Goal: Task Accomplishment & Management: Manage account settings

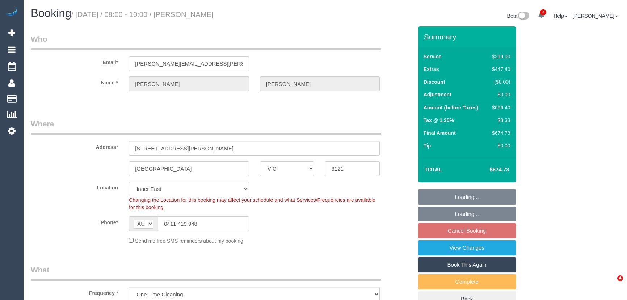
select select "VIC"
select select "string:stripe-pm_1S5lsF2GScqysDRVrGUYHgvo"
select select "object:658"
select select "spot2"
select select "number:28"
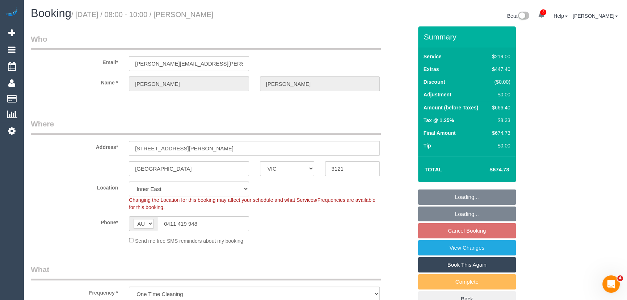
select select "number:14"
select select "number:19"
select select "number:24"
select select "number:35"
select select "number:13"
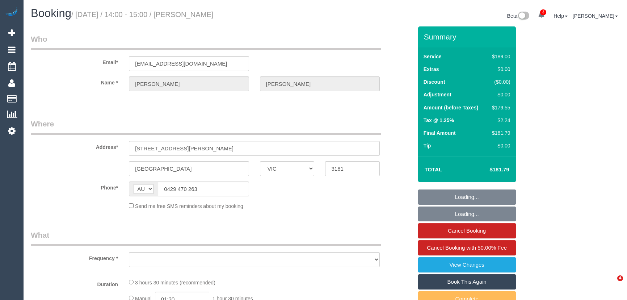
select select "VIC"
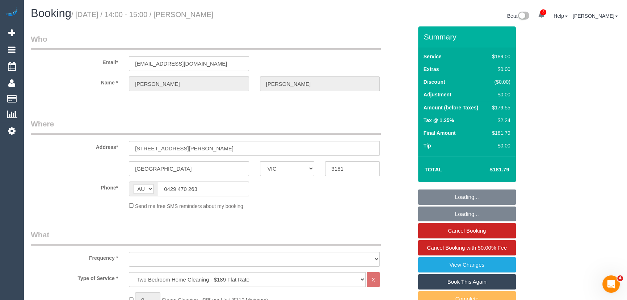
select select "string:stripe-pm_1PMk062GScqysDRV9k7oLIJo"
select select "number:29"
select select "number:14"
select select "number:19"
select select "number:22"
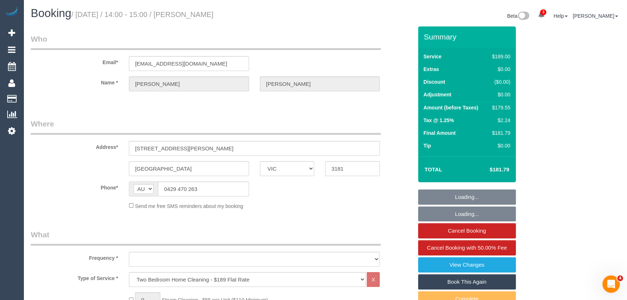
select select "number:33"
select select "number:11"
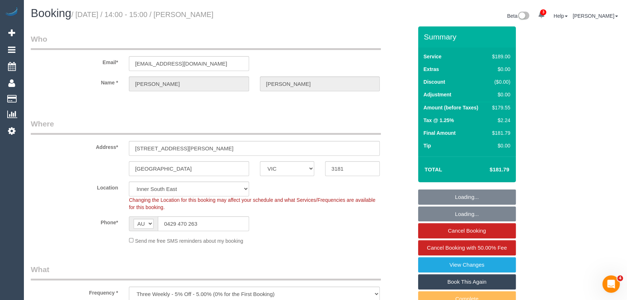
select select "object:1488"
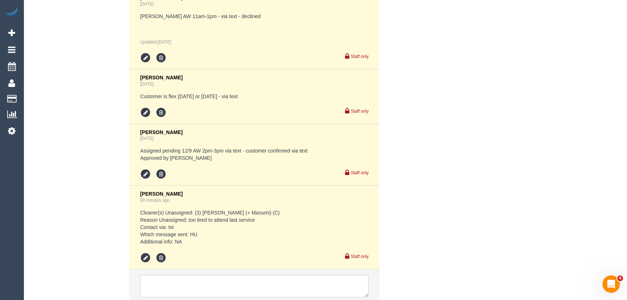
scroll to position [1517, 0]
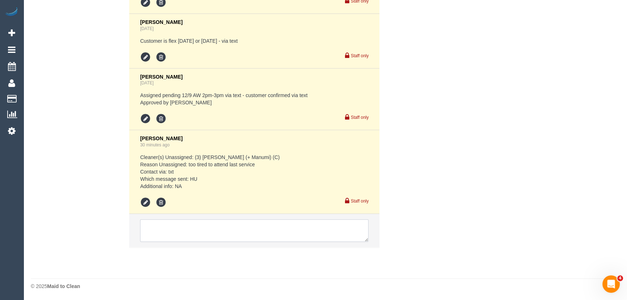
click at [187, 230] on textarea at bounding box center [254, 230] width 228 height 22
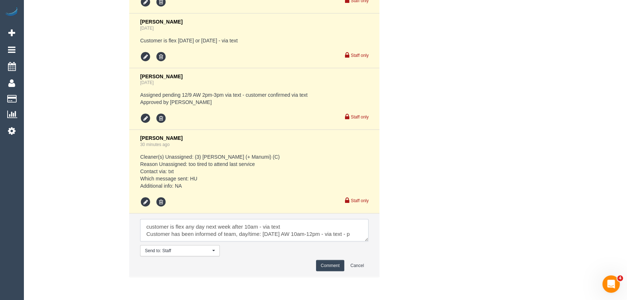
scroll to position [3, 0]
type textarea "customer is flex any day next week after 10am - via text Customer has been info…"
click at [332, 269] on button "Comment" at bounding box center [330, 265] width 28 height 11
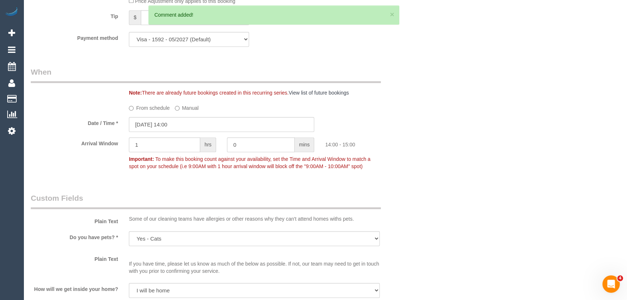
scroll to position [727, 0]
click at [193, 128] on input "12/09/2025 14:00" at bounding box center [221, 125] width 185 height 15
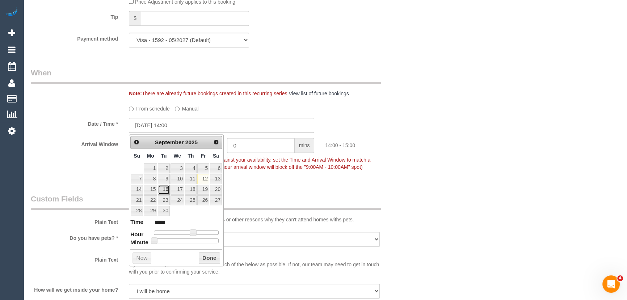
click at [166, 191] on link "16" at bounding box center [164, 190] width 12 height 10
click at [190, 231] on span at bounding box center [193, 232] width 7 height 7
type input "16/09/2025 13:00"
type input "*****"
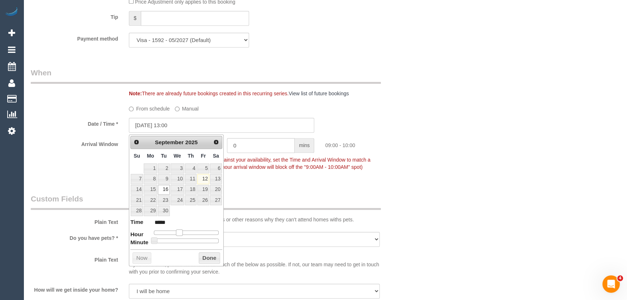
type input "[DATE] 09:00"
type input "*****"
type input "16/09/2025 08:00"
type input "*****"
type input "[DATE] 09:00"
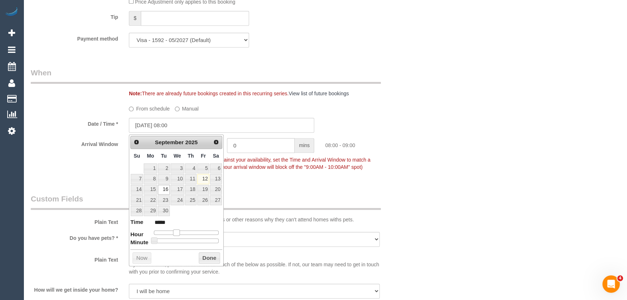
type input "*****"
type input "16/09/2025 10:00"
type input "*****"
drag, startPoint x: 193, startPoint y: 232, endPoint x: 183, endPoint y: 231, distance: 10.5
click at [183, 231] on span at bounding box center [182, 232] width 7 height 7
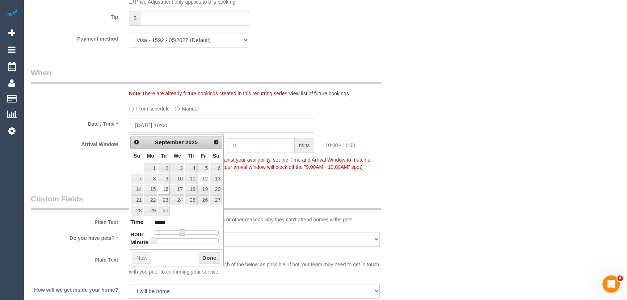
click at [261, 179] on fieldset "When Note: There are already future bookings created in this recurring series. …" at bounding box center [222, 123] width 382 height 112
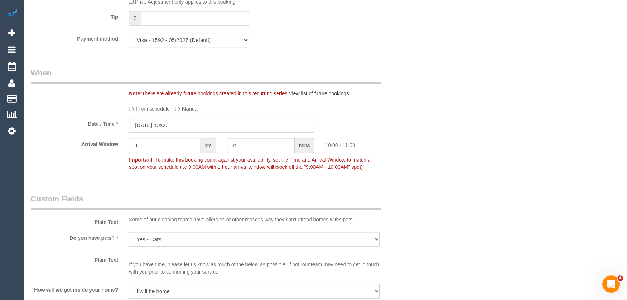
click at [170, 142] on input "1" at bounding box center [164, 145] width 71 height 15
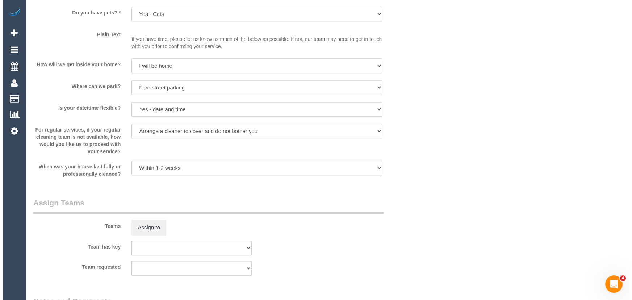
scroll to position [1023, 0]
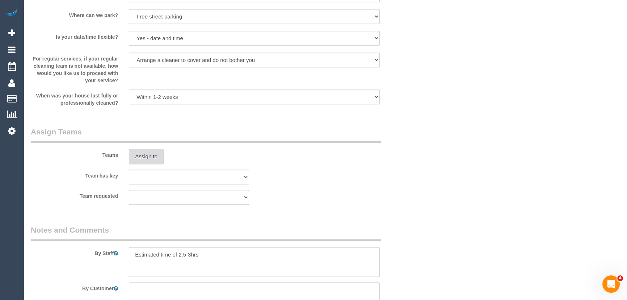
type input "2"
click at [148, 156] on button "Assign to" at bounding box center [146, 156] width 35 height 15
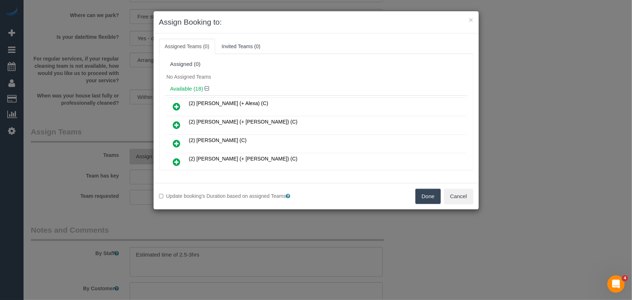
scroll to position [263, 0]
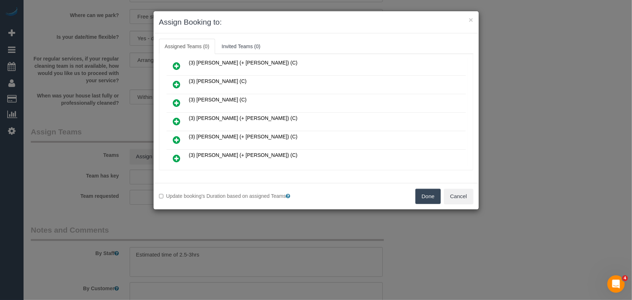
click at [177, 117] on icon at bounding box center [177, 121] width 8 height 9
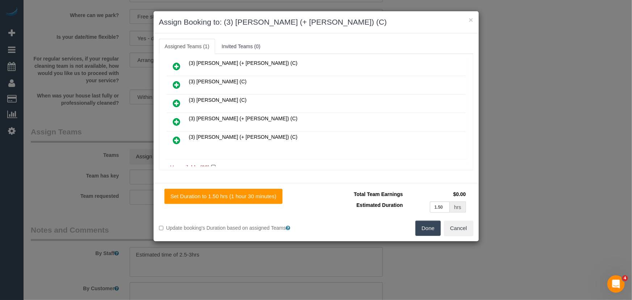
click at [177, 117] on icon at bounding box center [177, 121] width 8 height 9
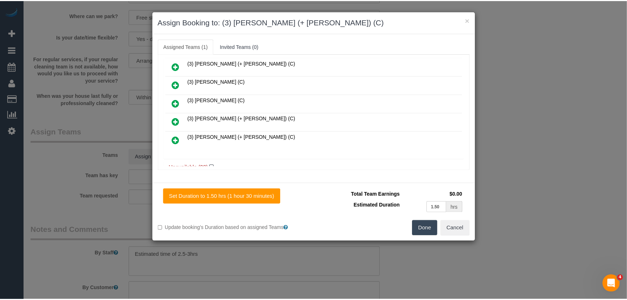
scroll to position [298, 0]
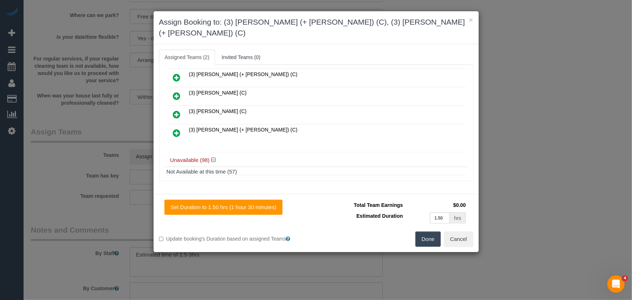
click at [420, 231] on button "Done" at bounding box center [427, 238] width 25 height 15
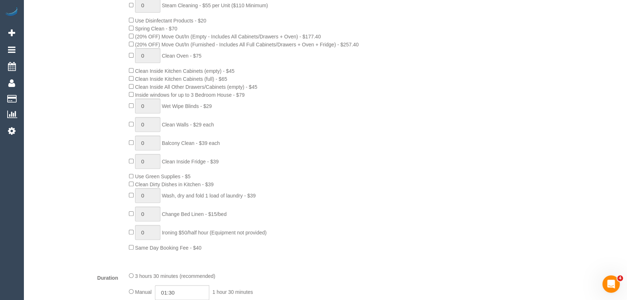
scroll to position [461, 0]
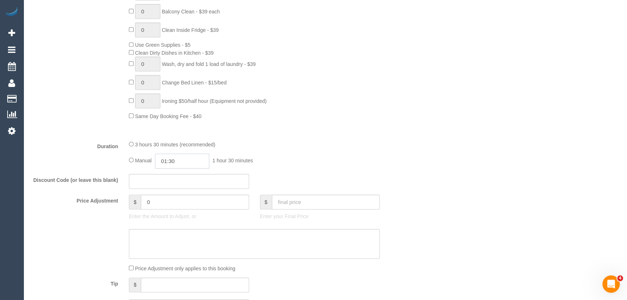
click at [184, 163] on input "01:30" at bounding box center [182, 161] width 54 height 15
type input "01:45"
click at [356, 153] on div "3 hours 30 minutes (recommended) Manual 01:45 1 hour 45 minutes" at bounding box center [254, 154] width 262 height 28
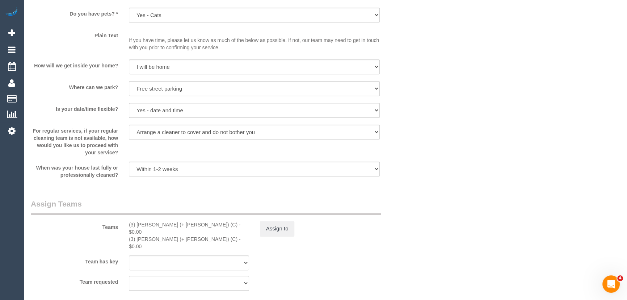
scroll to position [988, 0]
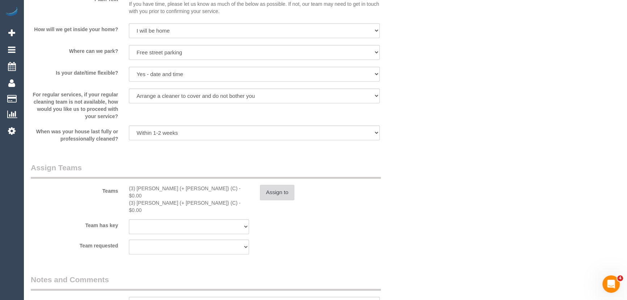
click at [279, 191] on button "Assign to" at bounding box center [277, 192] width 35 height 15
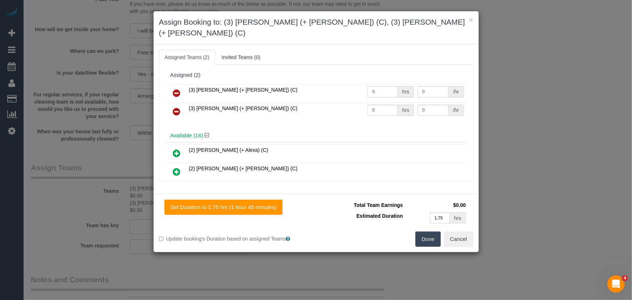
click at [377, 86] on input "0" at bounding box center [383, 91] width 30 height 11
type input "1"
type input "57.5"
click at [375, 105] on input "0" at bounding box center [383, 110] width 30 height 11
type input "1"
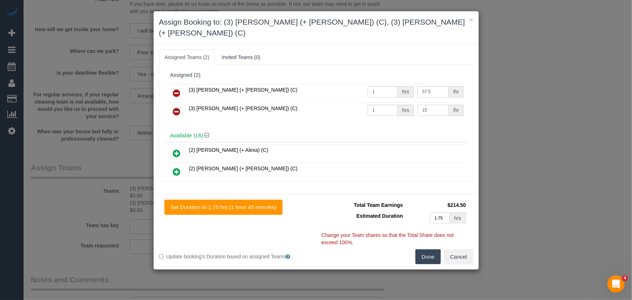
type input "1"
type input "57.5"
drag, startPoint x: 427, startPoint y: 240, endPoint x: 401, endPoint y: 232, distance: 27.5
click at [427, 249] on button "Done" at bounding box center [427, 256] width 25 height 15
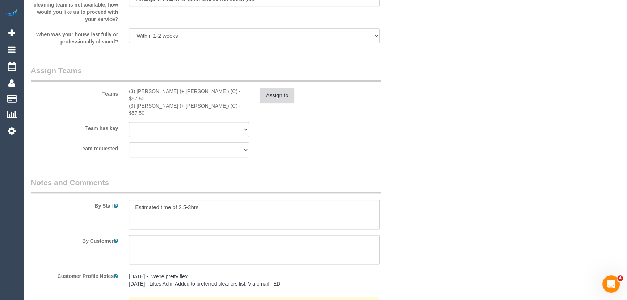
scroll to position [1086, 0]
click at [190, 198] on textarea at bounding box center [254, 213] width 251 height 30
type textarea "Estimated time of 2.5-3.5hrs"
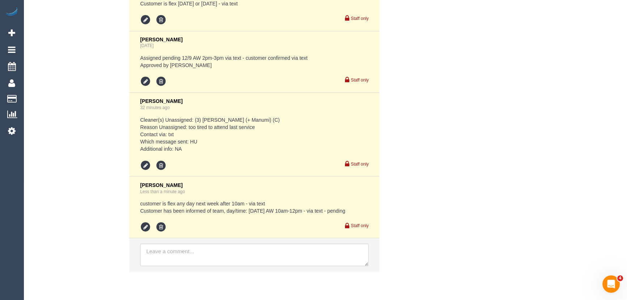
scroll to position [1579, 0]
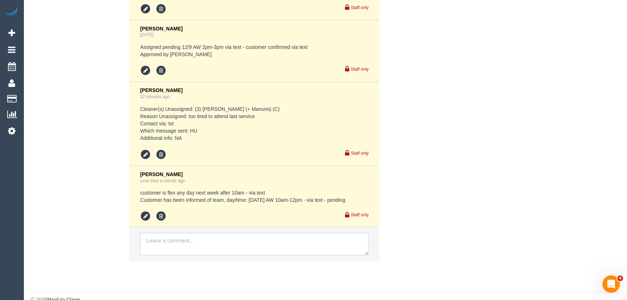
click at [138, 202] on li "Jessica Trentin Less than a minute ago customer is flex any day next week after…" at bounding box center [254, 196] width 250 height 62
click at [145, 210] on icon at bounding box center [145, 215] width 11 height 11
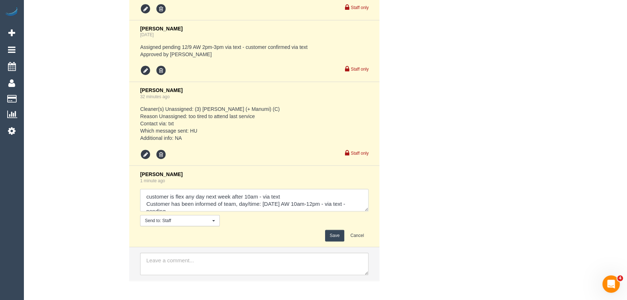
click at [182, 195] on textarea at bounding box center [254, 200] width 228 height 22
type textarea "customer is flex any day next week after 10am - via text Customer has been info…"
click at [336, 230] on button "Save" at bounding box center [334, 235] width 19 height 11
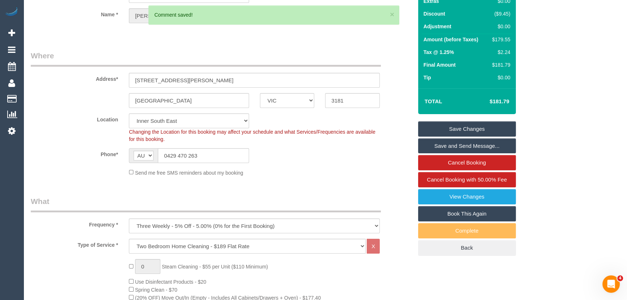
scroll to position [0, 0]
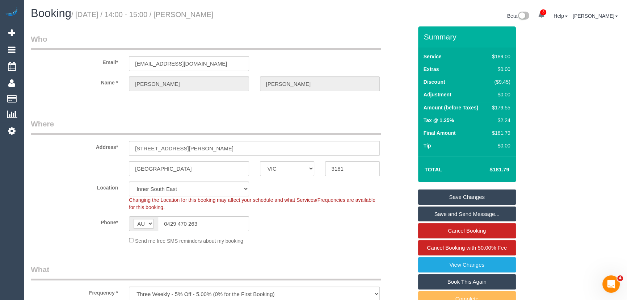
click at [214, 18] on small "/ September 12, 2025 / 14:00 - 15:00 / Natasha Roberton" at bounding box center [142, 15] width 142 height 8
copy small "Natasha Roberton"
drag, startPoint x: 449, startPoint y: 214, endPoint x: 441, endPoint y: 214, distance: 8.0
click at [449, 214] on link "Save and Send Message..." at bounding box center [467, 213] width 98 height 15
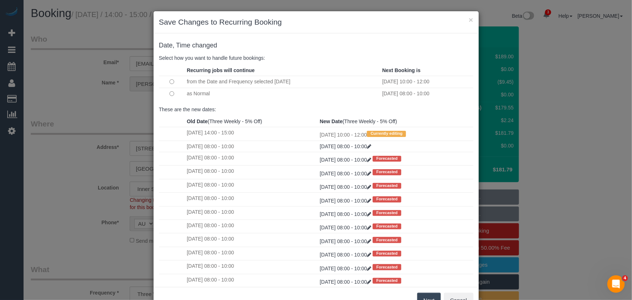
click at [424, 295] on button "Next" at bounding box center [429, 300] width 24 height 15
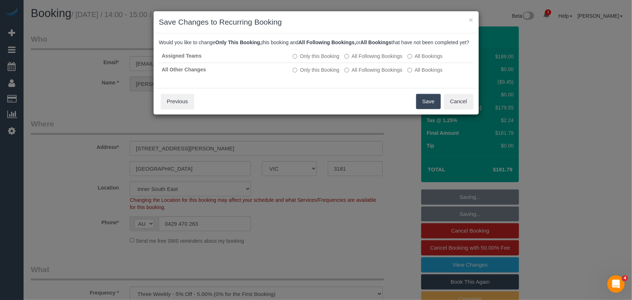
click at [424, 109] on button "Save" at bounding box center [428, 101] width 25 height 15
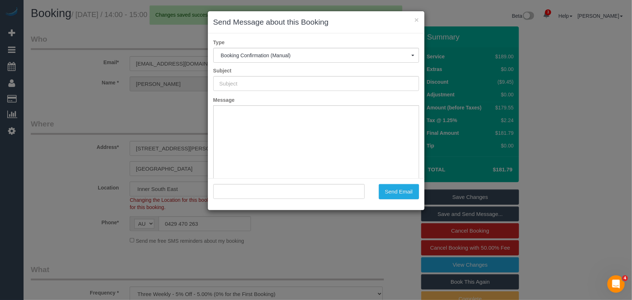
type input "Booking Confirmed"
type input ""Natasha Roberton" <natasharoberton@gmail.com>"
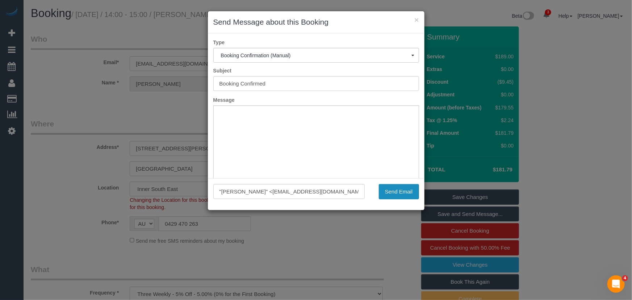
click at [398, 197] on button "Send Email" at bounding box center [399, 191] width 40 height 15
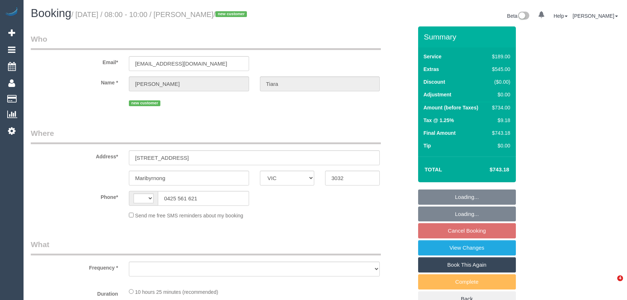
select select "VIC"
select select "object:373"
select select "string:stripe-pm_1S5zmc2GScqysDRVyz7m8t0B"
select select "number:28"
select select "number:14"
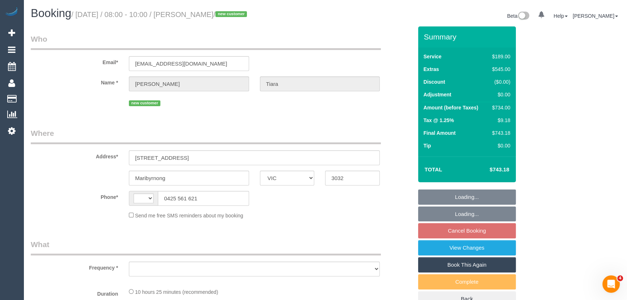
select select "number:19"
select select "number:24"
select select "number:26"
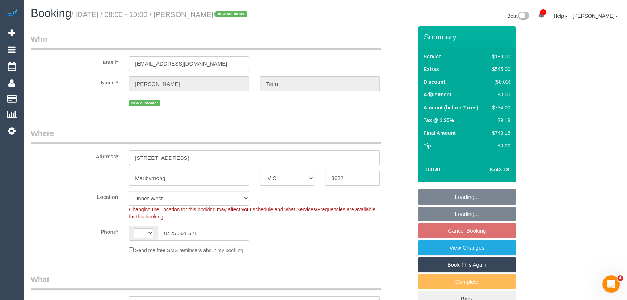
select select "object:524"
select select "string:AU"
select select "spot2"
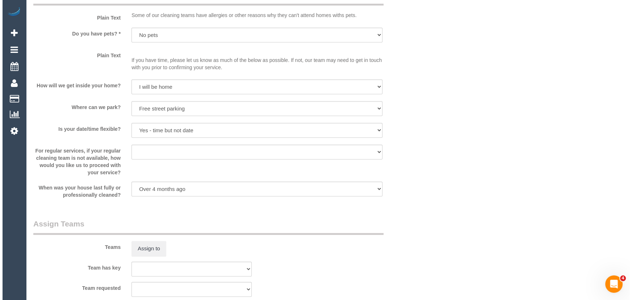
scroll to position [988, 0]
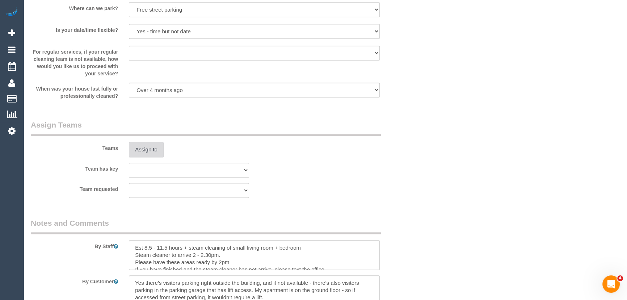
click at [148, 149] on button "Assign to" at bounding box center [146, 149] width 35 height 15
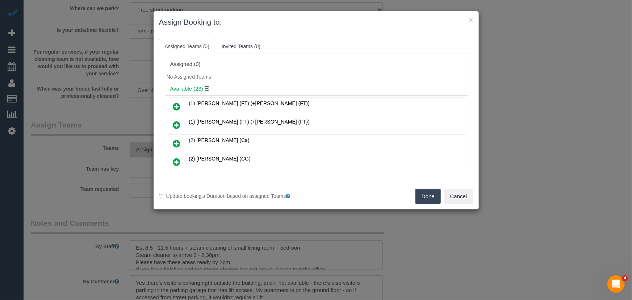
scroll to position [2448, 0]
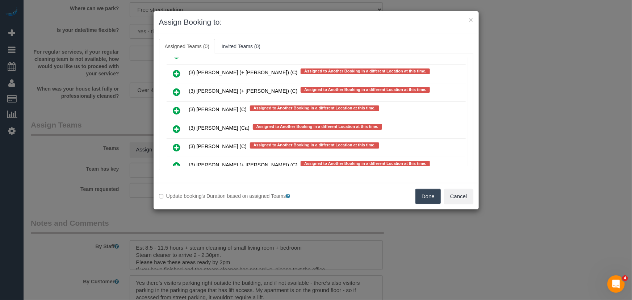
click at [177, 162] on icon at bounding box center [177, 166] width 8 height 9
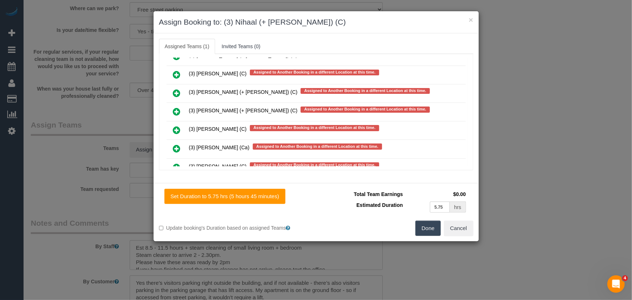
scroll to position [2457, 0]
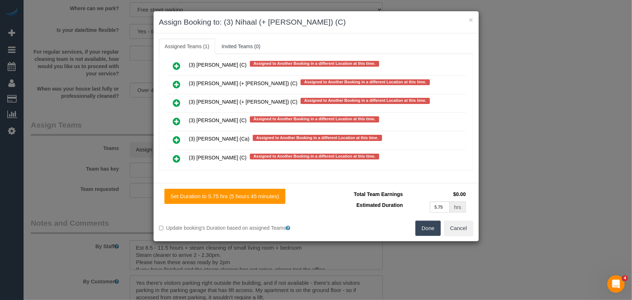
click at [177, 191] on icon at bounding box center [177, 195] width 8 height 9
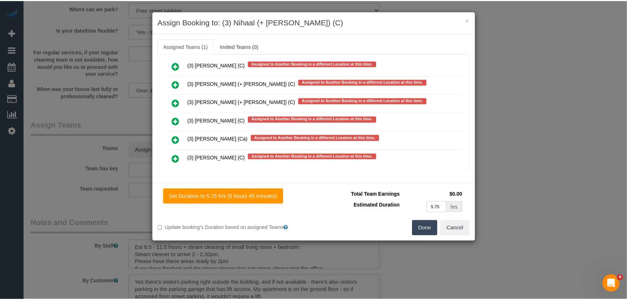
scroll to position [2460, 0]
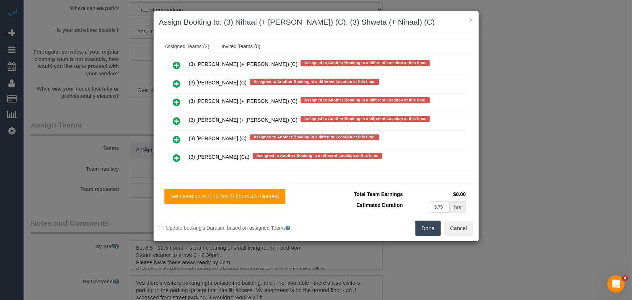
click at [431, 232] on button "Done" at bounding box center [427, 228] width 25 height 15
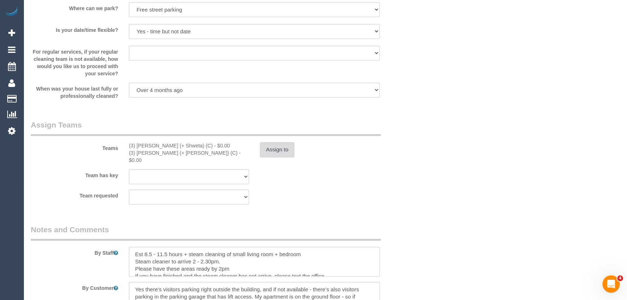
click at [272, 152] on button "Assign to" at bounding box center [277, 149] width 35 height 15
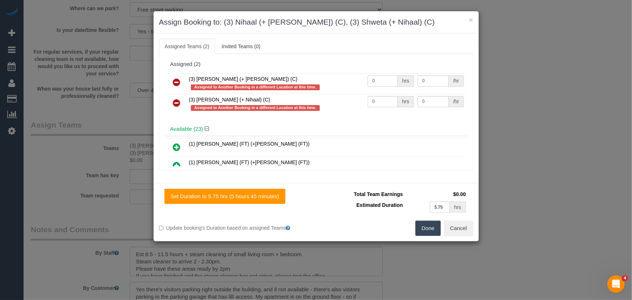
click at [381, 76] on input "0" at bounding box center [383, 80] width 30 height 11
type input "1"
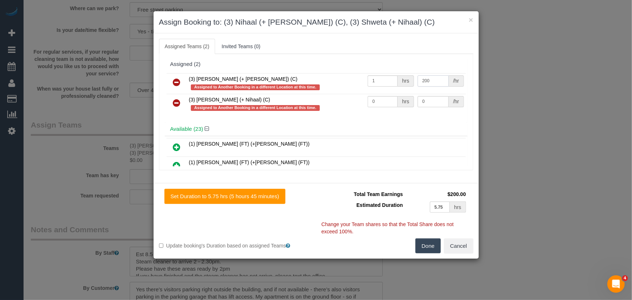
type input "200"
click at [377, 102] on input "0" at bounding box center [383, 101] width 30 height 11
type input "1"
type input "200"
click at [432, 248] on button "Done" at bounding box center [427, 245] width 25 height 15
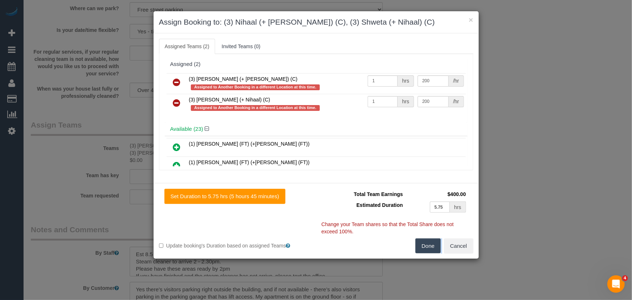
click at [432, 248] on div "× Assign Booking to: (3) Nihaal (+ Shweta) (C), (3) Shweta (+ Nihaal) (C) Assig…" at bounding box center [316, 150] width 632 height 300
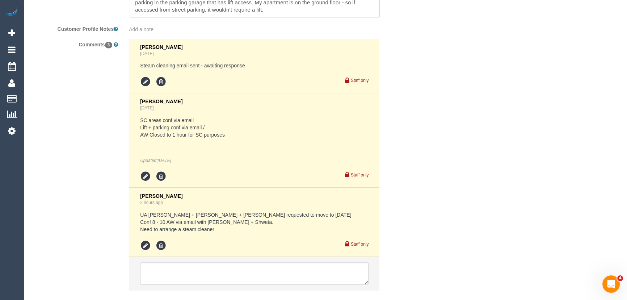
scroll to position [1317, 0]
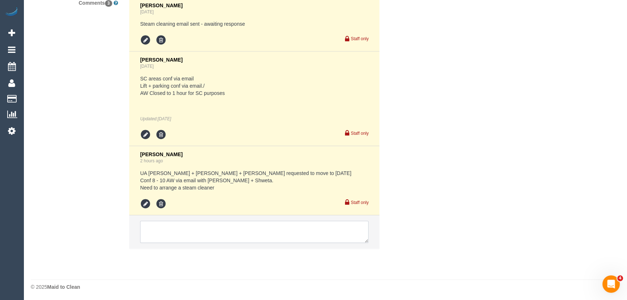
click at [261, 236] on textarea at bounding box center [254, 232] width 228 height 22
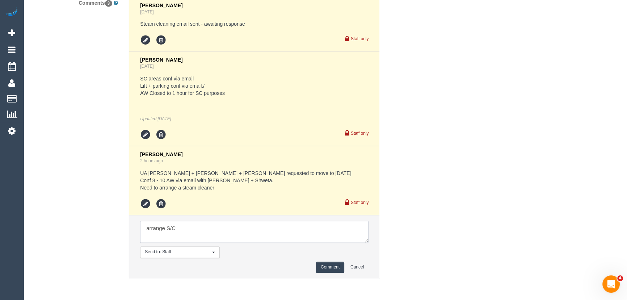
type textarea "arrange S/C"
click at [326, 273] on button "Comment" at bounding box center [330, 266] width 28 height 11
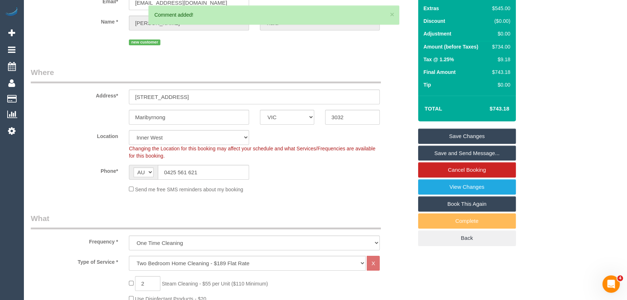
scroll to position [0, 0]
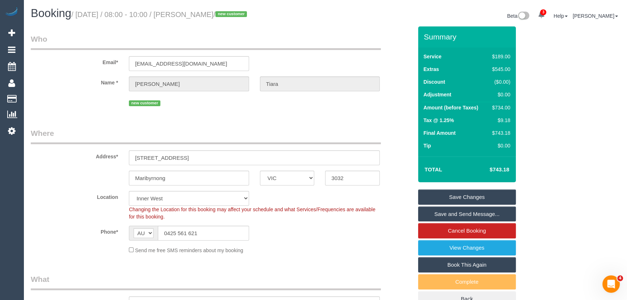
click at [209, 17] on small "/ September 16, 2025 / 08:00 - 10:00 / Felicia Tiara / new customer" at bounding box center [160, 15] width 178 height 8
copy small "[PERSON_NAME]"
click at [436, 198] on link "Save Changes" at bounding box center [467, 196] width 98 height 15
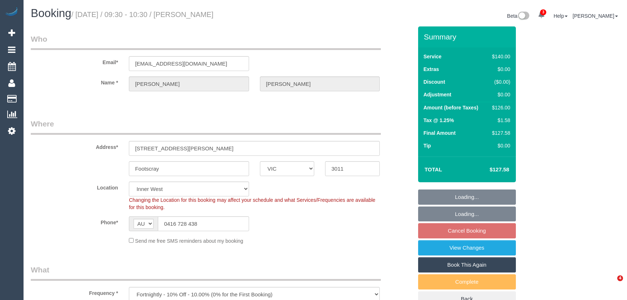
select select "VIC"
select select "number:29"
select select "number:14"
select select "number:19"
select select "number:22"
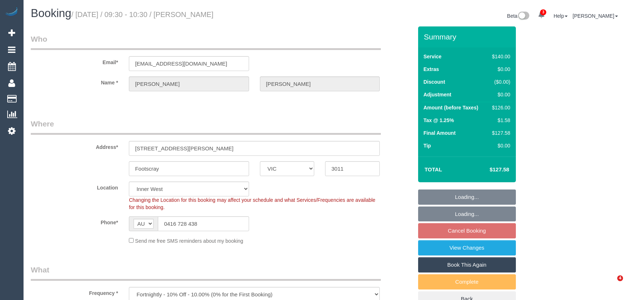
select select "number:35"
select select "number:11"
select select "23081"
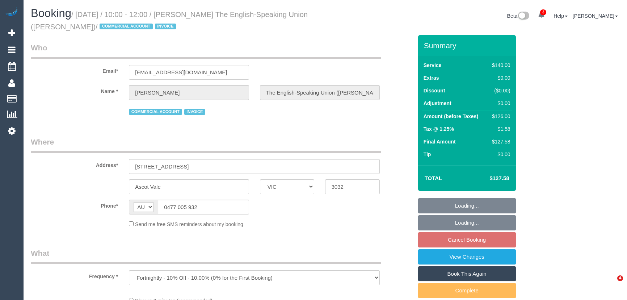
select select "VIC"
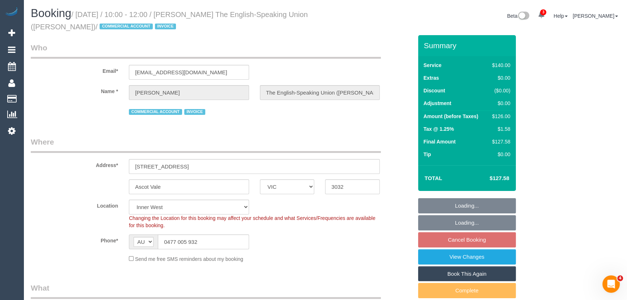
select select "object:748"
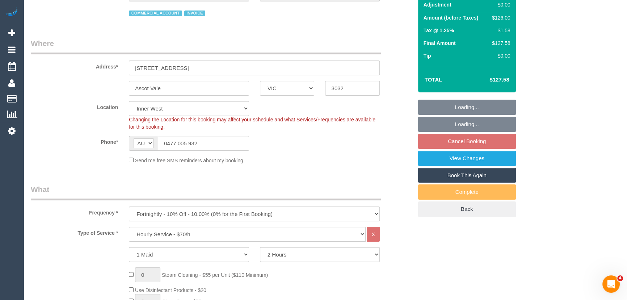
select select "spot3"
select select "number:28"
select select "number:14"
select select "number:19"
select select "number:36"
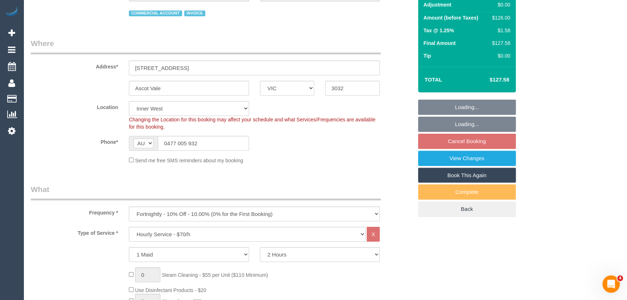
select select "number:34"
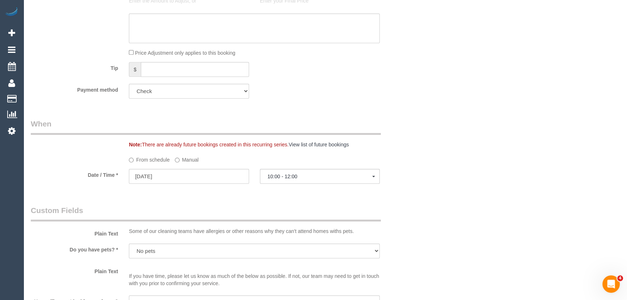
scroll to position [724, 0]
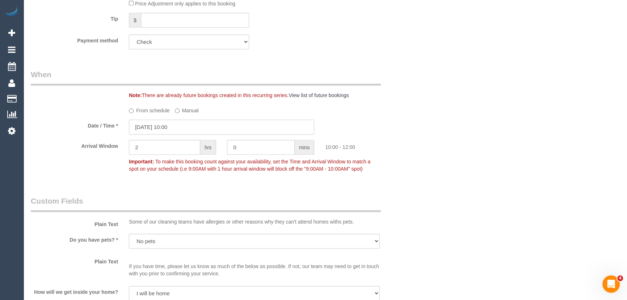
click at [191, 132] on input "16/09/2025 10:00" at bounding box center [221, 127] width 185 height 15
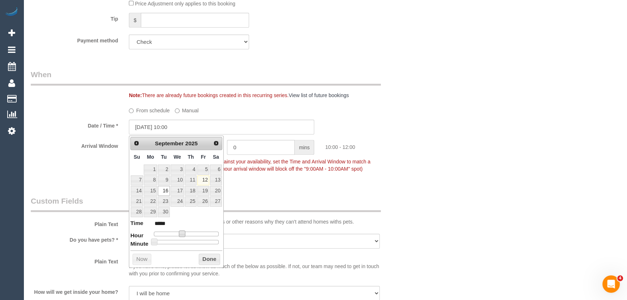
drag, startPoint x: 181, startPoint y: 232, endPoint x: 186, endPoint y: 232, distance: 4.7
click at [183, 232] on span at bounding box center [182, 233] width 7 height 7
type input "16/09/2025 11:00"
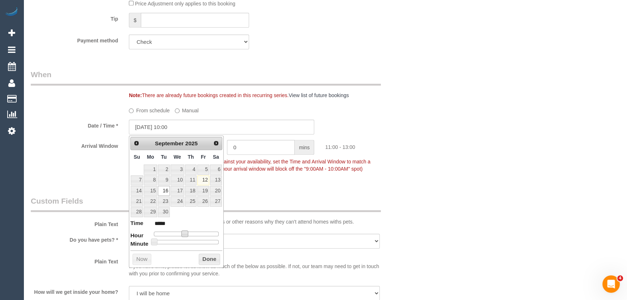
type input "*****"
click at [187, 232] on span at bounding box center [184, 233] width 7 height 7
type input "16/09/2025 11:05"
type input "*****"
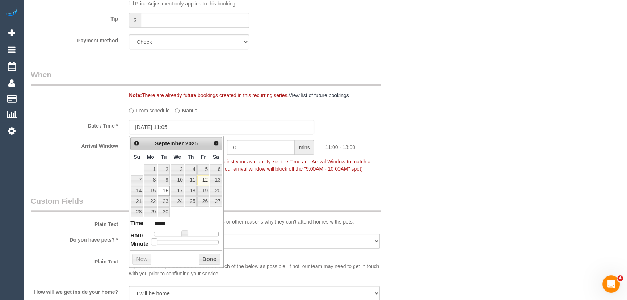
type input "16/09/2025 11:10"
type input "*****"
type input "16/09/2025 11:15"
type input "*****"
drag, startPoint x: 155, startPoint y: 242, endPoint x: 181, endPoint y: 240, distance: 26.1
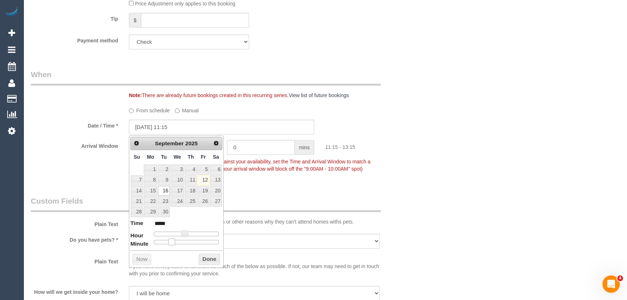
click at [176, 241] on div at bounding box center [186, 242] width 65 height 4
click at [190, 240] on div at bounding box center [186, 242] width 65 height 4
type input "16/09/2025 11:30"
type input "*****"
click at [251, 180] on fieldset "When Note: There are already future bookings created in this recurring series. …" at bounding box center [222, 125] width 382 height 112
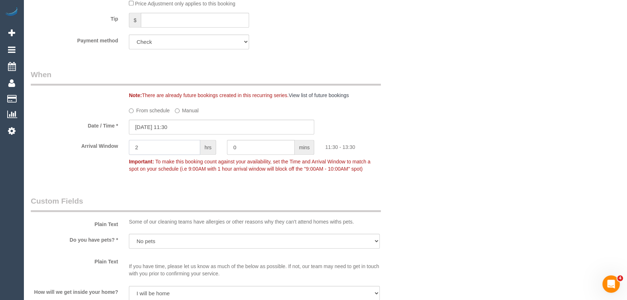
click at [175, 153] on input "2" at bounding box center [164, 147] width 71 height 15
click at [240, 148] on input "0" at bounding box center [261, 147] width 68 height 15
type input "30"
click at [443, 170] on div "Who Email* admin@esuvic.org.au Name * Kristian Noonan The English-Speaking Unio…" at bounding box center [325, 99] width 589 height 1576
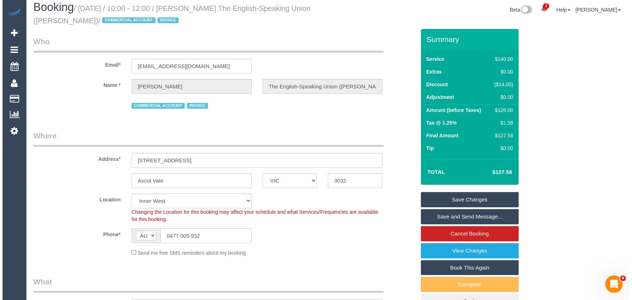
scroll to position [0, 0]
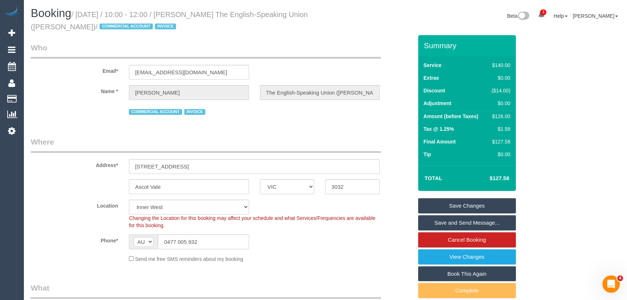
drag, startPoint x: 438, startPoint y: 206, endPoint x: 421, endPoint y: 213, distance: 18.2
click at [439, 206] on link "Save Changes" at bounding box center [467, 205] width 98 height 15
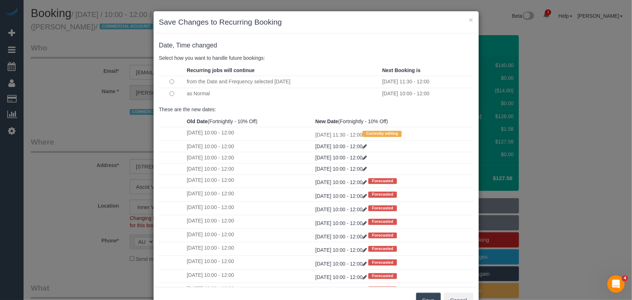
click at [424, 294] on button "Save" at bounding box center [428, 300] width 25 height 15
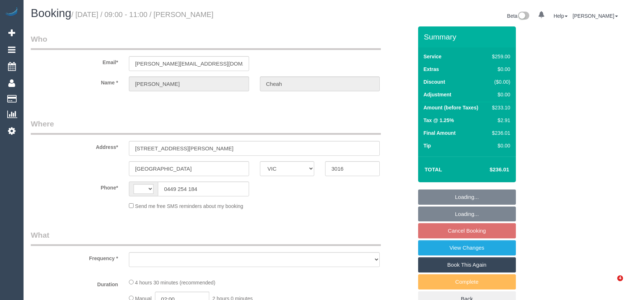
select select "VIC"
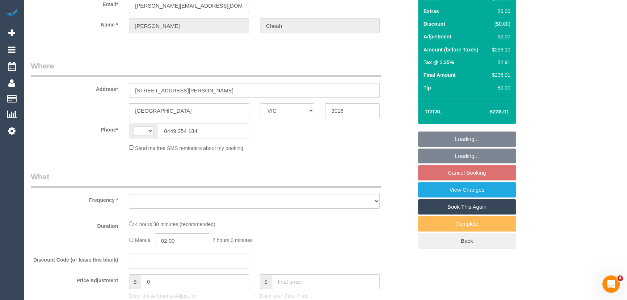
select select "string:stripe-pm_1NTHFF2GScqysDRVUCMIxcJL"
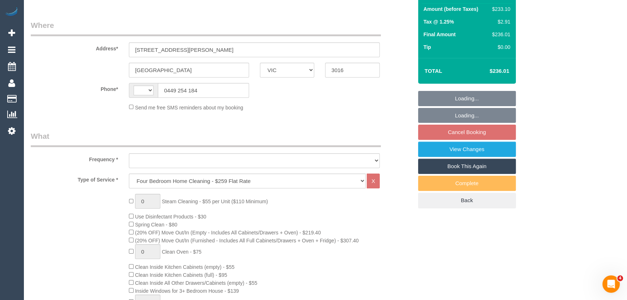
select select "string:AU"
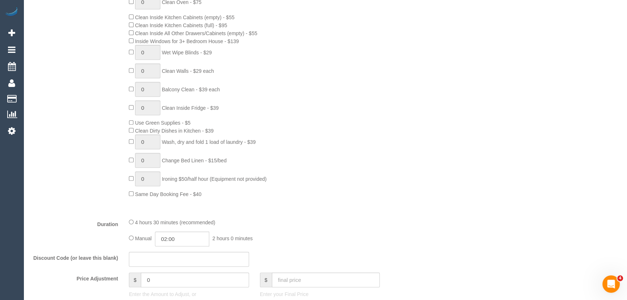
select select "object:1141"
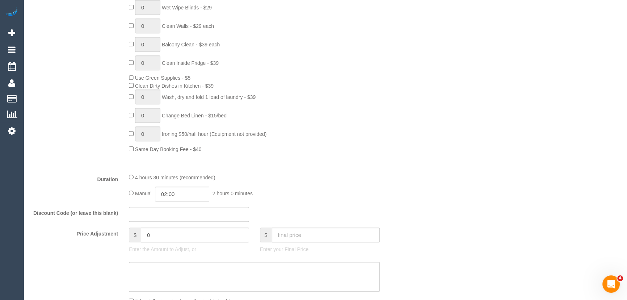
select select "number:28"
select select "number:14"
select select "number:19"
select select "number:36"
select select "number:34"
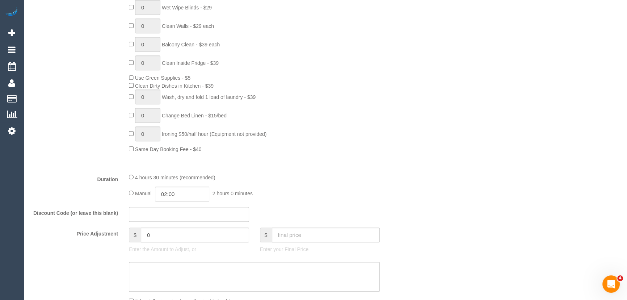
select select "number:11"
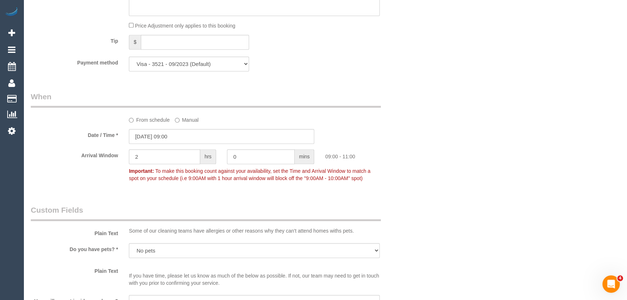
scroll to position [724, 0]
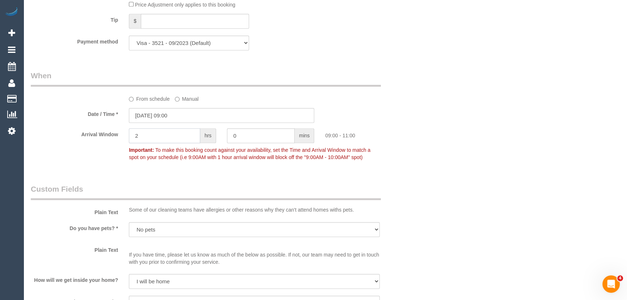
click at [153, 141] on input "2" at bounding box center [164, 135] width 71 height 15
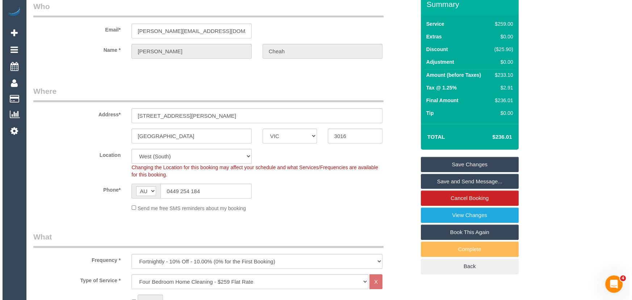
scroll to position [0, 0]
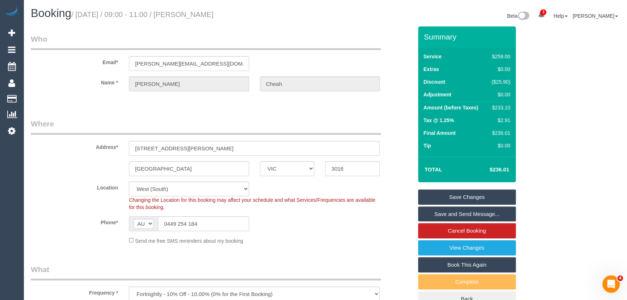
click at [458, 193] on link "Save Changes" at bounding box center [467, 196] width 98 height 15
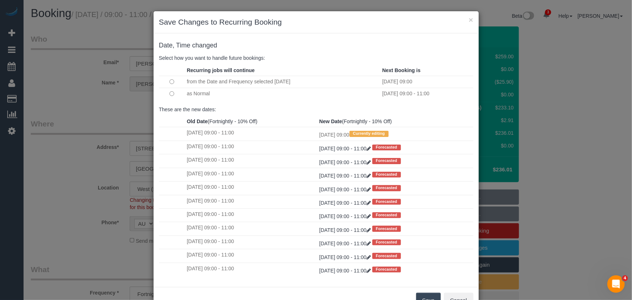
click at [420, 296] on button "Save" at bounding box center [428, 300] width 25 height 15
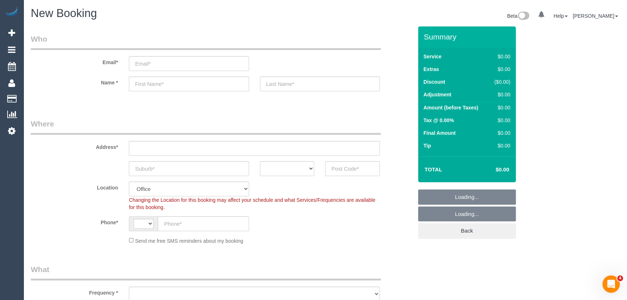
select select "string:AU"
select select "object:667"
click at [164, 66] on input "email" at bounding box center [189, 63] width 120 height 15
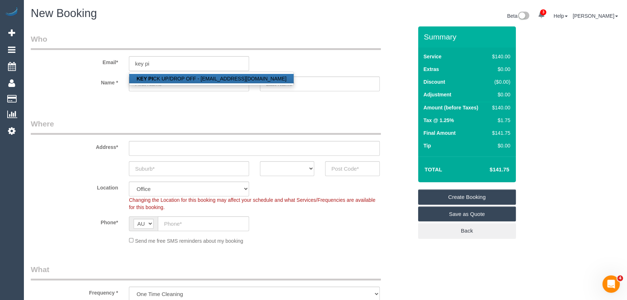
click at [166, 76] on link "KEY PI CK UP/DROP OFF - maid@maidtoclean.com.au" at bounding box center [211, 78] width 164 height 9
type input "maid@maidtoclean.com.au"
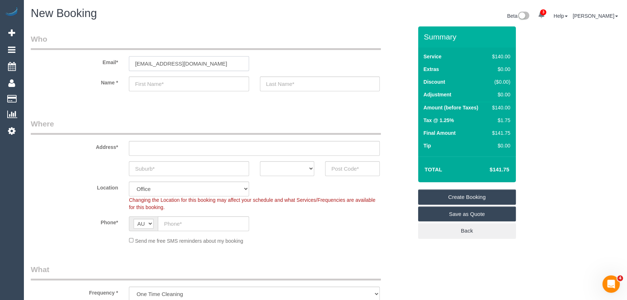
type input "KEY"
type input "PICK UP/DROP OFF"
type input "83917026"
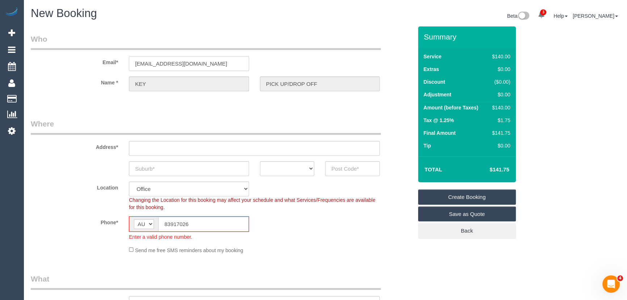
type input "OFFICE ADDRESS - 1 Theobald st"
type input "Thornbury"
select select "VIC"
type input "3071"
select select "47"
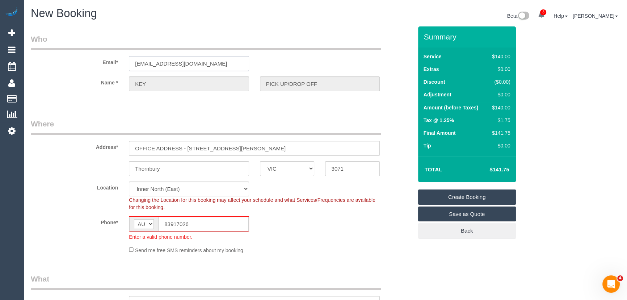
select select "object:2465"
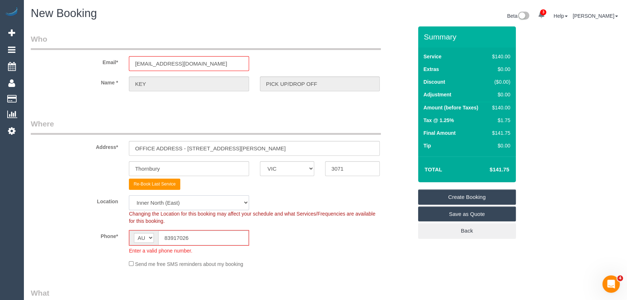
click at [153, 203] on select "Office City East (North) East (South) Inner East Inner North (East) Inner North…" at bounding box center [189, 202] width 120 height 15
select select "50"
click at [129, 195] on select "Office City East (North) East (South) Inner East Inner North (East) Inner North…" at bounding box center [189, 202] width 120 height 15
select select "object:3307"
click at [166, 237] on input "83917026" at bounding box center [203, 237] width 91 height 15
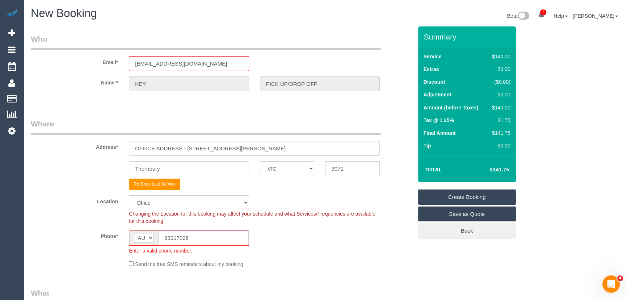
click at [164, 238] on input "83917026" at bounding box center [203, 237] width 91 height 15
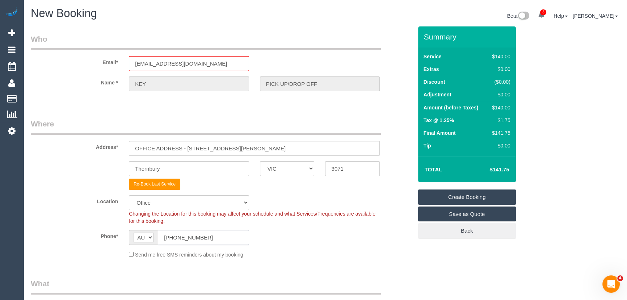
type input "(03) 8391 7026"
click at [357, 255] on div "Send me free SMS reminders about my booking" at bounding box center [254, 254] width 262 height 8
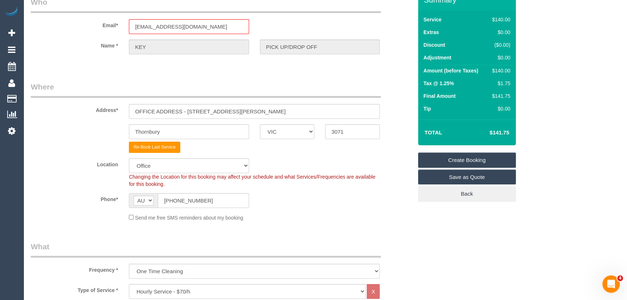
scroll to position [131, 0]
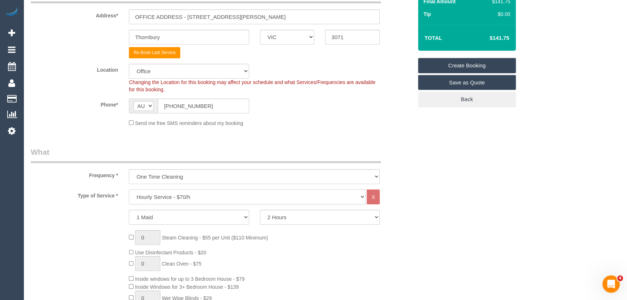
click at [150, 199] on select "Hourly Service - $70/h Hourly Service - $65/h Hourly Service - $60/h Hourly Ser…" at bounding box center [247, 196] width 237 height 15
select select "34"
click at [129, 189] on select "Hourly Service - $70/h Hourly Service - $65/h Hourly Service - $60/h Hourly Ser…" at bounding box center [247, 196] width 237 height 15
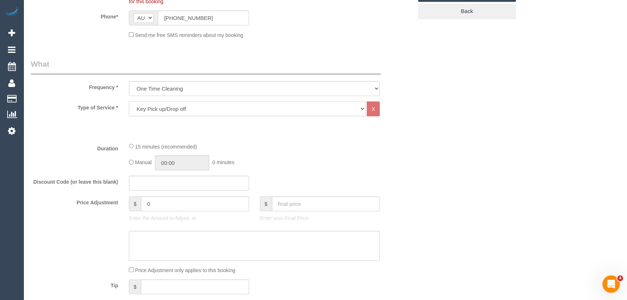
scroll to position [230, 0]
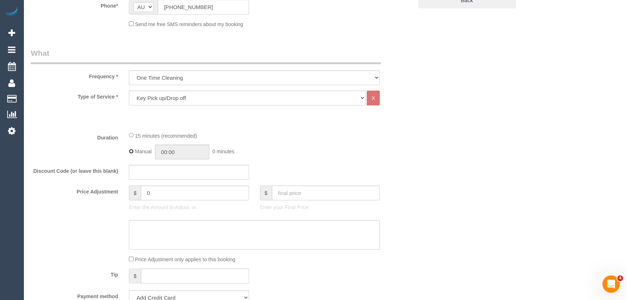
type input "00:15"
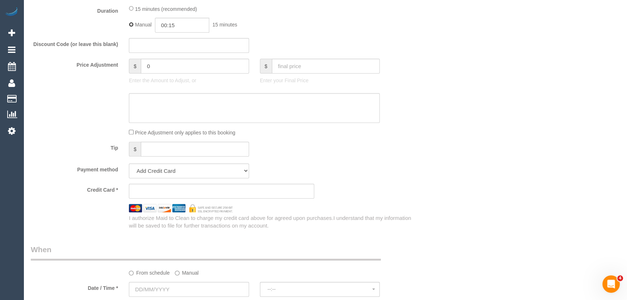
scroll to position [395, 0]
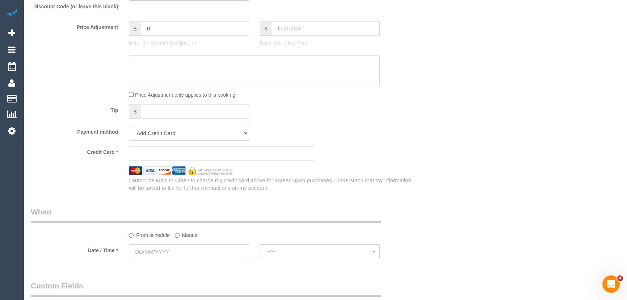
click at [150, 134] on select "Add Credit Card Cash Check Paypal" at bounding box center [189, 133] width 120 height 15
select select "string:check"
click at [129, 126] on select "Add Credit Card Cash Check Paypal" at bounding box center [189, 133] width 120 height 15
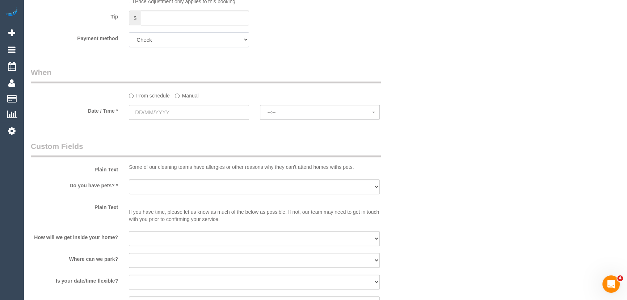
scroll to position [494, 0]
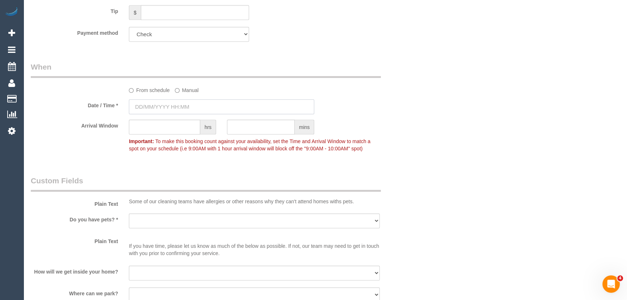
click at [185, 112] on input "text" at bounding box center [221, 106] width 185 height 15
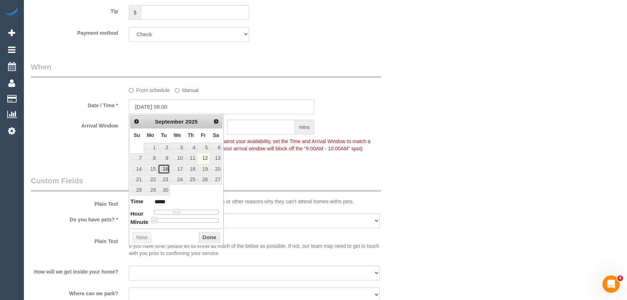
click at [163, 170] on link "16" at bounding box center [164, 169] width 12 height 10
type input "16/09/2025 09:00"
type input "*****"
type input "16/09/2025 10:00"
type input "*****"
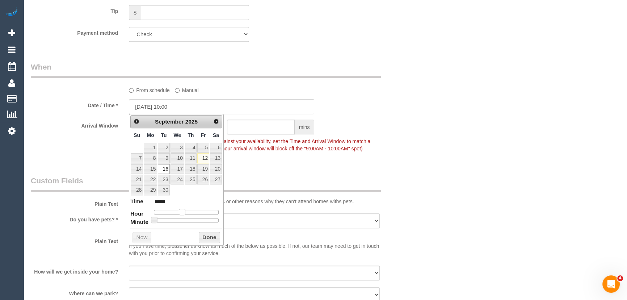
drag, startPoint x: 176, startPoint y: 211, endPoint x: 183, endPoint y: 211, distance: 6.2
click at [183, 211] on span at bounding box center [182, 212] width 7 height 7
drag, startPoint x: 183, startPoint y: 211, endPoint x: 187, endPoint y: 211, distance: 4.7
click at [184, 211] on span at bounding box center [182, 212] width 7 height 7
type input "16/09/2025 12:00"
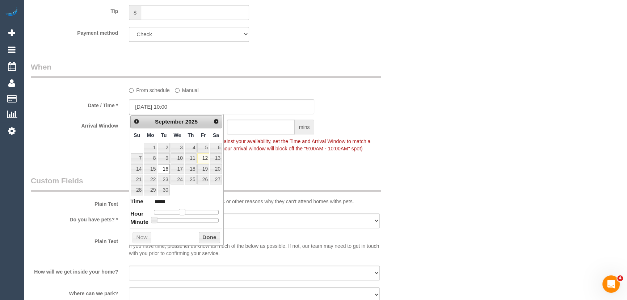
type input "*****"
type input "16/09/2025 11:00"
type input "*****"
click at [184, 210] on div at bounding box center [186, 212] width 65 height 4
click at [184, 210] on span at bounding box center [184, 212] width 7 height 7
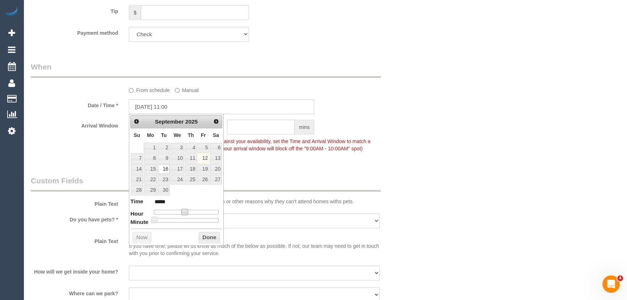
click at [283, 159] on fieldset "When From schedule Manual Date / Time * 16/09/2025 11:00 Arrival Window hrs min…" at bounding box center [222, 111] width 382 height 99
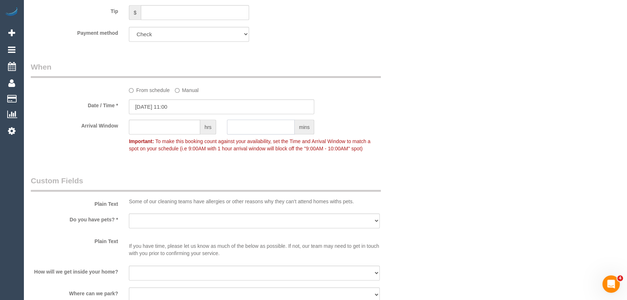
click at [237, 124] on input "text" at bounding box center [261, 127] width 68 height 15
type input "30"
click at [228, 151] on p "Important: To make this booking count against your availability, set the Time a…" at bounding box center [254, 144] width 262 height 16
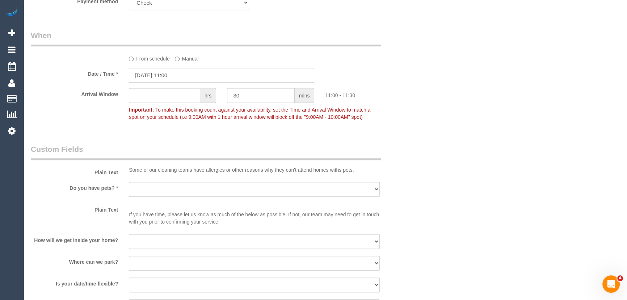
scroll to position [559, 0]
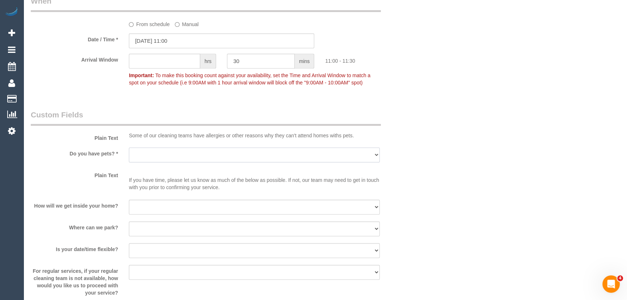
click at [147, 155] on select "Yes - Cats Yes - Dogs No pets Yes - Dogs and Cats Yes - Other" at bounding box center [254, 154] width 251 height 15
click at [147, 156] on select "Yes - Cats Yes - Dogs No pets Yes - Dogs and Cats Yes - Other" at bounding box center [254, 154] width 251 height 15
click at [147, 158] on select "Yes - Cats Yes - Dogs No pets Yes - Dogs and Cats Yes - Other" at bounding box center [254, 154] width 251 height 15
click at [148, 158] on select "Yes - Cats Yes - Dogs No pets Yes - Dogs and Cats Yes - Other" at bounding box center [254, 154] width 251 height 15
select select "number:28"
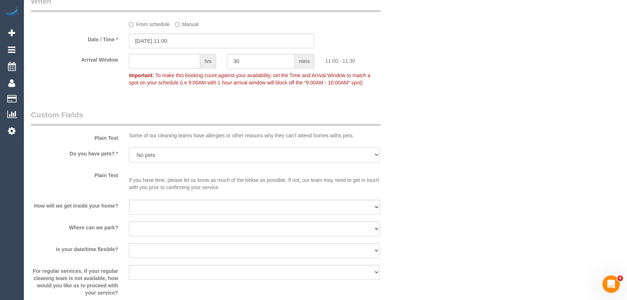
click at [129, 147] on select "Yes - Cats Yes - Dogs No pets Yes - Dogs and Cats Yes - Other" at bounding box center [254, 154] width 251 height 15
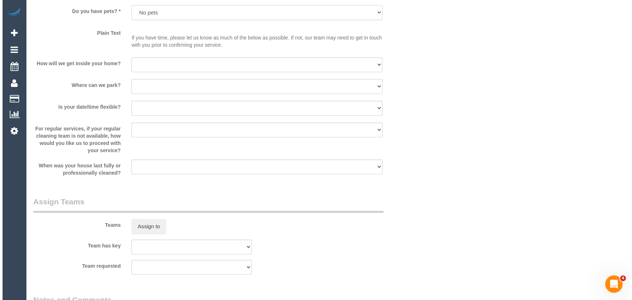
scroll to position [757, 0]
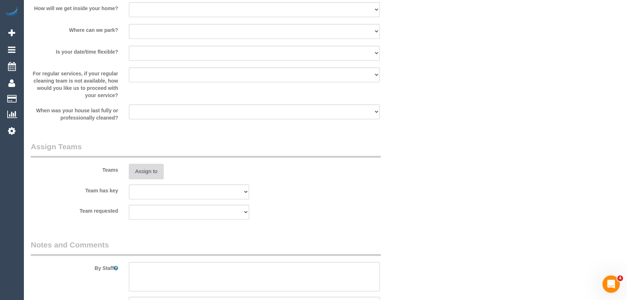
click at [149, 173] on button "Assign to" at bounding box center [146, 171] width 35 height 15
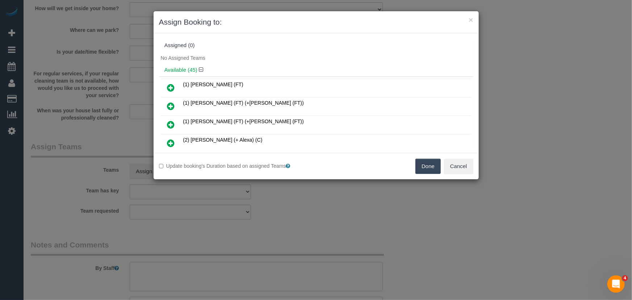
click at [172, 103] on icon at bounding box center [171, 106] width 8 height 9
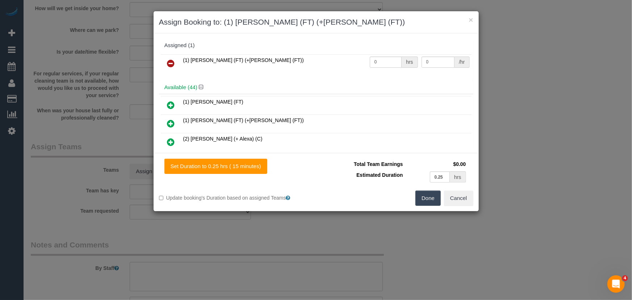
click at [173, 122] on icon at bounding box center [171, 123] width 8 height 9
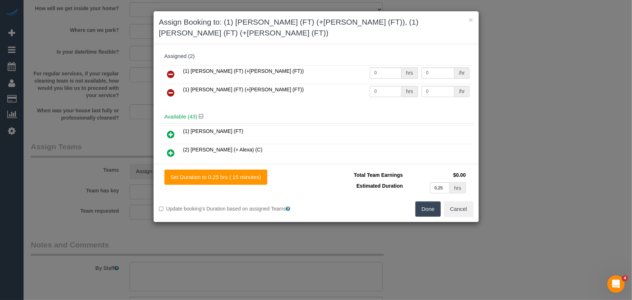
scroll to position [3462, 0]
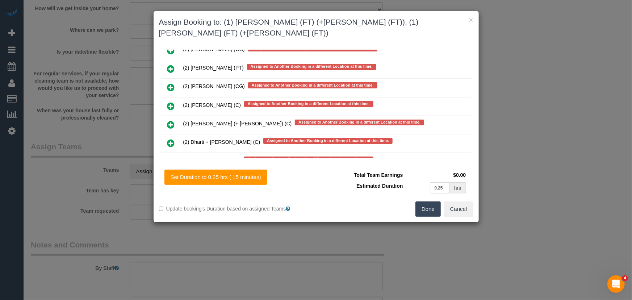
click at [170, 176] on icon at bounding box center [171, 180] width 8 height 9
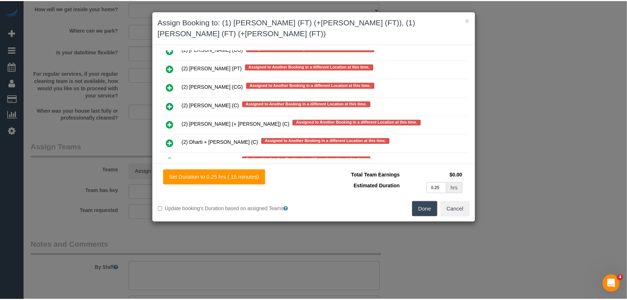
scroll to position [3483, 0]
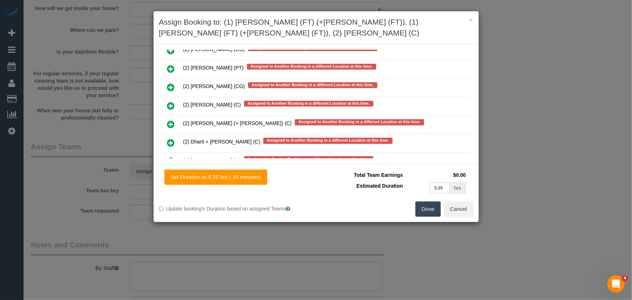
click at [424, 206] on button "Done" at bounding box center [427, 208] width 25 height 15
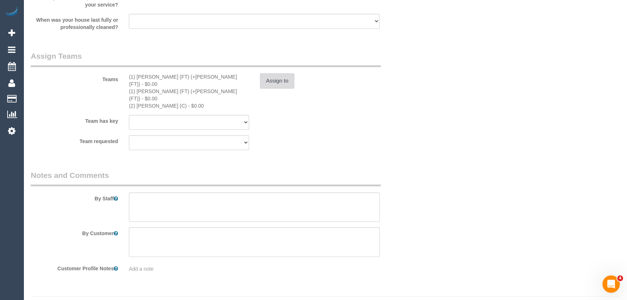
scroll to position [850, 0]
click at [194, 190] on textarea at bounding box center [254, 205] width 251 height 30
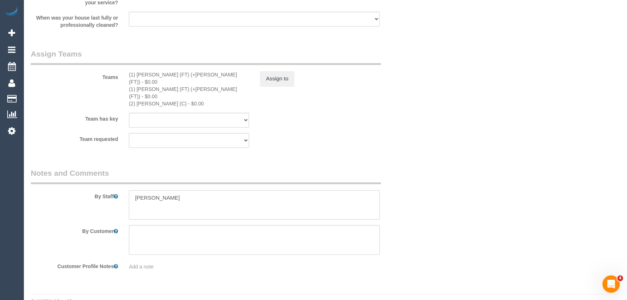
click at [159, 190] on textarea at bounding box center [254, 205] width 251 height 30
paste textarea "CLEANER1 please go to this address and handover ___'s key. You will meet there …"
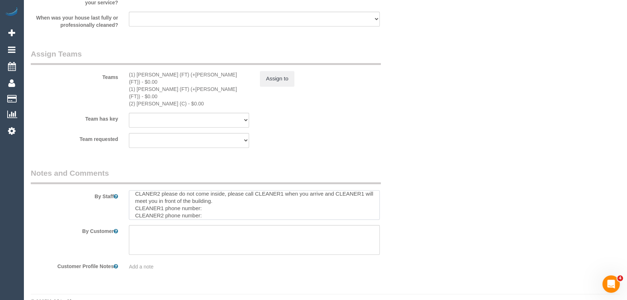
scroll to position [0, 0]
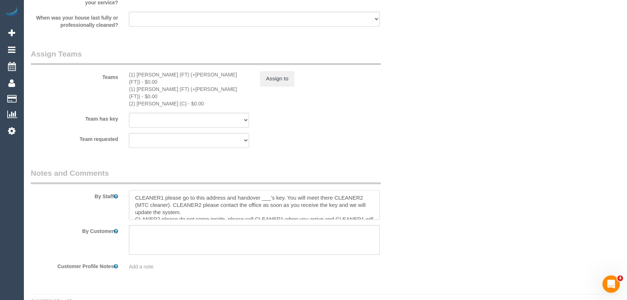
click at [163, 190] on textarea at bounding box center [254, 205] width 251 height 30
click at [276, 190] on textarea at bounding box center [254, 205] width 251 height 30
click at [163, 190] on textarea at bounding box center [254, 205] width 251 height 30
click at [212, 190] on textarea at bounding box center [254, 205] width 251 height 30
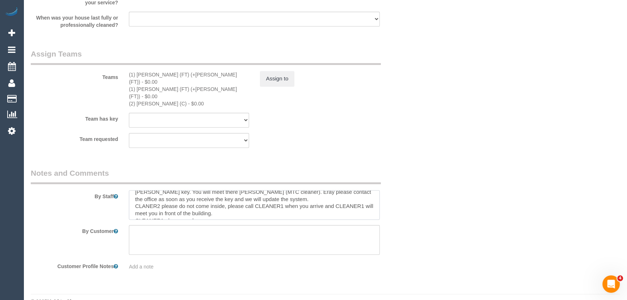
click at [163, 190] on textarea at bounding box center [254, 205] width 251 height 30
click at [293, 190] on textarea at bounding box center [254, 205] width 251 height 30
click at [355, 190] on textarea at bounding box center [254, 205] width 251 height 30
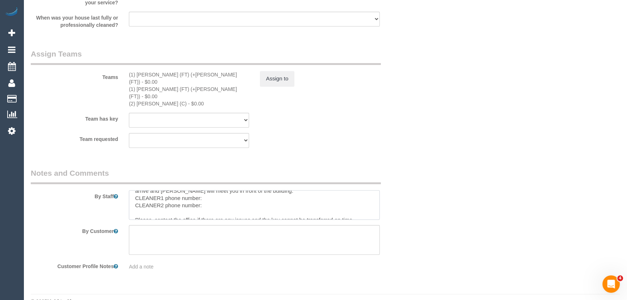
scroll to position [39, 0]
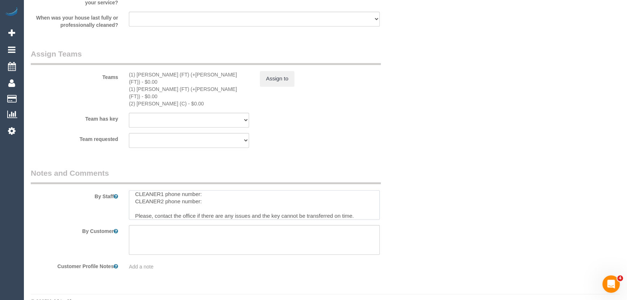
click at [213, 190] on textarea at bounding box center [254, 205] width 251 height 30
click at [207, 190] on textarea at bounding box center [254, 205] width 251 height 30
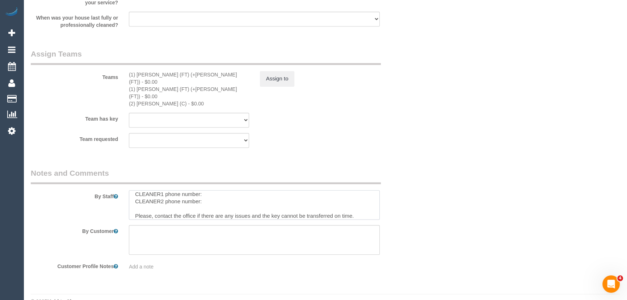
click at [207, 190] on textarea at bounding box center [254, 205] width 251 height 30
paste textarea "CLEANER1 phone number:"
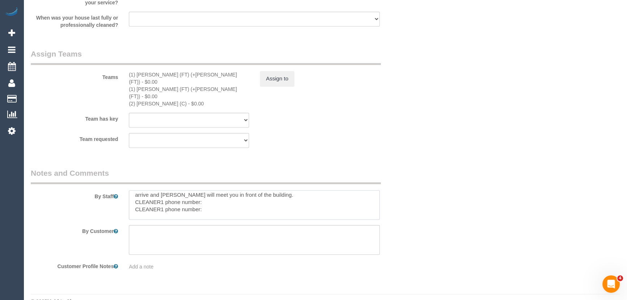
scroll to position [28, 0]
click at [210, 190] on textarea at bounding box center [254, 205] width 251 height 30
click textarea
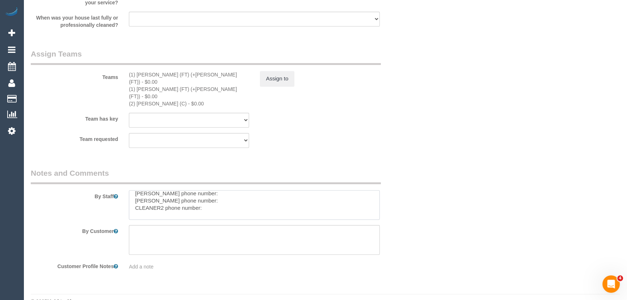
scroll to position [48, 0]
click textarea
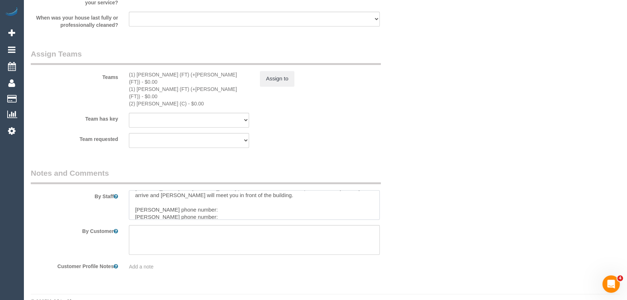
click textarea
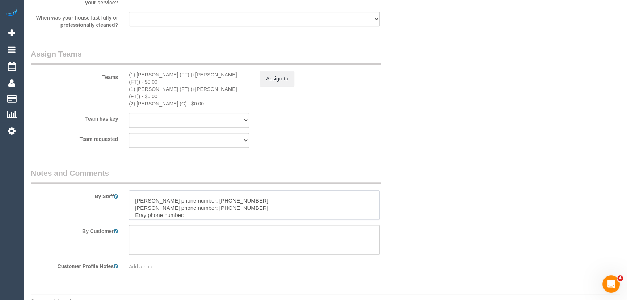
scroll to position [45, 0]
click textarea
type textarea "Tina and Tony please go to this address and handover Mary Mulhern's key. You wi…"
click div "Team requested (0) Account - Tech (0) Office (0) Raunak Test Account (1) Debbie…"
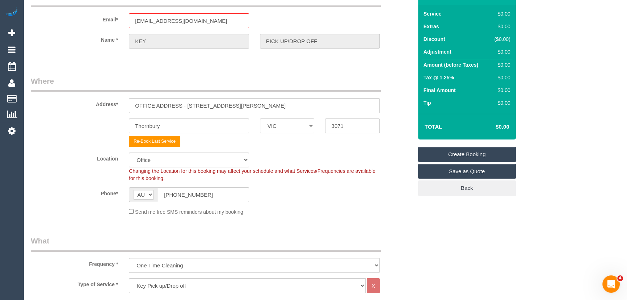
scroll to position [0, 0]
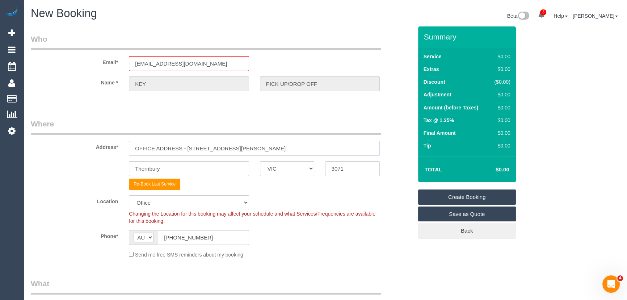
click input "OFFICE ADDRESS - 1 Theobald st"
paste input "1 Moreland Street, 403, Footscray, VIC 3011"
type input "1 Moreland Street, 403, Footscray, VIC 3011"
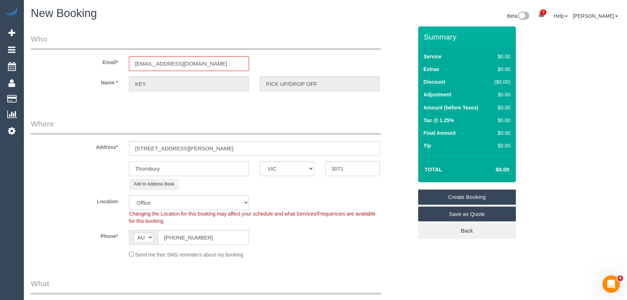
click input "Thornbury"
type input "Thorn"
select select "47"
type input "T"
select select "object:13136"
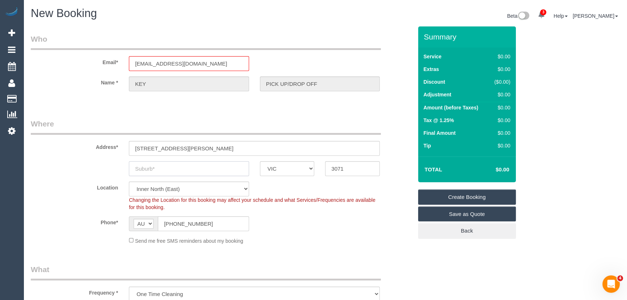
select select "209"
select select "1"
select select "120"
click input "1 Moreland Street, 403, Footscray, VIC 3011"
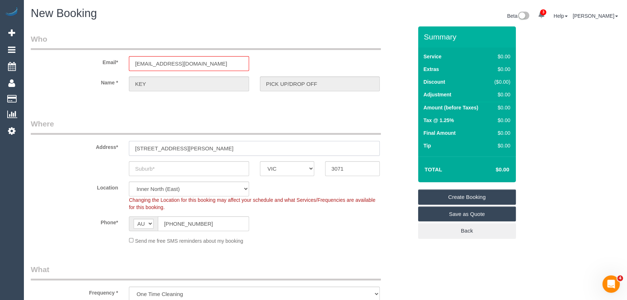
click input "1 Moreland Street, 403, Footscray, VIC 3011"
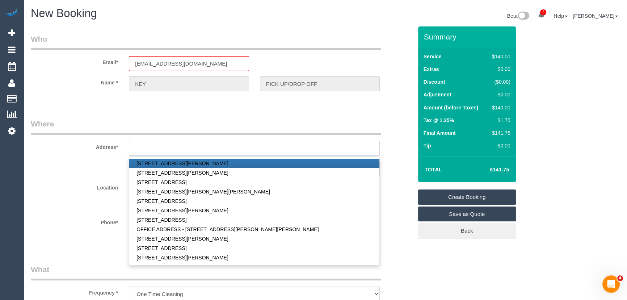
click input "text"
paste input "1/130 Newmarket Street, Flemington, VIC 3031"
type input "1/130 Newmarket Street, Flemington, VIC 3031"
click div "Who Email* maid@maidtoclean.com.au Name * KEY PICK UP/DROP OFF Where Address* 1…"
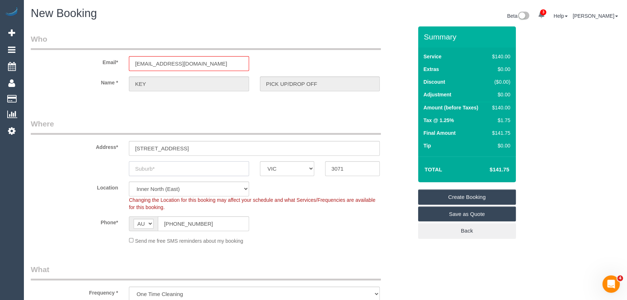
click input "text"
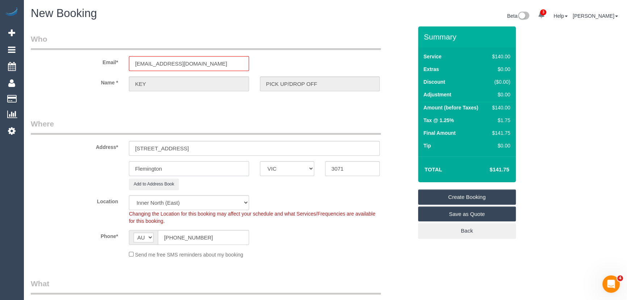
type input "Flemington"
click input "1/130 Newmarket Street, Flemington, VIC 3031"
type input "1/130 Newmarket Street"
click input "3071"
type input "3031"
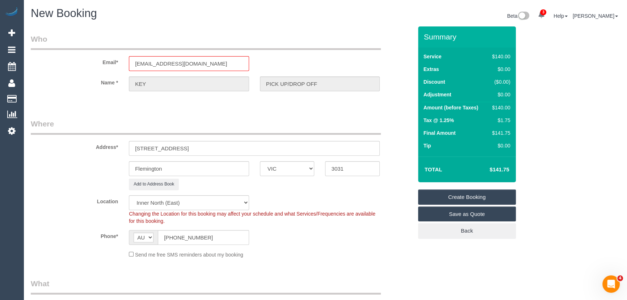
click div "Phone* AF AL DZ AD AO AI AQ AG AR AM AW AU AT AZ BS BH BD BB BY BE BZ BJ BM BT …"
click select "Office City East (North) East (South) Inner East Inner North (East) Inner North…"
select select "59"
select select "object:14291"
select select "50"
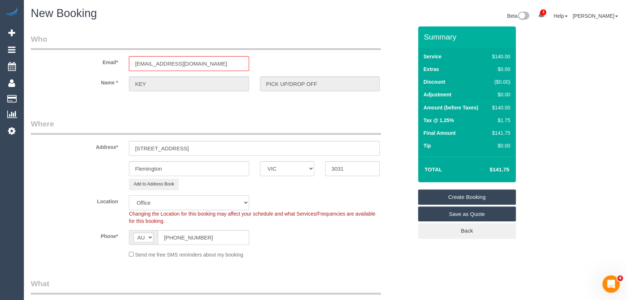
click select "Office City East (North) East (South) Inner East Inner North (East) Inner North…"
select select "object:14296"
click div "Phone* AF AL DZ AD AO AI AQ AG AR AM AW AU AT AZ BS BH BD BB BY BE BZ BJ BM BT …"
click input "maid@maidtoclean.com.au"
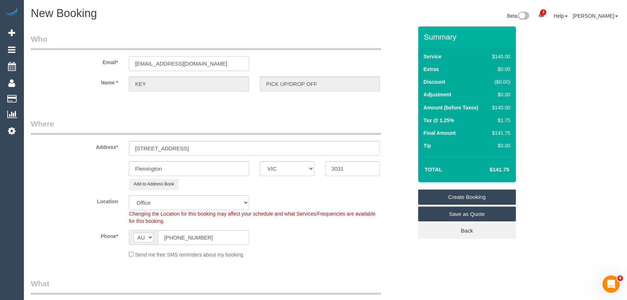
click input "maid@maidtoclean.com.au"
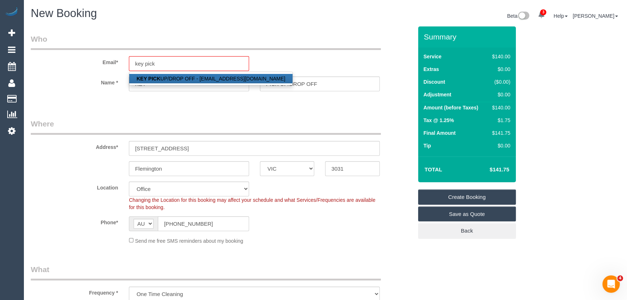
click link "KEY PICK UP/DROP OFF - maid@maidtoclean.com.au"
type input "maid@maidtoclean.com.au"
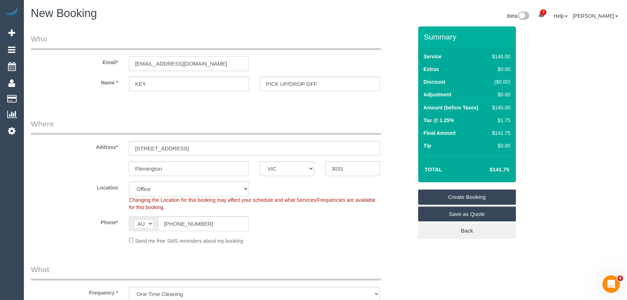
type input "83917026"
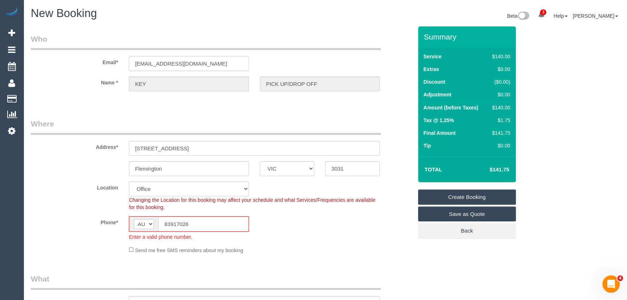
type input "OFFICE ADDRESS - 1 Theobald st"
type input "Thornbury"
type input "3071"
select select "string:stripe"
select select "47"
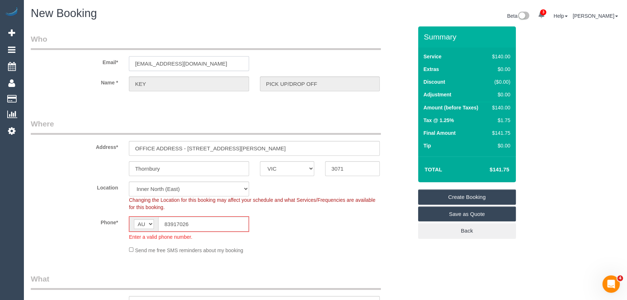
select select "object:15617"
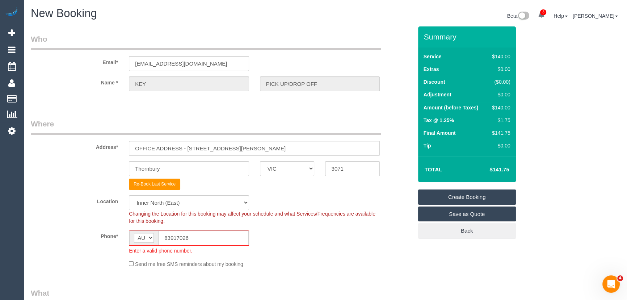
click span "Changing the Location for this booking may affect your schedule and what Servic…"
click input "83917026"
click input "3"
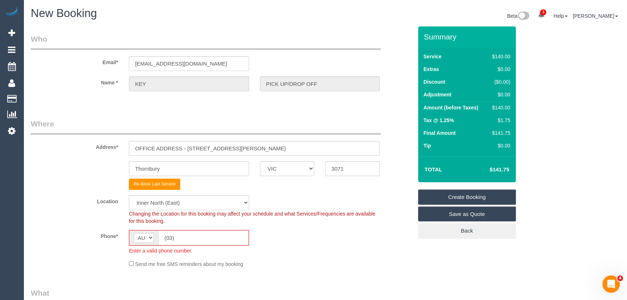
type input "(03)"
click input "OFFICE ADDRESS - 1 Theobald st"
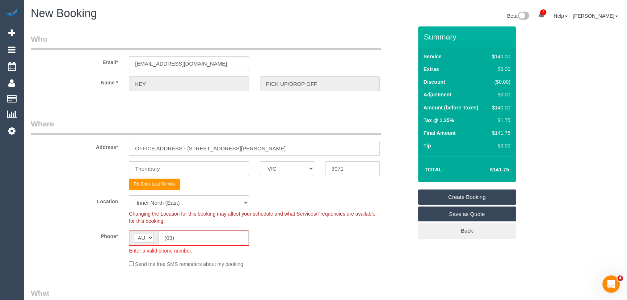
paste input "1/130 Newmarket Street, Flemington, VIC 3031"
type input "1/130 Newmarket Street, Flemington, VIC 3031"
click input "Thornbury"
type input "T"
type input "Flemington"
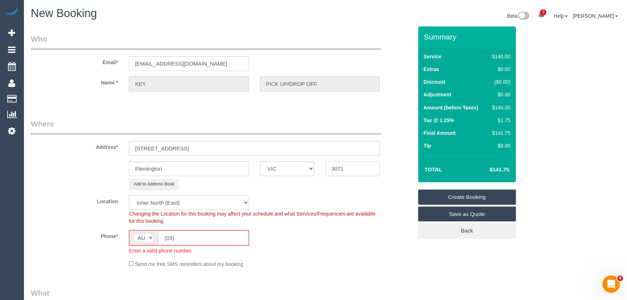
click input "3071"
type input "3031"
click select "Office City East (North) East (South) Inner East Inner North (East) Inner North…"
select select "59"
select select "object:16449"
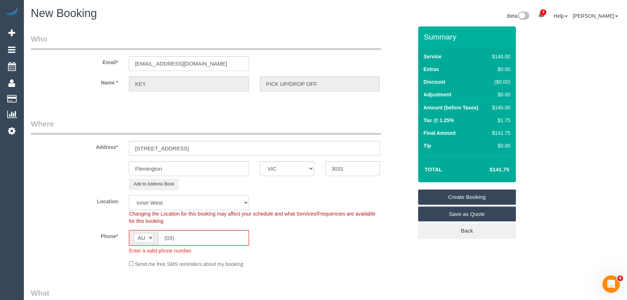
select select "50"
click select "Office City East (North) East (South) Inner East Inner North (East) Inner North…"
select select "object:16454"
click fieldset "Where Address* 1/130 Newmarket Street, Flemington, VIC 3031 Flemington ACT NSW …"
click input "1/130 Newmarket Street, Flemington, VIC 3031"
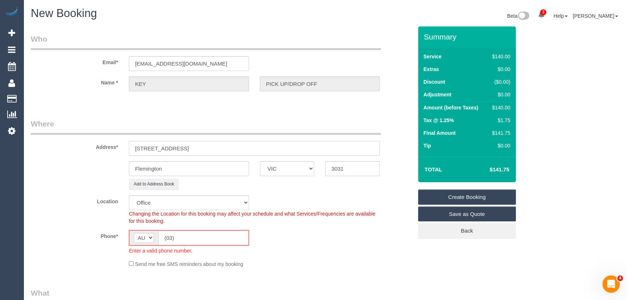
type input "1/130 Newmarket Street"
click div "Add to Address Book"
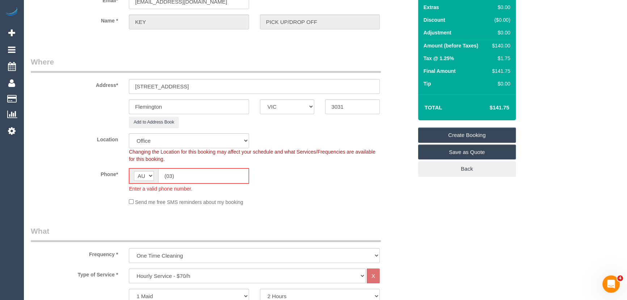
scroll to position [131, 0]
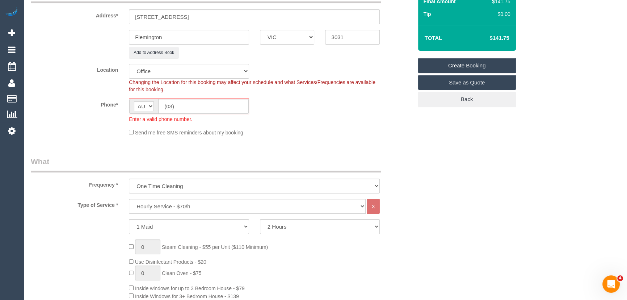
select select "59"
select select "object:17744"
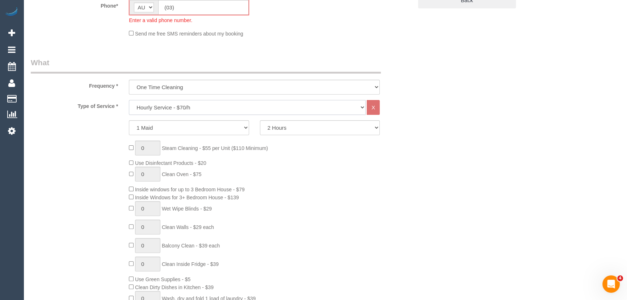
click select "Hourly Service - $70/h Hourly Service - $65/h Hourly Service - $60/h Hourly Ser…"
click div "Who Email* maid@maidtoclean.com.au Name * KEY PICK UP/DROP OFF Where Address* 1…"
click select "Hourly Service - $70/h Hourly Service - $65/h Hourly Service - $60/h Hourly Ser…"
click div "Who Email* maid@maidtoclean.com.au Name * KEY PICK UP/DROP OFF Where Address* 1…"
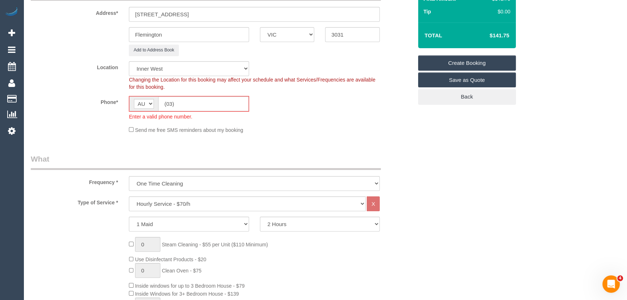
scroll to position [131, 0]
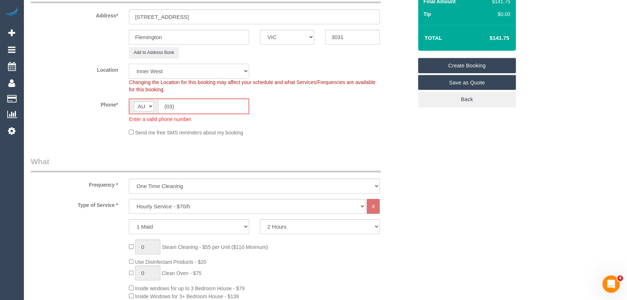
click select "Office City East (North) East (South) Inner East Inner North (East) Inner North…"
select select "50"
click select "Office City East (North) East (South) Inner East Inner North (East) Inner North…"
click div "Who Email* maid@maidtoclean.com.au Name * KEY PICK UP/DROP OFF Where Address* 1…"
select select "object:18414"
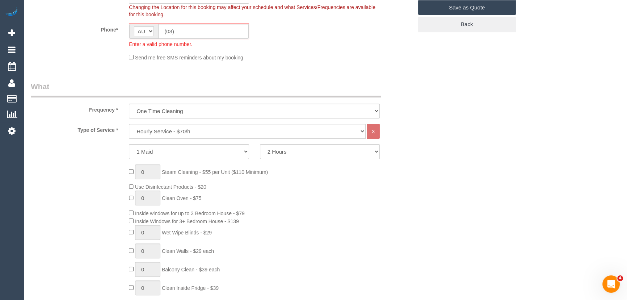
scroll to position [263, 0]
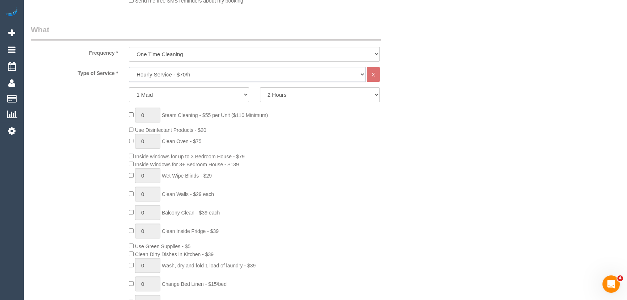
click select "Hourly Service - $70/h Hourly Service - $65/h Hourly Service - $60/h Hourly Ser…"
select select "34"
click select "Hourly Service - $70/h Hourly Service - $65/h Hourly Service - $60/h Hourly Ser…"
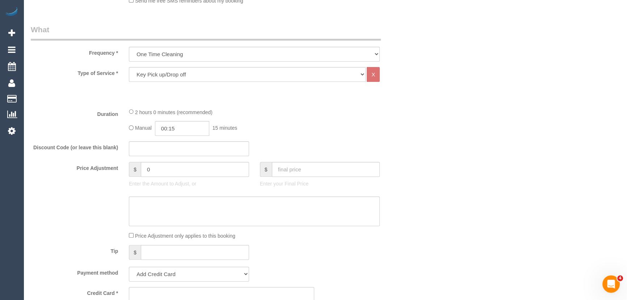
click div "Price Adjustment $ 0 Enter the Amount to Adjust, or $ Enter your Final Price"
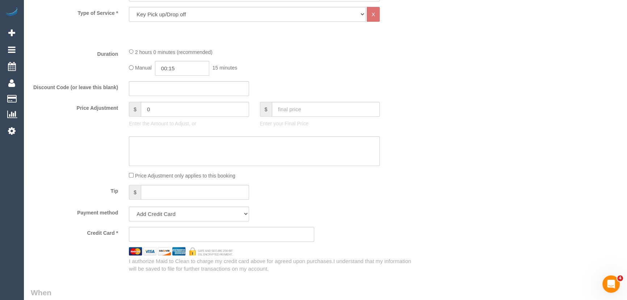
scroll to position [395, 0]
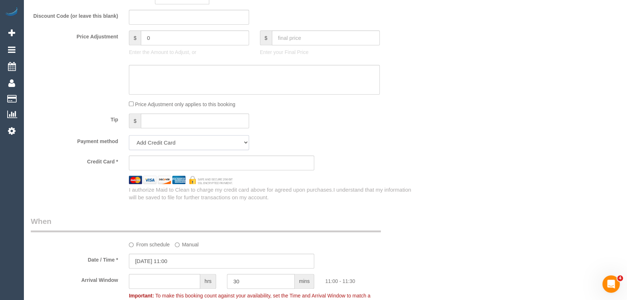
click select "Add Credit Card Cash Check Paypal"
select select "string:check"
click select "Add Credit Card Cash Check Paypal"
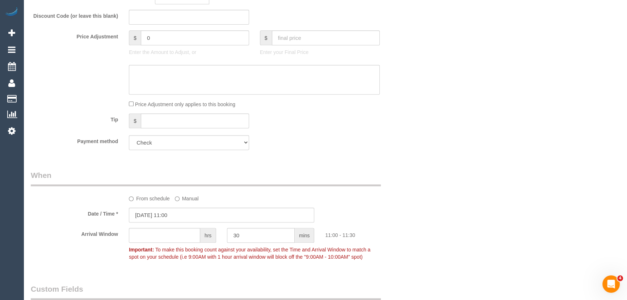
click div "Who Email* maid@maidtoclean.com.au Name * KEY PICK UP/DROP OFF Where Address* 1…"
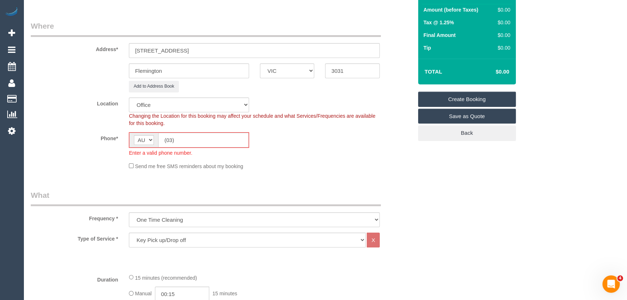
scroll to position [0, 0]
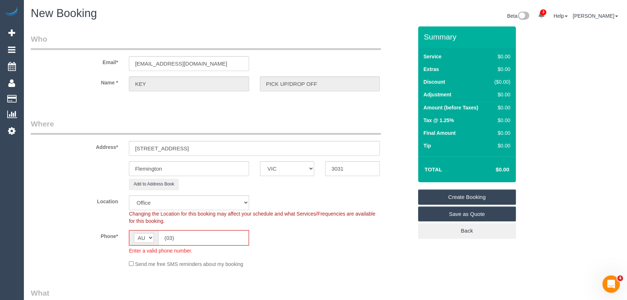
click input "(03)"
paste input "030383917026"
click input "030383917026"
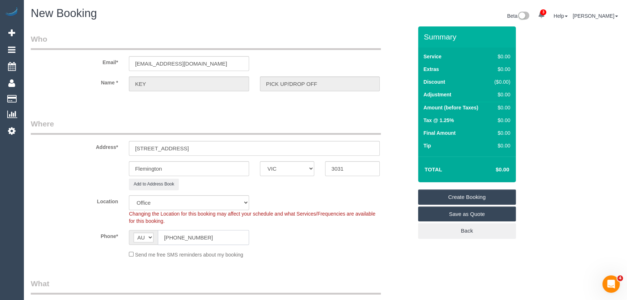
click input "(03) 8391 7026"
type input "(03) 8391 7026"
click div "Phone* AF AL DZ AD AO AI AQ AG AR AM AW AU AT AZ BS BH BD BB BY BE BZ BJ BM BT …"
click link "Create Booking"
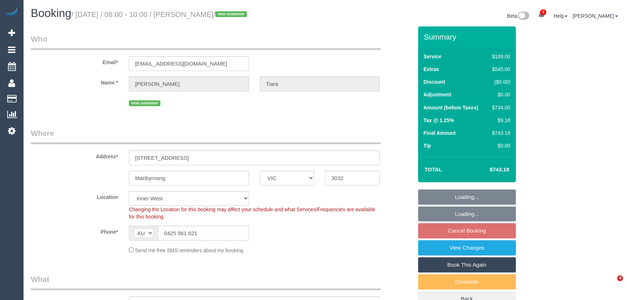
select select "VIC"
select select "number:28"
select select "number:14"
select select "number:19"
select select "number:24"
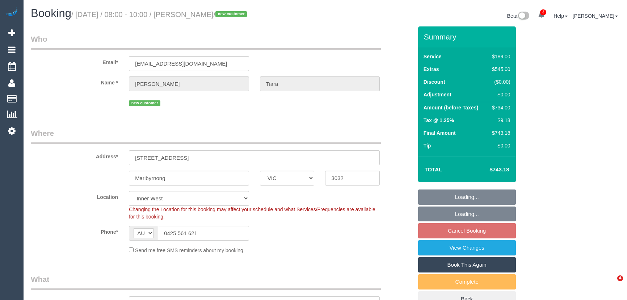
select select "number:26"
select select "spot2"
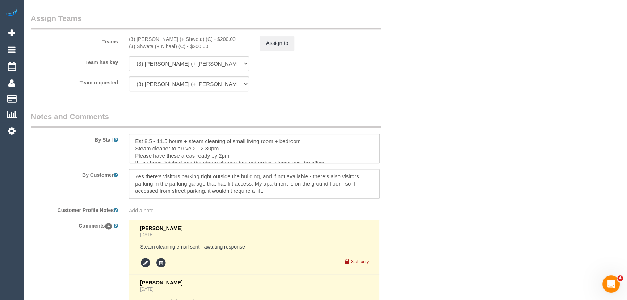
scroll to position [1152, 0]
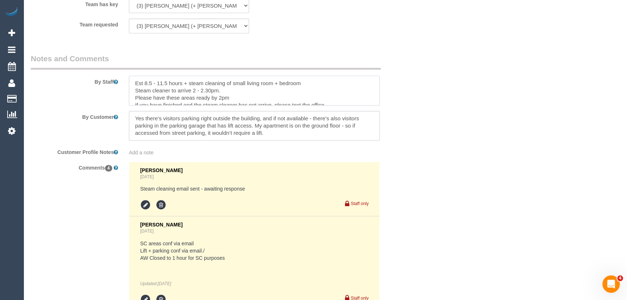
click at [210, 91] on textarea at bounding box center [254, 91] width 251 height 30
click at [219, 98] on textarea at bounding box center [254, 91] width 251 height 30
click at [373, 104] on textarea at bounding box center [254, 91] width 251 height 30
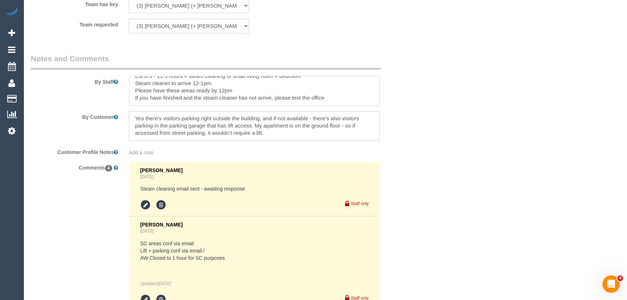
type textarea "Est 8.5 - 11.5 hours + steam cleaning of small living room + bedroom Steam clea…"
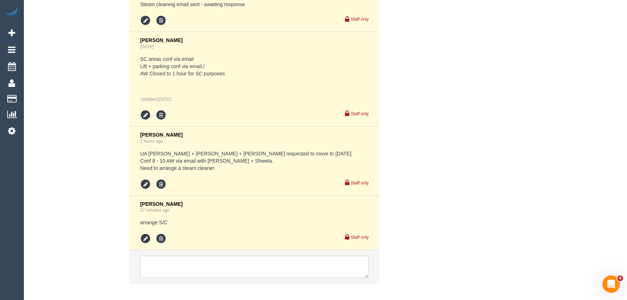
scroll to position [1380, 0]
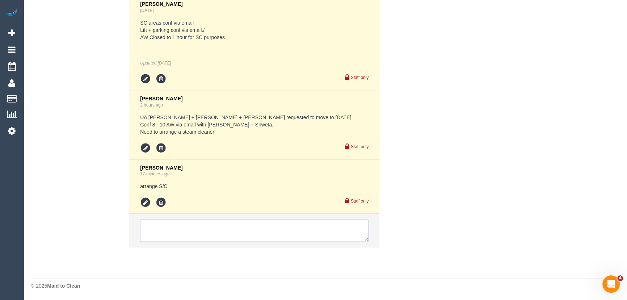
click at [203, 229] on textarea at bounding box center [254, 230] width 228 height 22
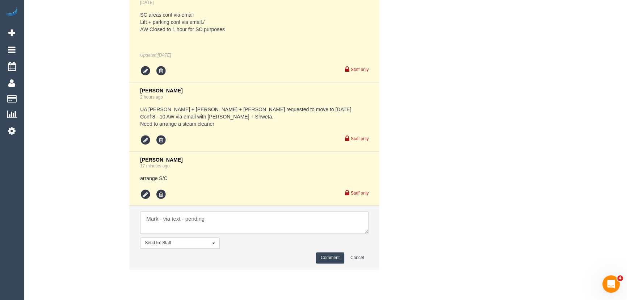
type textarea "Mark - via text - pending"
click at [327, 263] on button "Comment" at bounding box center [330, 257] width 28 height 11
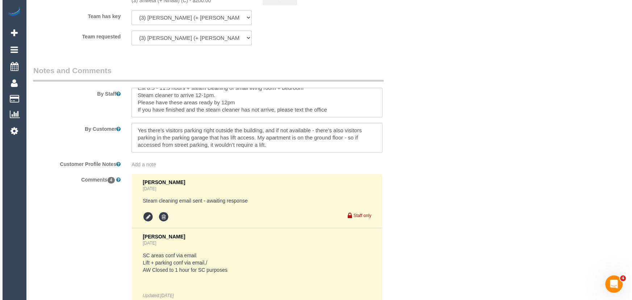
scroll to position [1084, 0]
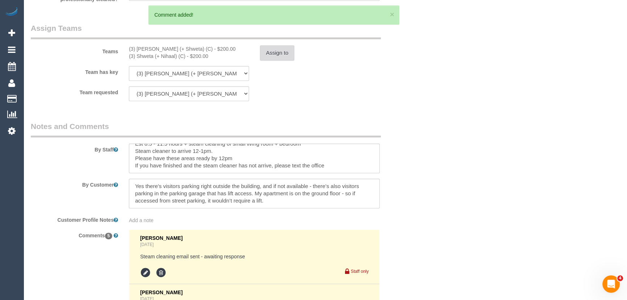
click at [282, 55] on button "Assign to" at bounding box center [277, 52] width 35 height 15
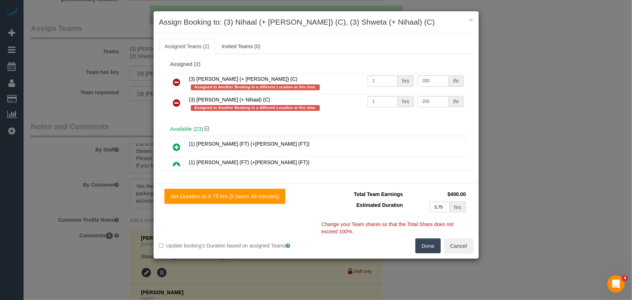
scroll to position [1915, 0]
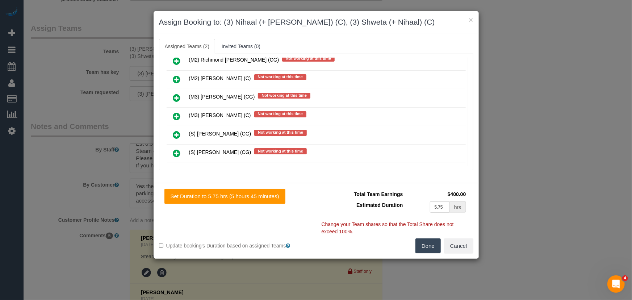
click at [176, 149] on icon at bounding box center [177, 153] width 8 height 9
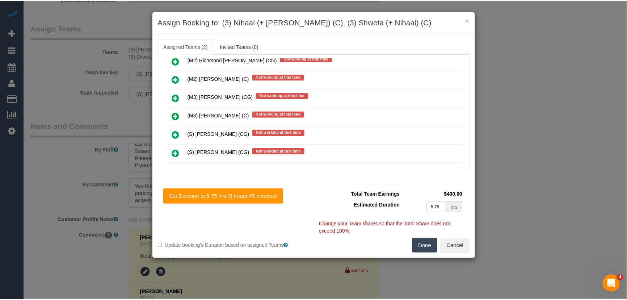
scroll to position [1933, 0]
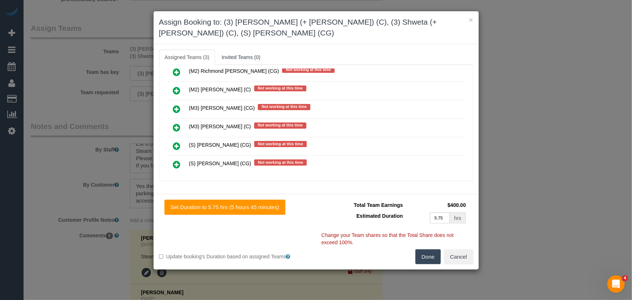
click at [433, 256] on button "Done" at bounding box center [427, 256] width 25 height 15
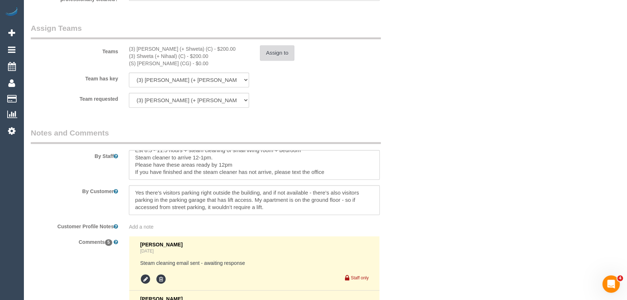
click at [279, 53] on button "Assign to" at bounding box center [277, 52] width 35 height 15
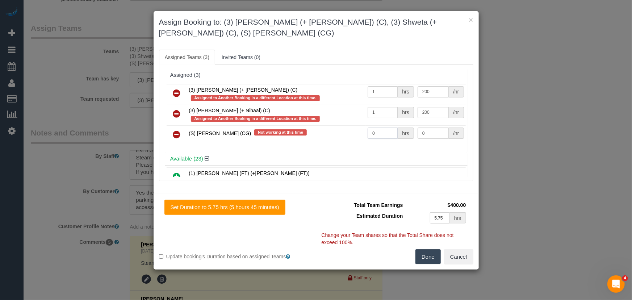
click at [385, 135] on input "0" at bounding box center [383, 132] width 30 height 11
type input "1"
type input "75"
click at [430, 255] on button "Done" at bounding box center [427, 256] width 25 height 15
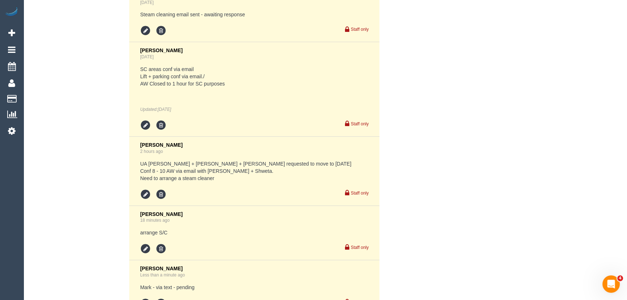
scroll to position [1380, 0]
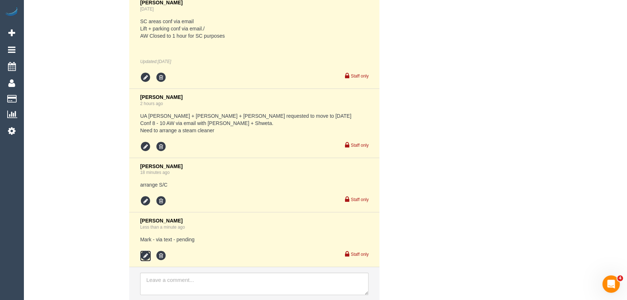
click at [146, 261] on icon at bounding box center [145, 255] width 11 height 11
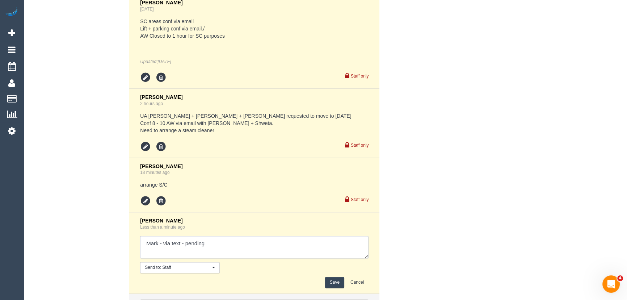
click at [224, 247] on textarea at bounding box center [254, 247] width 228 height 22
type textarea "Mark - via text - confirmed"
click at [333, 288] on button "Save" at bounding box center [334, 282] width 19 height 11
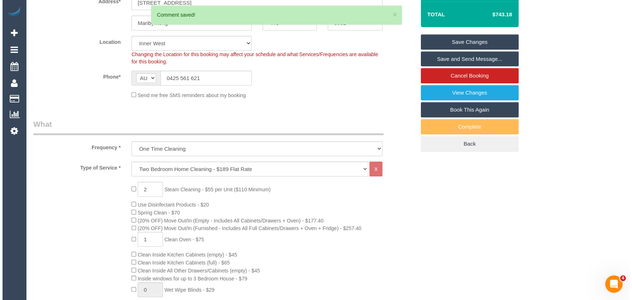
scroll to position [0, 0]
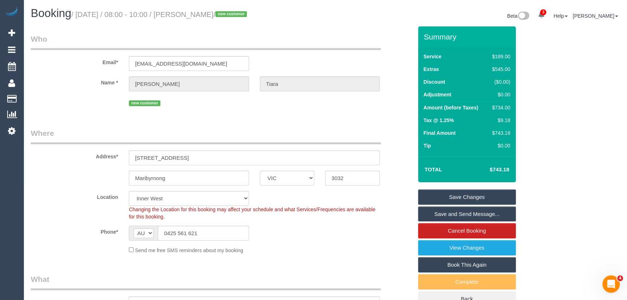
click at [214, 14] on small "/ September 16, 2025 / 08:00 - 10:00 / Felicia Tiara / new customer" at bounding box center [160, 15] width 178 height 8
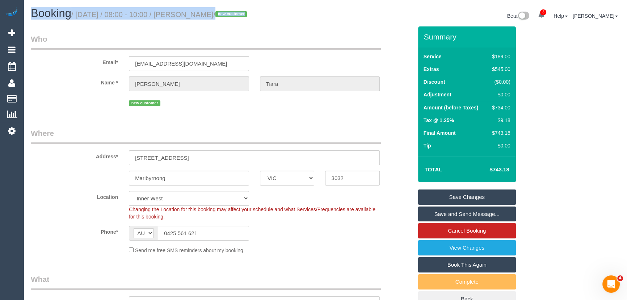
click at [214, 14] on small "/ September 16, 2025 / 08:00 - 10:00 / Felicia Tiara / new customer" at bounding box center [160, 15] width 178 height 8
click at [211, 21] on div "Booking / September 16, 2025 / 08:00 - 10:00 / Felicia Tiara / new customer" at bounding box center [175, 15] width 300 height 16
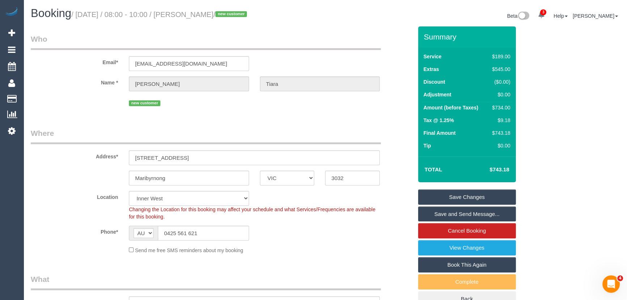
click at [211, 13] on small "/ September 16, 2025 / 08:00 - 10:00 / Felicia Tiara / new customer" at bounding box center [160, 15] width 178 height 8
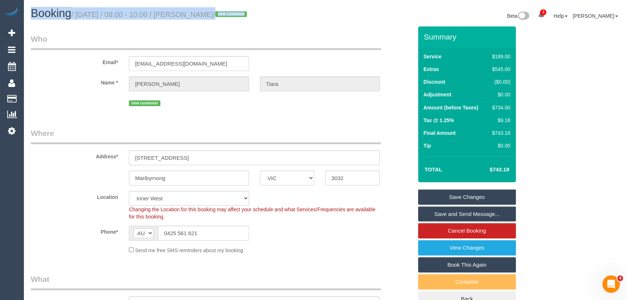
click at [211, 13] on small "/ September 16, 2025 / 08:00 - 10:00 / Felicia Tiara / new customer" at bounding box center [160, 15] width 178 height 8
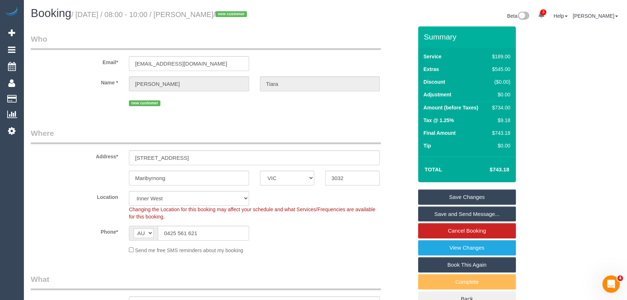
click at [210, 13] on small "/ September 16, 2025 / 08:00 - 10:00 / Felicia Tiara / new customer" at bounding box center [160, 15] width 178 height 8
copy small "Felicia Tiara"
click at [446, 215] on link "Save and Send Message..." at bounding box center [467, 213] width 98 height 15
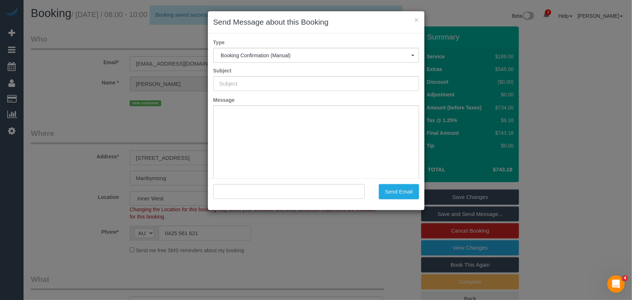
type input "Booking Confirmed"
type input ""Felicia Tiara" <feltia2312@gmail.com>"
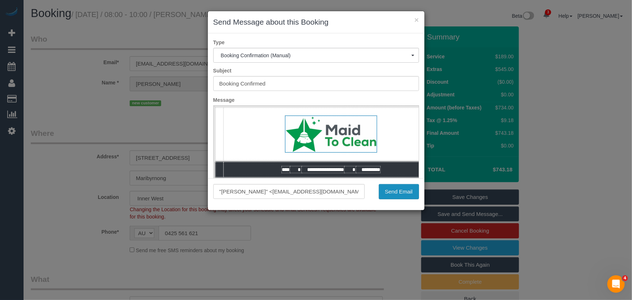
drag, startPoint x: 401, startPoint y: 194, endPoint x: 398, endPoint y: 193, distance: 3.7
click at [402, 194] on button "Send Email" at bounding box center [399, 191] width 40 height 15
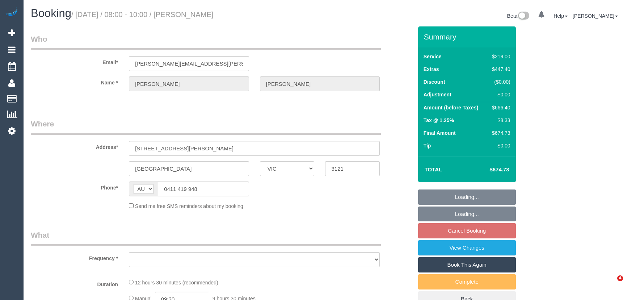
select select "VIC"
select select "string:stripe-pm_1S5lsF2GScqysDRVrGUYHgvo"
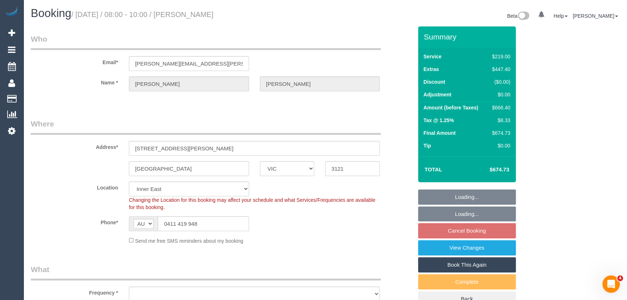
select select "object:745"
select select "number:28"
select select "number:14"
select select "number:19"
select select "number:24"
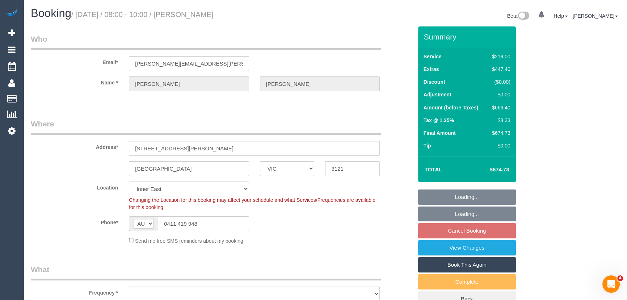
select select "number:35"
select select "number:13"
select select "object:1388"
select select "spot2"
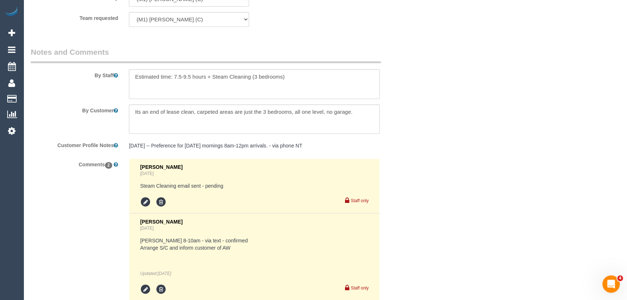
scroll to position [1152, 0]
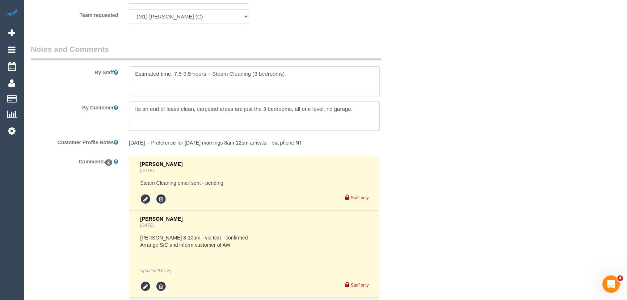
click at [135, 74] on textarea at bounding box center [254, 81] width 251 height 30
paste textarea "Est. time: _hrs + SC of _(areas)__ Steam cleaner to arrive at ___ Please ensure…"
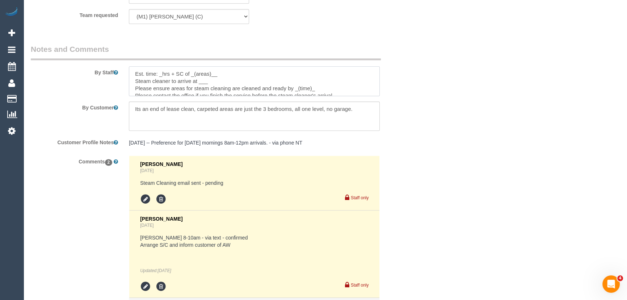
scroll to position [3, 0]
click at [162, 74] on textarea at bounding box center [254, 81] width 251 height 30
click at [235, 72] on textarea at bounding box center [254, 81] width 251 height 30
click at [214, 82] on textarea at bounding box center [254, 81] width 251 height 30
click at [316, 85] on textarea at bounding box center [254, 81] width 251 height 30
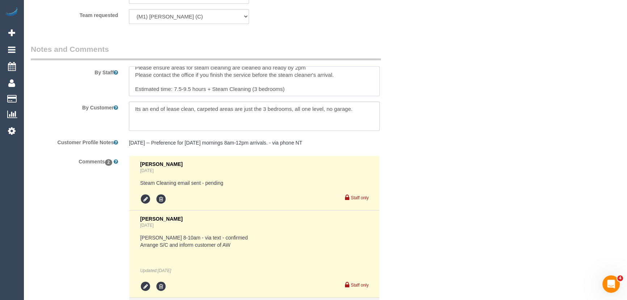
scroll to position [21, 0]
click at [326, 93] on textarea at bounding box center [254, 81] width 251 height 30
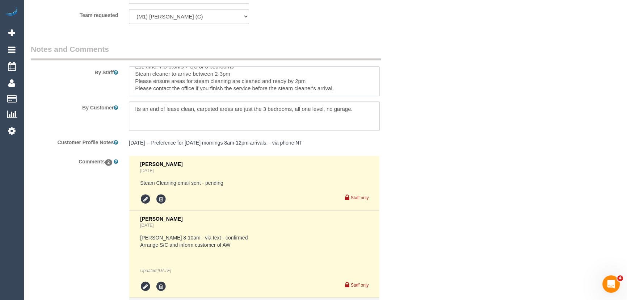
type textarea "Est. time: 7.5-9.5hrs + SC of 3 bedrooms Steam cleaner to arrive between 2-3pm …"
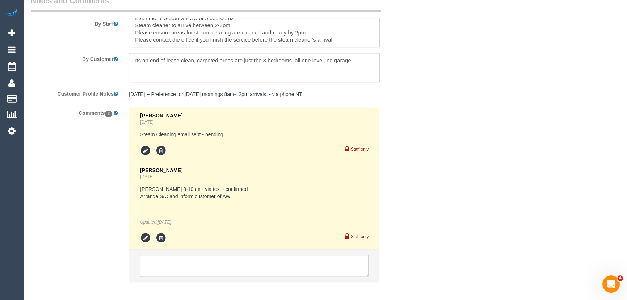
scroll to position [1236, 0]
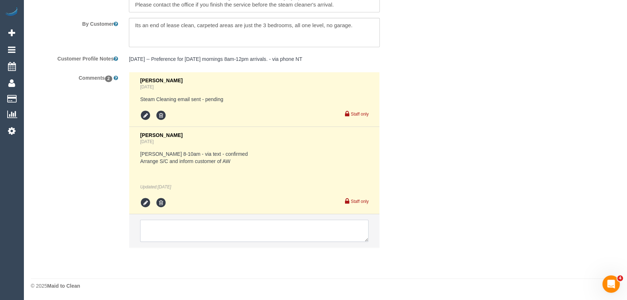
click at [163, 231] on textarea at bounding box center [254, 230] width 228 height 22
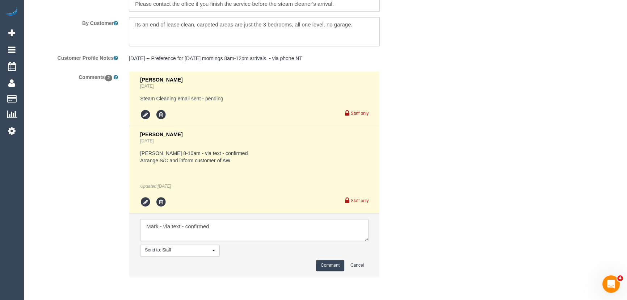
type textarea "Mark - via text - confirmed"
click at [333, 266] on button "Comment" at bounding box center [330, 265] width 28 height 11
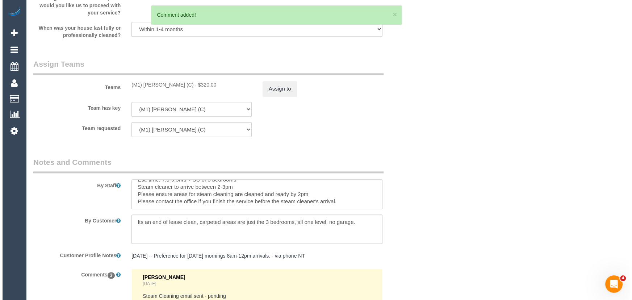
scroll to position [0, 0]
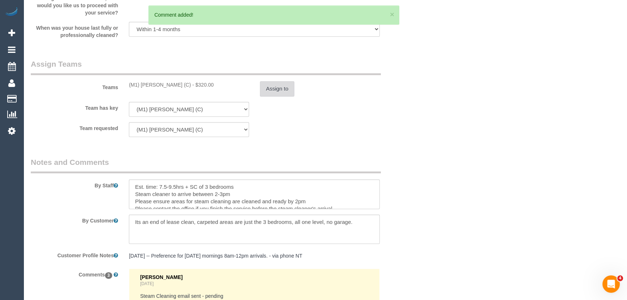
click at [270, 89] on button "Assign to" at bounding box center [277, 88] width 35 height 15
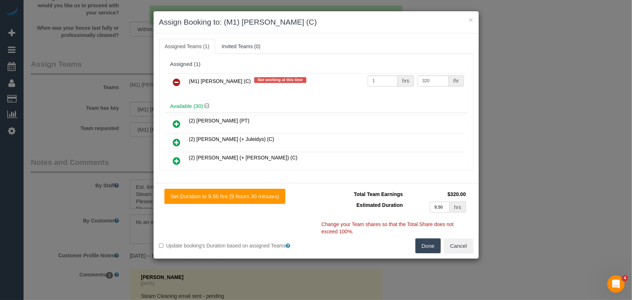
scroll to position [1746, 0]
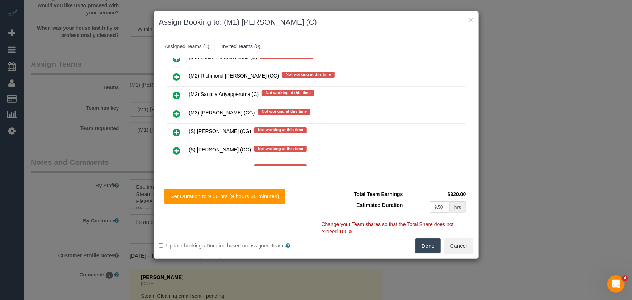
click at [174, 146] on icon at bounding box center [177, 150] width 8 height 9
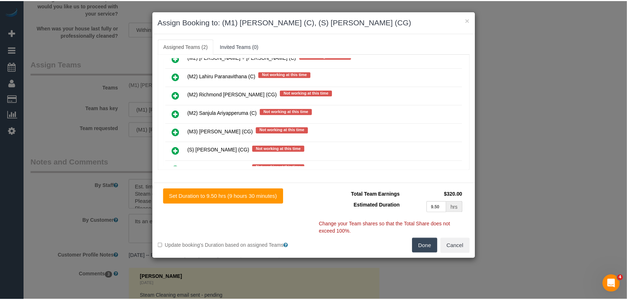
scroll to position [1764, 0]
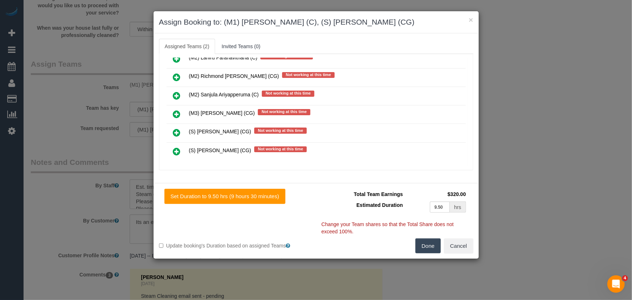
click at [423, 242] on button "Done" at bounding box center [427, 245] width 25 height 15
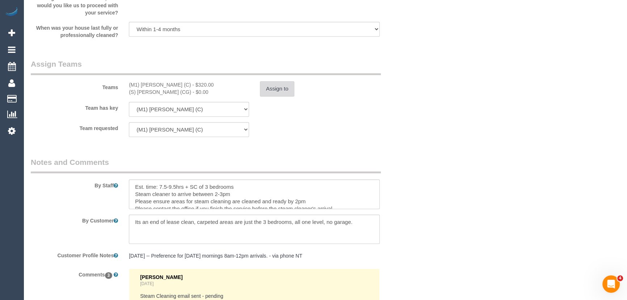
click at [276, 88] on button "Assign to" at bounding box center [277, 88] width 35 height 15
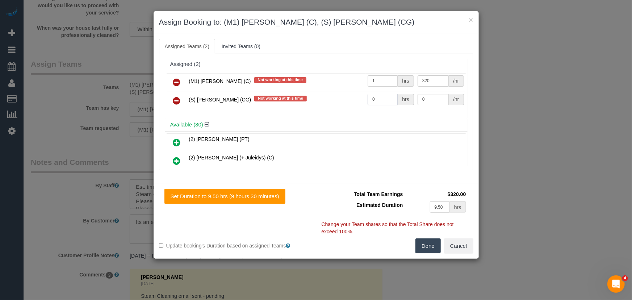
click at [377, 100] on input "0" at bounding box center [383, 99] width 30 height 11
type input "1"
type input "115"
click at [432, 245] on button "Done" at bounding box center [427, 245] width 25 height 15
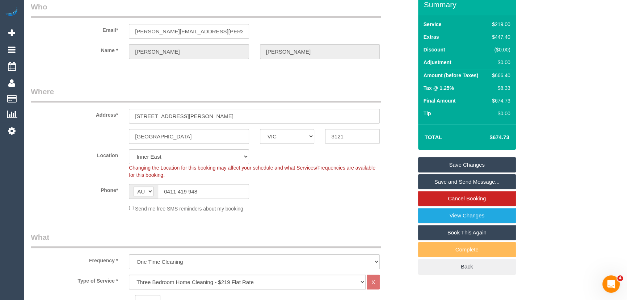
scroll to position [0, 0]
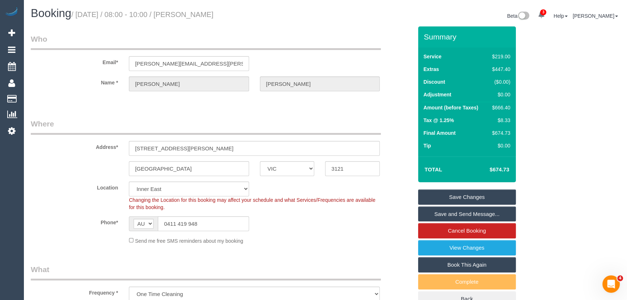
click at [214, 17] on small "/ September 16, 2025 / 08:00 - 10:00 / Thelma Sheehan" at bounding box center [142, 15] width 142 height 8
click at [216, 23] on div "Booking / September 16, 2025 / 08:00 - 10:00 / Thelma Sheehan Beta 3 Your Notif…" at bounding box center [325, 16] width 600 height 19
click at [214, 12] on small "/ September 16, 2025 / 08:00 - 10:00 / Thelma Sheehan" at bounding box center [142, 15] width 142 height 8
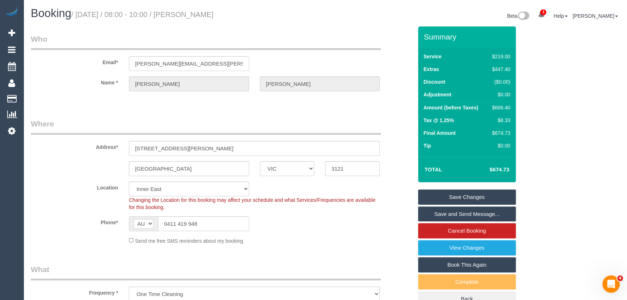
click at [214, 12] on small "/ September 16, 2025 / 08:00 - 10:00 / Thelma Sheehan" at bounding box center [142, 15] width 142 height 8
copy small "Thelma Sheehan"
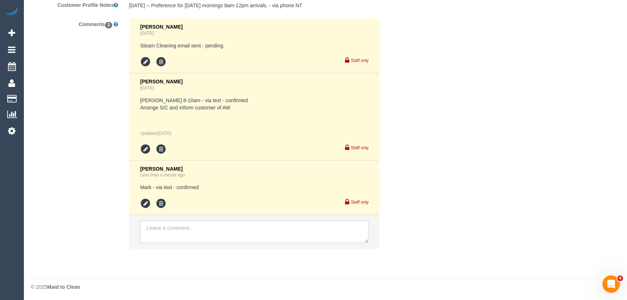
scroll to position [1291, 0]
click at [200, 236] on textarea at bounding box center [254, 230] width 228 height 22
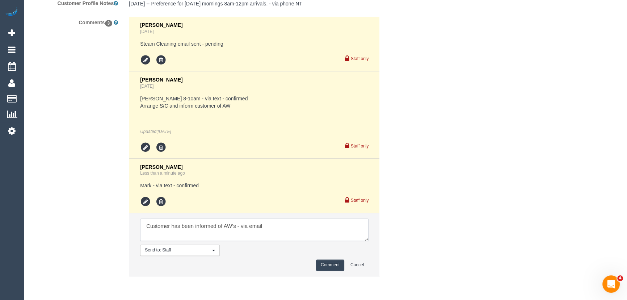
type textarea "Customer has been informed of AW's - via email"
click at [330, 265] on button "Comment" at bounding box center [330, 264] width 28 height 11
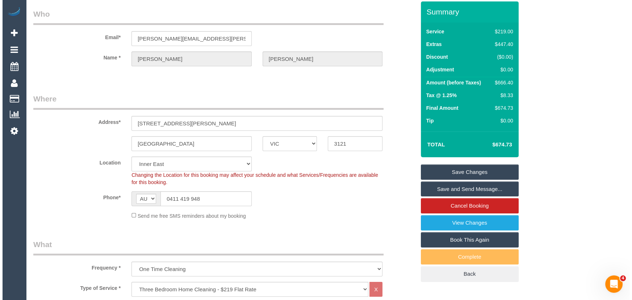
scroll to position [0, 0]
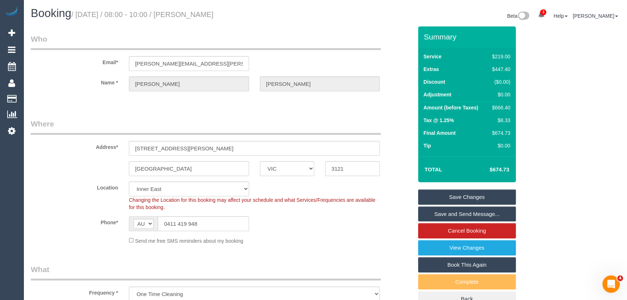
click at [438, 215] on link "Save and Send Message..." at bounding box center [467, 213] width 98 height 15
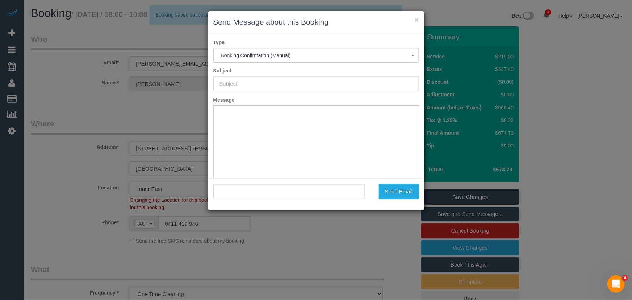
type input "Booking Confirmed"
type input ""Thelma Sheehan" <thelma.sheehan@outlook.com>"
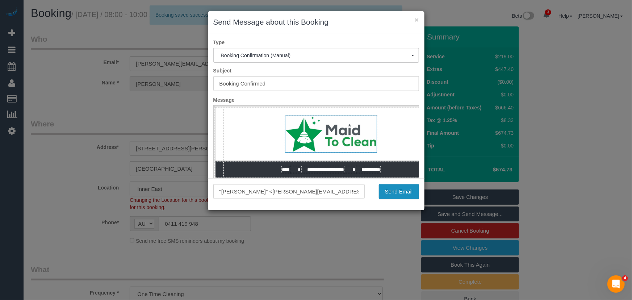
click at [400, 196] on button "Send Email" at bounding box center [399, 191] width 40 height 15
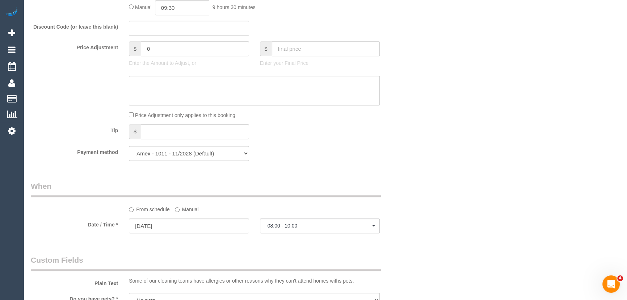
scroll to position [691, 0]
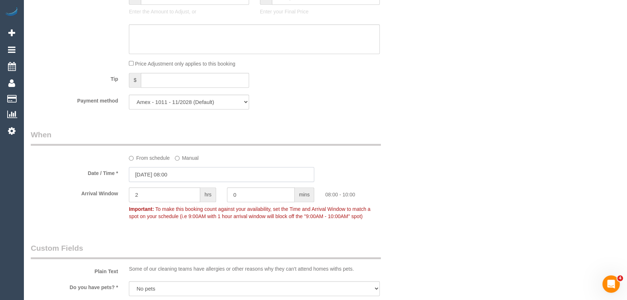
click at [178, 175] on input "16/09/2025 08:00" at bounding box center [221, 174] width 185 height 15
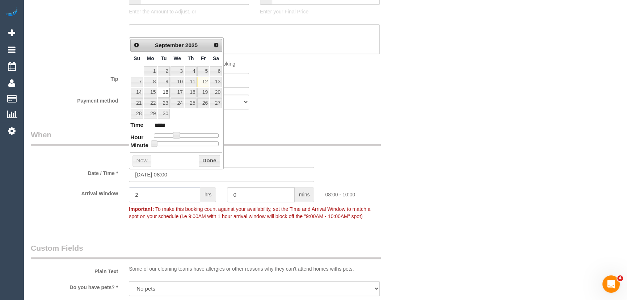
click at [158, 198] on input "2" at bounding box center [164, 194] width 71 height 15
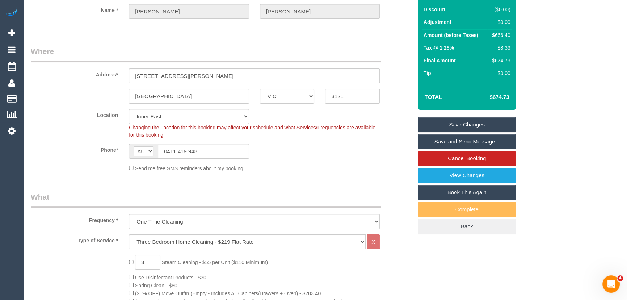
scroll to position [0, 0]
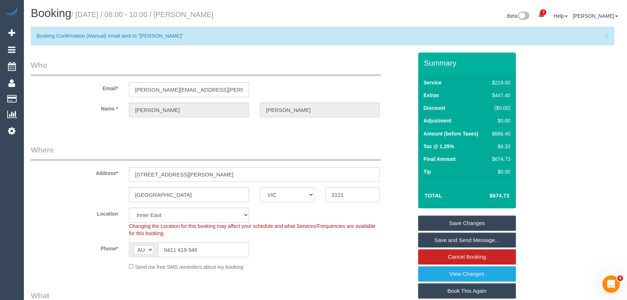
type input "1"
click at [461, 225] on link "Save Changes" at bounding box center [467, 222] width 98 height 15
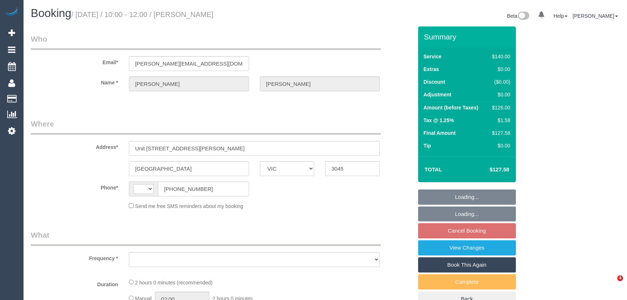
select select "VIC"
select select "string:AU"
select select "object:365"
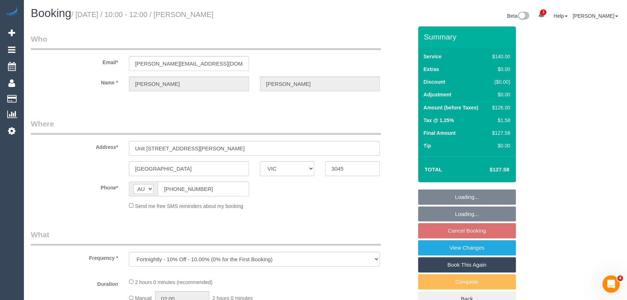
select select "string:stripe-pm_1RlNl62GScqysDRVp3C03BVm"
select select "number:28"
select select "number:17"
select select "number:21"
select select "number:23"
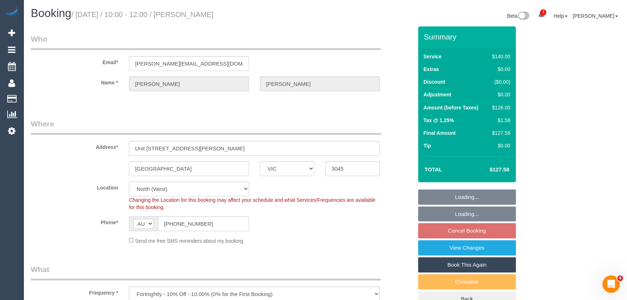
select select "object:1672"
select select "spot3"
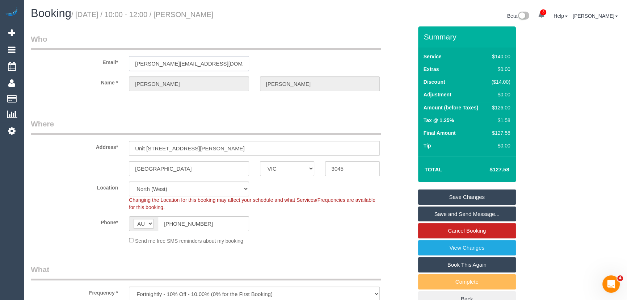
click at [204, 63] on input "[PERSON_NAME][EMAIL_ADDRESS][DOMAIN_NAME]" at bounding box center [189, 63] width 120 height 15
click at [437, 247] on link "View Changes" at bounding box center [467, 247] width 98 height 15
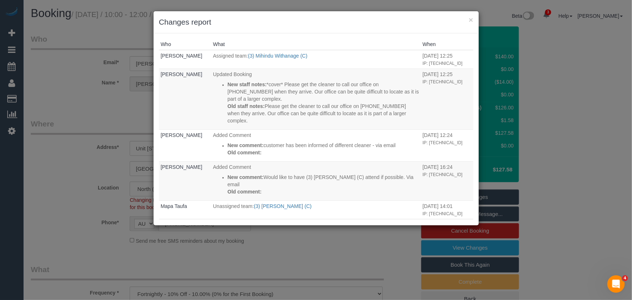
click at [344, 242] on div "× Changes report Who What When [PERSON_NAME] Assigned team: (3) Mihindu Withana…" at bounding box center [316, 150] width 632 height 300
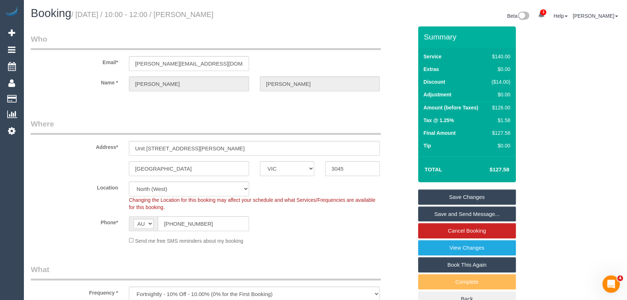
click at [460, 210] on link "Save and Send Message..." at bounding box center [467, 213] width 98 height 15
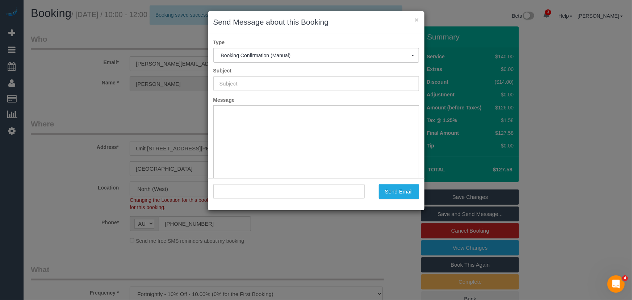
type input "Booking Confirmed"
type input ""[PERSON_NAME]" <[PERSON_NAME][EMAIL_ADDRESS][DOMAIN_NAME]>"
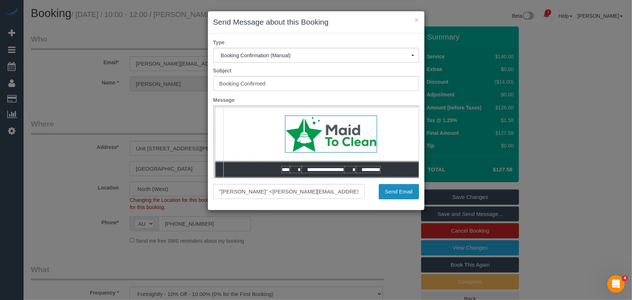
click at [405, 192] on button "Send Email" at bounding box center [399, 191] width 40 height 15
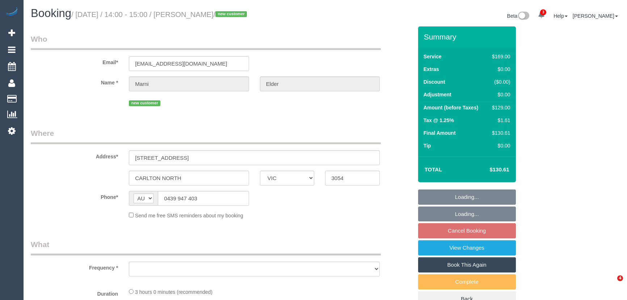
select select "VIC"
select select "string:stripe-pm_1S5g6s2GScqysDRVjYvdYeSS"
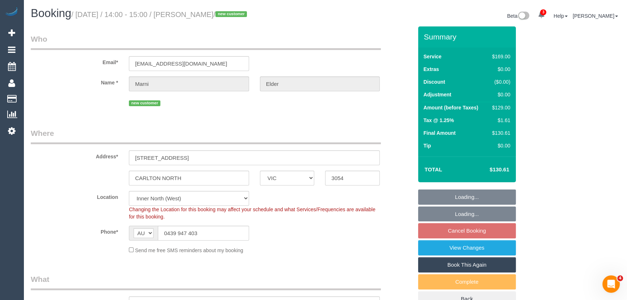
select select "object:687"
select select "number:27"
select select "number:14"
select select "number:19"
select select "number:22"
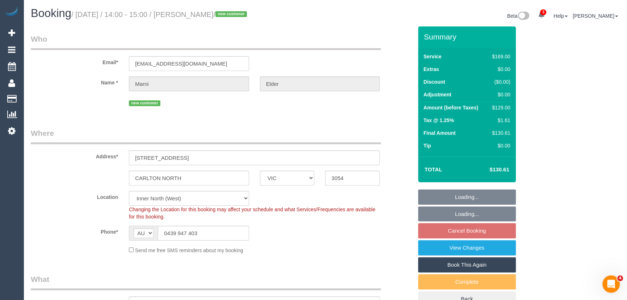
select select "number:33"
select select "number:12"
select select "object:1587"
click at [214, 234] on input "0439 947 403" at bounding box center [203, 233] width 91 height 15
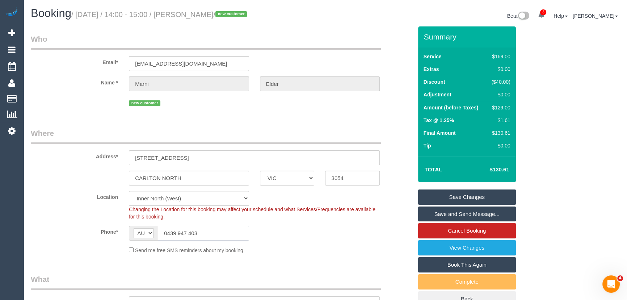
click at [214, 234] on input "0439 947 403" at bounding box center [203, 233] width 91 height 15
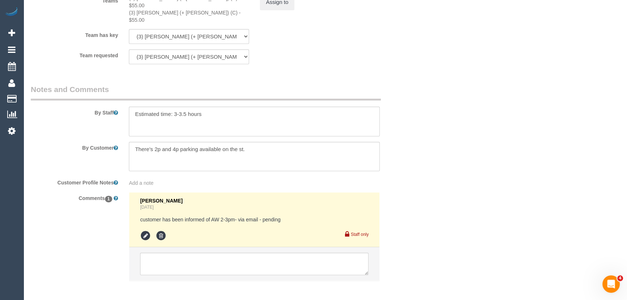
scroll to position [1195, 0]
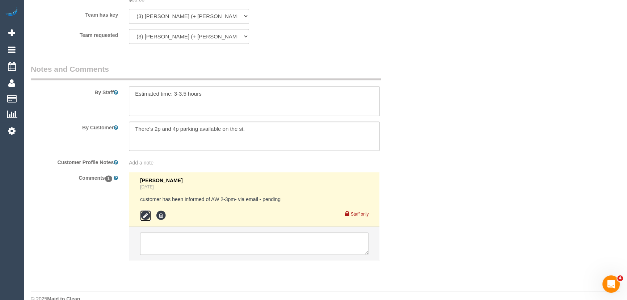
click at [145, 210] on icon at bounding box center [145, 215] width 11 height 11
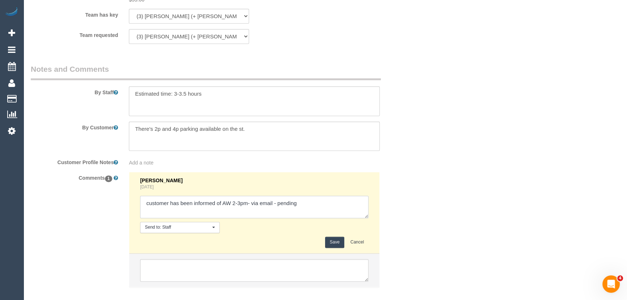
click at [273, 196] on textarea at bounding box center [254, 207] width 228 height 22
click at [318, 196] on textarea at bounding box center [254, 207] width 228 height 22
type textarea "customer has been informed of AW 2-3pm- via email/phone - confirmed"
click at [336, 236] on button "Save" at bounding box center [334, 241] width 19 height 11
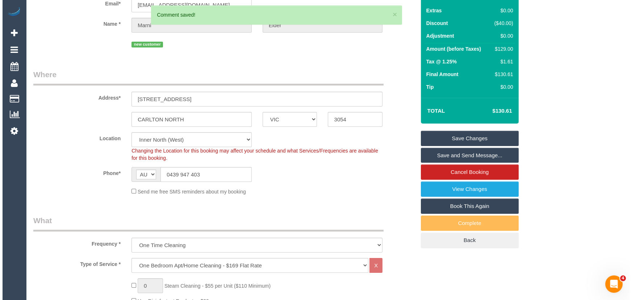
scroll to position [0, 0]
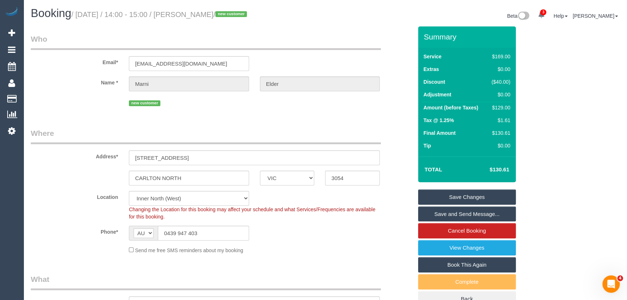
click at [429, 213] on link "Save and Send Message..." at bounding box center [467, 213] width 98 height 15
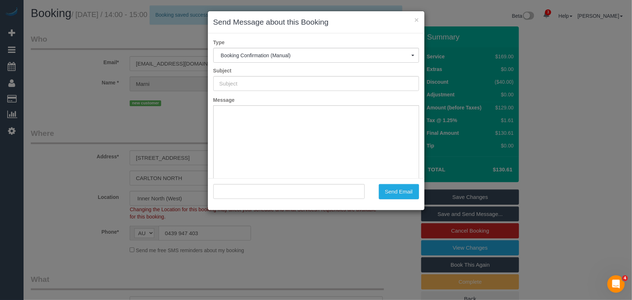
type input "Booking Confirmed"
type input ""Marni Elder" <misselder@hotmail.co.uk>"
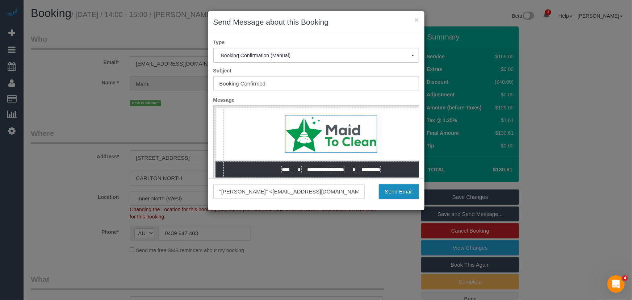
click at [392, 196] on button "Send Email" at bounding box center [399, 191] width 40 height 15
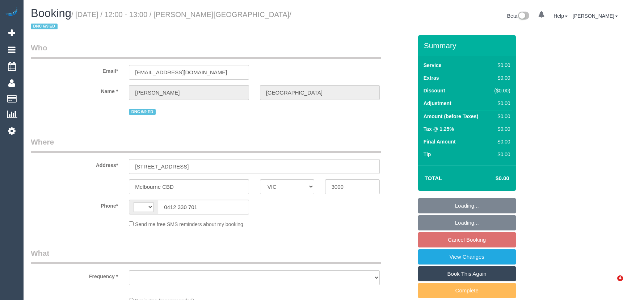
select select "VIC"
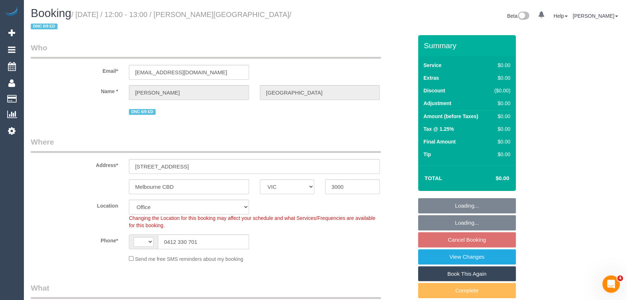
select select "object:610"
select select "string:AU"
select select "string:stripe-pm_1S2qle2GScqysDRVscvjKIFg"
select select "number:28"
select select "number:14"
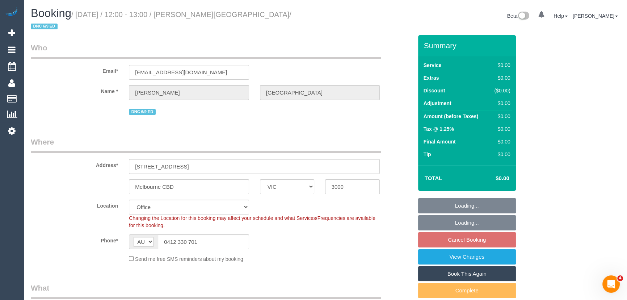
select select "number:18"
select select "number:25"
select select "number:35"
select select "number:13"
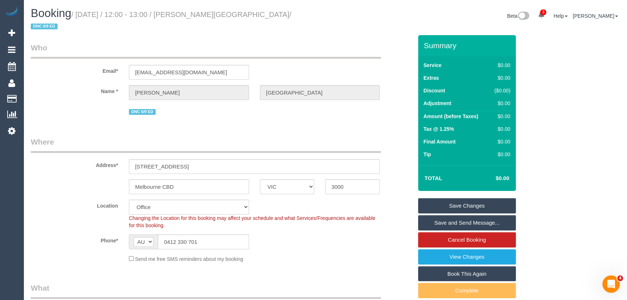
click at [453, 215] on link "Save and Send Message..." at bounding box center [467, 222] width 98 height 15
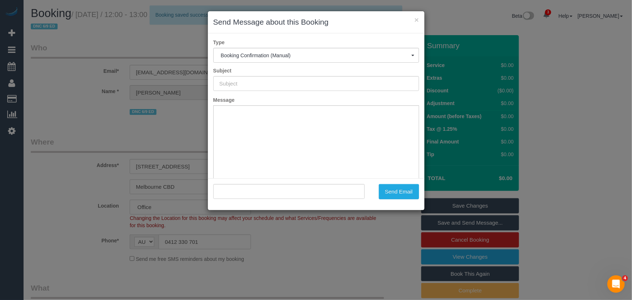
type input "Booking Confirmed"
type input ""ananya dhaka" <ananyadhaka@gmail.com>"
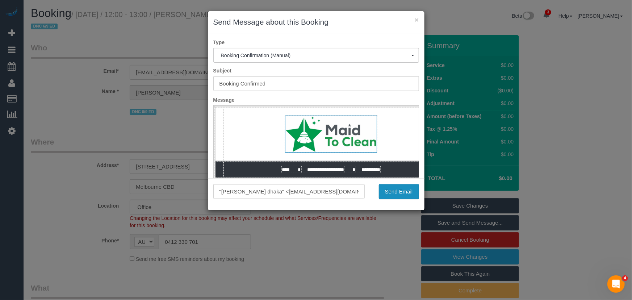
click at [392, 195] on button "Send Email" at bounding box center [399, 191] width 40 height 15
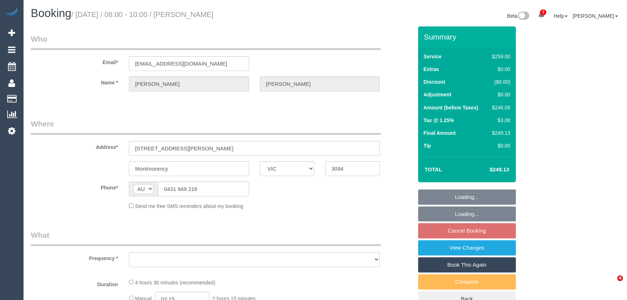
select select "VIC"
select select "object:559"
select select "string:stripe-pm_1RLxLU2GScqysDRVGTdPoBCM"
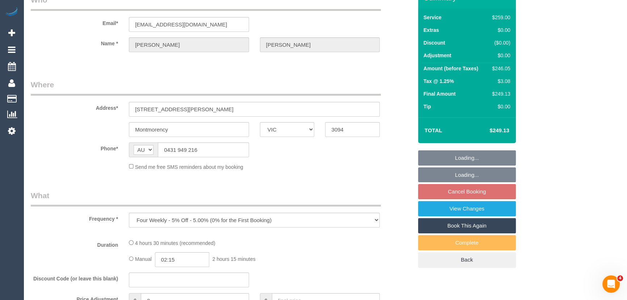
select select "number:29"
select select "number:16"
select select "number:18"
select select "number:36"
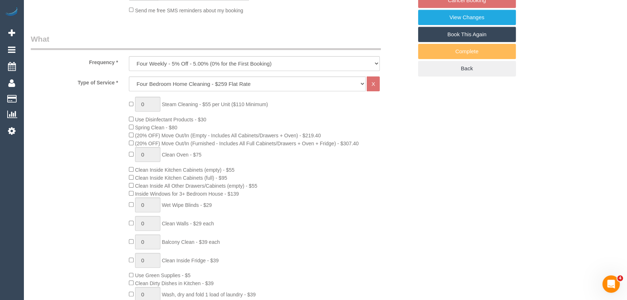
select select "object:808"
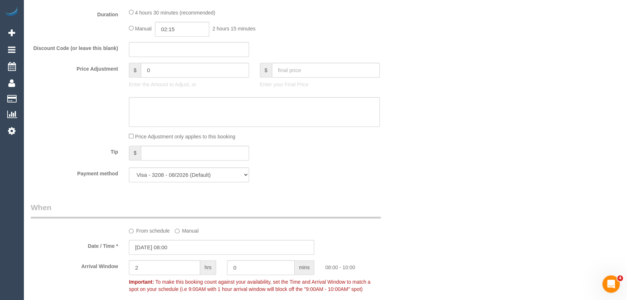
scroll to position [691, 0]
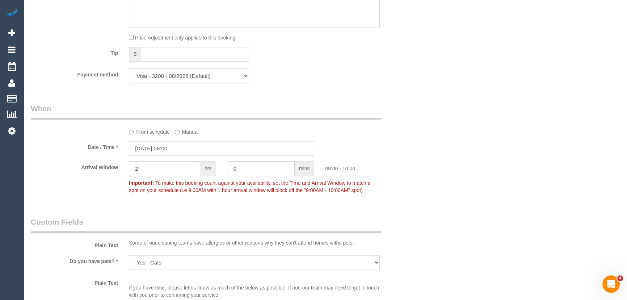
click at [154, 174] on input "2" at bounding box center [164, 168] width 71 height 15
click at [257, 173] on input "0" at bounding box center [261, 168] width 68 height 15
type input "0"
type input "15"
click at [469, 152] on div "Who Email* [EMAIL_ADDRESS][DOMAIN_NAME] Name * [PERSON_NAME] Where Address* [ST…" at bounding box center [325, 33] width 589 height 1396
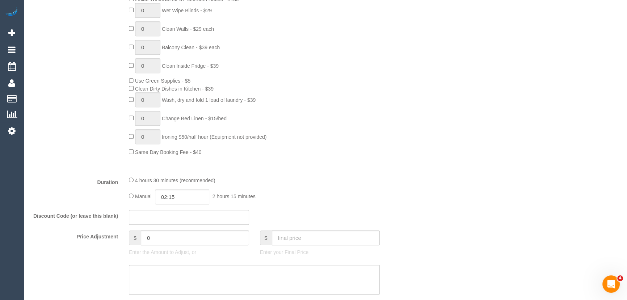
scroll to position [0, 0]
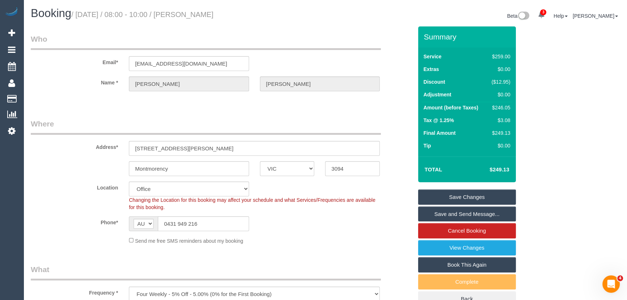
click at [474, 199] on link "Save Changes" at bounding box center [467, 196] width 98 height 15
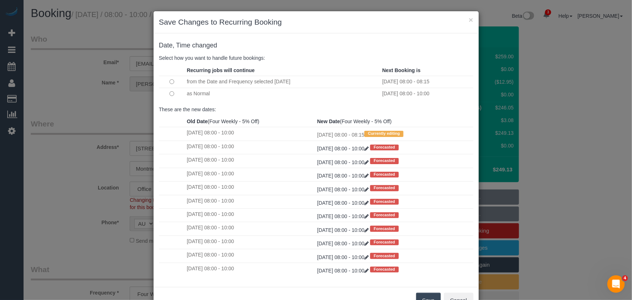
click at [427, 298] on button "Save" at bounding box center [428, 300] width 25 height 15
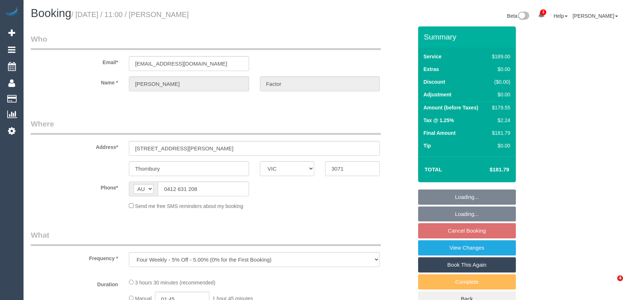
select select "VIC"
select select "string:stripe-pm_1GtsRM2GScqysDRVroUtQWt5"
select select "number:28"
select select "number:14"
select select "number:19"
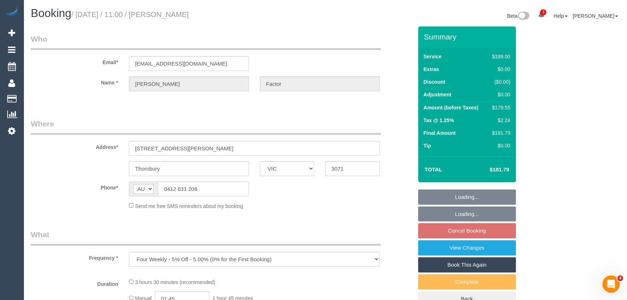
select select "number:22"
select select "number:26"
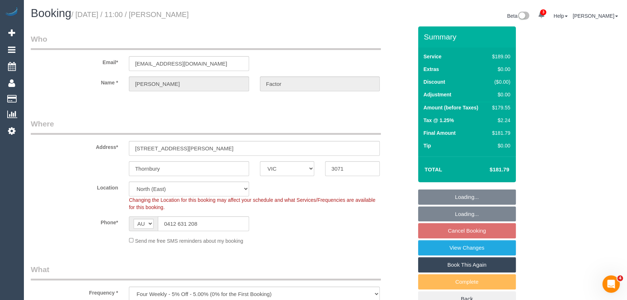
select select "object:1489"
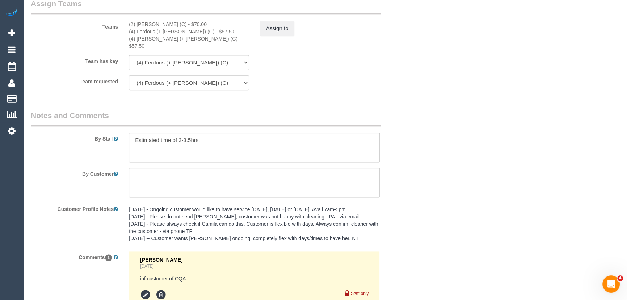
scroll to position [1152, 0]
click at [158, 145] on textarea at bounding box center [254, 147] width 251 height 30
click at [218, 134] on textarea at bounding box center [254, 147] width 251 height 30
paste textarea "Please do not be late to the service and arrive on time. (Candidate): This is a…"
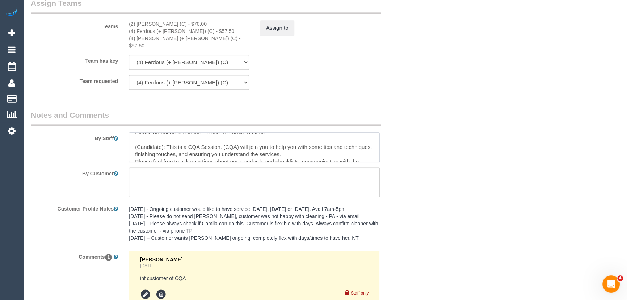
scroll to position [26, 0]
click at [163, 138] on textarea at bounding box center [254, 147] width 251 height 30
click at [250, 135] on textarea at bounding box center [254, 147] width 251 height 30
click at [173, 135] on textarea at bounding box center [254, 147] width 251 height 30
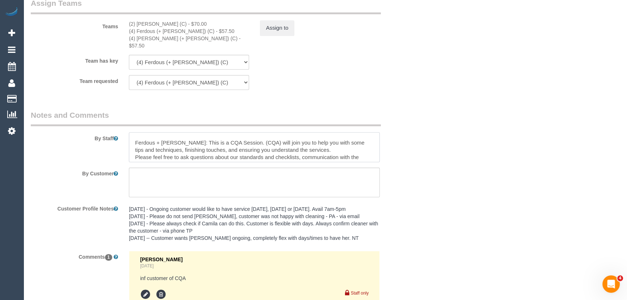
click at [253, 138] on textarea at bounding box center [254, 147] width 251 height 30
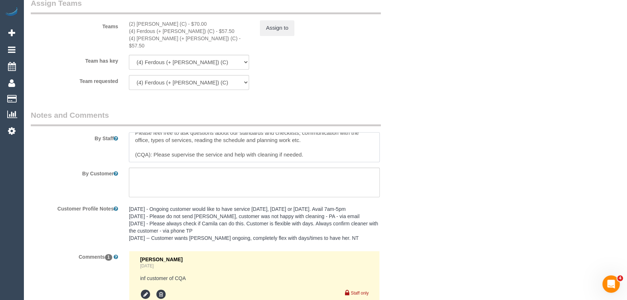
scroll to position [65, 0]
click at [150, 135] on textarea at bounding box center [254, 147] width 251 height 30
type textarea "Estimated time of 3-3.5hrs. Please do not be late to the service and arrive on …"
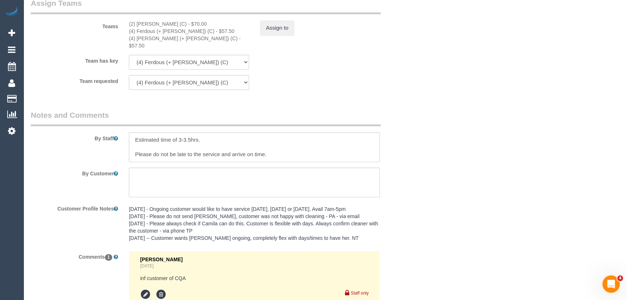
scroll to position [1185, 0]
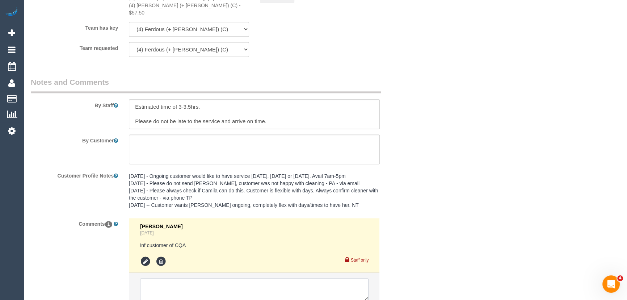
click at [167, 278] on textarea at bounding box center [254, 289] width 228 height 22
paste textarea "This is a CQA session with (CQA name). The customer has been informed via email…"
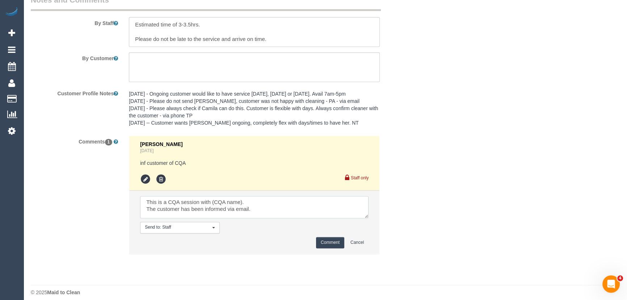
scroll to position [0, 0]
click at [242, 197] on textarea at bounding box center [254, 207] width 228 height 22
type textarea "This is a CQA session with Kerry. The customer has been informed via email. Ple…"
click at [145, 174] on icon at bounding box center [145, 179] width 11 height 11
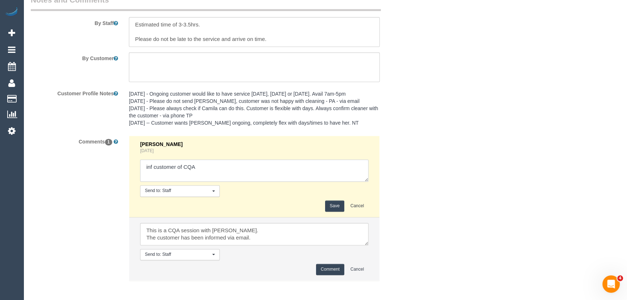
click at [201, 164] on textarea at bounding box center [254, 170] width 228 height 22
type textarea "inf customer of CQA - via email - confirmed"
click at [334, 200] on button "Save" at bounding box center [334, 205] width 19 height 11
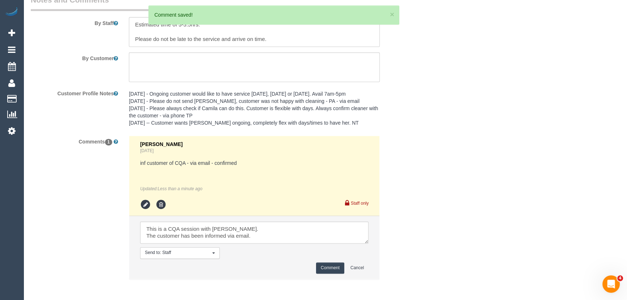
click at [322, 266] on button "Comment" at bounding box center [330, 267] width 28 height 11
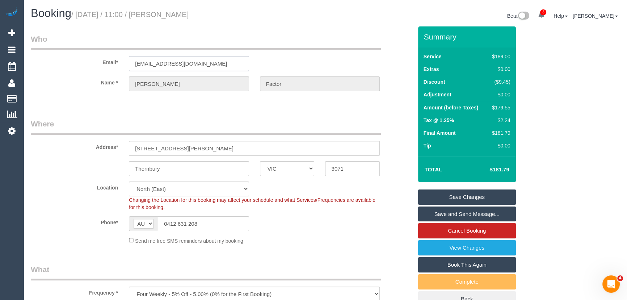
click at [206, 63] on input "natalie8580@gmail.com" at bounding box center [189, 63] width 120 height 15
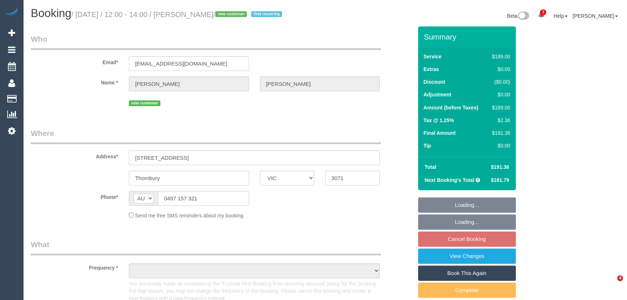
select select "VIC"
select select "string:stripe-pm_1RxkxV2GScqysDRVMZNoZUrV"
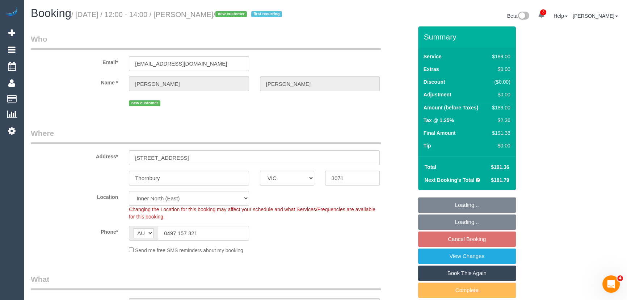
select select "object:706"
select select "number:28"
select select "number:14"
select select "number:18"
select select "number:22"
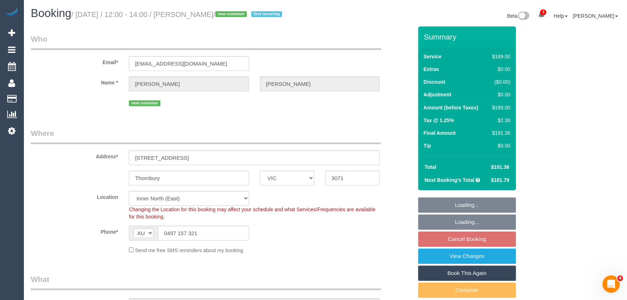
select select "number:34"
select select "number:26"
select select "spot3"
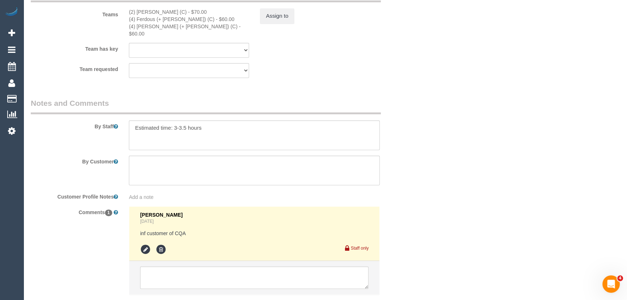
scroll to position [1206, 0]
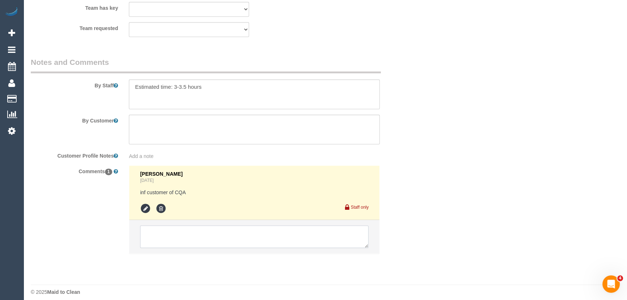
click at [188, 228] on textarea at bounding box center [254, 236] width 228 height 22
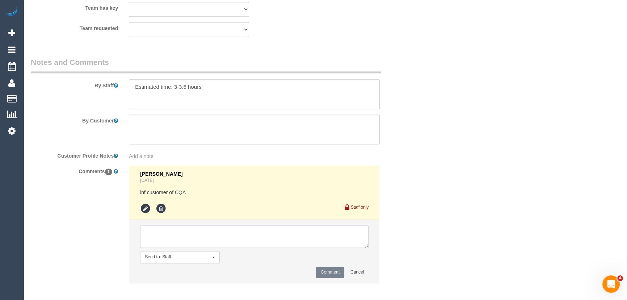
paste textarea "This is a CQA session with (CQA name). The customer has been informed via email…"
type textarea "This is a CQA session with (CQA name). The customer has been informed via email…"
click at [328, 267] on button "Comment" at bounding box center [330, 272] width 28 height 11
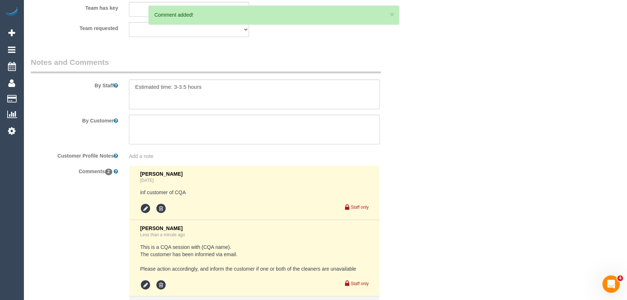
scroll to position [0, 0]
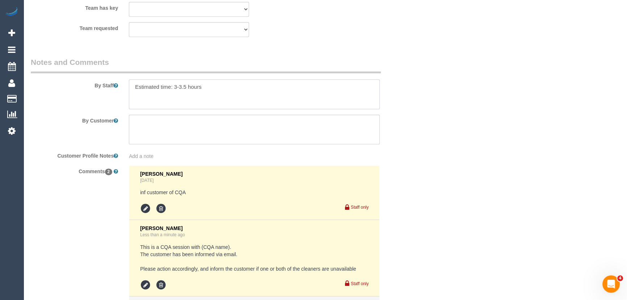
click at [215, 79] on textarea at bounding box center [254, 94] width 251 height 30
paste textarea "Please do not be late to the service and arrive on time. (Candidate): This is a…"
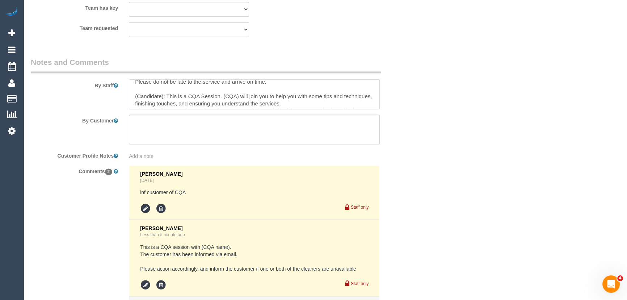
click at [163, 91] on textarea at bounding box center [254, 94] width 251 height 30
click at [252, 92] on textarea at bounding box center [254, 94] width 251 height 30
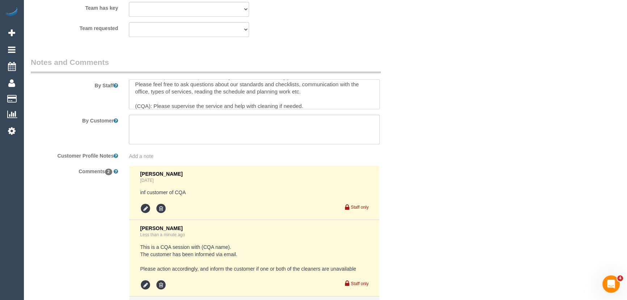
scroll to position [50, 0]
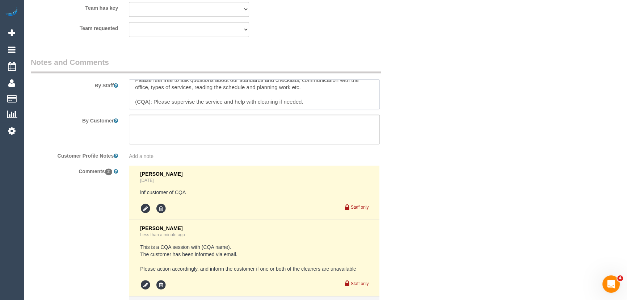
click at [149, 96] on textarea at bounding box center [254, 94] width 251 height 30
type textarea "Estimated time: 3-3.5 hours Please do not be late to the service and arrive on …"
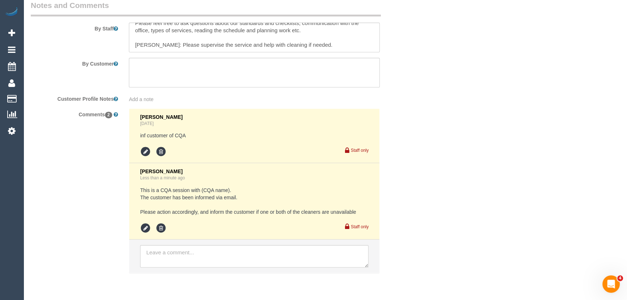
scroll to position [1282, 0]
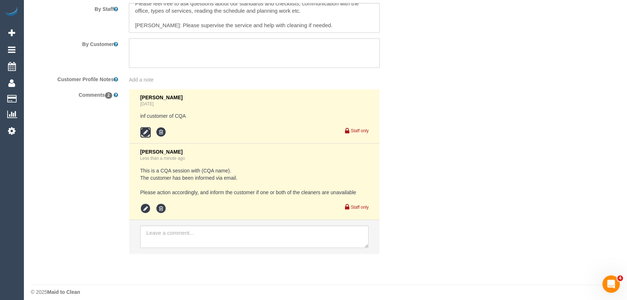
click at [145, 127] on icon at bounding box center [145, 132] width 11 height 11
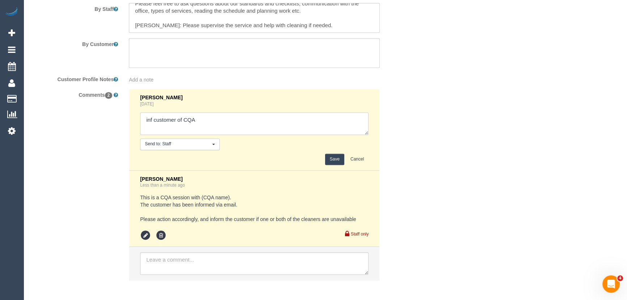
click at [205, 113] on textarea at bounding box center [254, 123] width 228 height 22
type textarea "inf customer of CQA - via email"
click at [334, 154] on button "Save" at bounding box center [334, 159] width 19 height 11
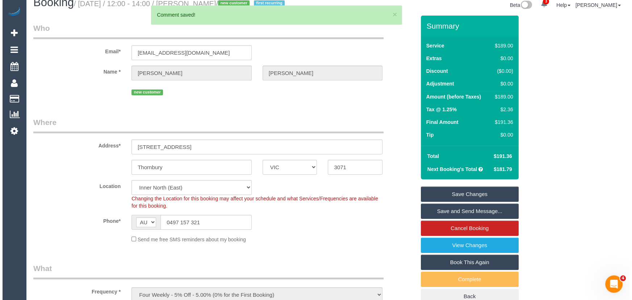
scroll to position [0, 0]
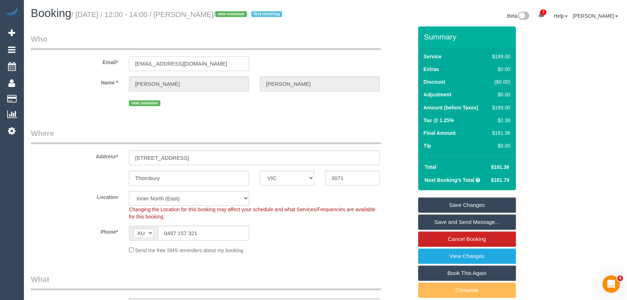
click at [226, 65] on input "kategwendolinemiller@gmail.com" at bounding box center [189, 63] width 120 height 15
click at [443, 258] on link "View Changes" at bounding box center [467, 255] width 98 height 15
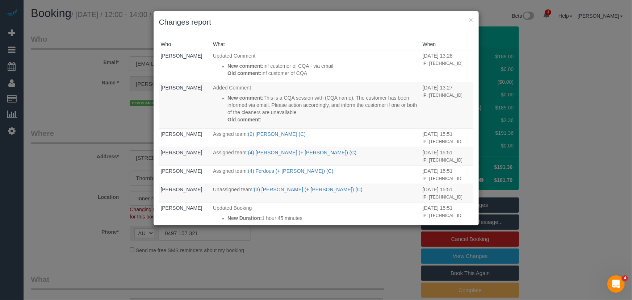
click at [315, 240] on div "× Changes report Who What When Jessica Trentin Updated Comment New comment: inf…" at bounding box center [316, 150] width 632 height 300
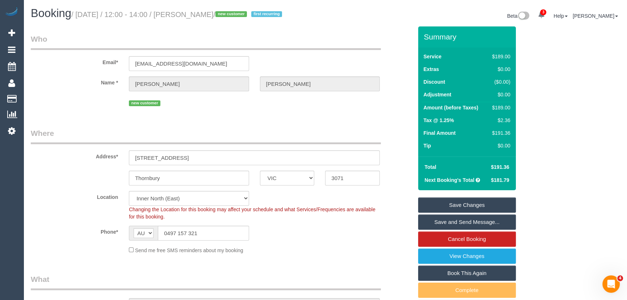
click at [439, 221] on link "Save and Send Message..." at bounding box center [467, 221] width 98 height 15
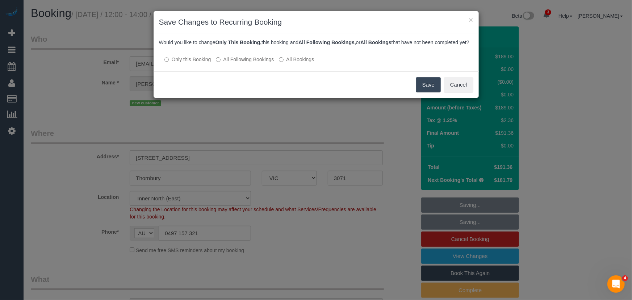
click at [422, 92] on button "Save" at bounding box center [428, 84] width 25 height 15
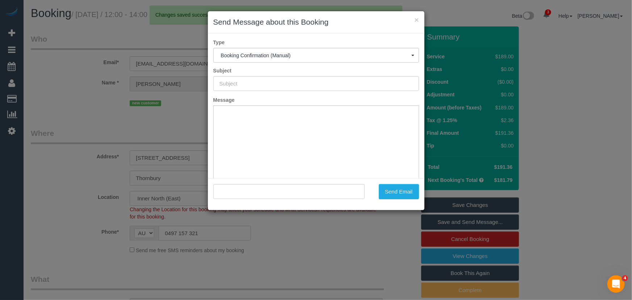
type input "Booking Confirmed"
type input ""Kate Miller" <kategwendolinemiller@gmail.com>"
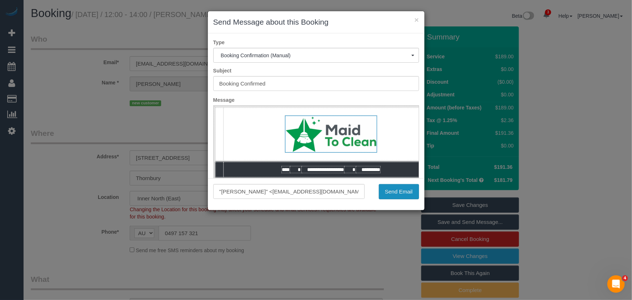
click at [398, 193] on button "Send Email" at bounding box center [399, 191] width 40 height 15
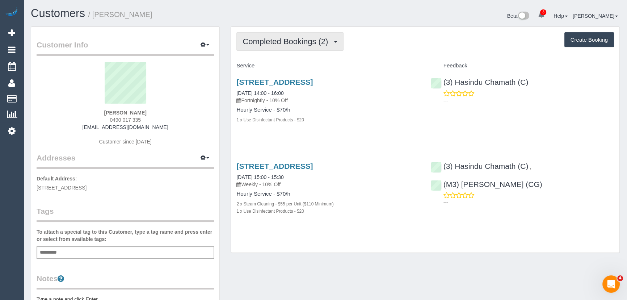
click at [290, 43] on span "Completed Bookings (2)" at bounding box center [287, 41] width 89 height 9
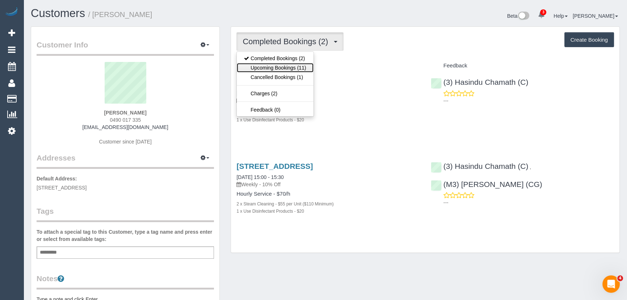
click at [289, 64] on link "Upcoming Bookings (11)" at bounding box center [275, 67] width 76 height 9
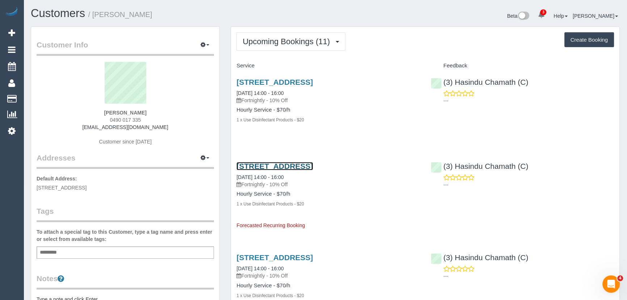
click at [289, 165] on link "[STREET_ADDRESS]" at bounding box center [274, 166] width 76 height 8
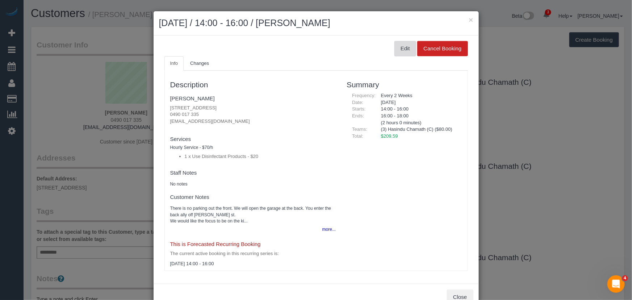
click at [405, 49] on button "Edit" at bounding box center [405, 48] width 22 height 15
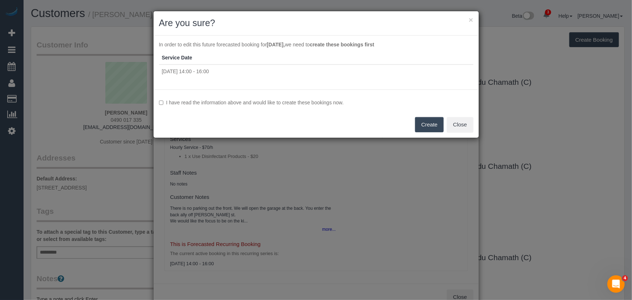
click at [202, 100] on label "I have read the information above and would like to create these bookings now." at bounding box center [316, 102] width 314 height 7
click at [436, 127] on button "Create" at bounding box center [429, 124] width 29 height 15
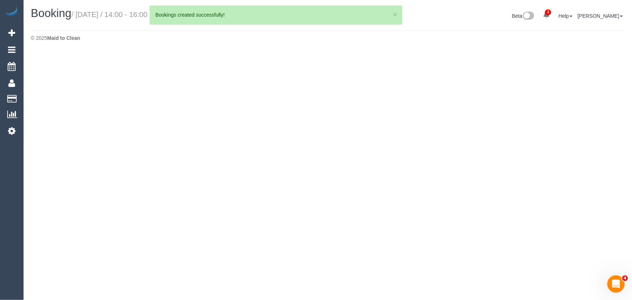
select select "VIC"
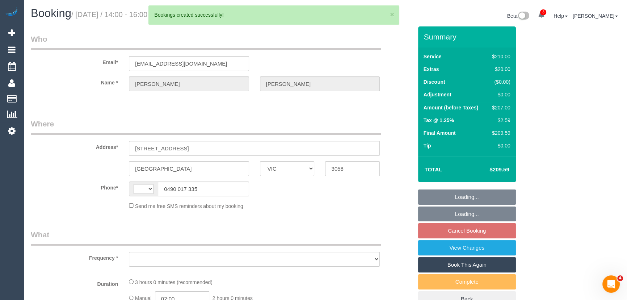
select select "object:1057"
select select "string:AU"
select select "string:stripe-pm_1Ry9GK2GScqysDRV9bY008J0"
select select "180"
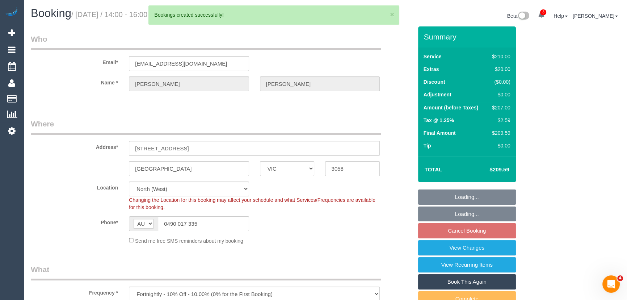
select select "object:1477"
select select "spot5"
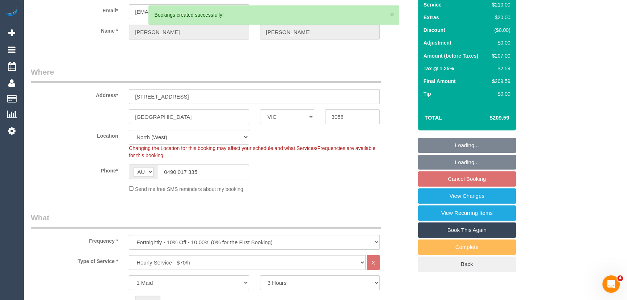
select select "number:29"
select select "number:14"
select select "number:21"
select select "number:25"
select select "number:34"
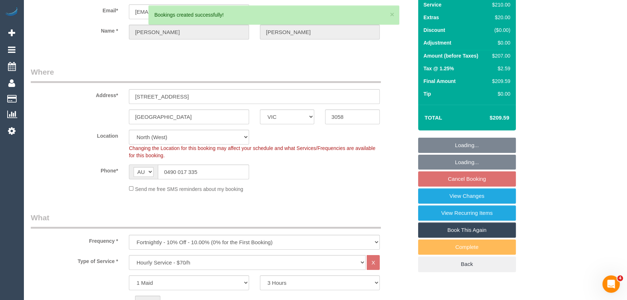
select select "number:11"
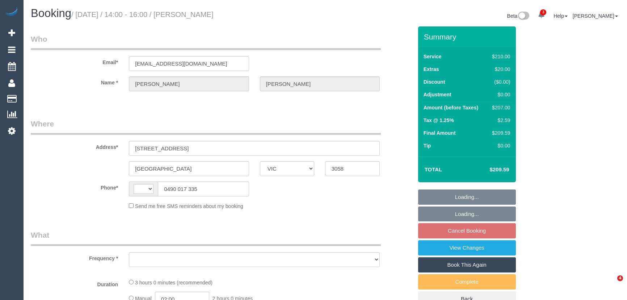
select select "VIC"
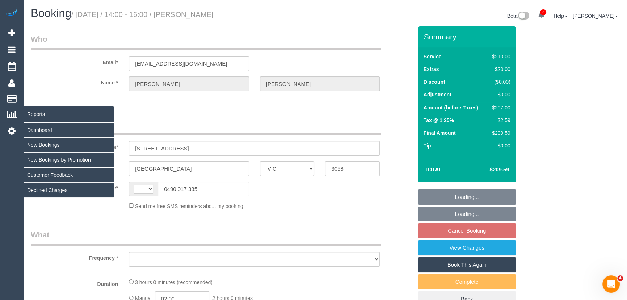
select select "string:stripe-pm_1Ry9GK2GScqysDRV9bY008J0"
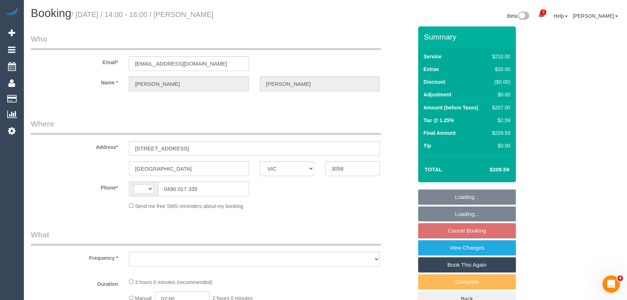
select select "string:AU"
select select "object:555"
select select "180"
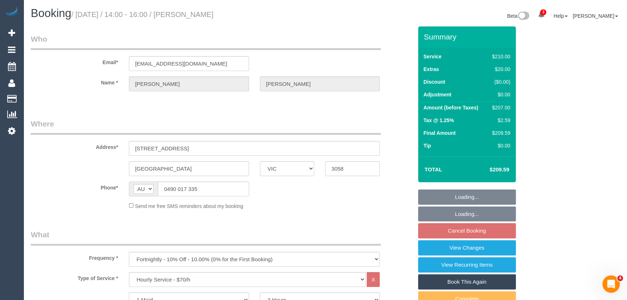
select select "spot5"
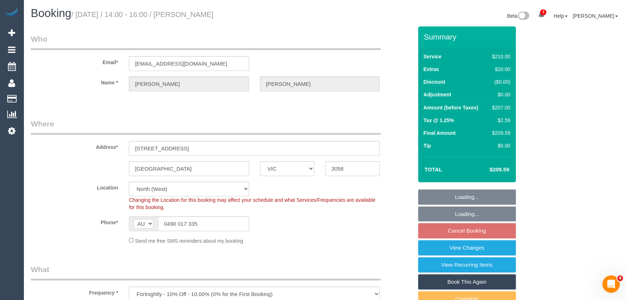
select select "object:733"
select select "number:29"
select select "number:14"
select select "number:21"
select select "number:25"
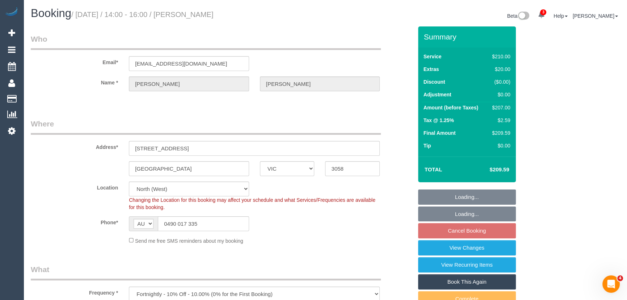
select select "number:34"
select select "number:11"
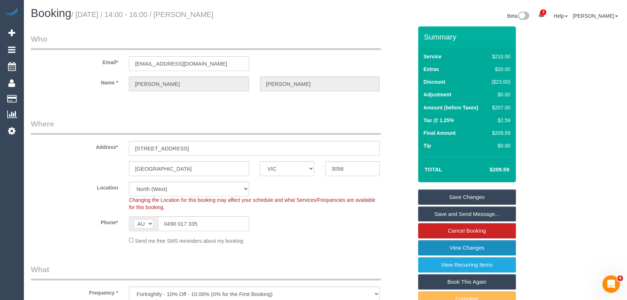
drag, startPoint x: 465, startPoint y: 246, endPoint x: 383, endPoint y: 241, distance: 82.0
click at [465, 246] on link "View Changes" at bounding box center [467, 247] width 98 height 15
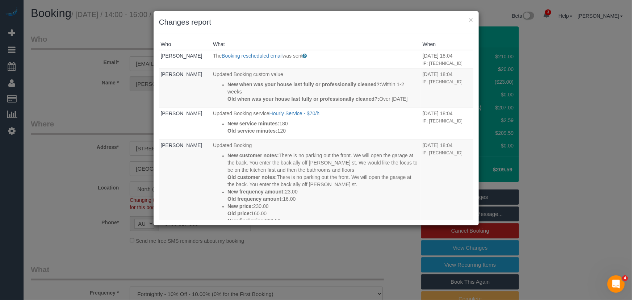
click at [64, 175] on div "× Changes report Who What When [PERSON_NAME] The Booking rescheduled email was …" at bounding box center [316, 150] width 632 height 300
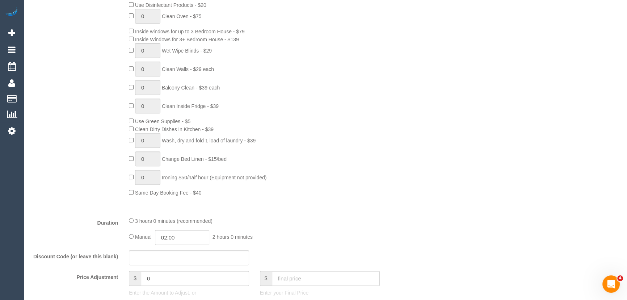
scroll to position [428, 0]
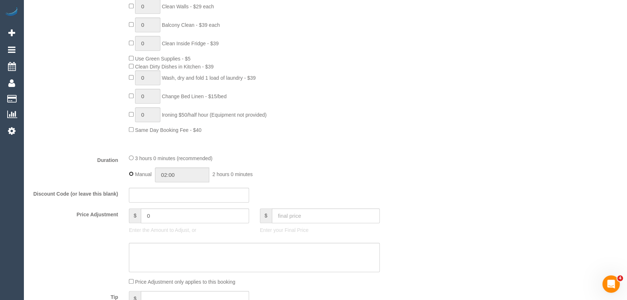
type input "03:00"
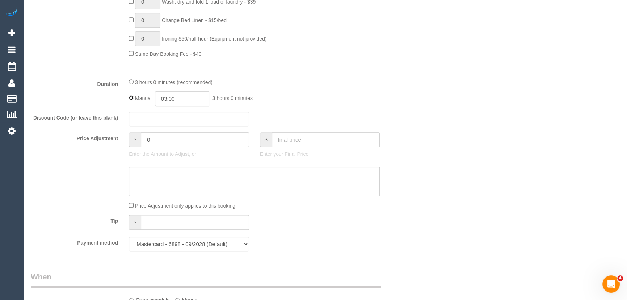
select select "spot26"
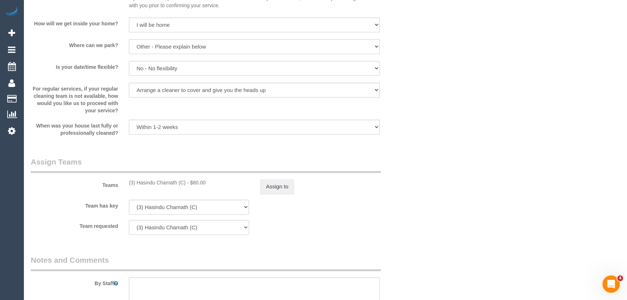
scroll to position [988, 0]
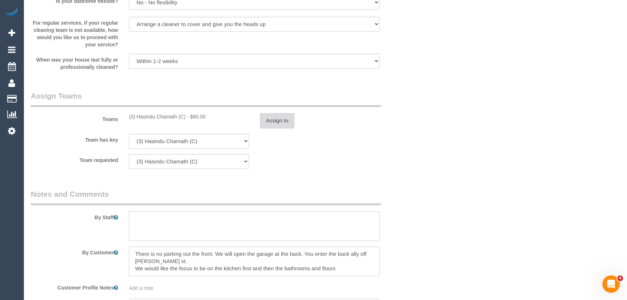
click at [272, 120] on button "Assign to" at bounding box center [277, 120] width 35 height 15
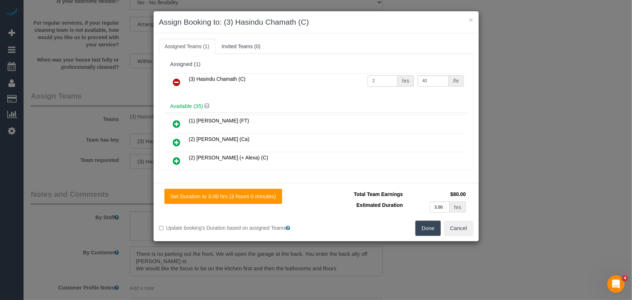
click at [385, 83] on input "2" at bounding box center [383, 80] width 30 height 11
type input "3"
type input "38.35"
click at [434, 231] on button "Done" at bounding box center [427, 228] width 25 height 15
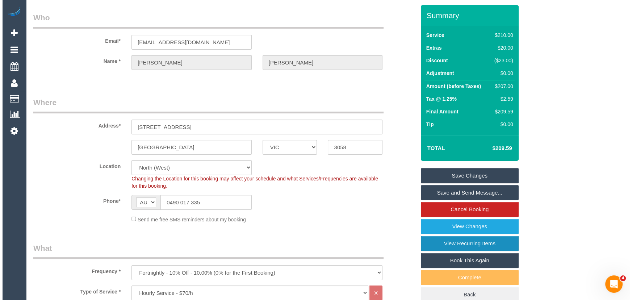
scroll to position [0, 0]
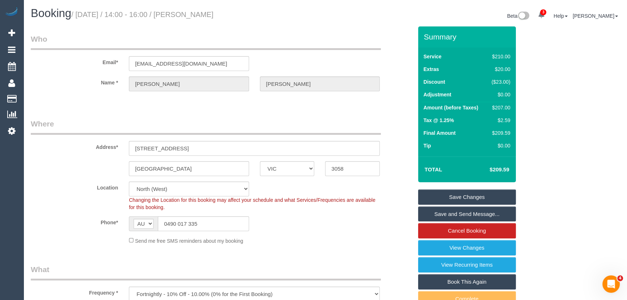
click at [467, 212] on link "Save and Send Message..." at bounding box center [467, 213] width 98 height 15
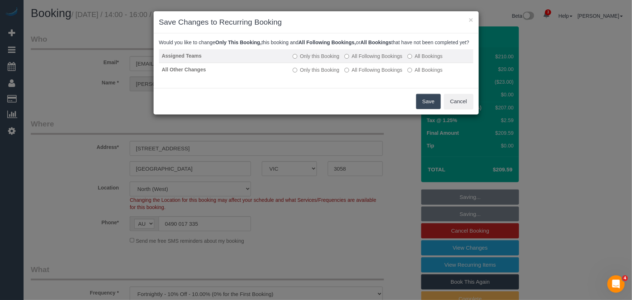
click at [373, 60] on label "All Following Bookings" at bounding box center [373, 56] width 58 height 7
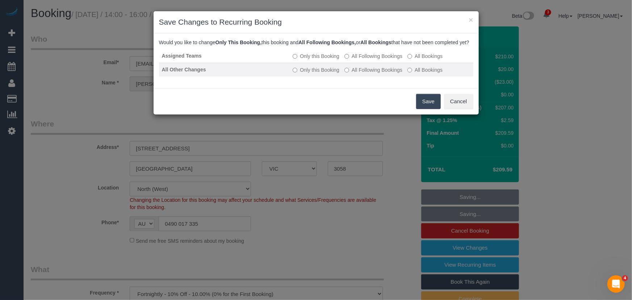
click at [370, 74] on label "All Following Bookings" at bounding box center [373, 69] width 58 height 7
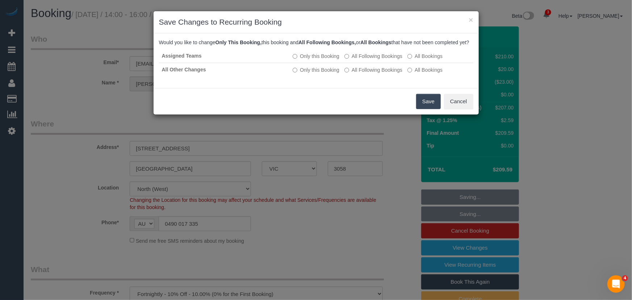
click at [422, 106] on button "Save" at bounding box center [428, 101] width 25 height 15
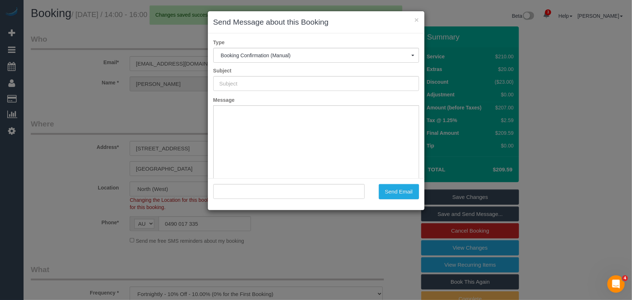
type input "Booking Confirmed"
type input ""[PERSON_NAME]" <[PERSON_NAME][EMAIL_ADDRESS][DOMAIN_NAME]>"
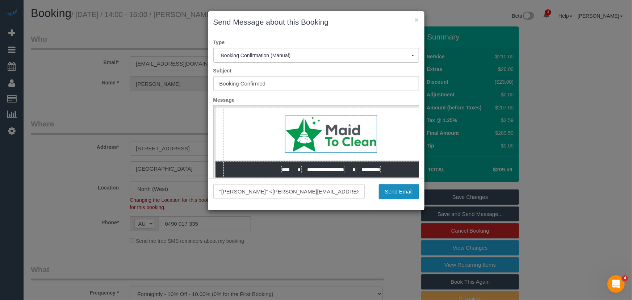
click at [401, 191] on button "Send Email" at bounding box center [399, 191] width 40 height 15
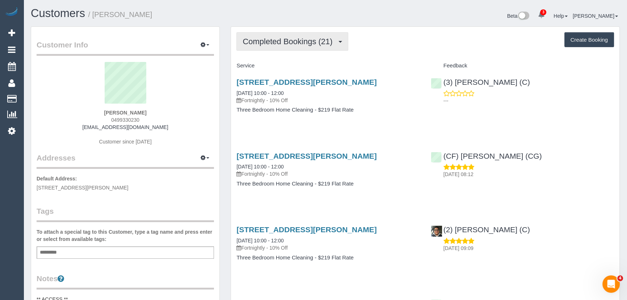
click at [321, 41] on span "Completed Bookings (21)" at bounding box center [289, 41] width 93 height 9
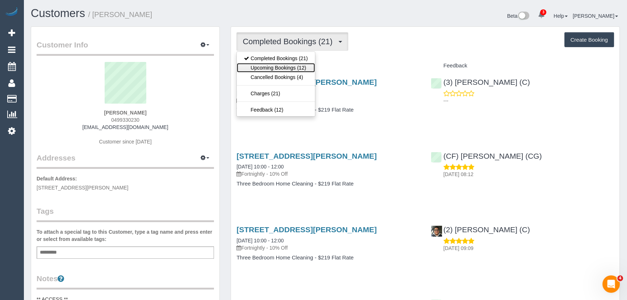
click at [307, 67] on link "Upcoming Bookings (12)" at bounding box center [276, 67] width 78 height 9
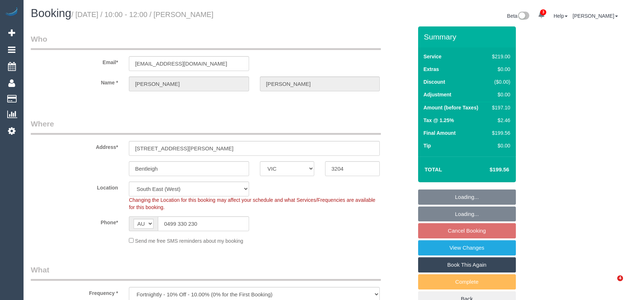
select select "VIC"
select select "string:stripe-pm_1Q0BjU2GScqysDRVMP7xVtap"
select select "number:28"
select select "number:14"
select select "number:19"
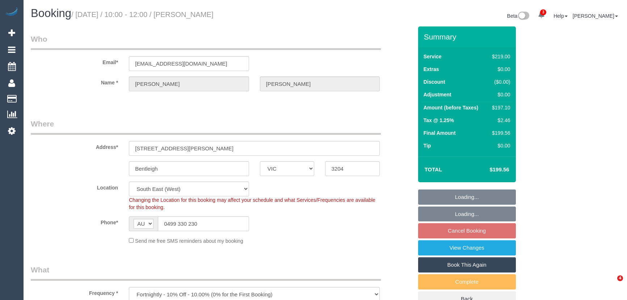
select select "number:22"
select select "number:34"
select select "number:12"
select select "spot3"
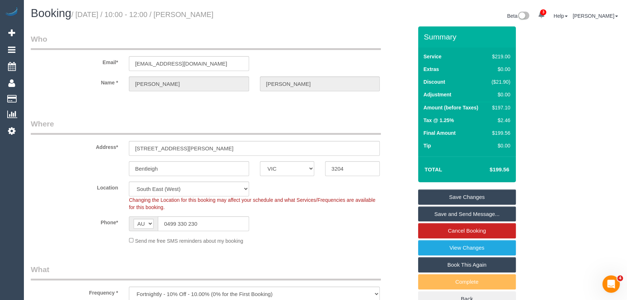
click at [456, 250] on link "View Changes" at bounding box center [467, 247] width 98 height 15
click at [458, 212] on link "Save and Send Message..." at bounding box center [467, 213] width 98 height 15
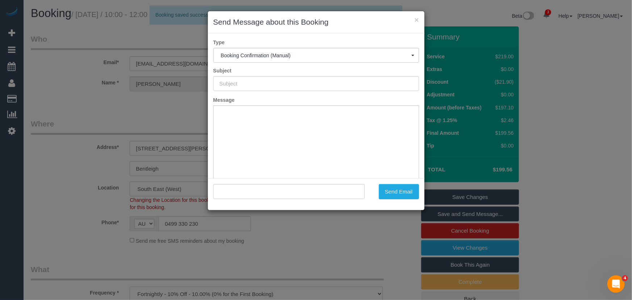
type input "Booking Confirmed"
type input ""[PERSON_NAME]" <[EMAIL_ADDRESS][DOMAIN_NAME]>"
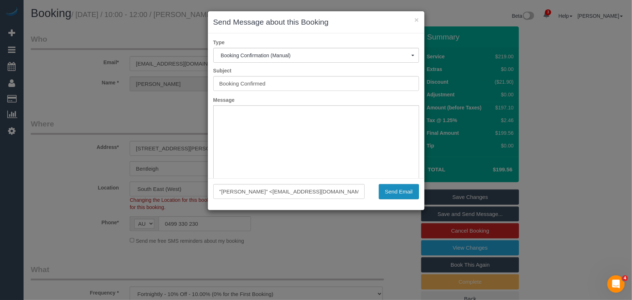
click at [403, 193] on button "Send Email" at bounding box center [399, 191] width 40 height 15
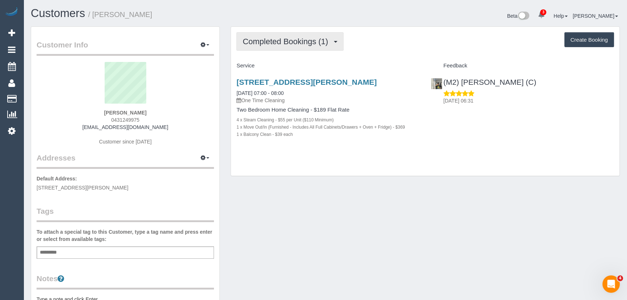
click at [319, 42] on span "Completed Bookings (1)" at bounding box center [287, 41] width 89 height 9
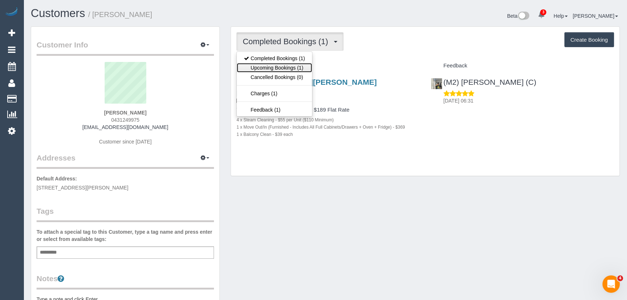
click at [303, 67] on link "Upcoming Bookings (1)" at bounding box center [274, 67] width 75 height 9
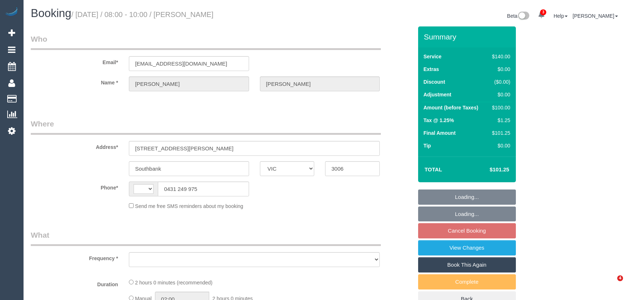
select select "VIC"
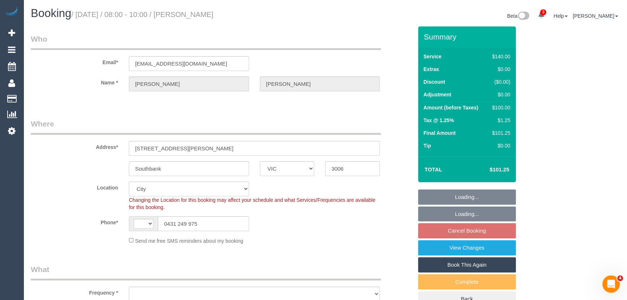
select select "string:stripe-pm_1S5Kxm2GScqysDRVFitk1Xzn"
select select "string:AU"
select select "object:872"
select select "number:28"
select select "number:14"
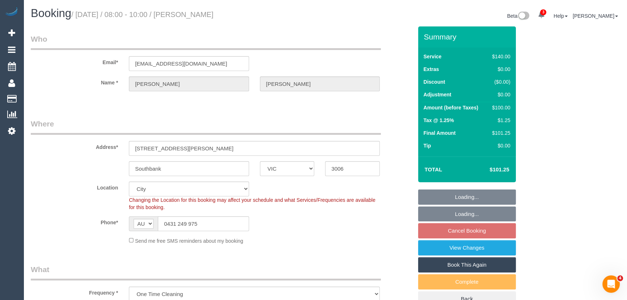
select select "number:18"
select select "number:24"
select select "number:34"
select select "number:12"
select select "spot2"
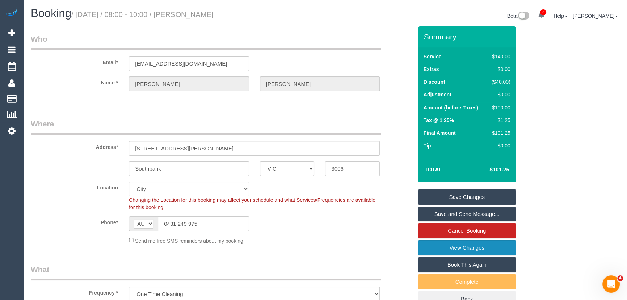
click at [472, 248] on link "View Changes" at bounding box center [467, 247] width 98 height 15
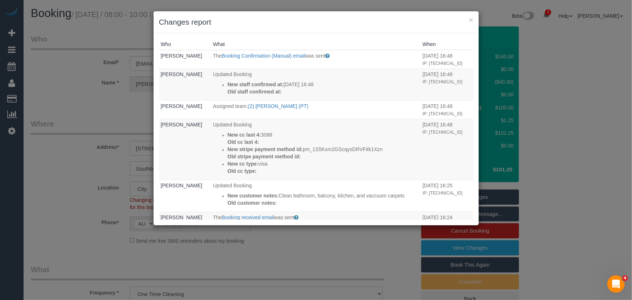
click at [369, 246] on div "× Changes report Who What When [PERSON_NAME] The Booking Confirmation (Manual) …" at bounding box center [316, 150] width 632 height 300
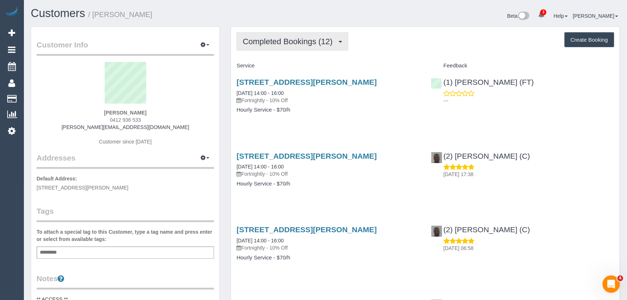
click at [303, 45] on span "Completed Bookings (12)" at bounding box center [289, 41] width 93 height 9
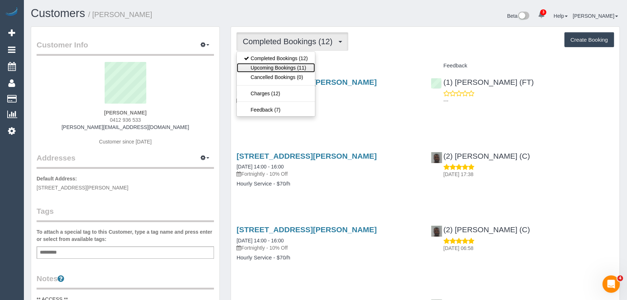
click at [297, 67] on link "Upcoming Bookings (11)" at bounding box center [276, 67] width 78 height 9
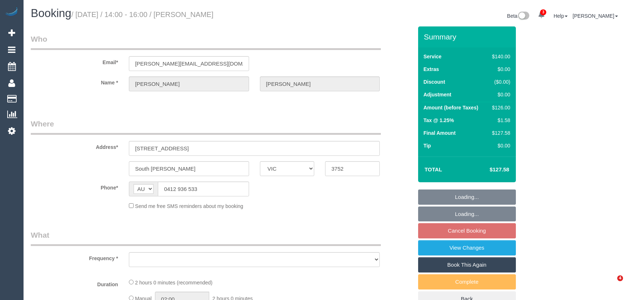
select select "VIC"
select select "object:557"
select select "string:stripe-pm_1RGplv2GScqysDRVV7sZ7miL"
select select "number:28"
select select "number:15"
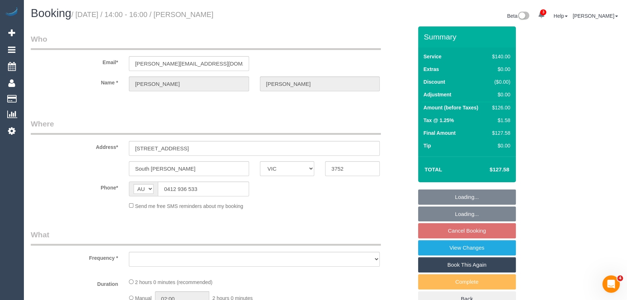
select select "number:19"
select select "number:22"
select select "number:33"
select select "number:26"
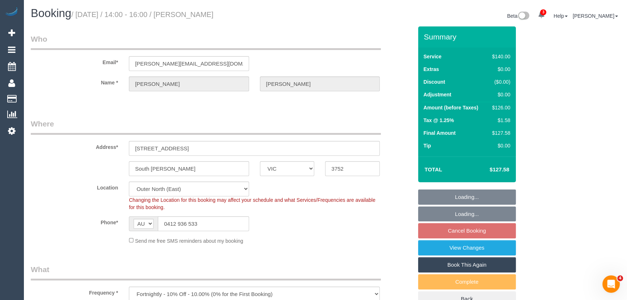
select select "object:1280"
select select "spot5"
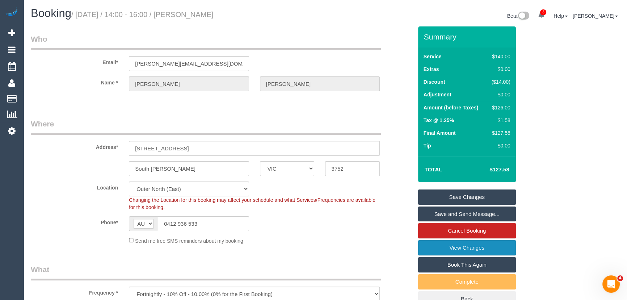
click at [440, 249] on link "View Changes" at bounding box center [467, 247] width 98 height 15
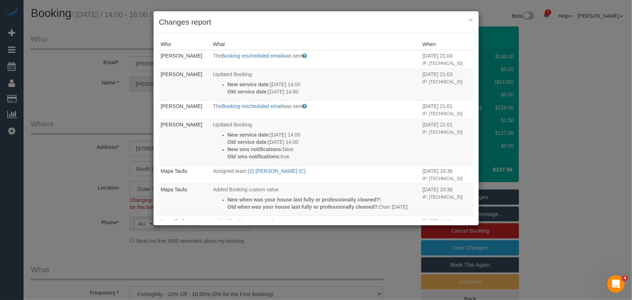
click at [73, 100] on div "× Changes report Who What When [PERSON_NAME] The Booking rescheduled email was …" at bounding box center [316, 150] width 632 height 300
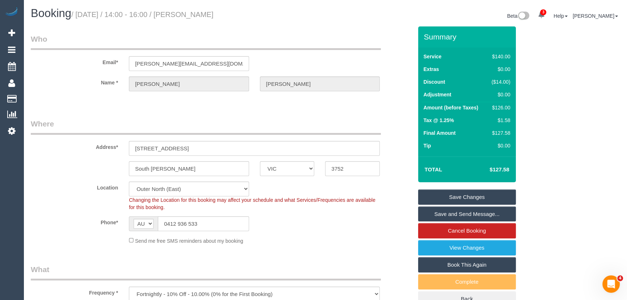
click at [468, 211] on link "Save and Send Message..." at bounding box center [467, 213] width 98 height 15
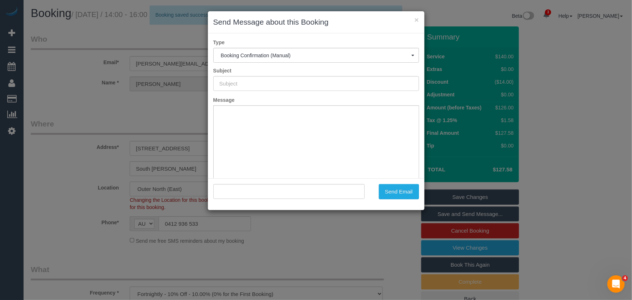
type input "Booking Confirmed"
type input ""[PERSON_NAME]" <[PERSON_NAME][EMAIL_ADDRESS][DOMAIN_NAME]>"
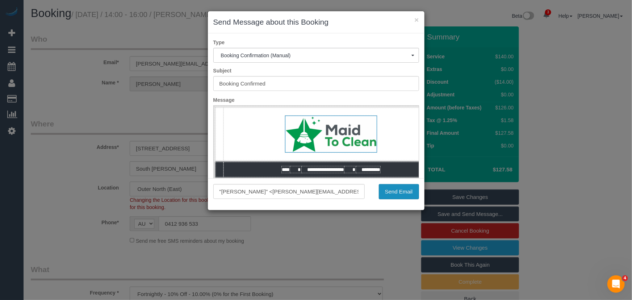
drag, startPoint x: 397, startPoint y: 195, endPoint x: 393, endPoint y: 198, distance: 5.1
click at [397, 195] on button "Send Email" at bounding box center [399, 191] width 40 height 15
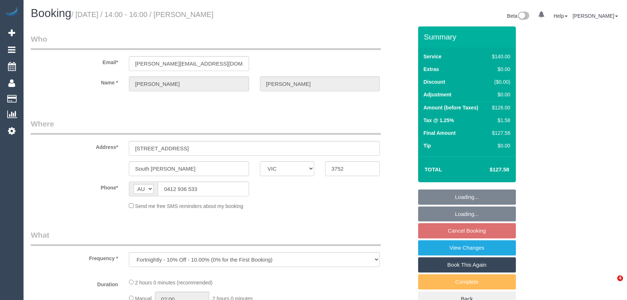
select select "VIC"
select select "string:stripe-pm_1RGplv2GScqysDRVV7sZ7miL"
select select "number:28"
select select "number:15"
select select "number:19"
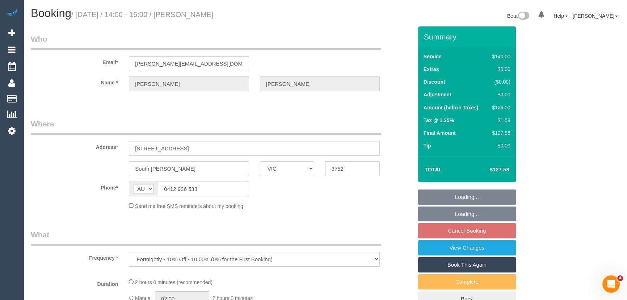
select select "number:22"
select select "number:33"
select select "number:26"
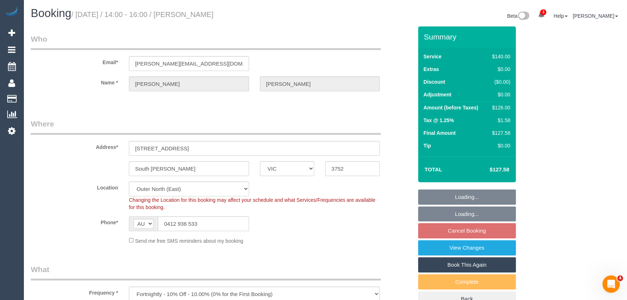
select select "object:708"
select select "spot5"
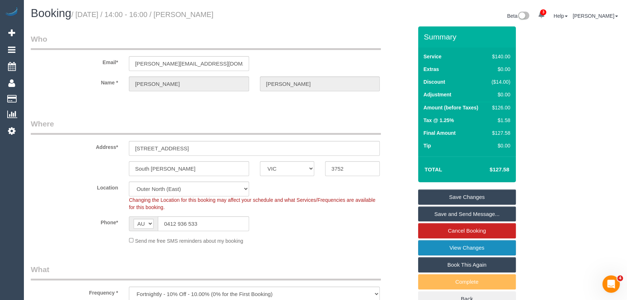
click at [464, 246] on link "View Changes" at bounding box center [467, 247] width 98 height 15
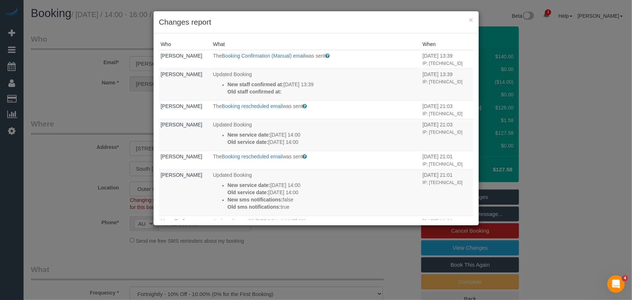
click at [328, 230] on div "× Changes report Who What When Jessica Trentin The Booking Confirmation (Manual…" at bounding box center [316, 150] width 632 height 300
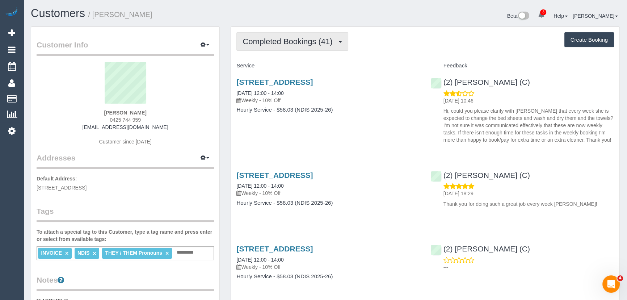
click at [297, 42] on span "Completed Bookings (41)" at bounding box center [289, 41] width 93 height 9
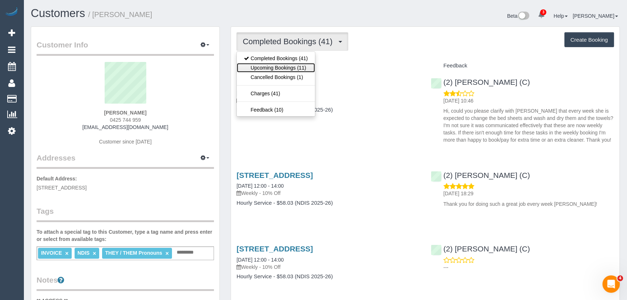
click at [296, 67] on link "Upcoming Bookings (11)" at bounding box center [276, 67] width 78 height 9
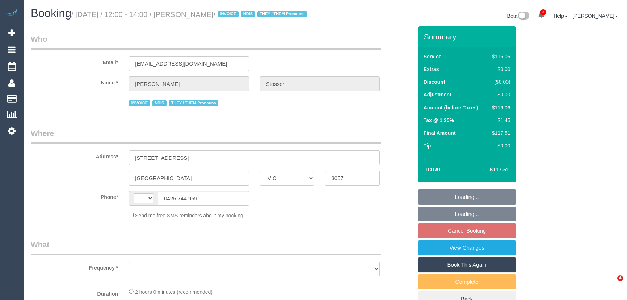
select select "VIC"
select select "string:AU"
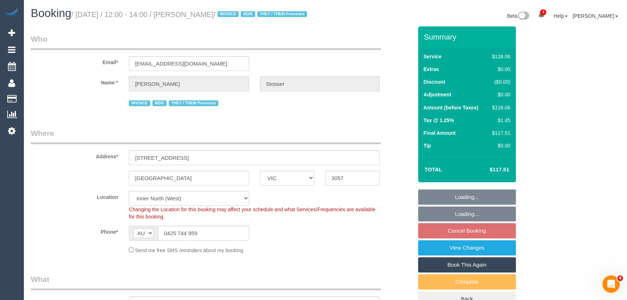
select select "object:563"
select select "spot6"
select select "number:28"
select select "number:14"
select select "number:19"
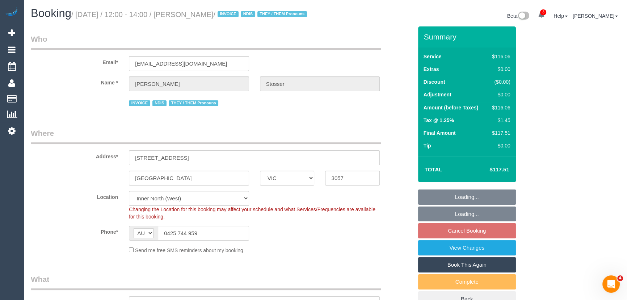
select select "number:36"
select select "number:35"
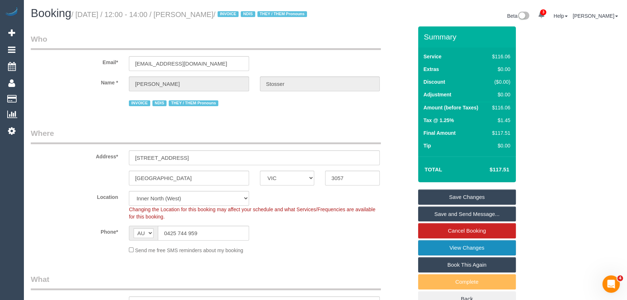
click at [439, 255] on link "View Changes" at bounding box center [467, 247] width 98 height 15
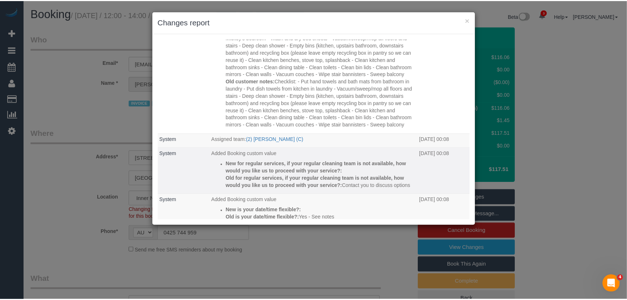
scroll to position [66, 0]
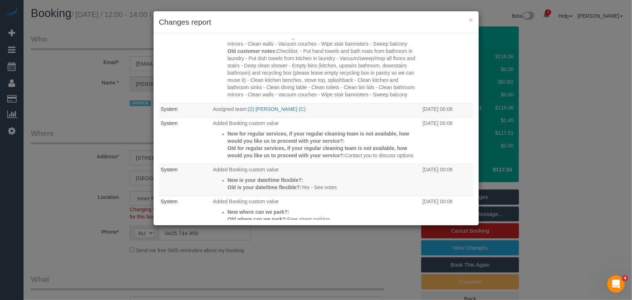
click at [72, 146] on div "× Changes report Who What When Megan Stosser Updated Booking New customer notes…" at bounding box center [316, 150] width 632 height 300
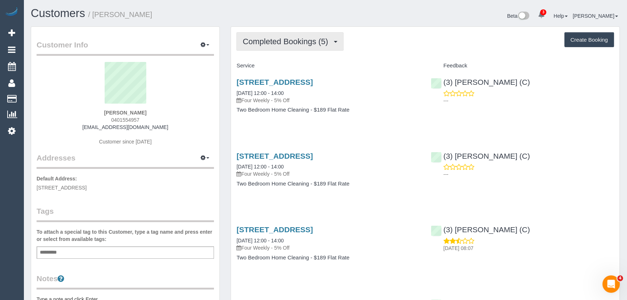
click at [303, 40] on span "Completed Bookings (5)" at bounding box center [287, 41] width 89 height 9
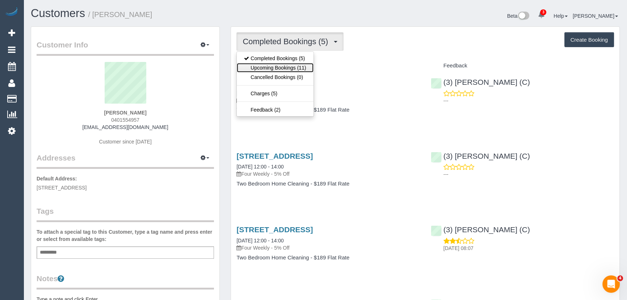
click at [299, 64] on link "Upcoming Bookings (11)" at bounding box center [275, 67] width 76 height 9
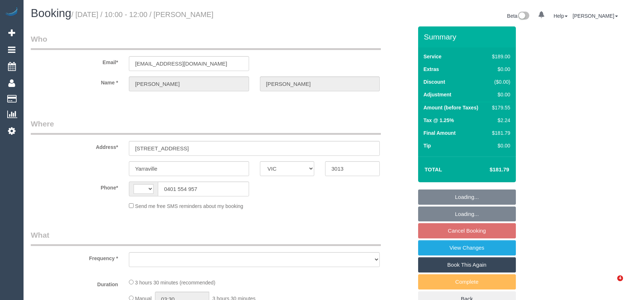
select select "VIC"
select select "string:stripe-pm_1RK4z32GScqysDRVia1GAi4u"
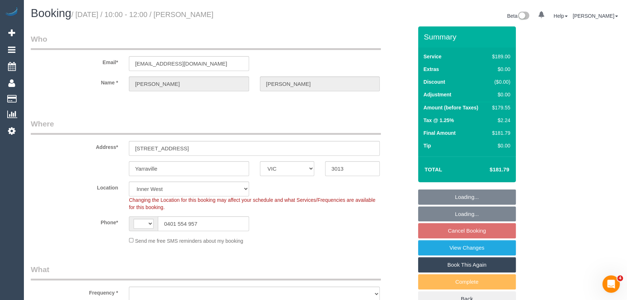
select select "string:AU"
select select "object:557"
select select "number:28"
select select "number:14"
select select "number:19"
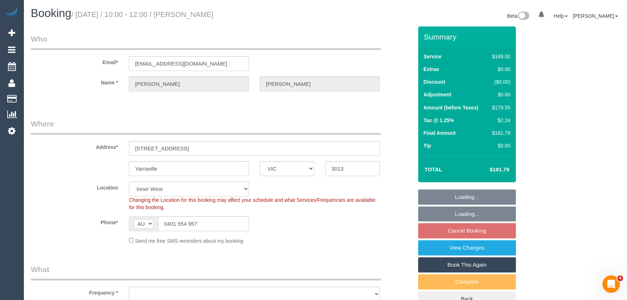
select select "number:24"
select select "number:34"
select select "number:26"
select select "object:804"
select select "spot3"
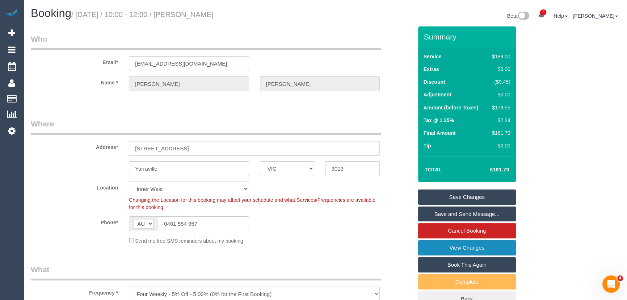
click at [475, 250] on link "View Changes" at bounding box center [467, 247] width 98 height 15
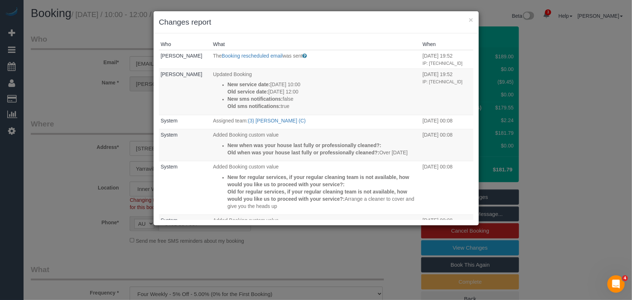
click at [320, 243] on div "× Changes report Who What When Stefanie Gilchrist The Booking rescheduled email…" at bounding box center [316, 150] width 632 height 300
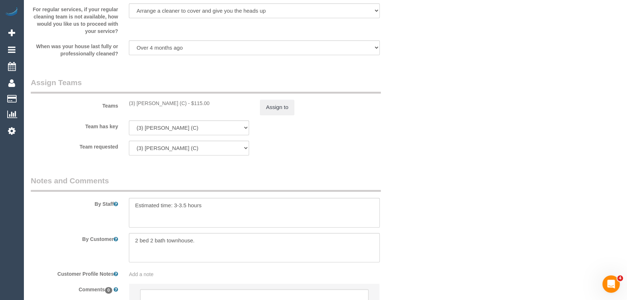
scroll to position [1091, 0]
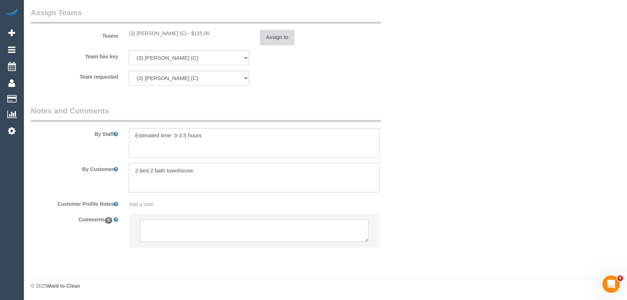
click at [284, 32] on button "Assign to" at bounding box center [277, 37] width 35 height 15
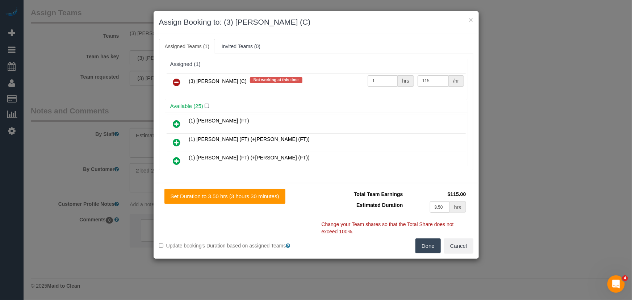
click at [173, 83] on icon at bounding box center [177, 82] width 8 height 9
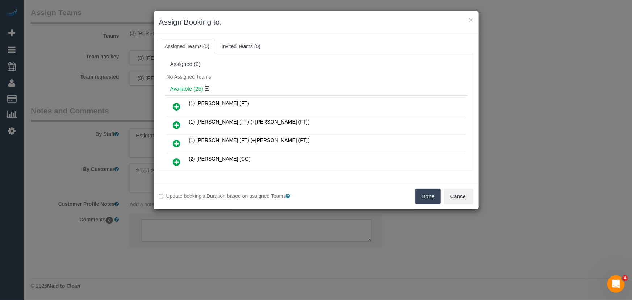
click at [424, 202] on button "Done" at bounding box center [427, 196] width 25 height 15
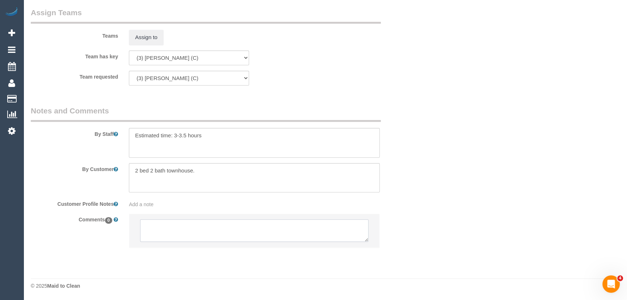
click at [237, 232] on textarea at bounding box center [254, 230] width 228 height 22
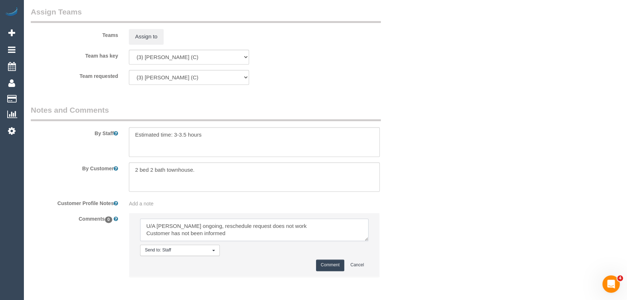
scroll to position [3, 0]
type textarea "U/A Gwendolyn ongoing, reschedule request does not work Customer has not been i…"
click at [329, 264] on button "Comment" at bounding box center [330, 264] width 28 height 11
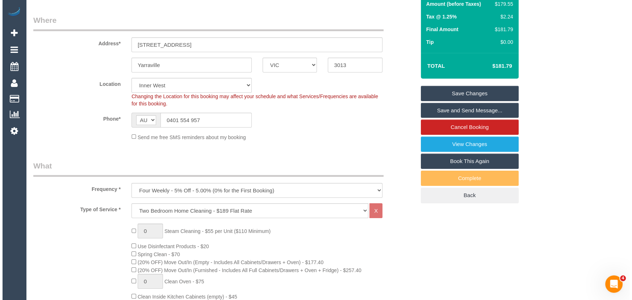
scroll to position [0, 0]
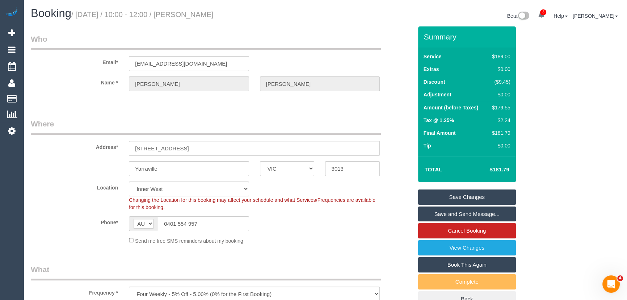
click at [449, 198] on link "Save Changes" at bounding box center [467, 196] width 98 height 15
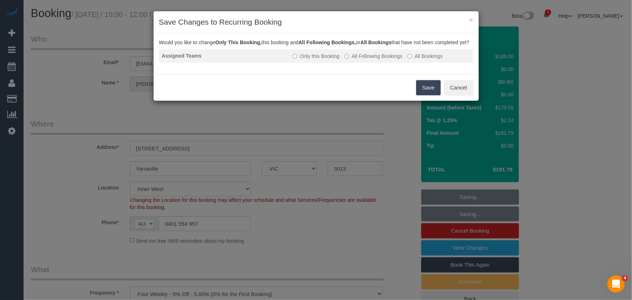
click at [373, 60] on label "All Following Bookings" at bounding box center [373, 56] width 58 height 7
click at [424, 95] on button "Save" at bounding box center [428, 87] width 25 height 15
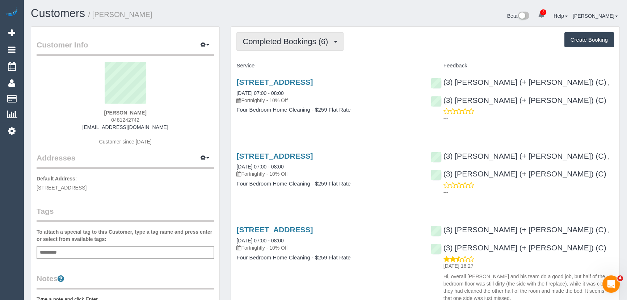
click at [319, 42] on span "Completed Bookings (6)" at bounding box center [287, 41] width 89 height 9
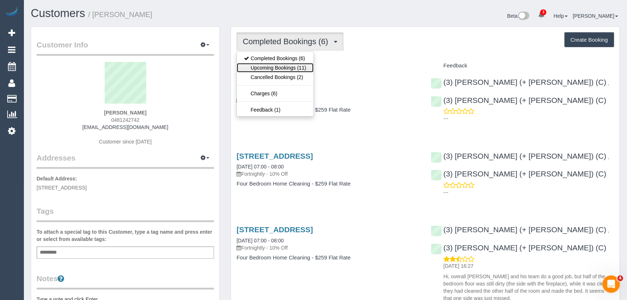
click at [305, 67] on link "Upcoming Bookings (11)" at bounding box center [275, 67] width 76 height 9
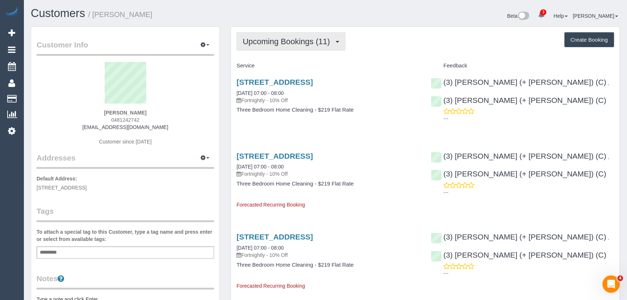
click at [280, 42] on span "Upcoming Bookings (11)" at bounding box center [288, 41] width 91 height 9
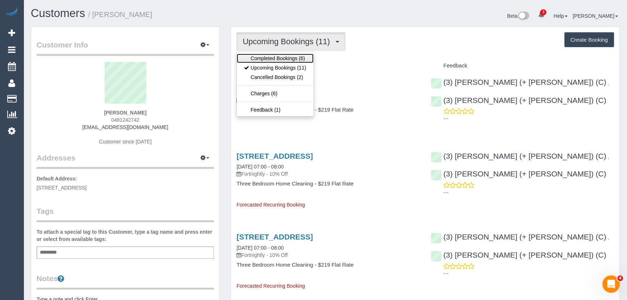
click at [280, 55] on link "Completed Bookings (6)" at bounding box center [275, 58] width 76 height 9
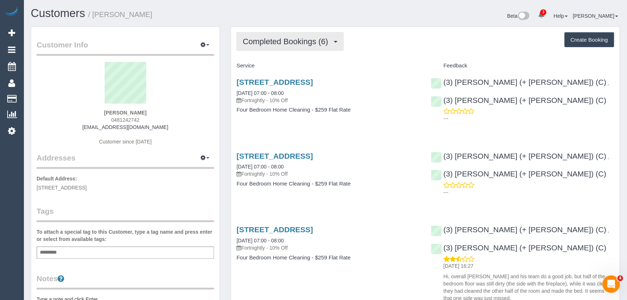
click at [288, 46] on button "Completed Bookings (6)" at bounding box center [289, 41] width 107 height 18
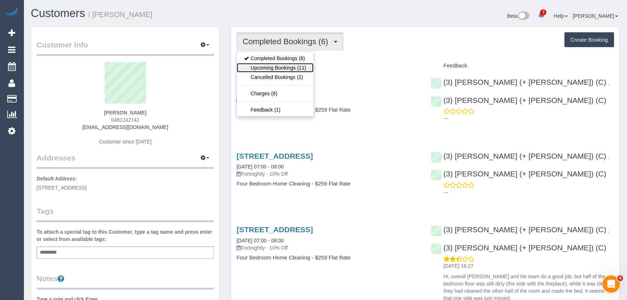
click at [288, 66] on link "Upcoming Bookings (11)" at bounding box center [275, 67] width 76 height 9
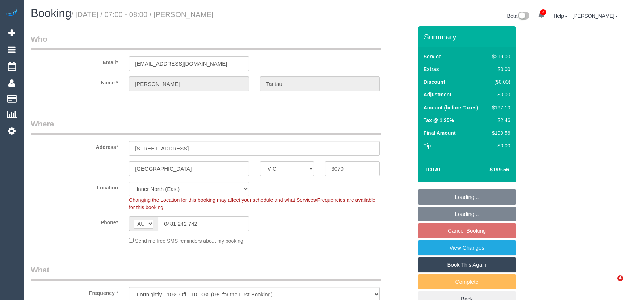
select select "VIC"
select select "number:28"
select select "number:14"
select select "number:18"
select select "number:22"
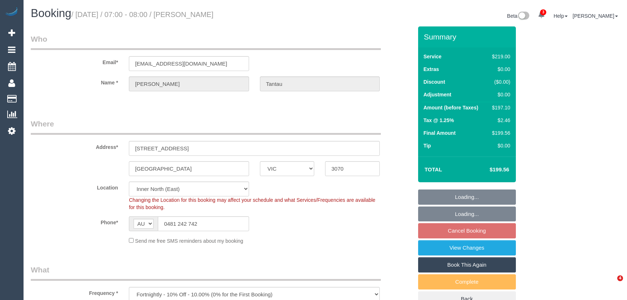
select select "number:34"
select select "number:26"
select select "spot1"
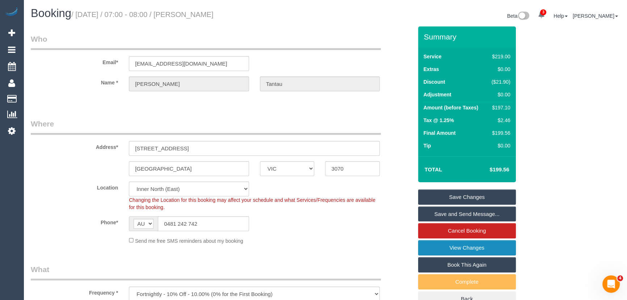
click at [439, 254] on link "View Changes" at bounding box center [467, 247] width 98 height 15
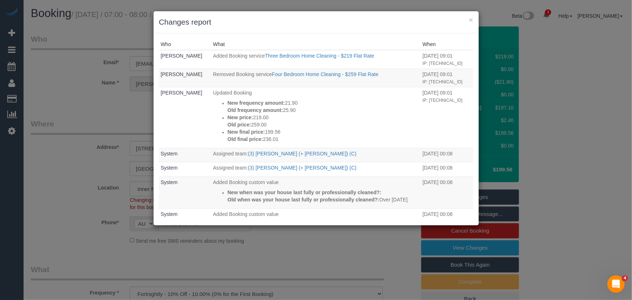
click at [74, 171] on div "× Changes report Who What When [PERSON_NAME] Added Booking service Three Bedroo…" at bounding box center [316, 150] width 632 height 300
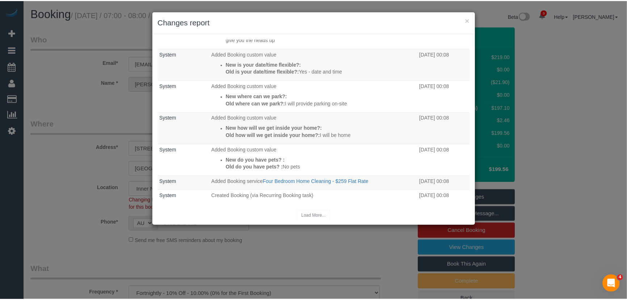
scroll to position [236, 0]
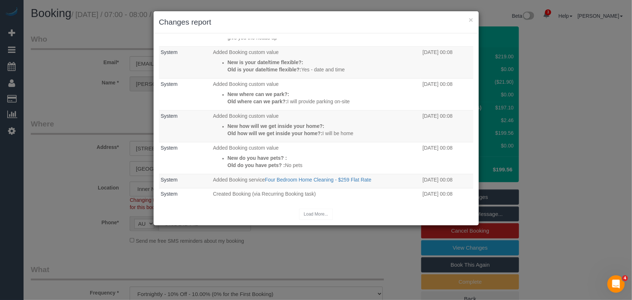
click at [62, 197] on div "× Changes report Who What When [PERSON_NAME] Added Booking service Three Bedroo…" at bounding box center [316, 150] width 632 height 300
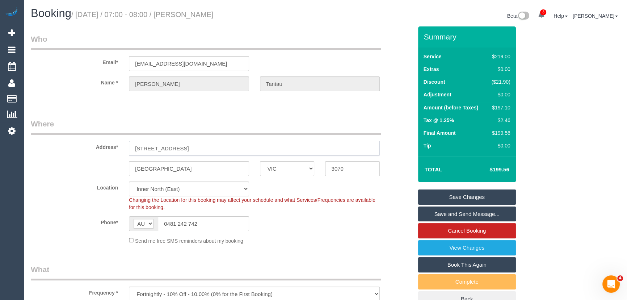
click at [190, 150] on input "[STREET_ADDRESS]" at bounding box center [254, 148] width 251 height 15
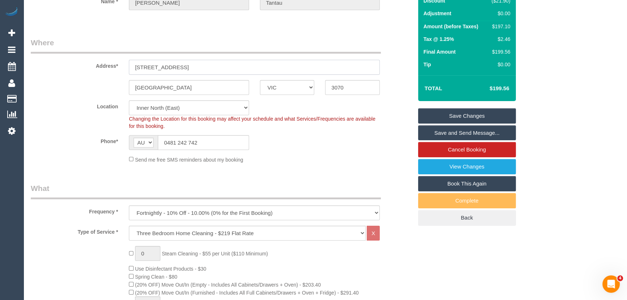
scroll to position [0, 0]
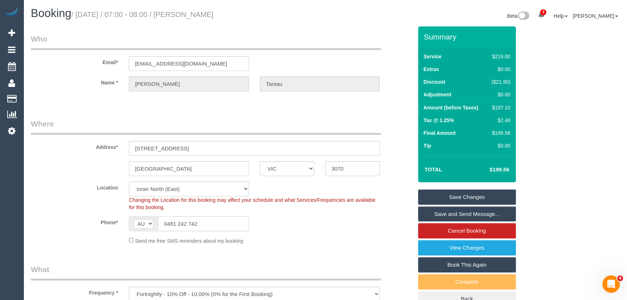
click at [211, 221] on input "0481 242 742" at bounding box center [203, 223] width 91 height 15
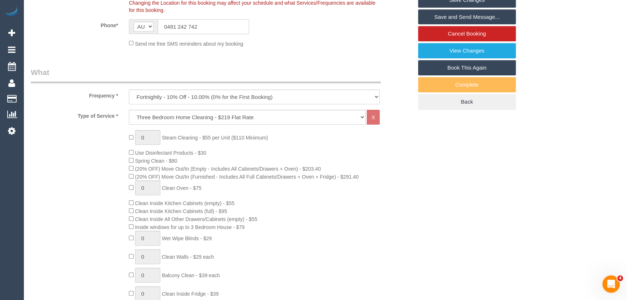
scroll to position [197, 0]
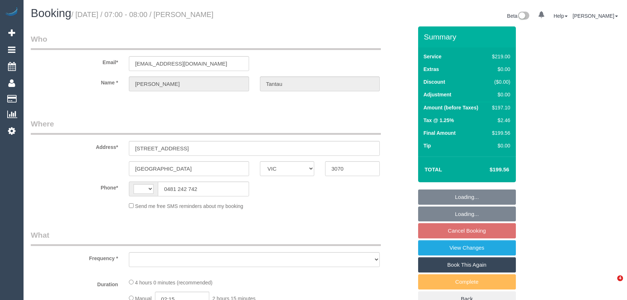
select select "VIC"
select select "object:312"
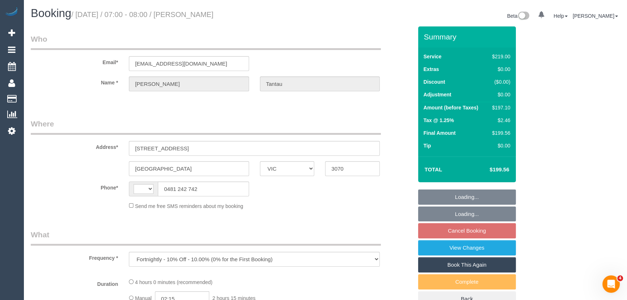
select select "string:stripe-pm_1RUkxF2GScqysDRVkx1CJ6mg"
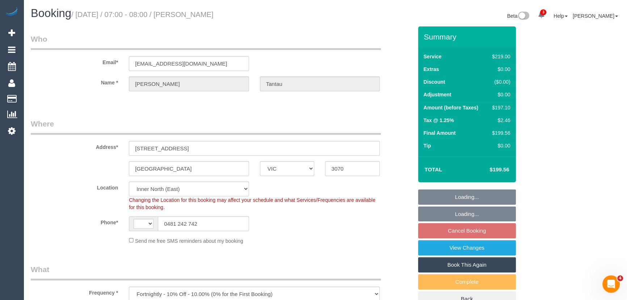
select select "object:712"
select select "string:AU"
select select "number:28"
select select "number:14"
select select "number:18"
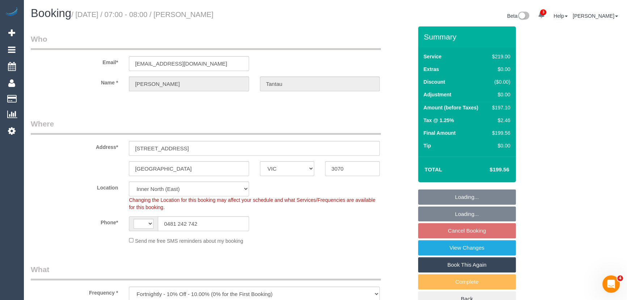
select select "number:22"
select select "number:34"
select select "number:26"
select select "spot1"
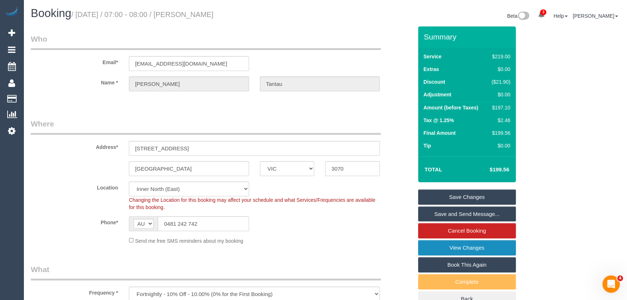
click at [464, 247] on link "View Changes" at bounding box center [467, 247] width 98 height 15
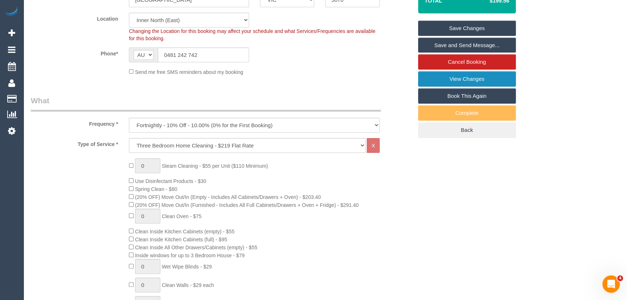
scroll to position [230, 0]
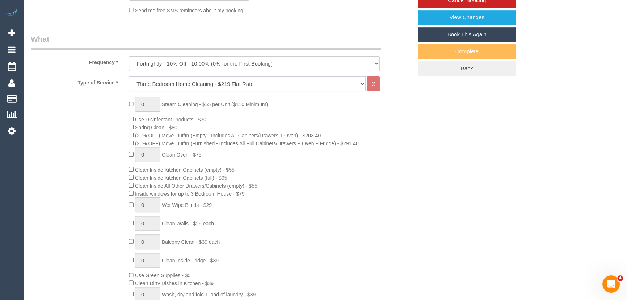
click at [152, 77] on select "Hourly Service - $70/h Hourly Service - $65/h Hourly Service - $60/h Hourly Ser…" at bounding box center [247, 83] width 237 height 15
select select "213"
click at [129, 76] on select "Hourly Service - $70/h Hourly Service - $65/h Hourly Service - $60/h Hourly Ser…" at bounding box center [247, 83] width 237 height 15
click at [84, 174] on div "0 Steam Cleaning - $55 per Unit ($110 Minimum) Use Disinfectant Products - $30 …" at bounding box center [221, 223] width 393 height 253
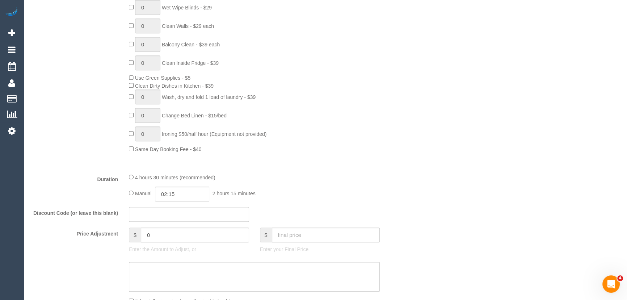
scroll to position [494, 0]
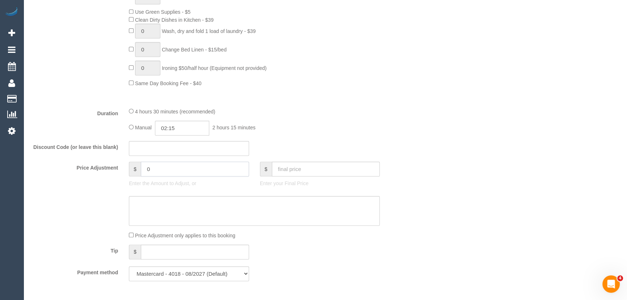
click at [170, 170] on input "0" at bounding box center [195, 169] width 108 height 15
type input "-10"
click at [146, 211] on textarea at bounding box center [254, 211] width 251 height 30
type textarea "$10 for skipping bedroom - JT"
click at [441, 121] on div "Who Email* [EMAIL_ADDRESS][DOMAIN_NAME] Name * [PERSON_NAME][GEOGRAPHIC_DATA] W…" at bounding box center [325, 209] width 589 height 1353
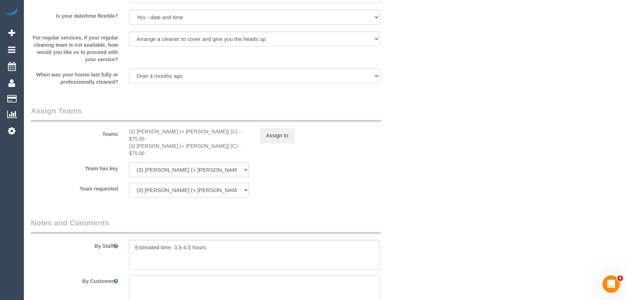
scroll to position [1020, 0]
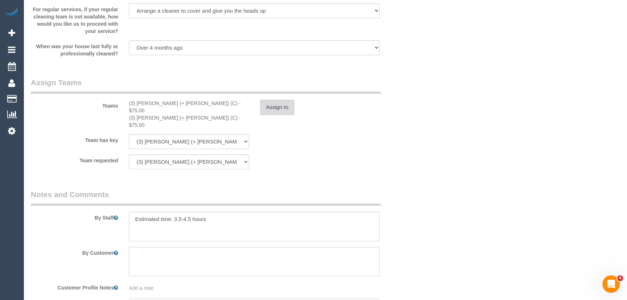
click at [276, 109] on button "Assign to" at bounding box center [277, 107] width 35 height 15
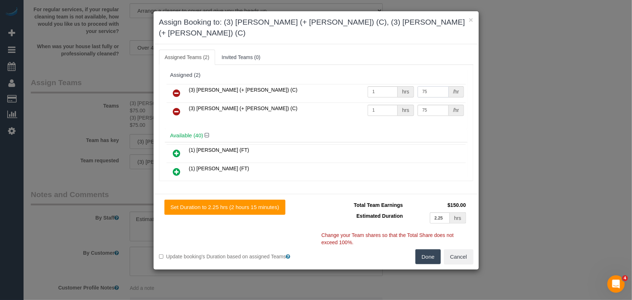
click at [431, 86] on input "75" at bounding box center [433, 91] width 31 height 11
type input "70"
click at [429, 105] on input "75" at bounding box center [433, 110] width 31 height 11
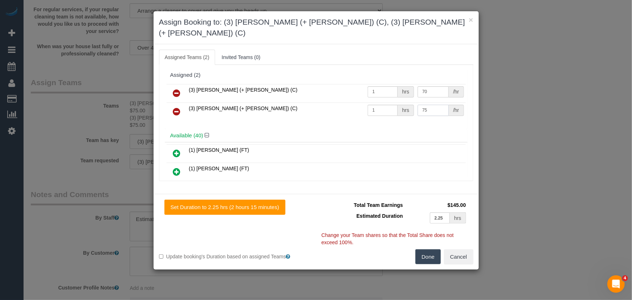
click at [429, 105] on input "75" at bounding box center [433, 110] width 31 height 11
type input "70"
click at [431, 249] on button "Done" at bounding box center [427, 256] width 25 height 15
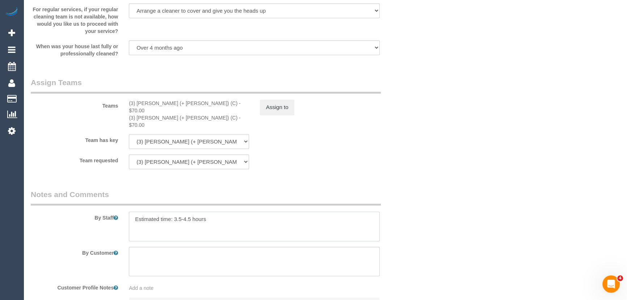
click at [249, 211] on textarea at bounding box center [254, 226] width 251 height 30
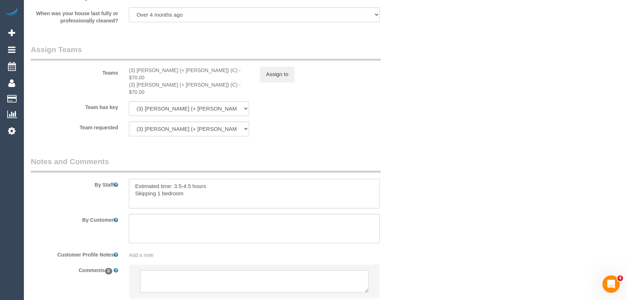
scroll to position [1091, 0]
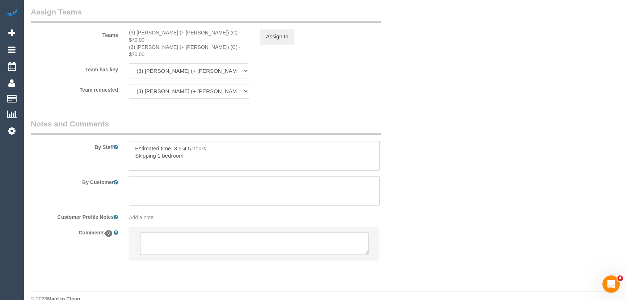
type textarea "Estimated time: 3.5-4.5 hours Skipping 1 bedroom"
click at [247, 237] on textarea at bounding box center [254, 243] width 228 height 22
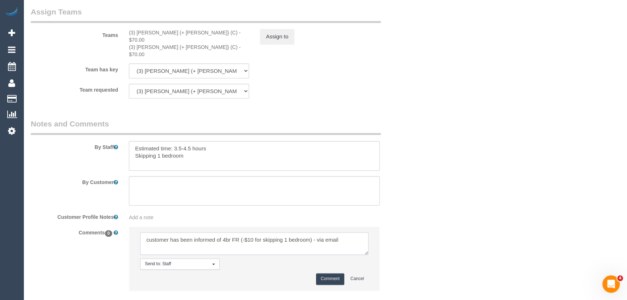
type textarea "customer has been informed of 4br FR (-$10 for skipping 1 bedroom) - via email"
click at [337, 273] on button "Comment" at bounding box center [330, 278] width 28 height 11
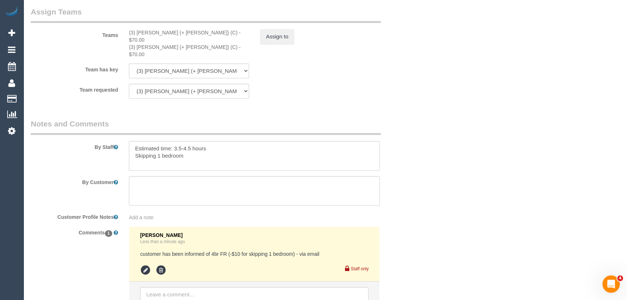
click at [147, 211] on div "Add a note" at bounding box center [254, 216] width 262 height 10
click at [144, 214] on span "Add a note" at bounding box center [141, 217] width 25 height 6
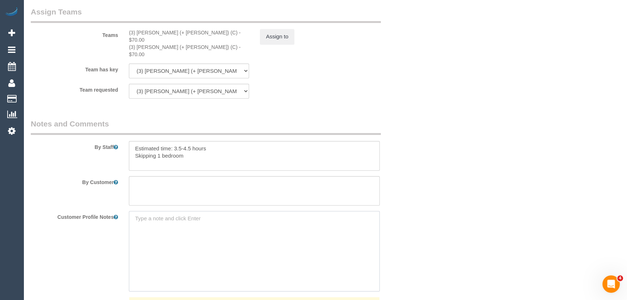
paste textarea "** ACCESS ** ** PREFERENCES ** ** DO NOT SEND ** ** GENERAL ** ** BILLING/INVOI…"
click at [191, 226] on textarea "** ACCESS ** ** PREFERENCES ** ** DO NOT SEND ** ** GENERAL ** ** BILLING/INVOI…" at bounding box center [254, 251] width 251 height 80
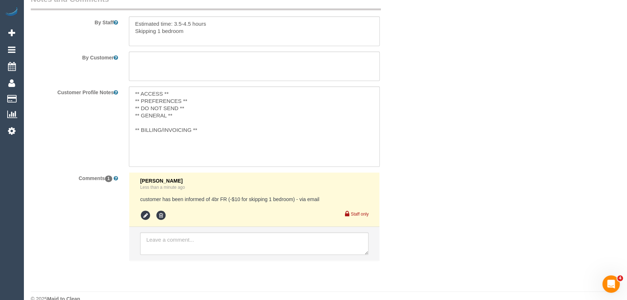
click at [330, 196] on pre "customer has been informed of 4br FR (-$10 for skipping 1 bedroom) - via email" at bounding box center [254, 199] width 228 height 7
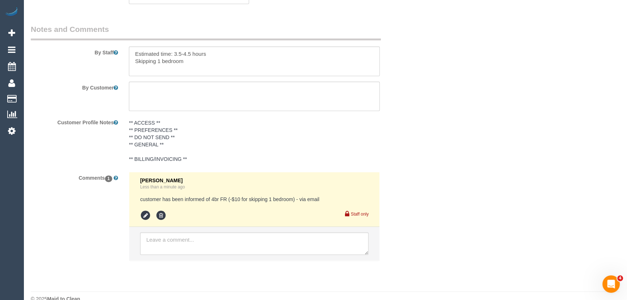
click at [330, 196] on pre "customer has been informed of 4br FR (-$10 for skipping 1 bedroom) - via email" at bounding box center [254, 199] width 228 height 7
copy div "customer has been informed of 4br FR (-$10 for skipping 1 bedroom) - via email"
click at [141, 135] on pre "** ACCESS ** ** PREFERENCES ** ** DO NOT SEND ** ** GENERAL ** ** BILLING/INVOI…" at bounding box center [254, 140] width 251 height 43
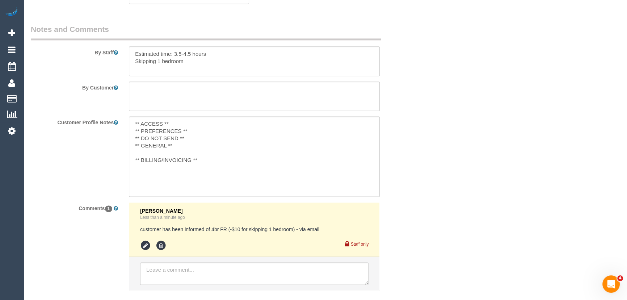
scroll to position [1216, 0]
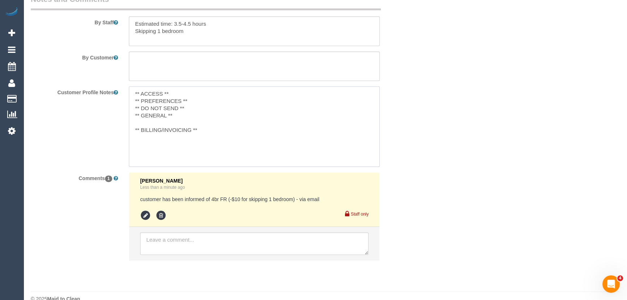
click at [150, 106] on textarea "** ACCESS ** ** PREFERENCES ** ** DO NOT SEND ** ** GENERAL ** ** BILLING/INVOI…" at bounding box center [254, 126] width 251 height 80
click at [141, 110] on textarea "** ACCESS ** ** PREFERENCES ** ** DO NOT SEND ** ** GENERAL ** ** BILLING/INVOI…" at bounding box center [254, 126] width 251 height 80
paste textarea "customer has been informed of 4br FR (-$10 for skipping 1 bedroom) - via email"
type textarea "** ACCESS ** ** PREFERENCES ** ** DO NOT SEND ** ** GENERAL ** 12/09/25 - custo…"
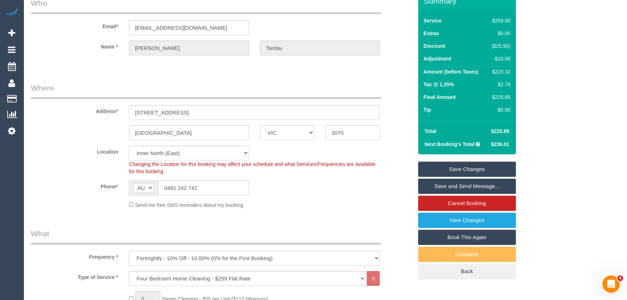
scroll to position [0, 0]
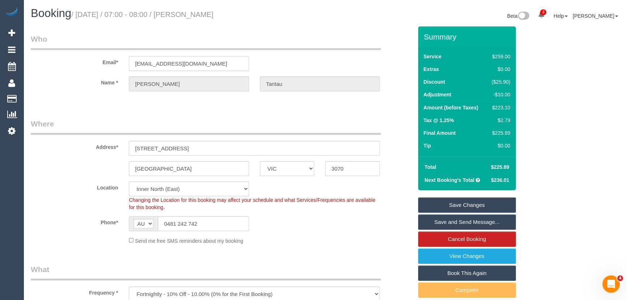
click at [215, 67] on input "cctantau@icloud.com" at bounding box center [189, 63] width 120 height 15
click at [206, 66] on input "cctantau@icloud.com" at bounding box center [189, 63] width 120 height 15
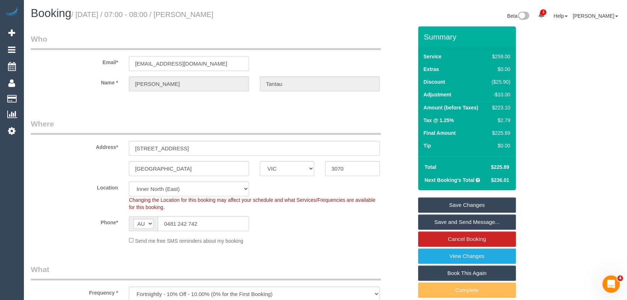
click at [206, 66] on input "cctantau@icloud.com" at bounding box center [189, 63] width 120 height 15
click at [450, 222] on link "Save and Send Message..." at bounding box center [467, 221] width 98 height 15
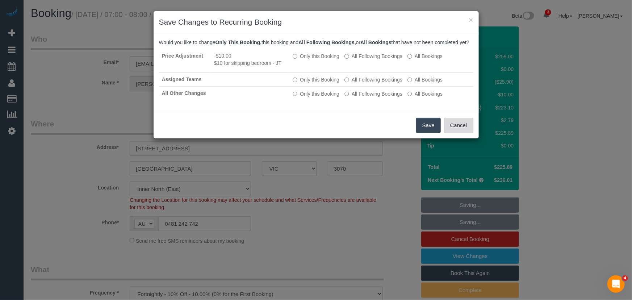
click at [463, 133] on button "Cancel" at bounding box center [458, 125] width 29 height 15
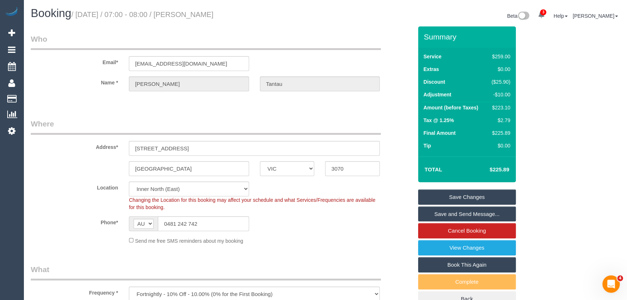
click at [450, 213] on link "Save and Send Message..." at bounding box center [467, 213] width 98 height 15
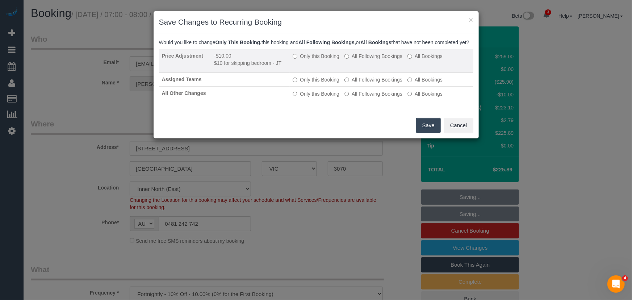
click at [366, 60] on label "All Following Bookings" at bounding box center [373, 56] width 58 height 7
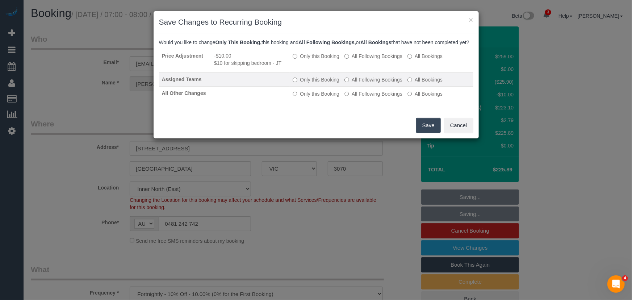
click at [367, 83] on label "All Following Bookings" at bounding box center [373, 79] width 58 height 7
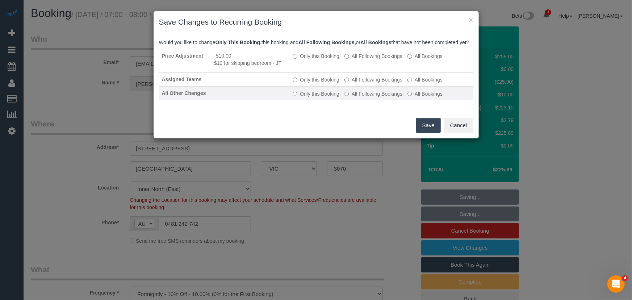
click at [367, 97] on label "All Following Bookings" at bounding box center [373, 93] width 58 height 7
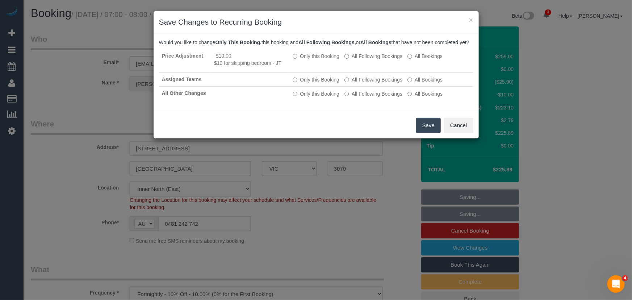
click at [429, 133] on button "Save" at bounding box center [428, 125] width 25 height 15
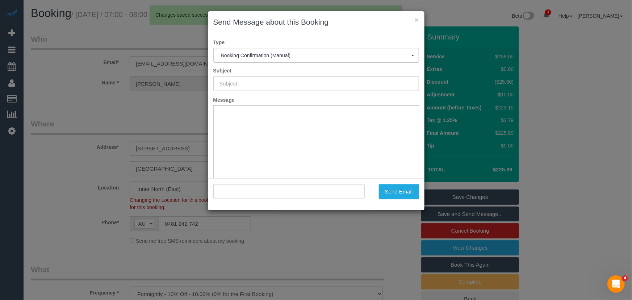
type input "Booking Confirmed"
type input ""Cameron Tantau" <cctantau@icloud.com>"
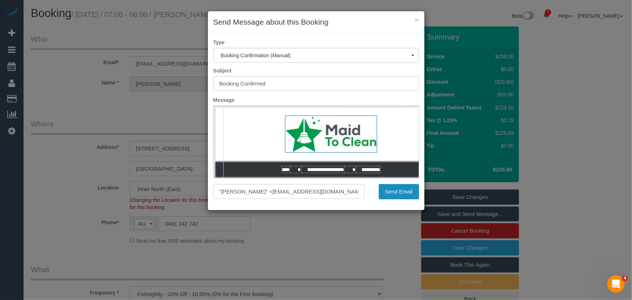
click at [405, 190] on button "Send Email" at bounding box center [399, 191] width 40 height 15
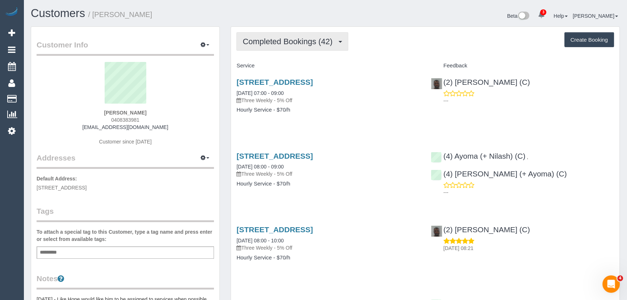
click at [320, 43] on span "Completed Bookings (42)" at bounding box center [289, 41] width 93 height 9
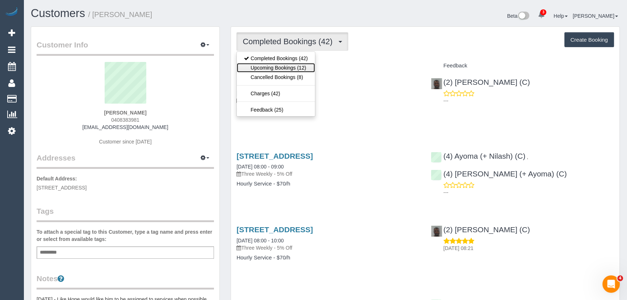
click at [308, 66] on link "Upcoming Bookings (12)" at bounding box center [276, 67] width 78 height 9
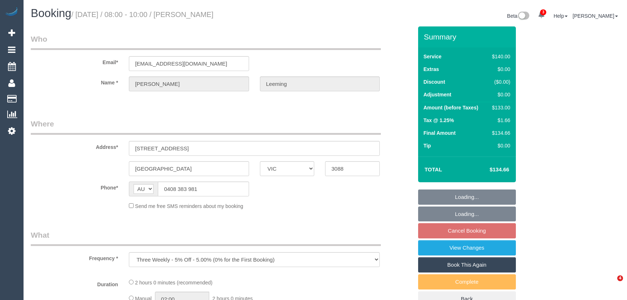
select select "VIC"
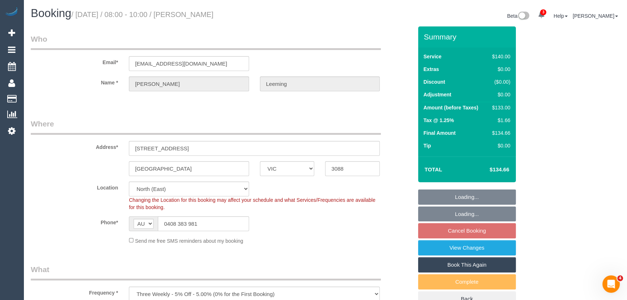
select select "object:726"
select select "string:stripe-pm_1PJlmA2GScqysDRVa5spVrWj"
select select "spot2"
select select "number:28"
select select "number:14"
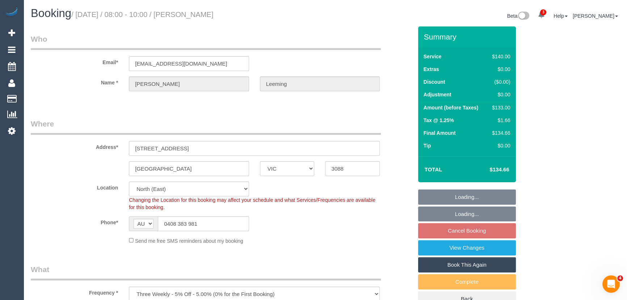
select select "number:18"
select select "number:36"
select select "number:34"
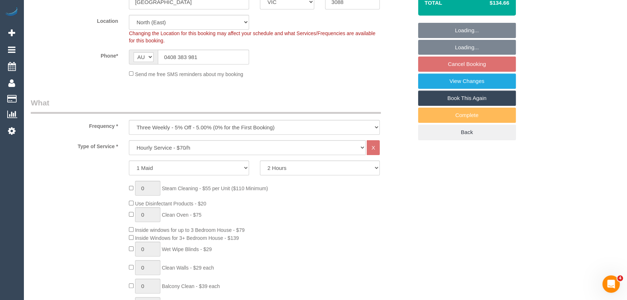
scroll to position [66, 0]
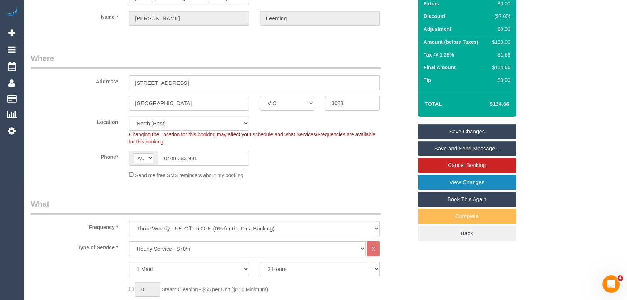
click at [442, 177] on link "View Changes" at bounding box center [467, 182] width 98 height 15
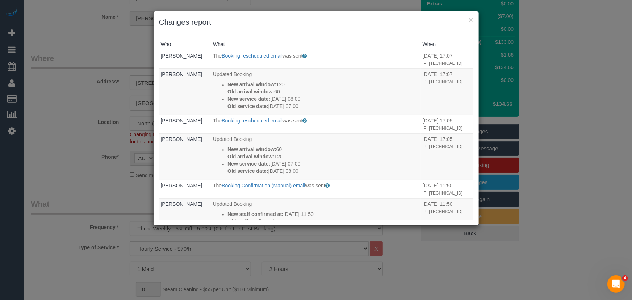
click at [69, 149] on div "× Changes report Who What When Janette Leeming The Booking rescheduled email wa…" at bounding box center [316, 150] width 632 height 300
click at [88, 126] on div "× Changes report Who What When Janette Leeming The Booking rescheduled email wa…" at bounding box center [316, 150] width 632 height 300
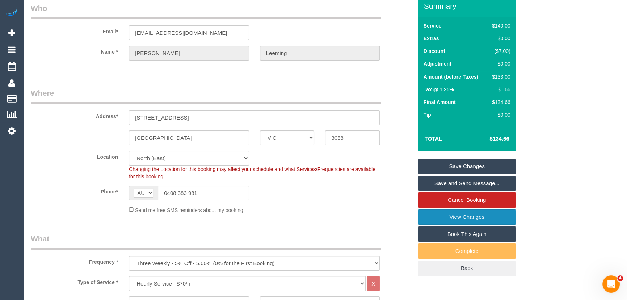
scroll to position [0, 0]
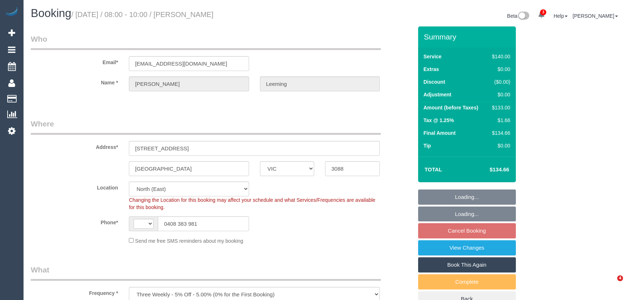
select select "VIC"
select select "object:461"
select select "string:AU"
select select "string:stripe-pm_1PJlmA2GScqysDRVa5spVrWj"
select select "number:28"
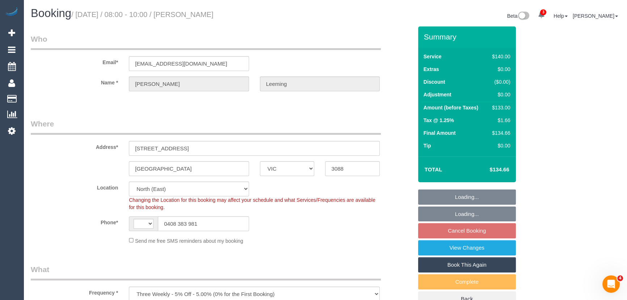
select select "number:14"
select select "number:18"
select select "number:36"
select select "number:34"
select select "spot2"
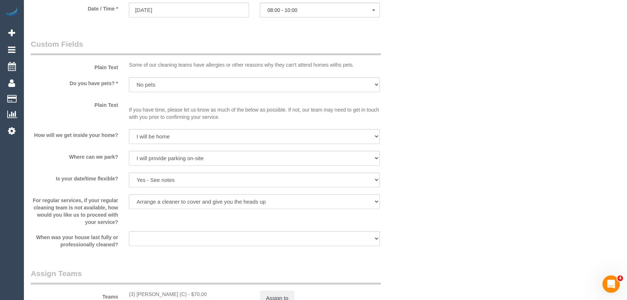
scroll to position [955, 0]
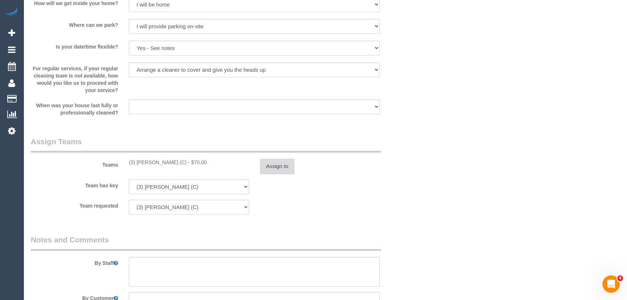
click at [280, 166] on button "Assign to" at bounding box center [277, 166] width 35 height 15
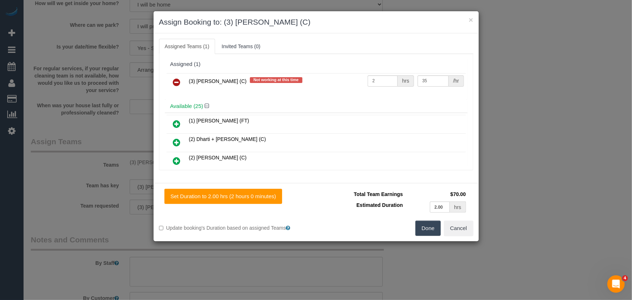
click at [174, 79] on icon at bounding box center [177, 82] width 8 height 9
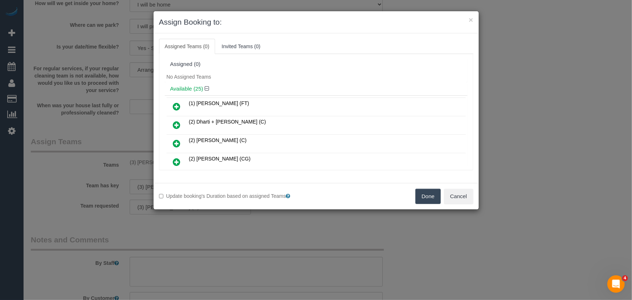
click at [422, 194] on button "Done" at bounding box center [427, 196] width 25 height 15
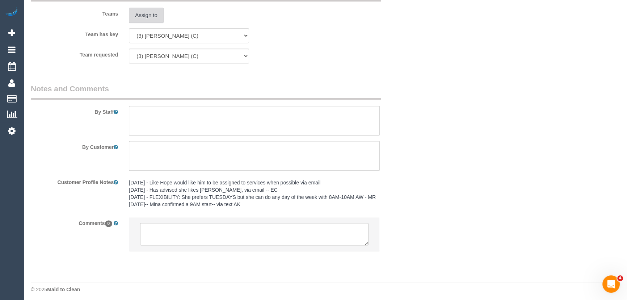
scroll to position [1116, 0]
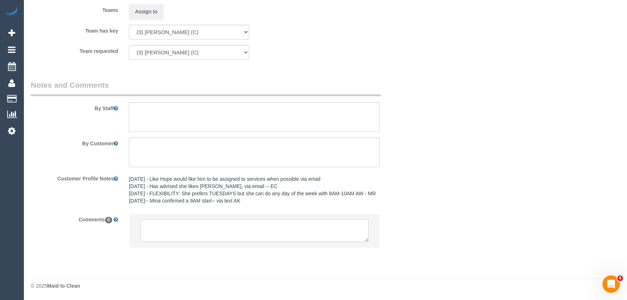
click at [207, 223] on textarea at bounding box center [254, 230] width 228 height 22
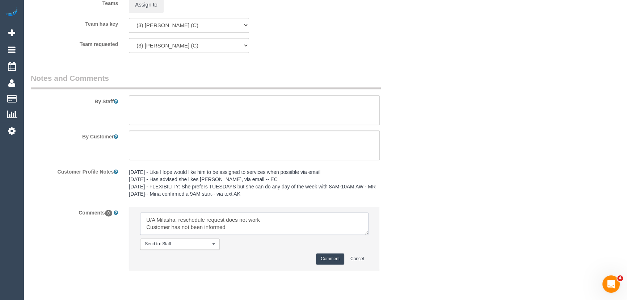
scroll to position [3, 0]
type textarea "U/A Milasha, reschedule request does not work Customer has not been informed pl…"
click at [324, 264] on button "Comment" at bounding box center [330, 258] width 28 height 11
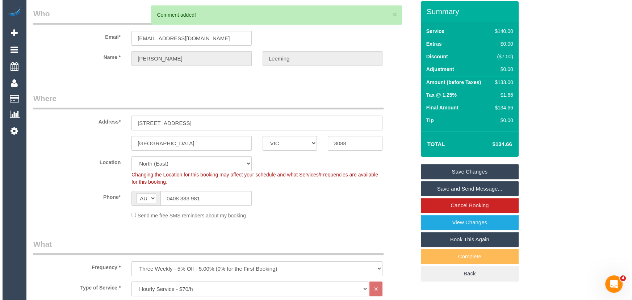
scroll to position [0, 0]
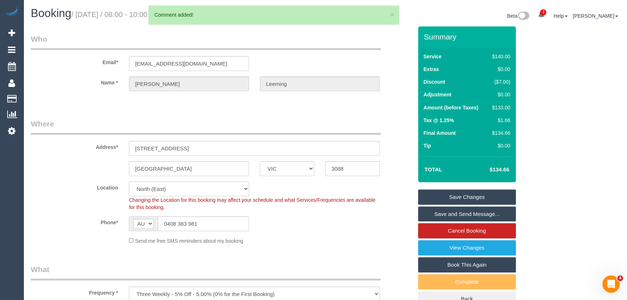
click at [447, 197] on link "Save Changes" at bounding box center [467, 196] width 98 height 15
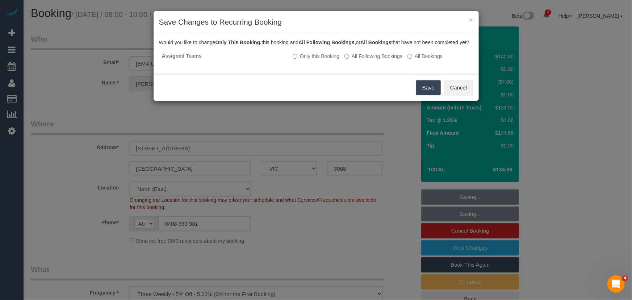
click at [428, 95] on button "Save" at bounding box center [428, 87] width 25 height 15
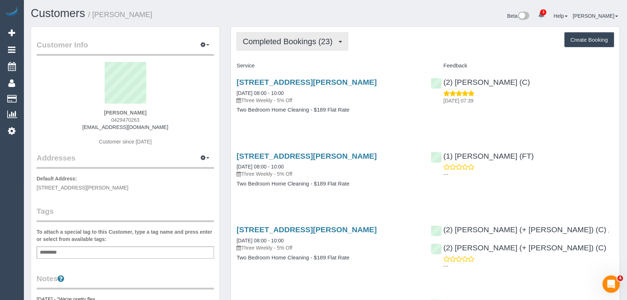
click at [294, 47] on button "Completed Bookings (23)" at bounding box center [292, 41] width 112 height 18
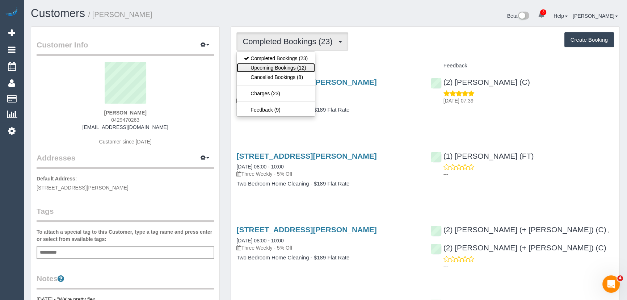
click at [293, 65] on link "Upcoming Bookings (12)" at bounding box center [276, 67] width 78 height 9
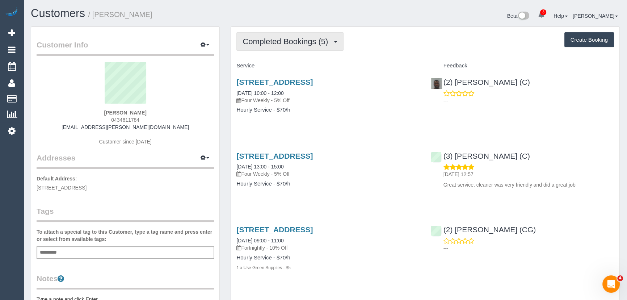
click at [314, 50] on button "Completed Bookings (5)" at bounding box center [289, 41] width 107 height 18
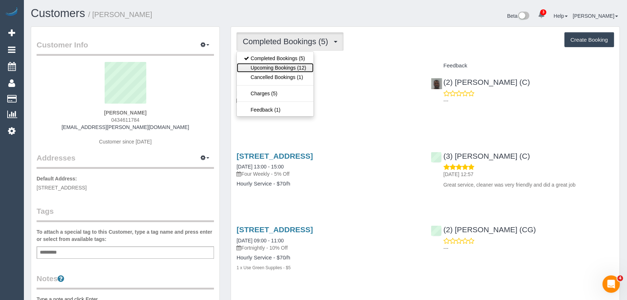
click at [301, 66] on link "Upcoming Bookings (12)" at bounding box center [275, 67] width 76 height 9
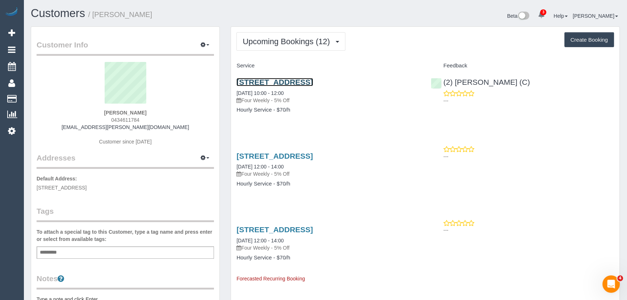
drag, startPoint x: 334, startPoint y: 79, endPoint x: 307, endPoint y: 72, distance: 27.9
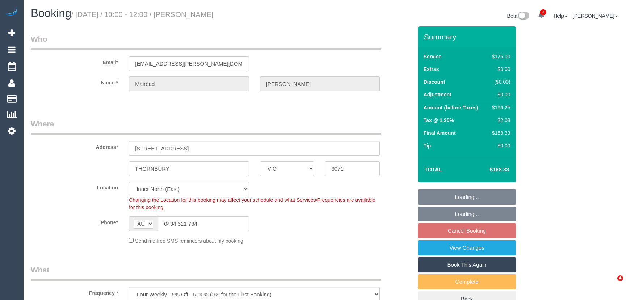
select select "VIC"
select select "150"
select select "number:27"
select select "number:14"
select select "number:18"
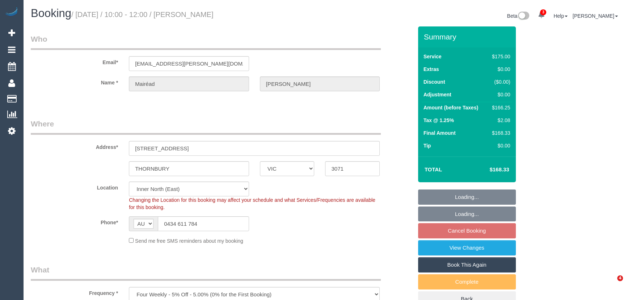
select select "number:24"
select select "number:34"
select select "number:11"
select select "object:1718"
select select "spot3"
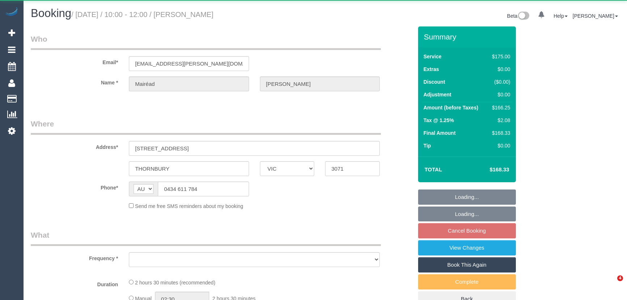
select select "VIC"
select select "string:stripe-pm_1RLvPf2GScqysDRV1xjDyuxD"
select select "150"
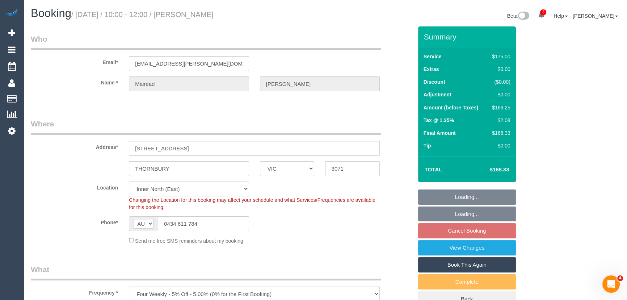
select select "object:876"
select select "number:27"
select select "number:14"
select select "number:18"
select select "number:24"
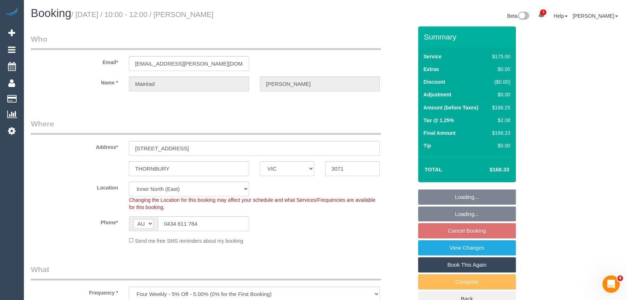
select select "number:34"
select select "number:11"
select select "spot3"
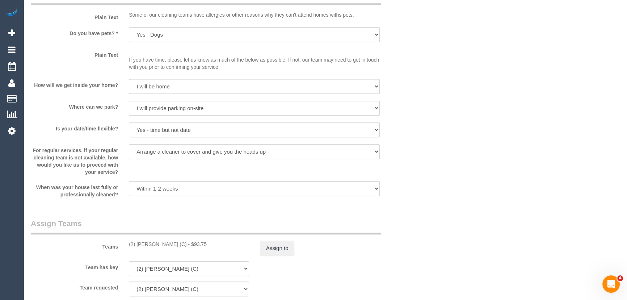
scroll to position [955, 0]
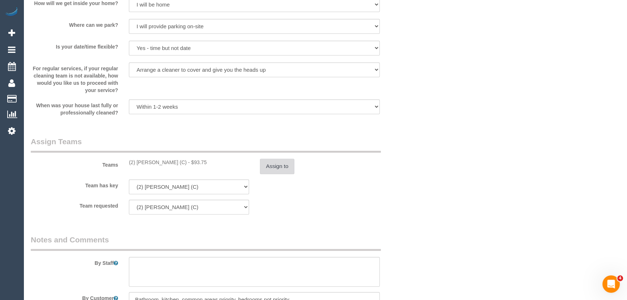
click at [274, 168] on button "Assign to" at bounding box center [277, 166] width 35 height 15
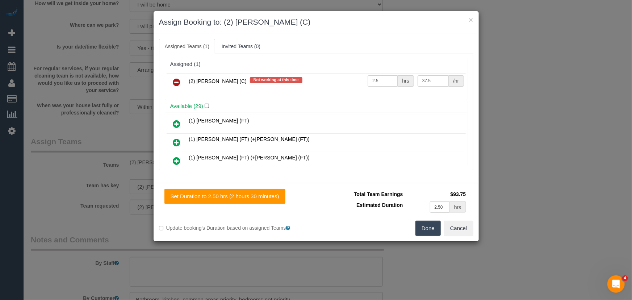
click at [173, 81] on icon at bounding box center [177, 82] width 8 height 9
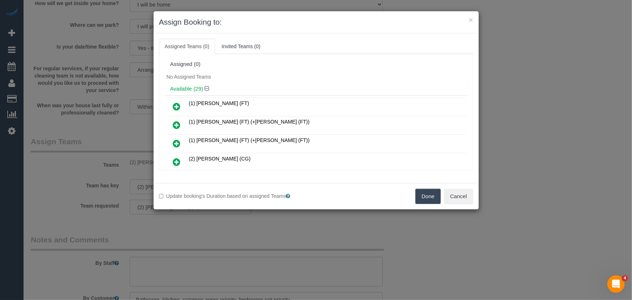
click at [427, 196] on button "Done" at bounding box center [427, 196] width 25 height 15
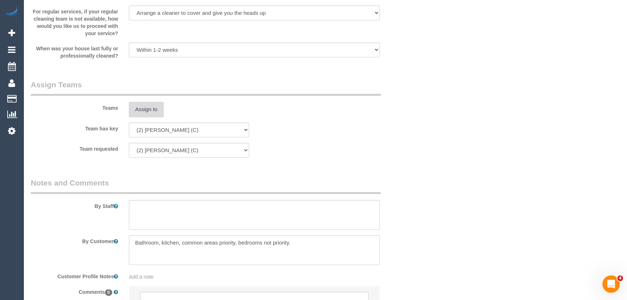
scroll to position [1083, 0]
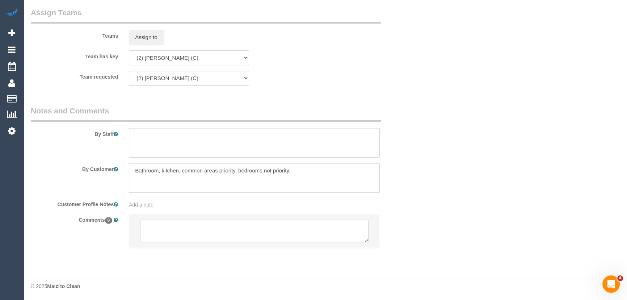
click at [213, 235] on textarea at bounding box center [254, 230] width 228 height 22
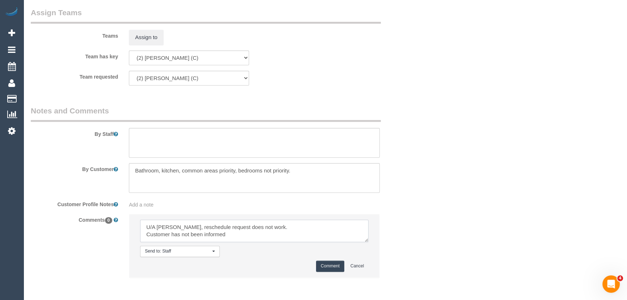
scroll to position [3, 0]
type textarea "U/A Axel, reschedule request does not work. Customer has not been informed Plea…"
click at [332, 262] on button "Comment" at bounding box center [330, 265] width 28 height 11
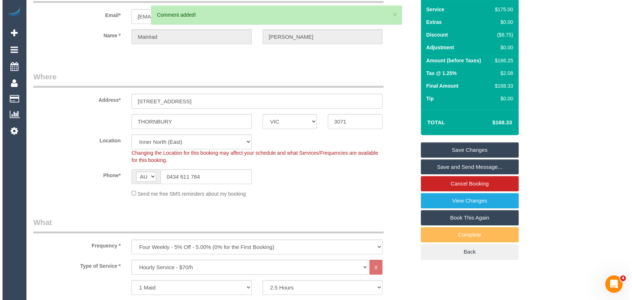
scroll to position [0, 0]
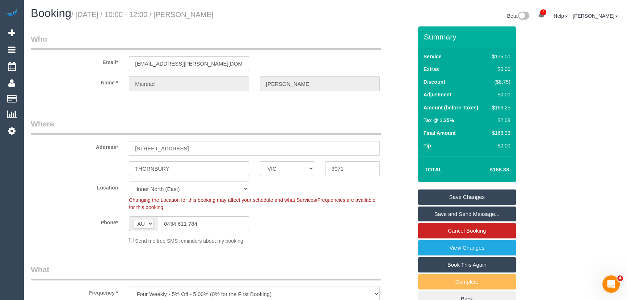
click at [462, 195] on link "Save Changes" at bounding box center [467, 196] width 98 height 15
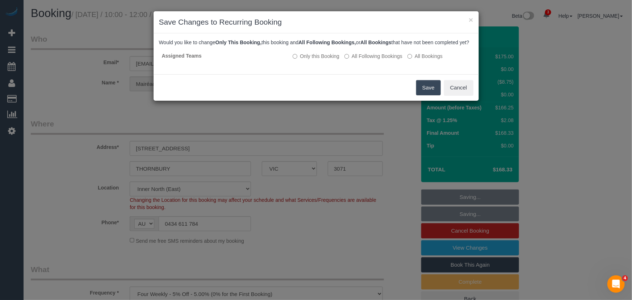
click at [428, 95] on button "Save" at bounding box center [428, 87] width 25 height 15
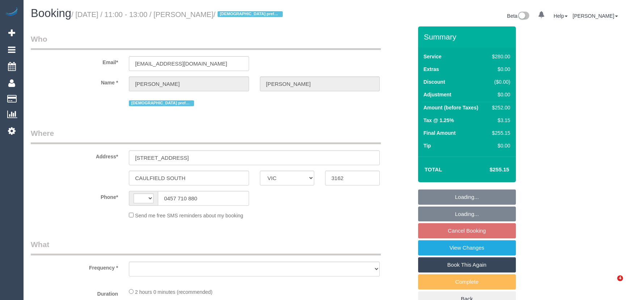
select select "VIC"
select select "string:stripe-pm_1Qsgjw2GScqysDRVvMk6fOVD"
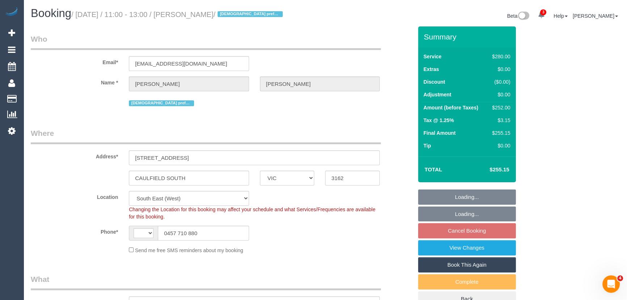
select select "string:AU"
select select "object:734"
select select "2"
select select "object:1279"
select select "number:27"
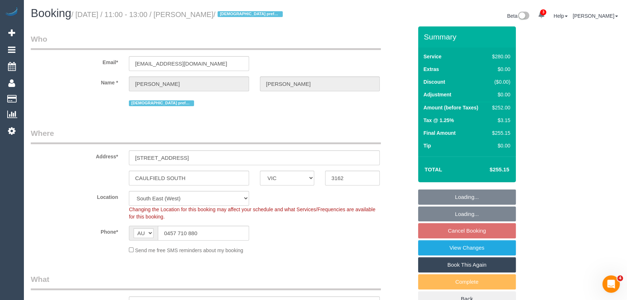
select select "number:14"
select select "number:19"
select select "number:24"
select select "number:35"
select select "number:12"
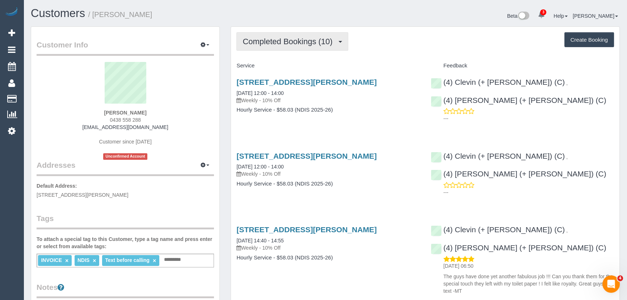
click at [305, 42] on span "Completed Bookings (10)" at bounding box center [289, 41] width 93 height 9
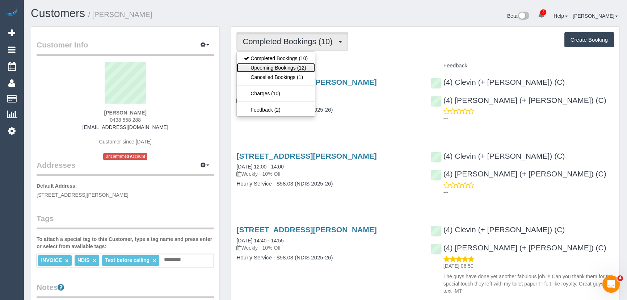
click at [299, 64] on link "Upcoming Bookings (12)" at bounding box center [276, 67] width 78 height 9
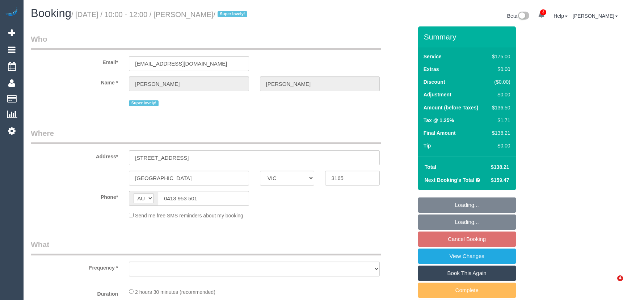
select select "VIC"
select select "number:27"
select select "number:15"
select select "number:19"
select select "number:36"
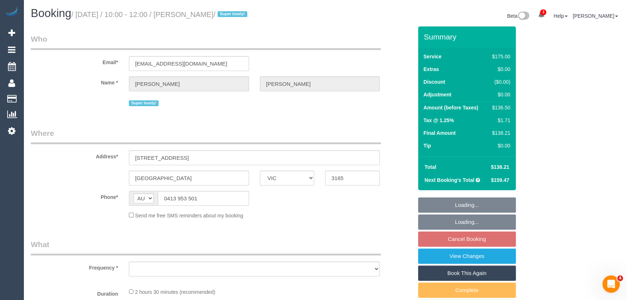
select select "number:34"
select select "number:11"
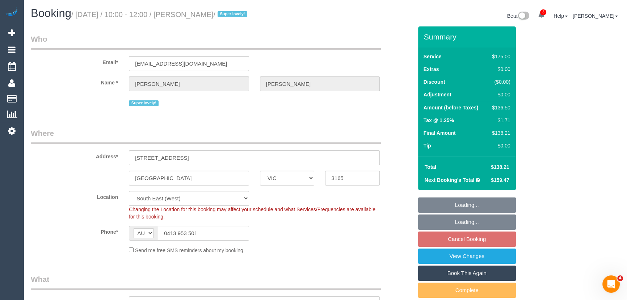
select select "string:stripe-pm_1QupRP2GScqysDRVYLz3LRpP"
select select "object:884"
select select "150"
select select "spot3"
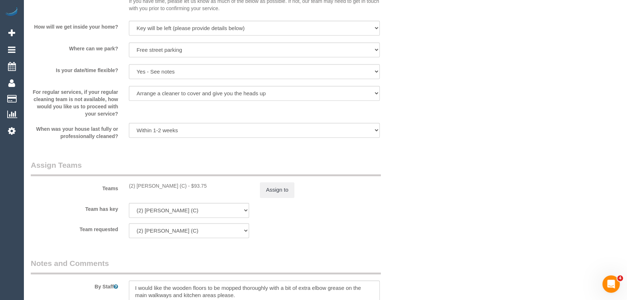
scroll to position [955, 0]
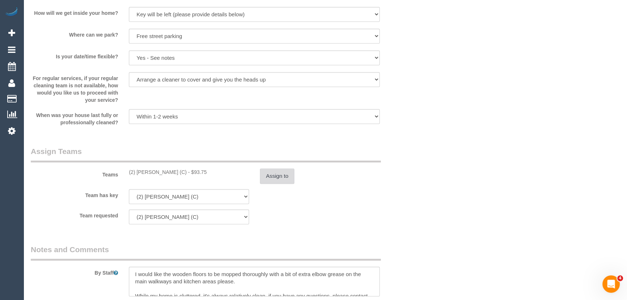
click at [283, 176] on button "Assign to" at bounding box center [277, 175] width 35 height 15
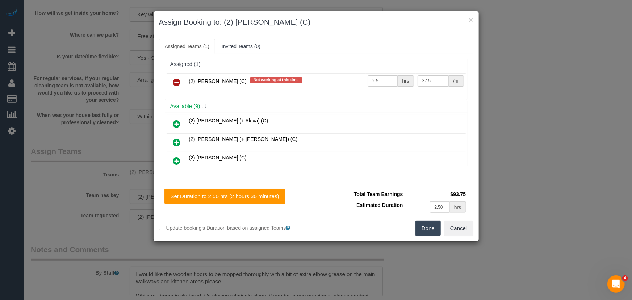
click at [177, 79] on icon at bounding box center [177, 82] width 8 height 9
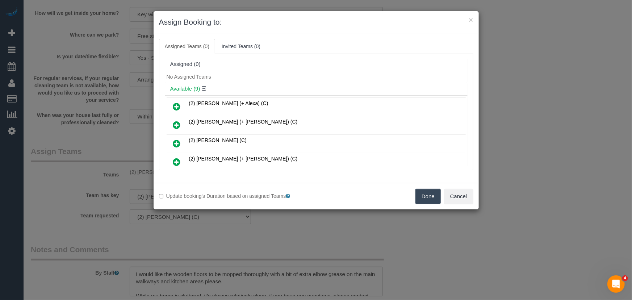
click at [176, 161] on icon at bounding box center [177, 162] width 8 height 9
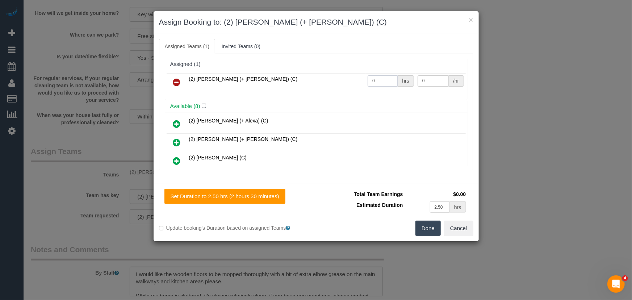
click at [377, 83] on input "0" at bounding box center [383, 80] width 30 height 11
type input "2.5"
click at [436, 225] on button "Done" at bounding box center [427, 228] width 25 height 15
type input "37.5"
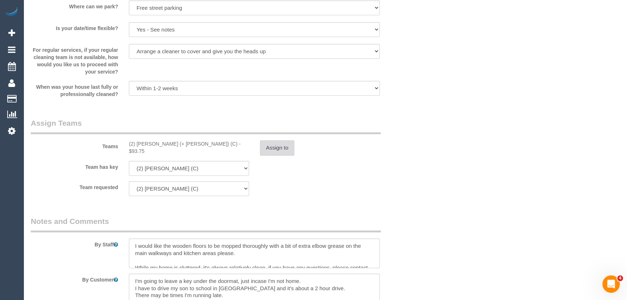
scroll to position [1020, 0]
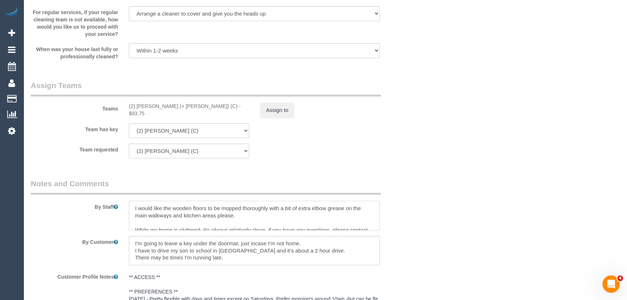
click at [130, 203] on textarea at bounding box center [254, 216] width 251 height 30
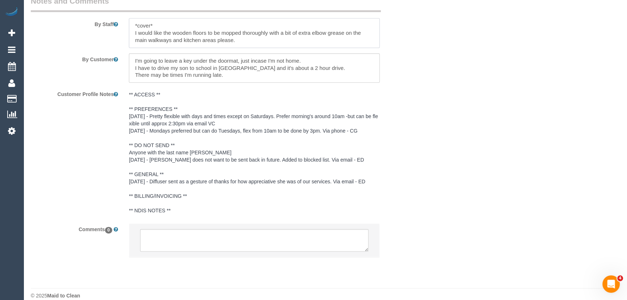
scroll to position [1213, 0]
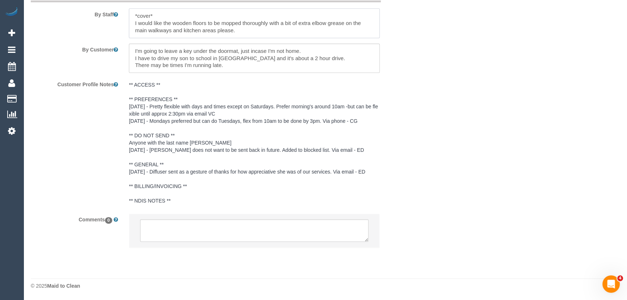
type textarea "*cover* I would like the wooden floors to be mopped thoroughly with a bit of ex…"
click at [179, 226] on textarea at bounding box center [254, 230] width 228 height 22
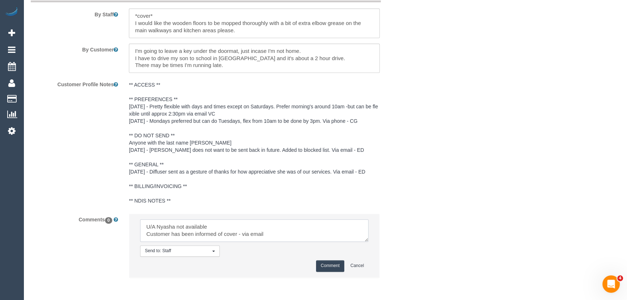
type textarea "U/A Nyasha not available Customer has been informed of cover - via email"
click at [335, 264] on button "Comment" at bounding box center [330, 265] width 28 height 11
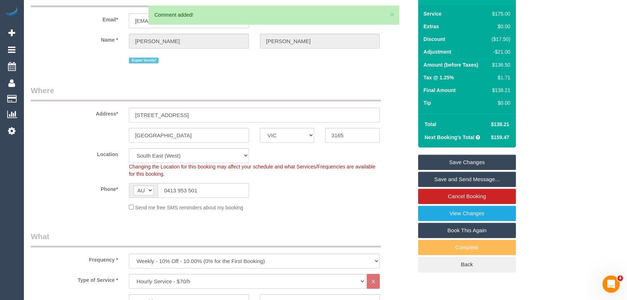
scroll to position [0, 0]
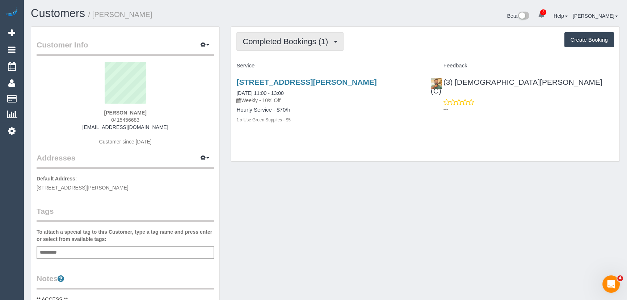
click at [314, 42] on span "Completed Bookings (1)" at bounding box center [287, 41] width 89 height 9
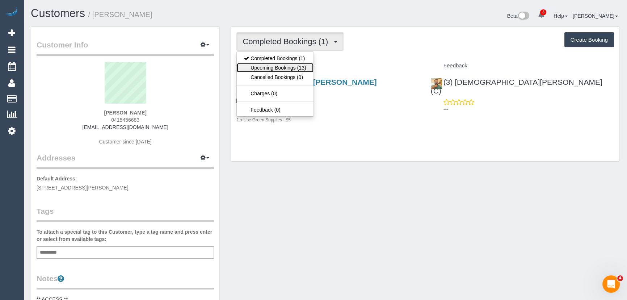
click at [303, 66] on link "Upcoming Bookings (13)" at bounding box center [275, 67] width 76 height 9
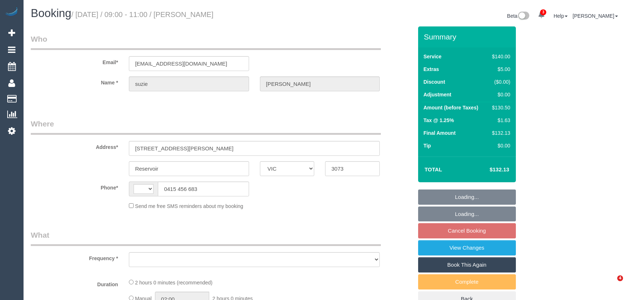
select select "VIC"
select select "string:AU"
select select "object:555"
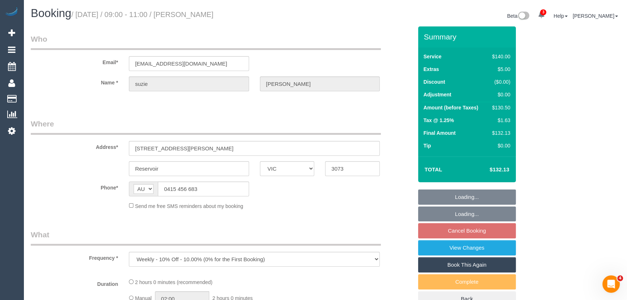
select select "string:stripe-pm_1S1flO2GScqysDRVs9jguKDr"
select select "number:27"
select select "number:14"
select select "number:19"
select select "number:23"
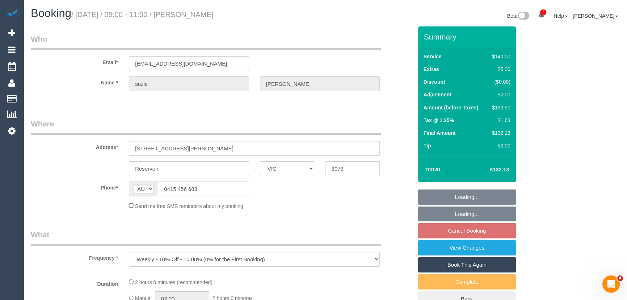
select select "number:35"
select select "number:12"
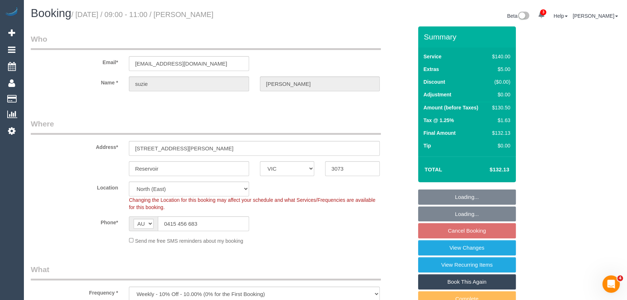
select select "object:1522"
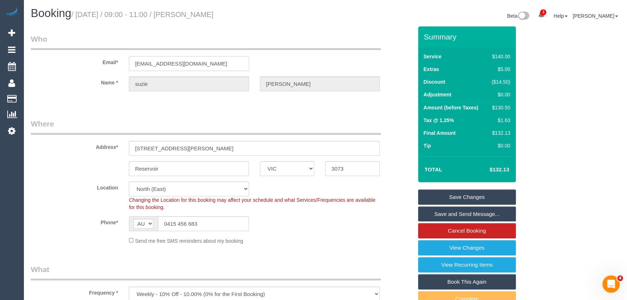
click at [204, 65] on input "[EMAIL_ADDRESS][DOMAIN_NAME]" at bounding box center [189, 63] width 120 height 15
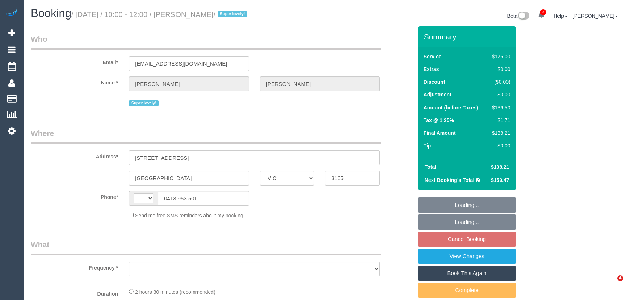
select select "VIC"
select select "150"
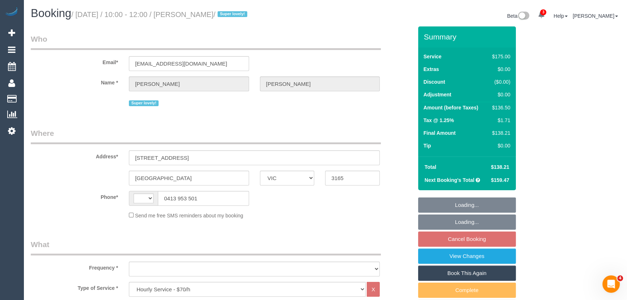
select select "string:AU"
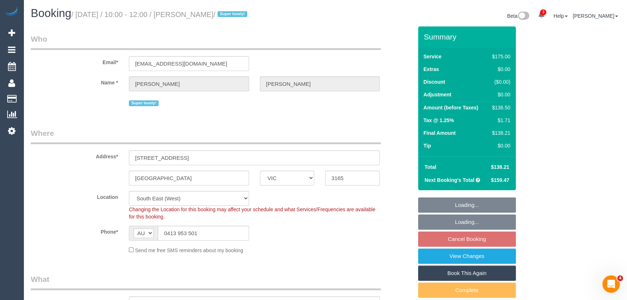
select select "object:905"
select select "string:stripe-pm_1QupRP2GScqysDRVYLz3LRpP"
select select "number:27"
select select "number:15"
select select "number:19"
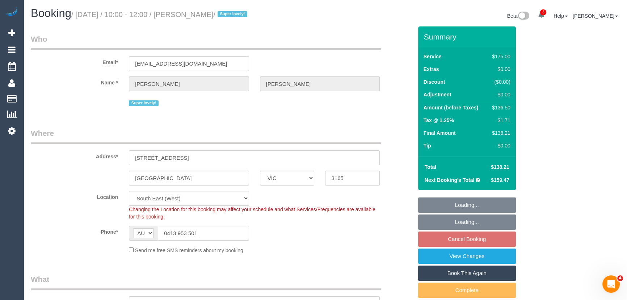
select select "number:36"
select select "number:34"
select select "number:11"
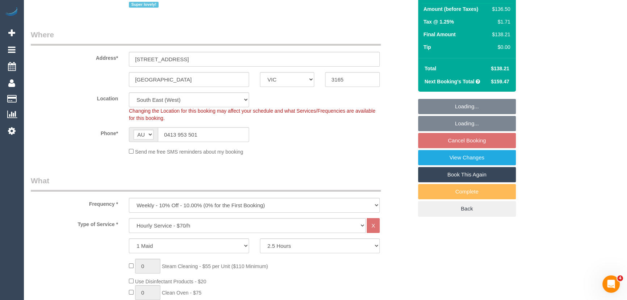
select select "spot3"
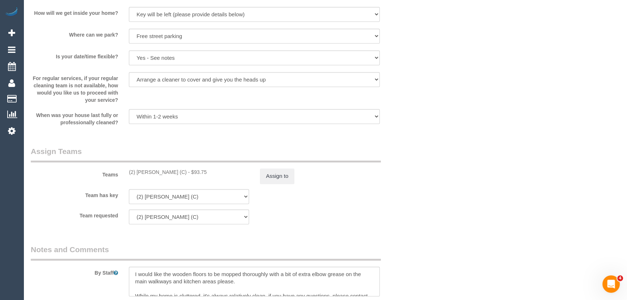
scroll to position [1053, 0]
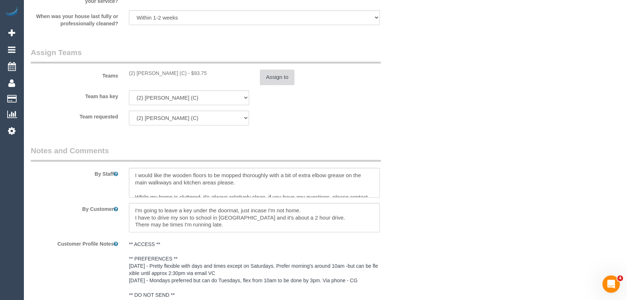
click at [279, 79] on button "Assign to" at bounding box center [277, 77] width 35 height 15
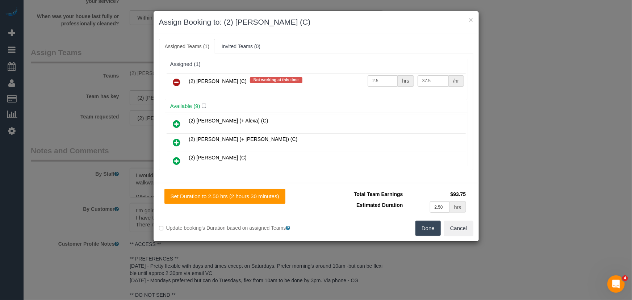
click at [177, 79] on icon at bounding box center [177, 82] width 8 height 9
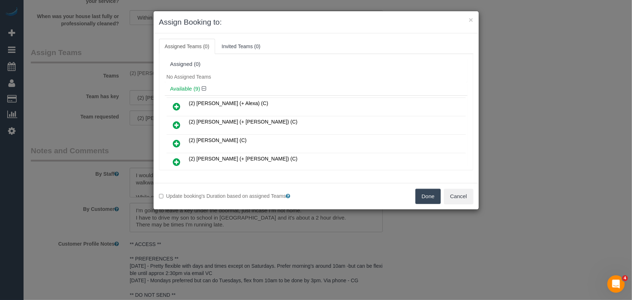
click at [175, 159] on icon at bounding box center [177, 162] width 8 height 9
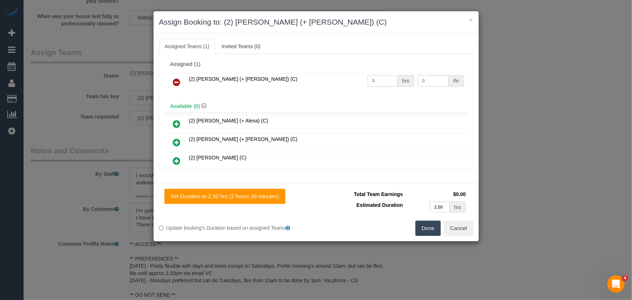
click at [381, 83] on input "0" at bounding box center [383, 80] width 30 height 11
type input "2.5"
type input "37.5"
click at [433, 232] on button "Done" at bounding box center [427, 228] width 25 height 15
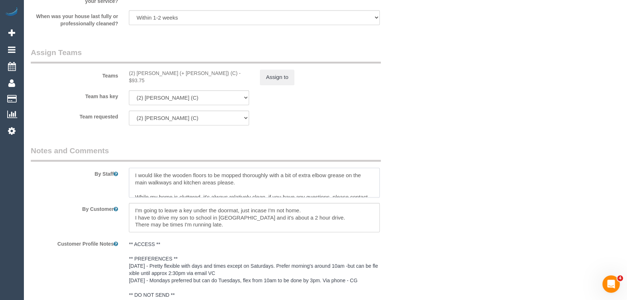
click at [132, 177] on textarea at bounding box center [254, 183] width 251 height 30
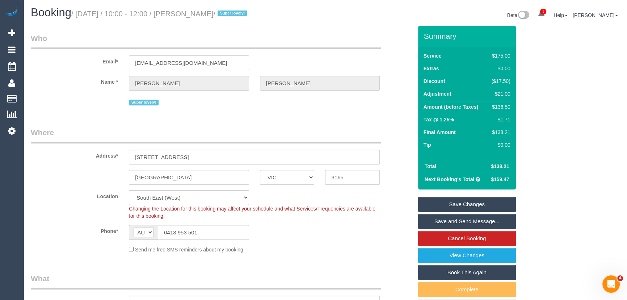
scroll to position [0, 0]
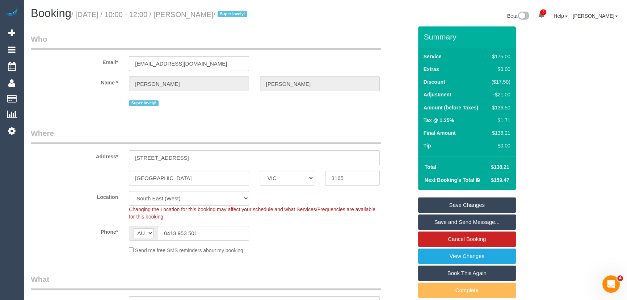
type textarea "*cover* I would like the wooden floors to be mopped thoroughly with a bit of ex…"
click at [209, 16] on small "/ September 16, 2025 / 10:00 - 12:00 / Kelly Prew / Super lovely!" at bounding box center [160, 15] width 178 height 8
copy small "Kelly Prew"
click at [194, 62] on input "saintkelly@gmail.com" at bounding box center [189, 63] width 120 height 15
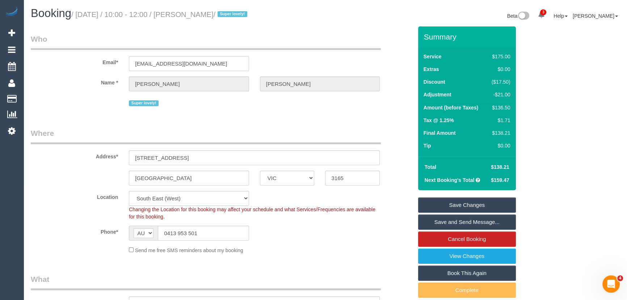
click at [194, 62] on input "saintkelly@gmail.com" at bounding box center [189, 63] width 120 height 15
click at [468, 202] on link "Save Changes" at bounding box center [467, 204] width 98 height 15
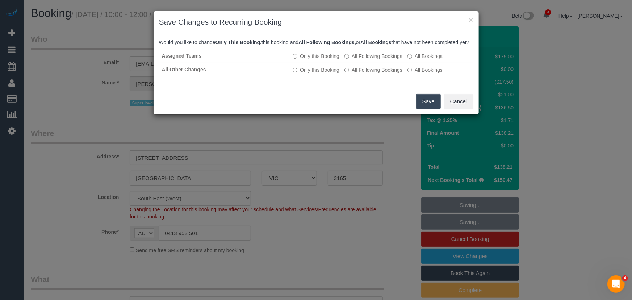
click at [428, 106] on button "Save" at bounding box center [428, 101] width 25 height 15
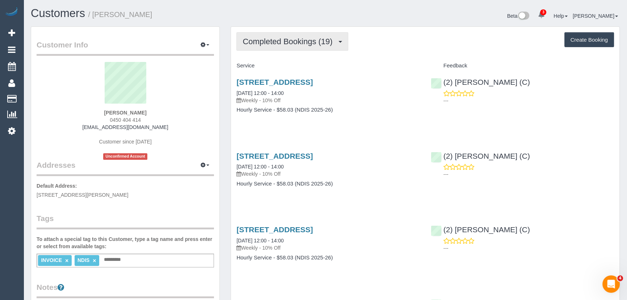
click at [323, 47] on button "Completed Bookings (19)" at bounding box center [292, 41] width 112 height 18
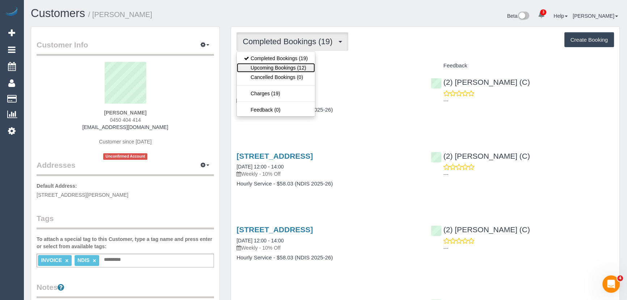
click at [311, 66] on link "Upcoming Bookings (12)" at bounding box center [276, 67] width 78 height 9
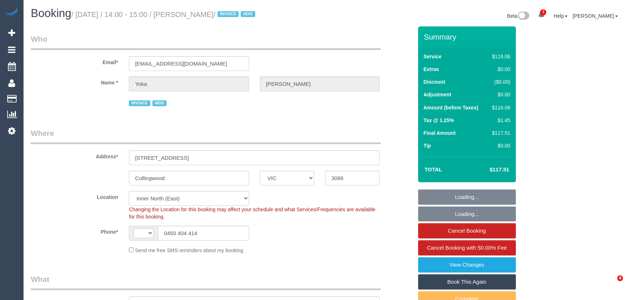
select select "VIC"
select select "number:28"
select select "number:14"
select select "number:19"
select select "number:25"
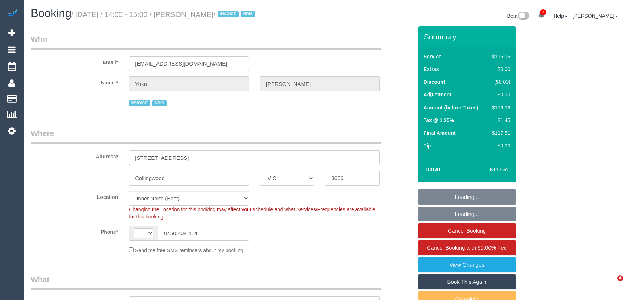
select select "number:35"
select select "number:11"
select select "object:814"
select select "string:AU"
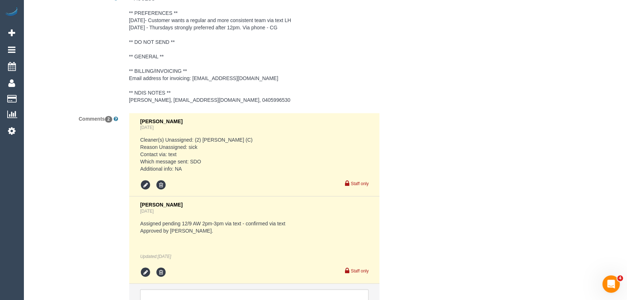
scroll to position [1185, 0]
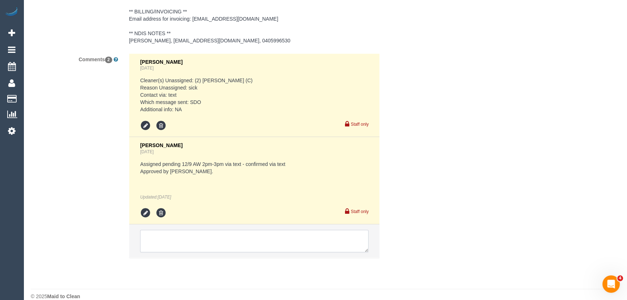
click at [205, 241] on textarea at bounding box center [254, 241] width 228 height 22
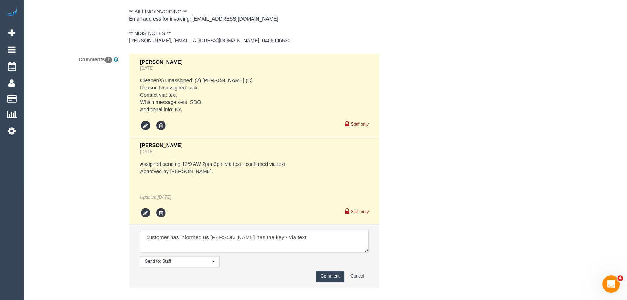
type textarea "customer has informed us Axel has the key - via text"
click at [333, 276] on button "Comment" at bounding box center [330, 276] width 28 height 11
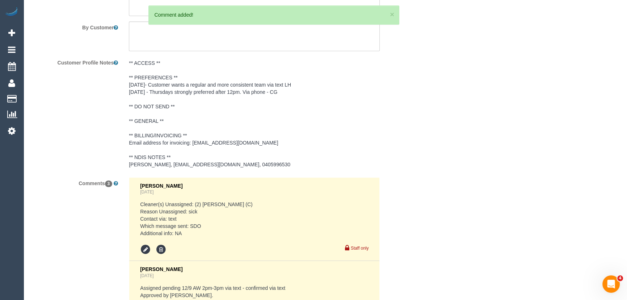
scroll to position [1053, 0]
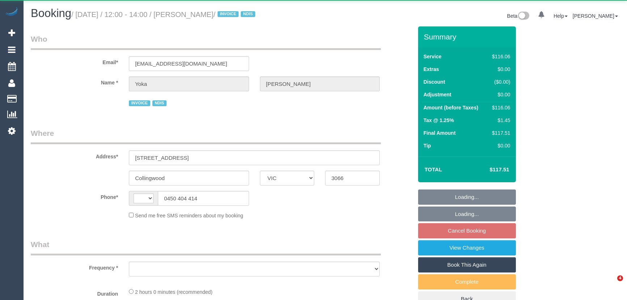
select select "VIC"
select select "string:AU"
select select "object:552"
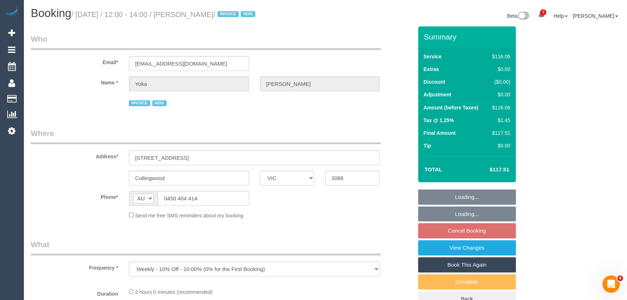
select select "number:28"
select select "number:14"
select select "number:19"
select select "number:25"
select select "number:35"
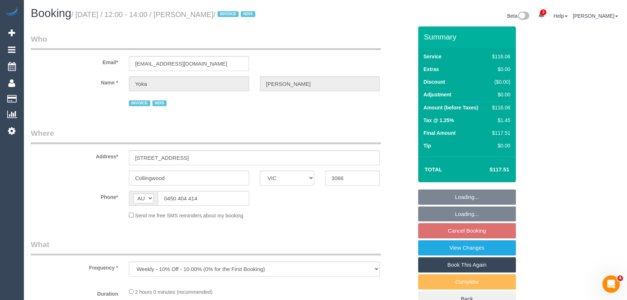
select select "number:11"
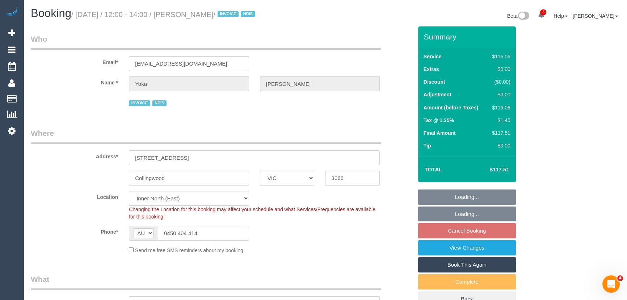
select select "object:705"
select select "spot3"
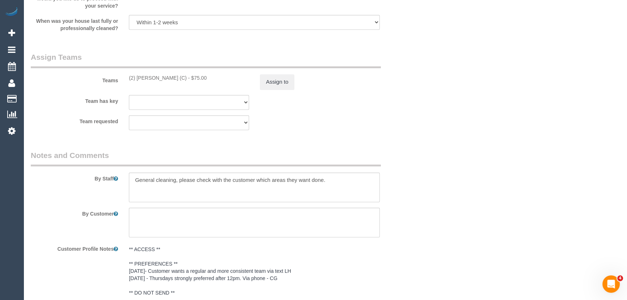
scroll to position [823, 0]
click at [244, 101] on select "(2) Axel Richerand (C) (0) Office (1) Debbie Brodjanac (FT) (1) Karen Cruz (FT)…" at bounding box center [189, 102] width 120 height 15
select select "76444"
click at [129, 95] on select "(2) Axel Richerand (C) (0) Office (1) Debbie Brodjanac (FT) (1) Karen Cruz (FT)…" at bounding box center [189, 102] width 120 height 15
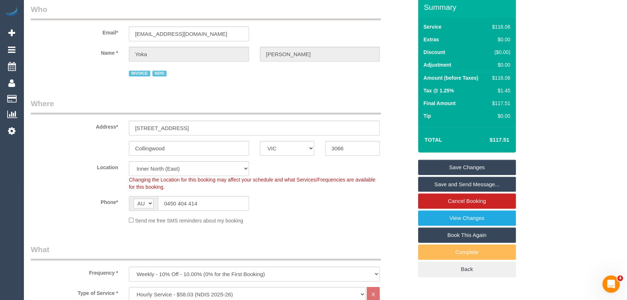
scroll to position [0, 0]
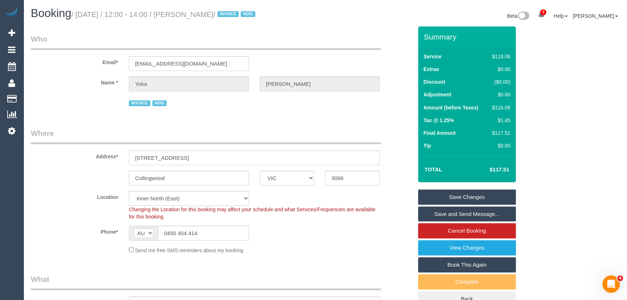
click at [466, 196] on link "Save Changes" at bounding box center [467, 196] width 98 height 15
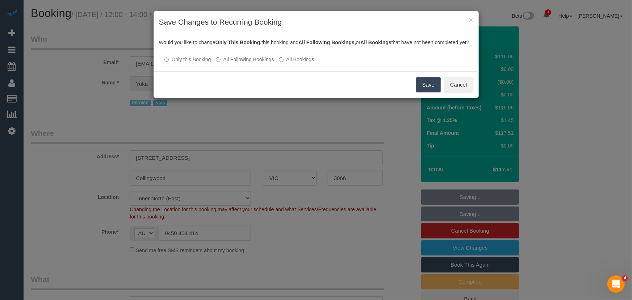
click at [261, 63] on label "All Following Bookings" at bounding box center [245, 59] width 58 height 7
click at [425, 92] on button "Save" at bounding box center [428, 84] width 25 height 15
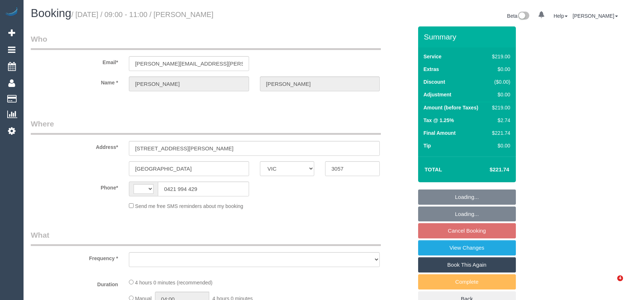
select select "VIC"
select select "string:AU"
select select "object:549"
select select "string:stripe-pm_1Rcco42GScqysDRVpgWcpjMA"
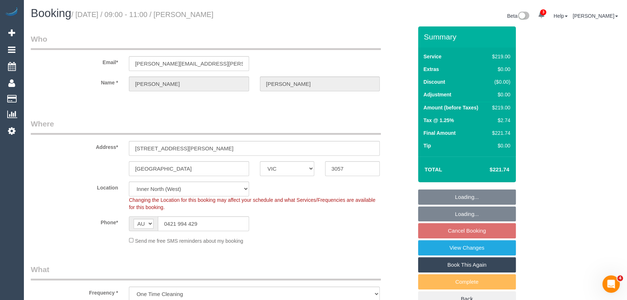
select select "object:652"
select select "number:27"
select select "number:14"
select select "number:18"
select select "number:23"
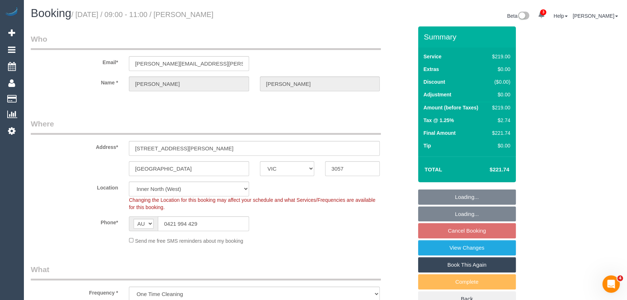
select select "number:13"
select select "spot3"
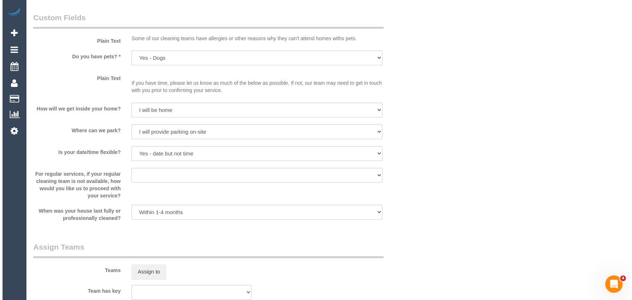
scroll to position [922, 0]
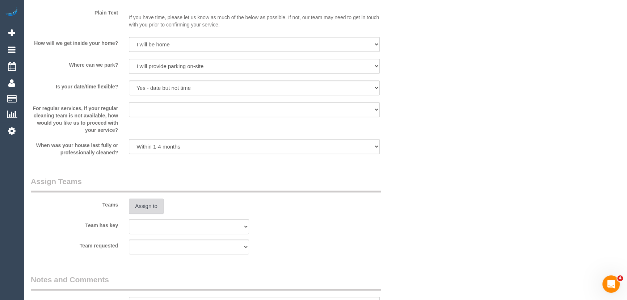
click at [138, 211] on button "Assign to" at bounding box center [146, 205] width 35 height 15
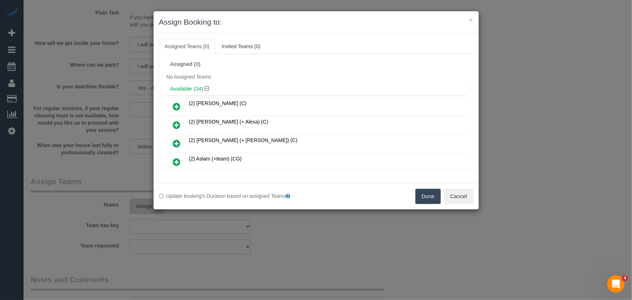
scroll to position [100, 0]
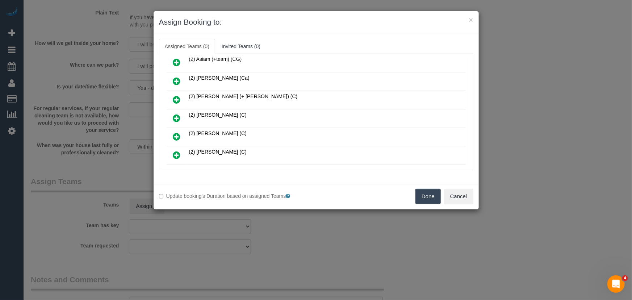
click at [177, 115] on icon at bounding box center [177, 118] width 8 height 9
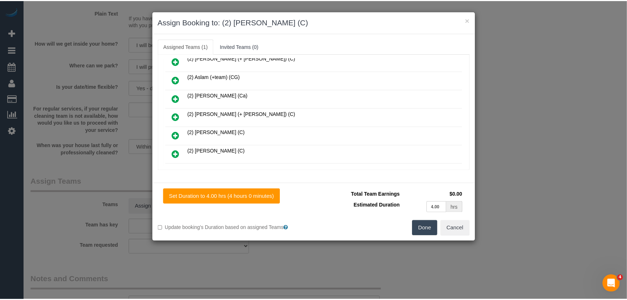
scroll to position [116, 0]
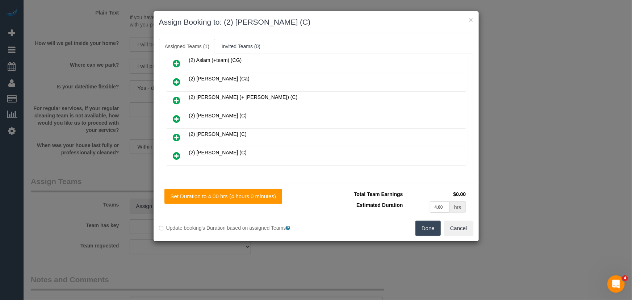
click at [421, 228] on button "Done" at bounding box center [427, 228] width 25 height 15
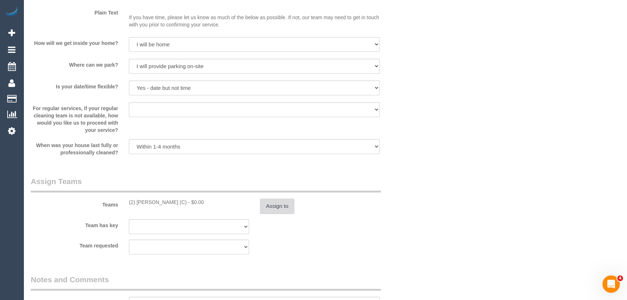
click at [278, 209] on button "Assign to" at bounding box center [277, 205] width 35 height 15
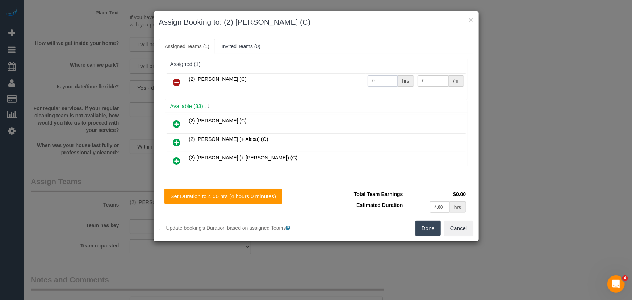
click at [381, 79] on input "0" at bounding box center [383, 80] width 30 height 11
type input "1"
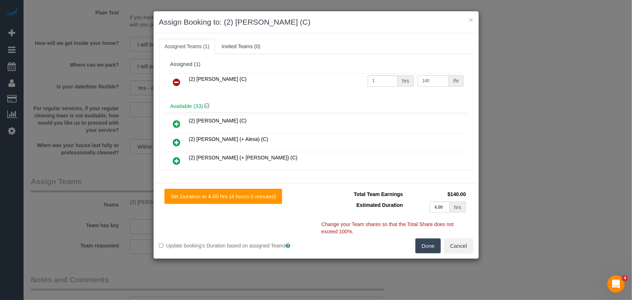
type input "140"
click at [433, 246] on button "Done" at bounding box center [427, 245] width 25 height 15
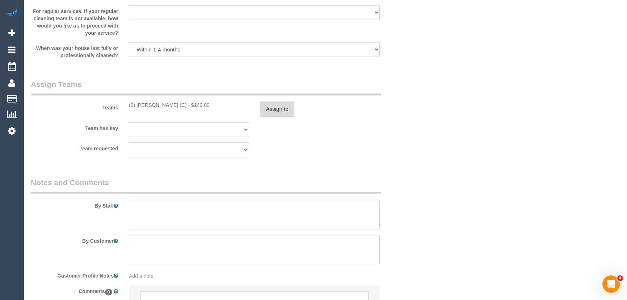
scroll to position [1020, 0]
click at [191, 207] on textarea at bounding box center [254, 213] width 251 height 30
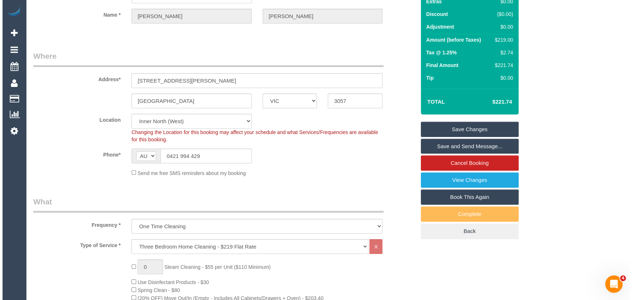
scroll to position [0, 0]
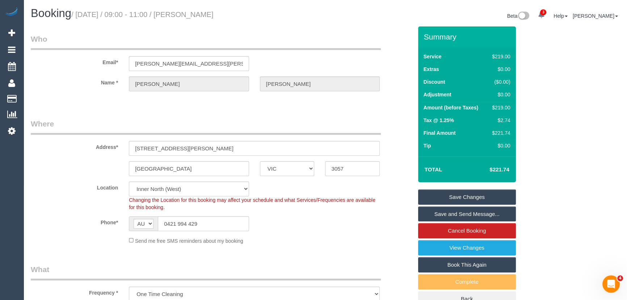
type textarea "Estimated time: 3-4 hours"
click at [206, 15] on small "/ September 19, 2025 / 09:00 - 11:00 / Thomas Francis" at bounding box center [142, 15] width 142 height 8
copy small "Thomas Francis"
click at [439, 214] on link "Save and Send Message..." at bounding box center [467, 213] width 98 height 15
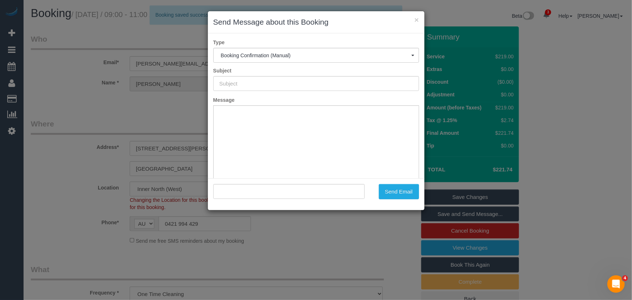
type input "Booking Confirmed"
type input ""Thomas Francis" <francis.tom@gmail.com>"
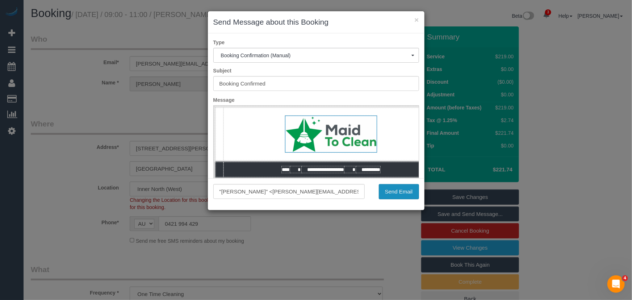
click at [391, 190] on button "Send Email" at bounding box center [399, 191] width 40 height 15
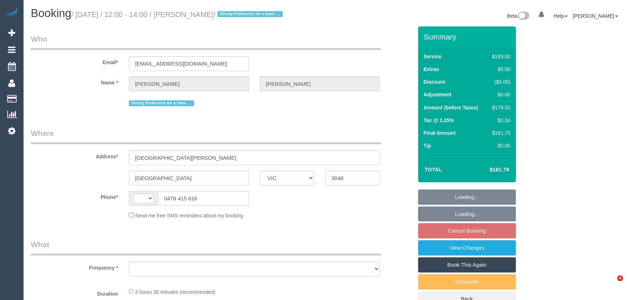
select select "VIC"
select select "string:AU"
select select "object:597"
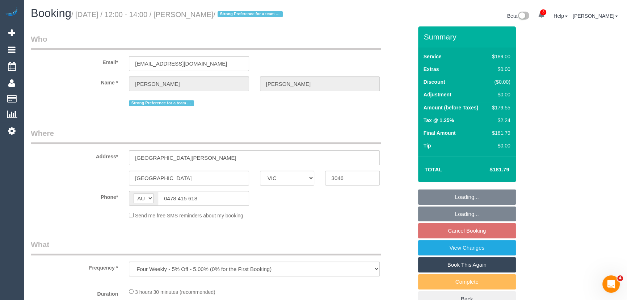
select select "string:stripe-pm_1RDvg42GScqysDRVtafKENGD"
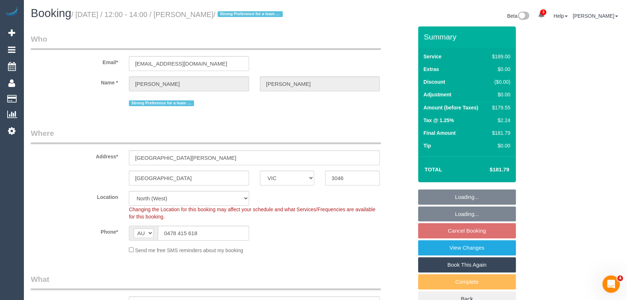
select select "object:846"
select select "number:29"
select select "number:14"
select select "number:19"
select select "number:25"
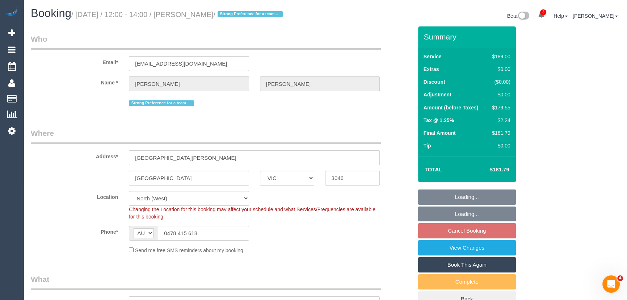
select select "number:33"
select select "number:12"
select select "spot4"
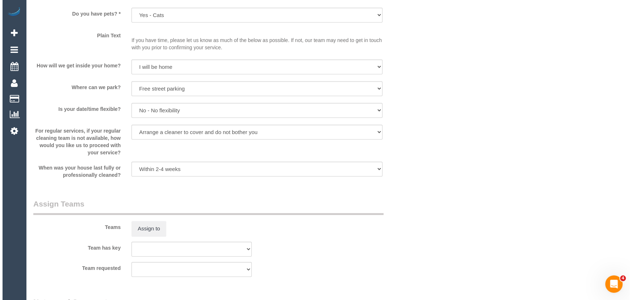
scroll to position [988, 0]
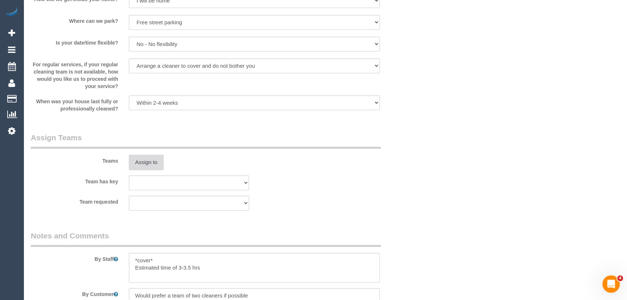
click at [141, 170] on button "Assign to" at bounding box center [146, 162] width 35 height 15
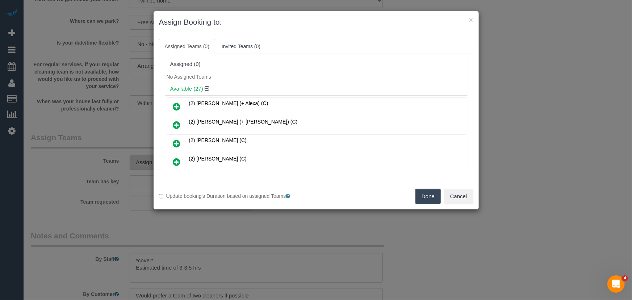
scroll to position [353, 0]
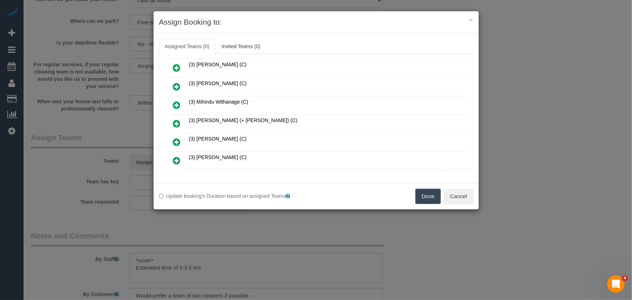
click at [177, 119] on icon at bounding box center [177, 123] width 8 height 9
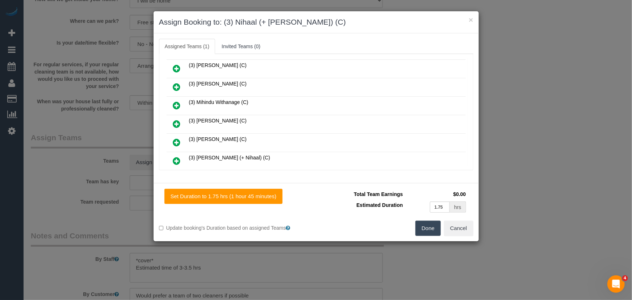
click at [179, 156] on icon at bounding box center [177, 160] width 8 height 9
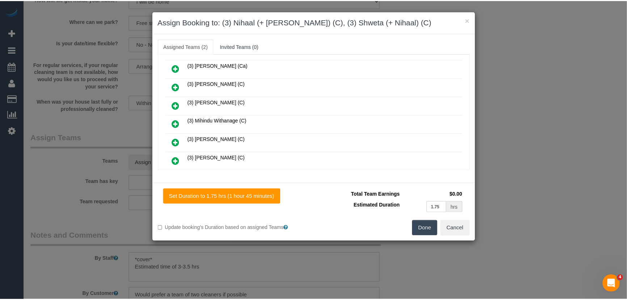
scroll to position [389, 0]
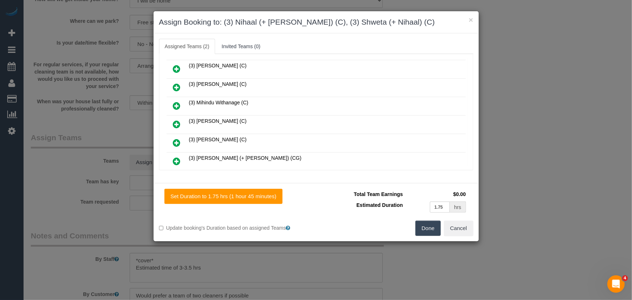
click at [431, 234] on button "Done" at bounding box center [427, 228] width 25 height 15
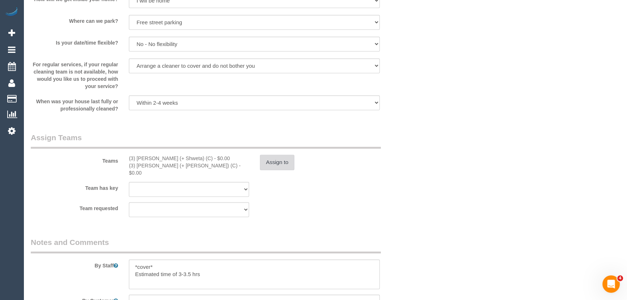
click at [273, 170] on button "Assign to" at bounding box center [277, 162] width 35 height 15
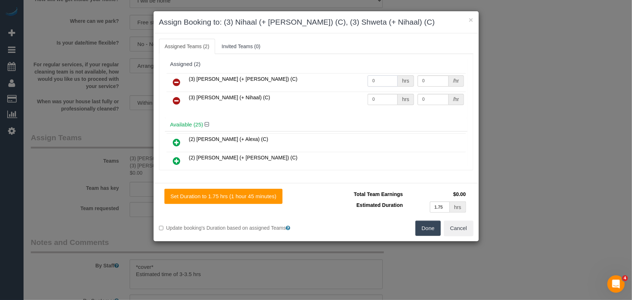
click at [371, 80] on input "0" at bounding box center [383, 80] width 30 height 11
type input "1"
type input "57.5"
click at [386, 100] on input "0" at bounding box center [383, 99] width 30 height 11
type input "1"
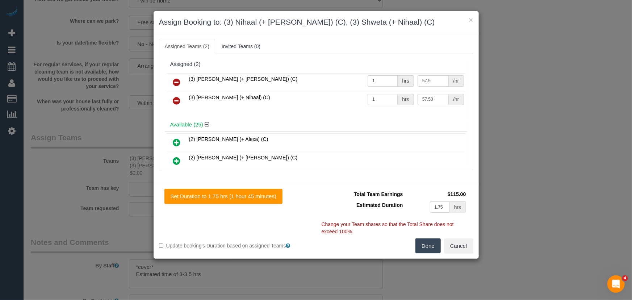
type input "57.5"
click at [421, 244] on button "Done" at bounding box center [427, 245] width 25 height 15
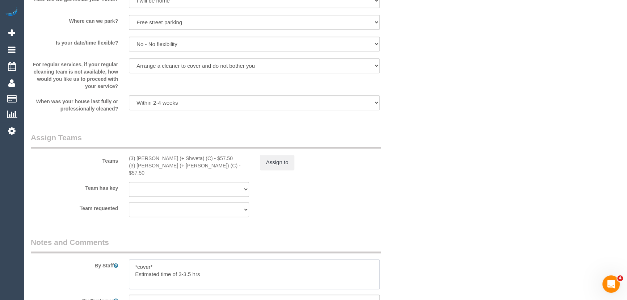
click at [167, 268] on textarea at bounding box center [254, 274] width 251 height 30
click at [166, 268] on textarea at bounding box center [254, 274] width 251 height 30
type textarea "Estimated time of 3-3.5 hrs"
click at [330, 148] on legend "Assign Teams" at bounding box center [206, 140] width 350 height 16
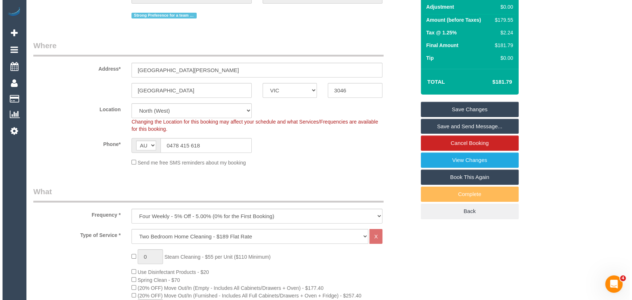
scroll to position [0, 0]
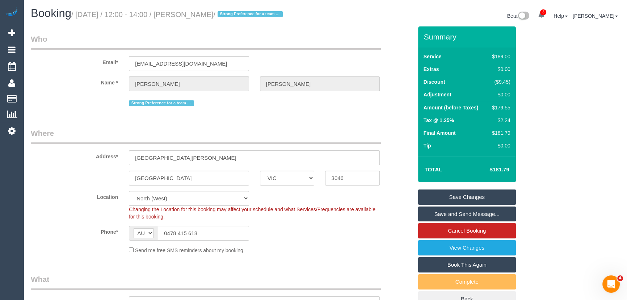
click at [209, 13] on small "/ September 19, 2025 / 12:00 - 14:00 / Elisabeth Vogel / Strong Preference for …" at bounding box center [178, 15] width 214 height 8
copy small "Elisabeth Vogel"
click at [440, 222] on link "Save and Send Message..." at bounding box center [467, 213] width 98 height 15
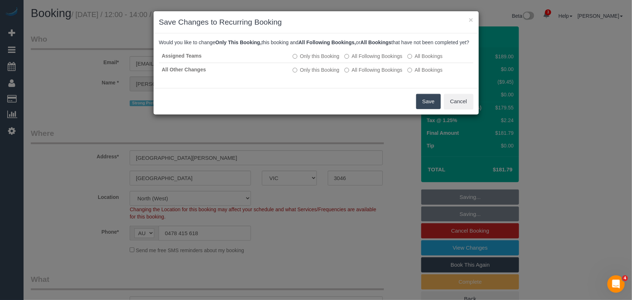
click at [420, 109] on button "Save" at bounding box center [428, 101] width 25 height 15
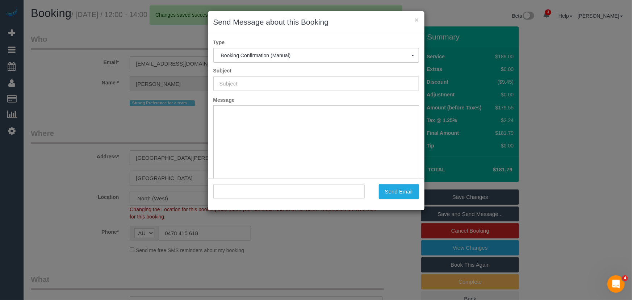
type input "Booking Confirmed"
type input ""Elisabeth Vogel" <evogel1985@gmail.com>"
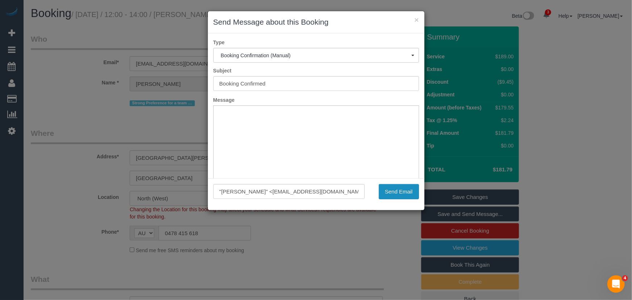
click at [395, 194] on button "Send Email" at bounding box center [399, 191] width 40 height 15
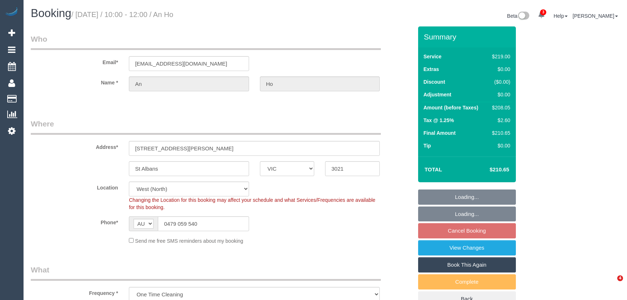
select select "VIC"
select select "string:stripe-pm_1R6Iwn2GScqysDRVZVx8h5S8"
select select "spot3"
select select "number:27"
select select "number:14"
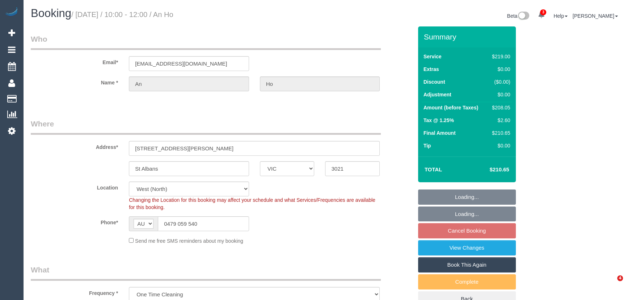
select select "number:19"
select select "number:25"
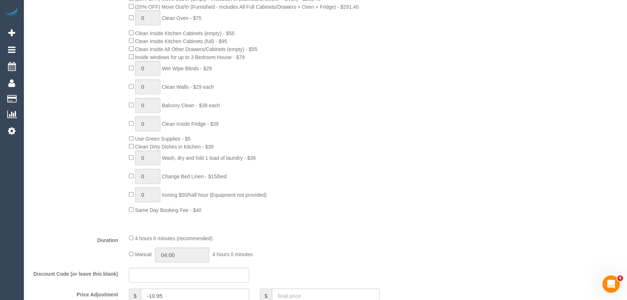
scroll to position [428, 0]
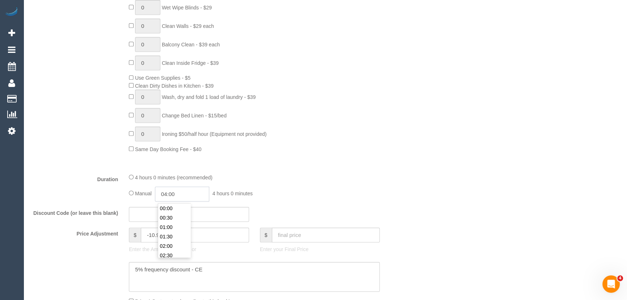
click at [184, 193] on input "04:00" at bounding box center [182, 193] width 54 height 15
type input "02:00"
click at [181, 217] on li "02:00" at bounding box center [174, 219] width 32 height 9
click at [329, 192] on div "Manual 02:00 2 hours 0 minutes" at bounding box center [254, 193] width 251 height 15
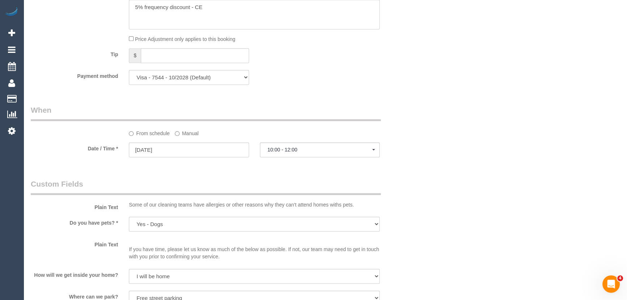
select select "spot24"
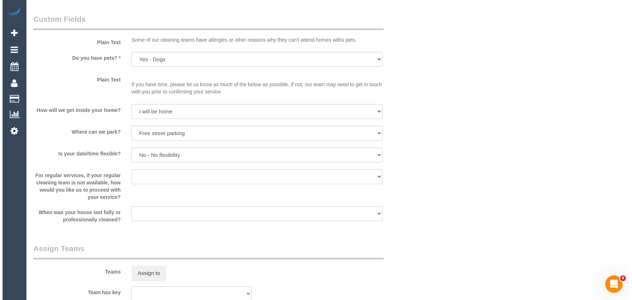
scroll to position [889, 0]
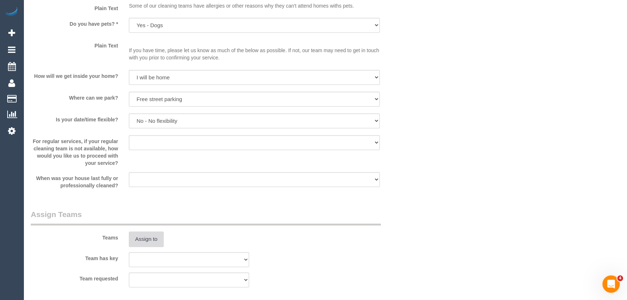
click at [144, 243] on button "Assign to" at bounding box center [146, 238] width 35 height 15
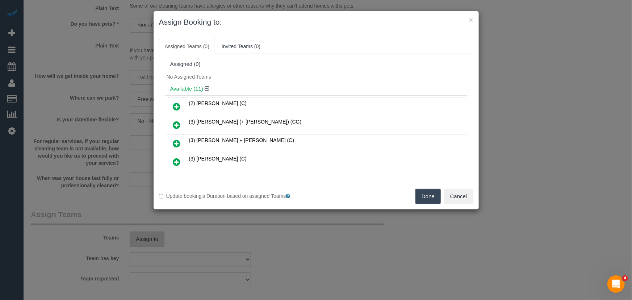
scroll to position [100, 0]
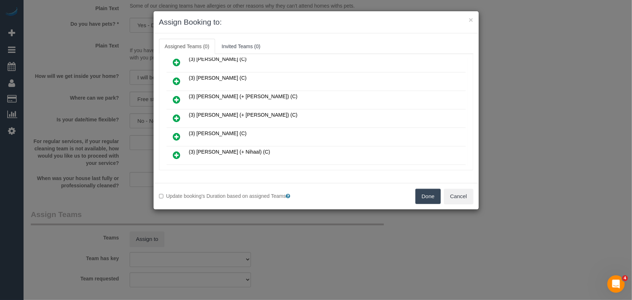
click at [175, 114] on icon at bounding box center [177, 118] width 8 height 9
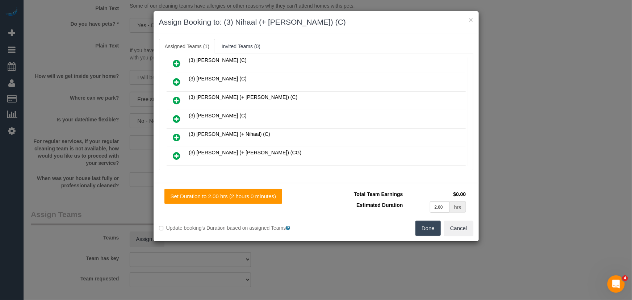
click at [177, 133] on icon at bounding box center [177, 137] width 8 height 9
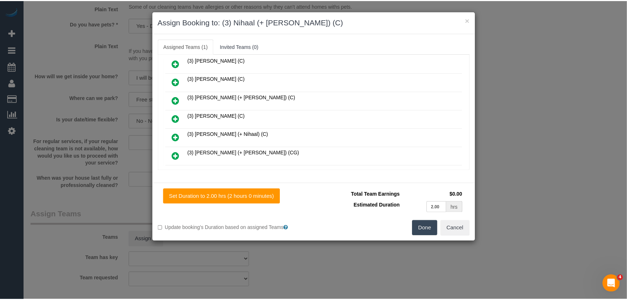
scroll to position [134, 0]
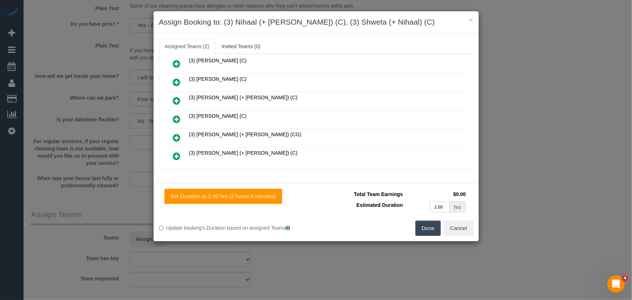
click at [431, 232] on button "Done" at bounding box center [427, 228] width 25 height 15
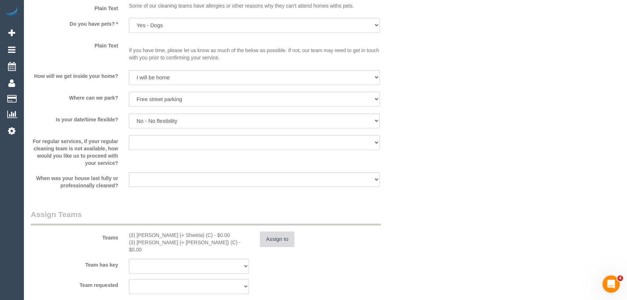
click at [276, 239] on button "Assign to" at bounding box center [277, 238] width 35 height 15
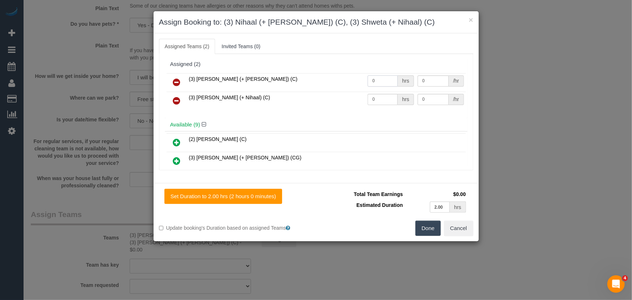
click at [378, 77] on input "0" at bounding box center [383, 80] width 30 height 11
type input "1"
type input "65"
click at [377, 98] on input "0" at bounding box center [383, 99] width 30 height 11
type input "1"
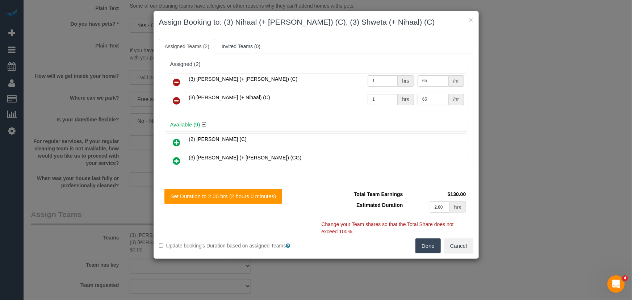
type input "65"
click at [434, 247] on button "Done" at bounding box center [427, 245] width 25 height 15
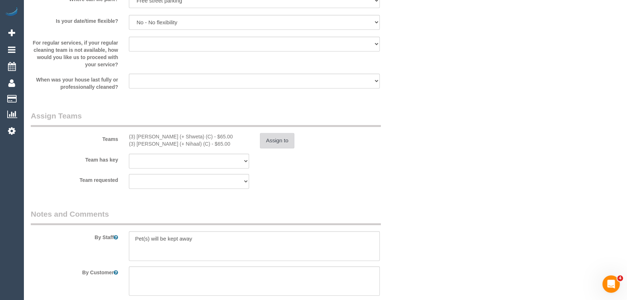
scroll to position [988, 0]
click at [134, 243] on textarea at bounding box center [254, 246] width 251 height 30
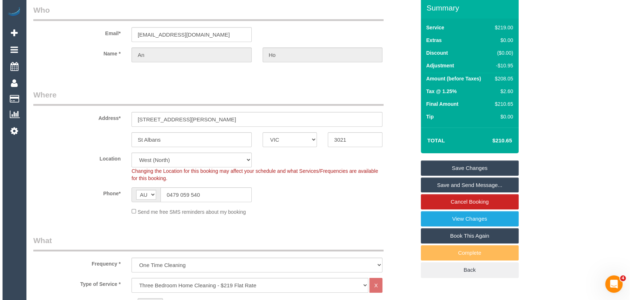
scroll to position [0, 0]
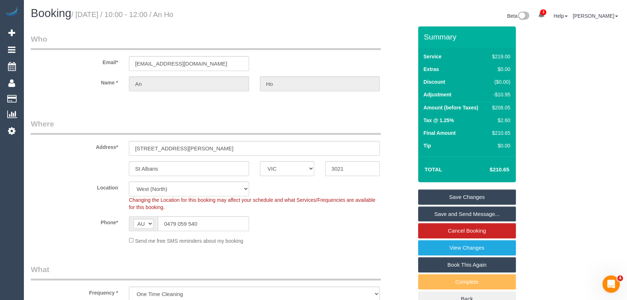
type textarea "Estimated time: 3-4 hours Pet(s) will be kept away"
click at [173, 12] on small "/ September 19, 2025 / 10:00 - 12:00 / An Ho" at bounding box center [122, 15] width 102 height 8
copy small "An Ho"
click at [457, 215] on link "Save and Send Message..." at bounding box center [467, 213] width 98 height 15
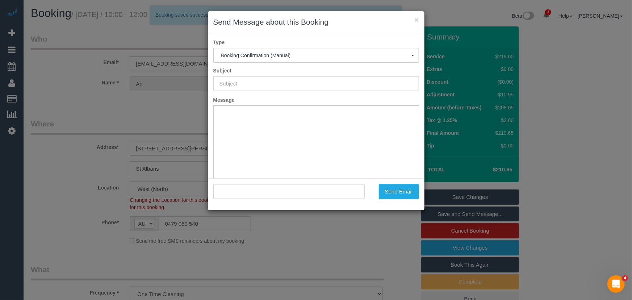
type input "Booking Confirmed"
type input ""An Ho" <anho.2804@gmail.com>"
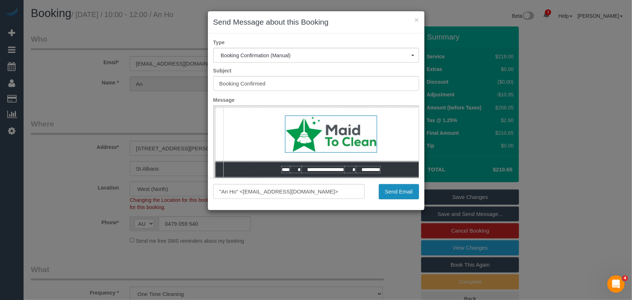
click at [394, 187] on button "Send Email" at bounding box center [399, 191] width 40 height 15
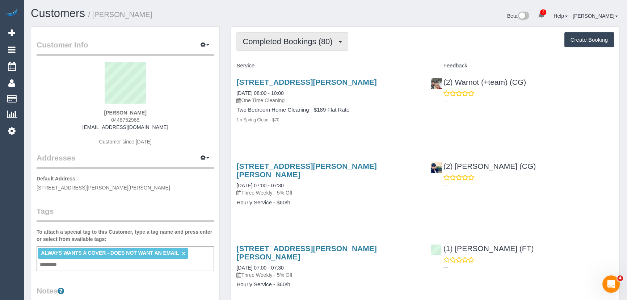
click at [293, 42] on span "Completed Bookings (80)" at bounding box center [289, 41] width 93 height 9
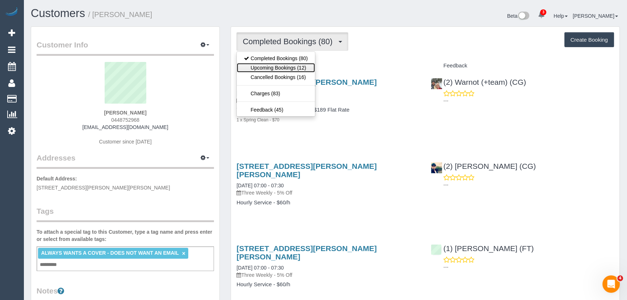
click at [291, 66] on link "Upcoming Bookings (12)" at bounding box center [276, 67] width 78 height 9
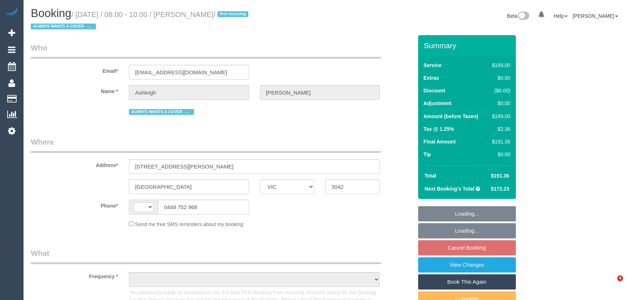
select select "VIC"
select select "string:AU"
select select "string:stripe-pm_1MhS9J2GScqysDRVgZPvZHqM"
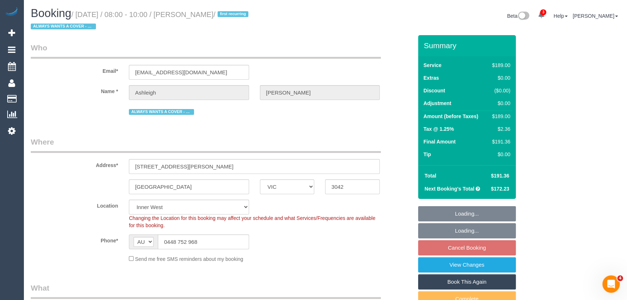
select select "object:833"
select select "number:29"
select select "number:14"
select select "number:19"
select select "number:24"
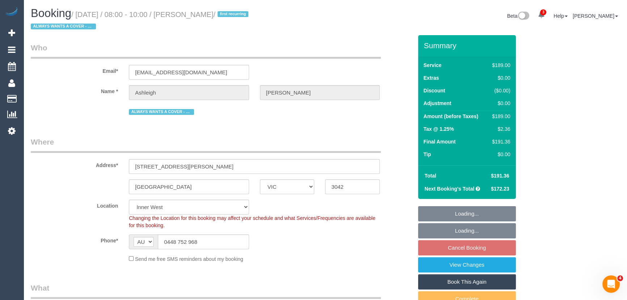
select select "number:33"
select select "number:12"
select select "spot2"
select select "object:1532"
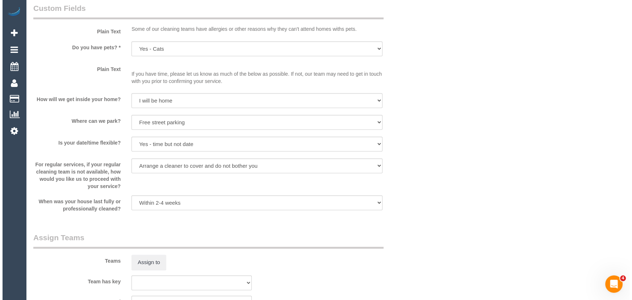
scroll to position [988, 0]
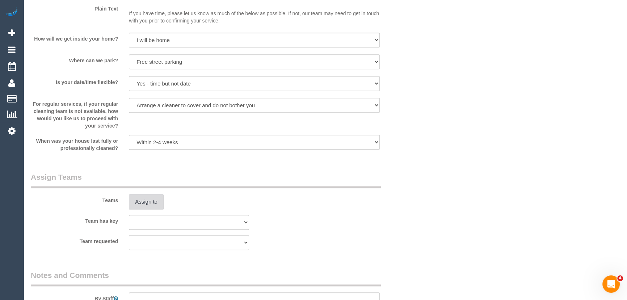
click at [137, 200] on button "Assign to" at bounding box center [146, 201] width 35 height 15
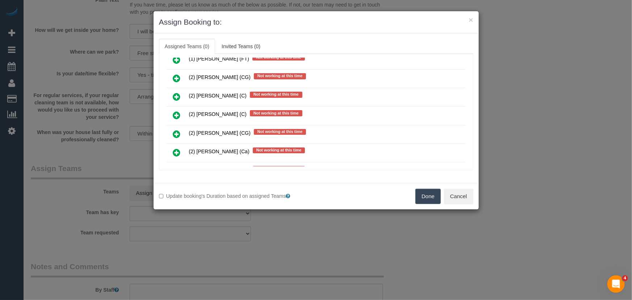
scroll to position [658, 0]
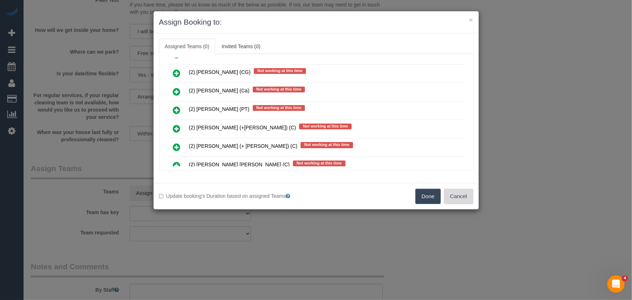
click at [450, 195] on button "Cancel" at bounding box center [458, 196] width 29 height 15
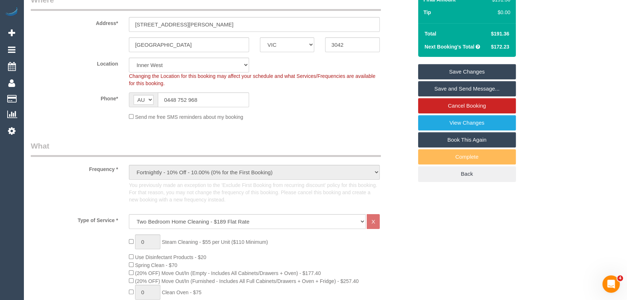
scroll to position [131, 0]
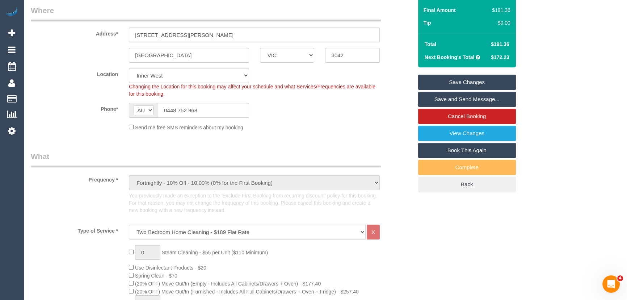
click at [163, 77] on select "Office City East (North) East (South) Inner East Inner North (East) Inner North…" at bounding box center [189, 75] width 120 height 15
select select "50"
click at [129, 68] on select "Office City East (North) East (South) Inner East Inner North (East) Inner North…" at bounding box center [189, 75] width 120 height 15
click at [285, 118] on sui-booking-location "Location Office City East (North) East (South) Inner East Inner North (East) In…" at bounding box center [222, 99] width 382 height 63
select select "object:4620"
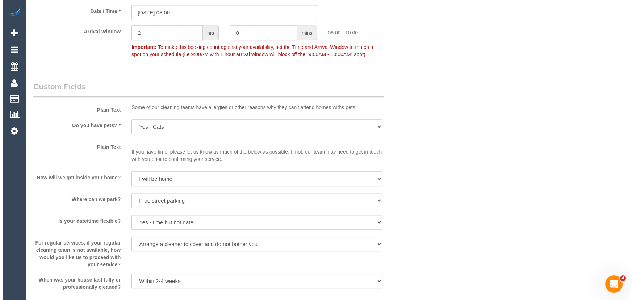
scroll to position [1053, 0]
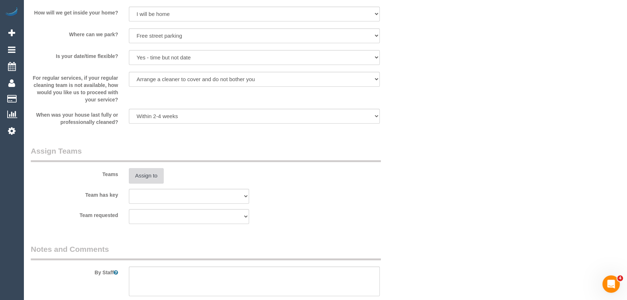
click at [139, 176] on button "Assign to" at bounding box center [146, 175] width 35 height 15
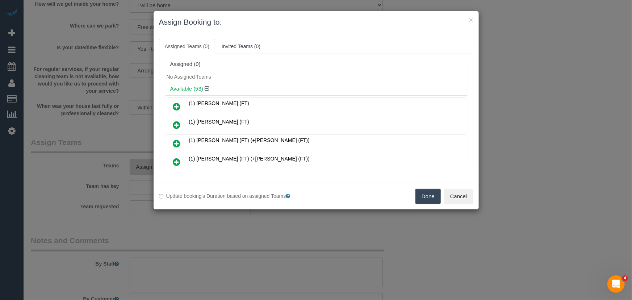
scroll to position [662, 0]
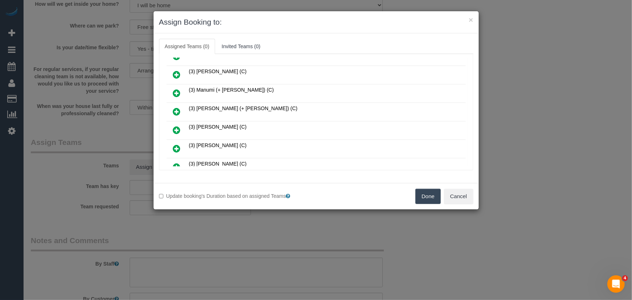
click at [175, 126] on icon at bounding box center [177, 130] width 8 height 9
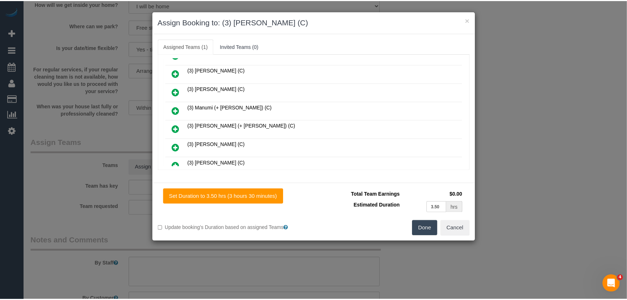
scroll to position [679, 0]
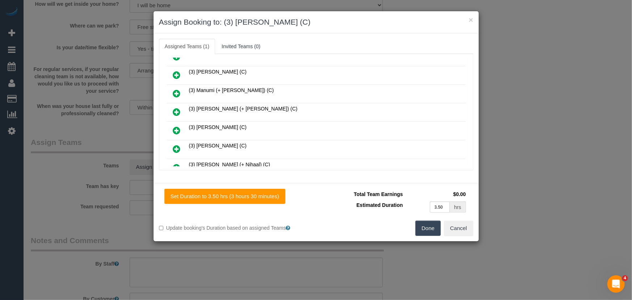
click at [425, 230] on button "Done" at bounding box center [427, 228] width 25 height 15
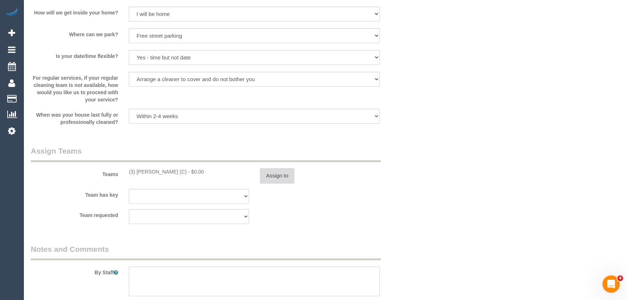
click at [281, 181] on button "Assign to" at bounding box center [277, 175] width 35 height 15
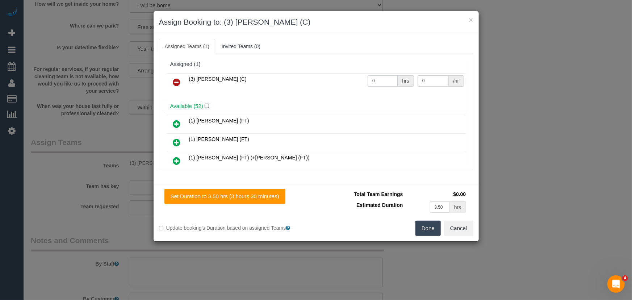
click at [377, 81] on input "0" at bounding box center [383, 80] width 30 height 11
type input "1"
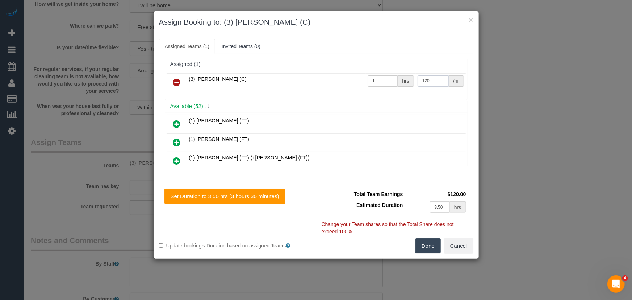
type input "120"
click at [433, 248] on button "Done" at bounding box center [427, 245] width 25 height 15
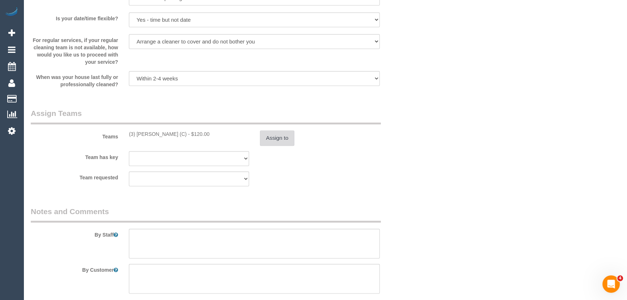
scroll to position [1152, 0]
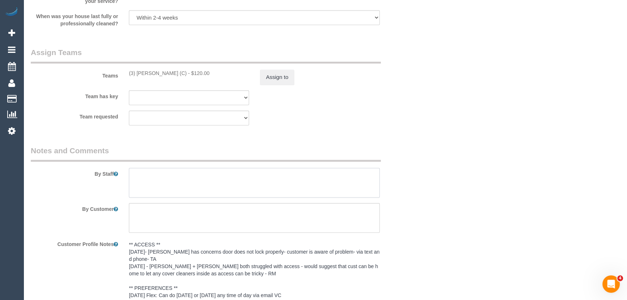
click at [172, 178] on textarea at bounding box center [254, 183] width 251 height 30
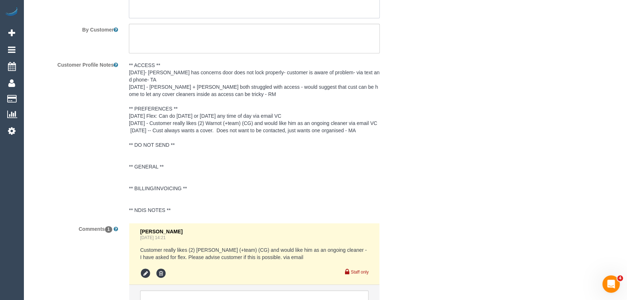
scroll to position [1410, 0]
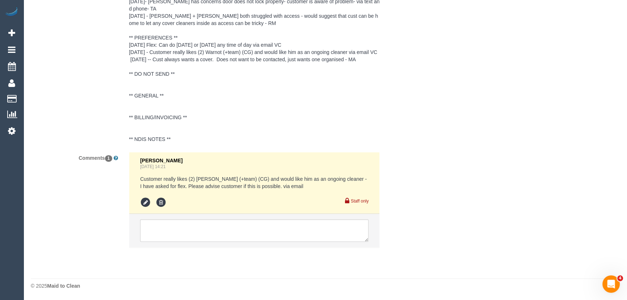
type textarea "Estimated time: 3-3.5 hours"
click at [188, 229] on textarea at bounding box center [254, 230] width 228 height 22
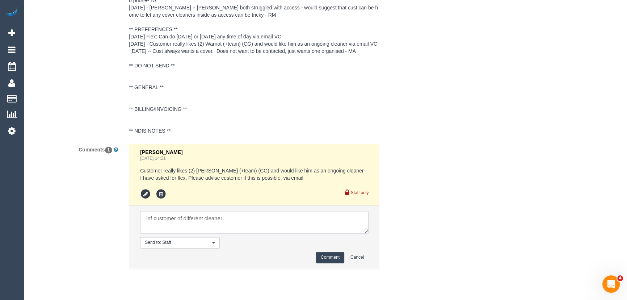
type textarea "inf customer of different cleaner"
click at [337, 263] on button "Comment" at bounding box center [330, 257] width 28 height 11
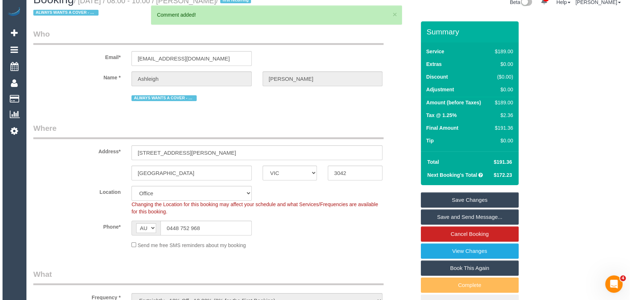
scroll to position [0, 0]
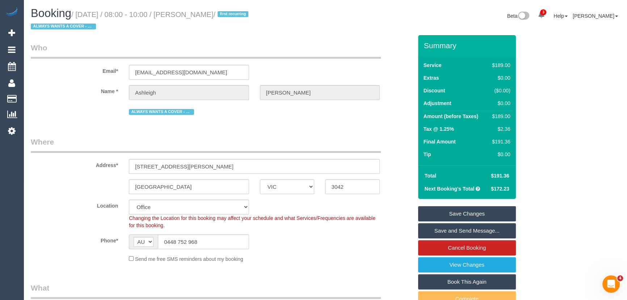
click at [210, 16] on small "/ September 19, 2025 / 08:00 - 10:00 / Ashleigh Witt / first recurring ALWAYS W…" at bounding box center [141, 21] width 220 height 20
copy small "Ashleigh Witt"
click at [473, 215] on link "Save Changes" at bounding box center [467, 213] width 98 height 15
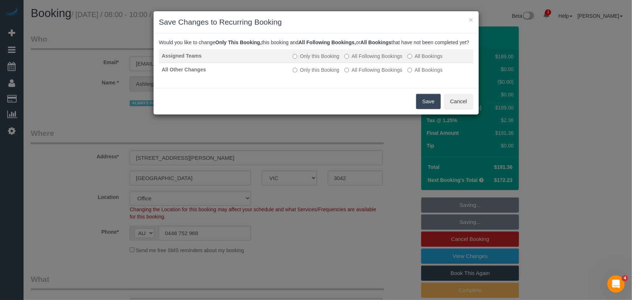
click at [368, 60] on label "All Following Bookings" at bounding box center [373, 56] width 58 height 7
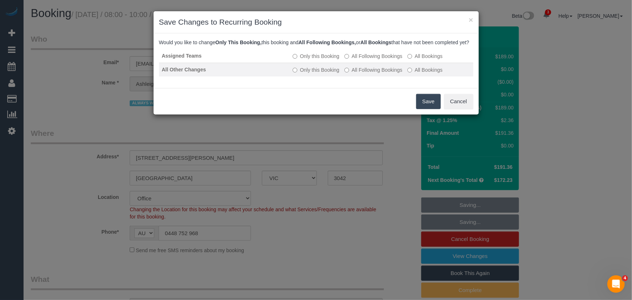
click at [367, 74] on label "All Following Bookings" at bounding box center [373, 69] width 58 height 7
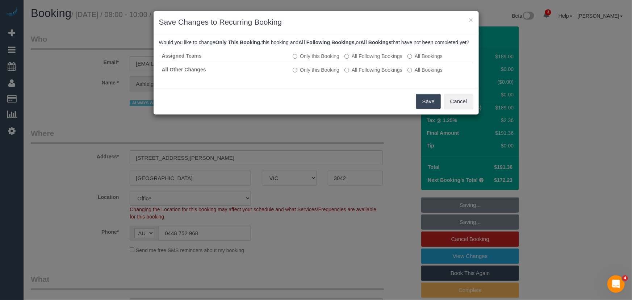
click at [430, 109] on button "Save" at bounding box center [428, 101] width 25 height 15
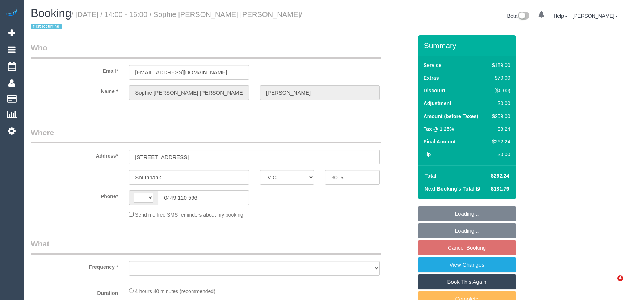
select select "VIC"
select select "string:AU"
select select "object:556"
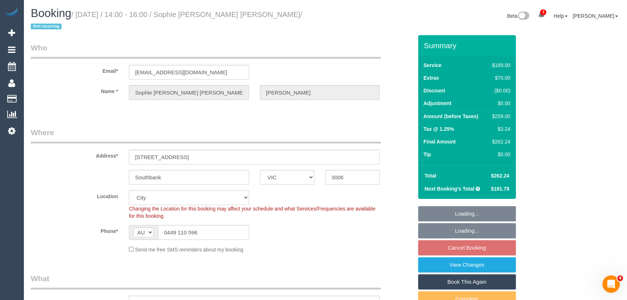
select select "string:stripe-pm_1Rg1Ar2GScqysDRVZfWaAwaX"
select select "number:28"
select select "number:14"
select select "number:20"
select select "number:22"
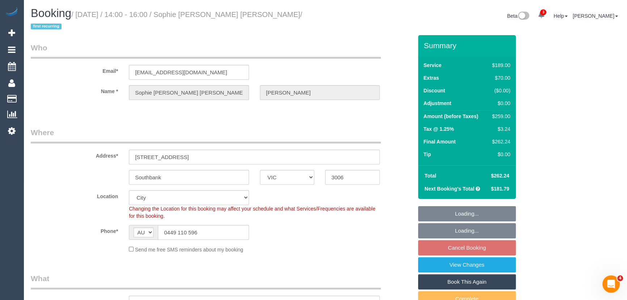
select select "number:33"
select select "number:12"
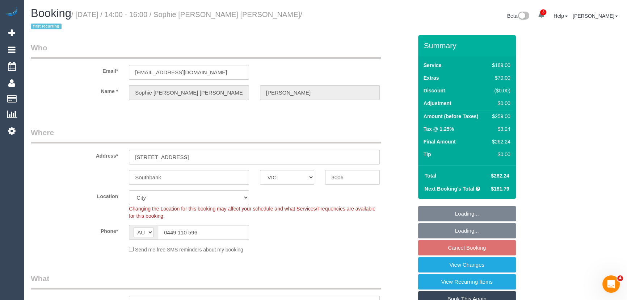
select select "object:1228"
select select "spot5"
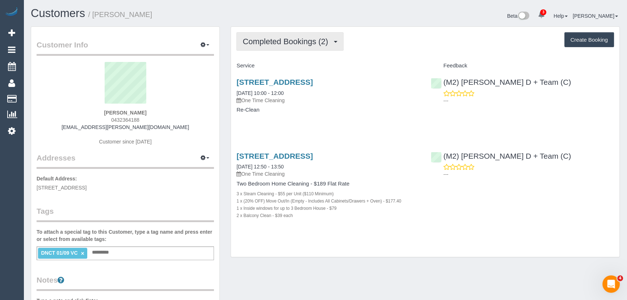
click at [285, 43] on span "Completed Bookings (2)" at bounding box center [287, 41] width 89 height 9
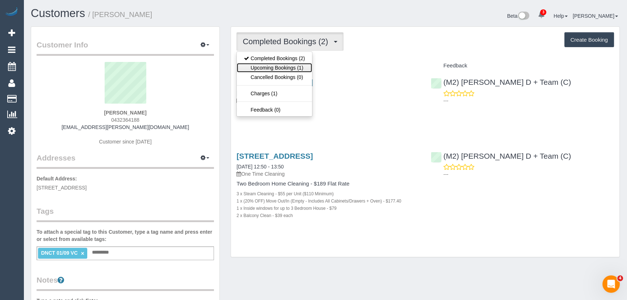
click at [281, 67] on link "Upcoming Bookings (1)" at bounding box center [274, 67] width 75 height 9
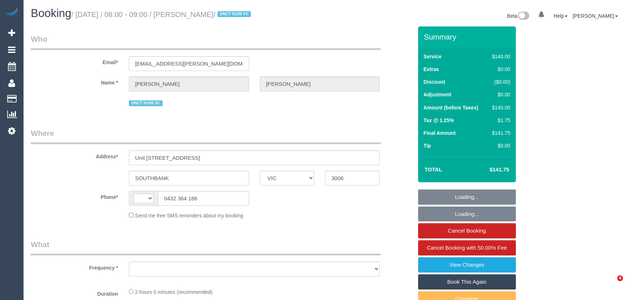
select select "VIC"
select select "string:AU"
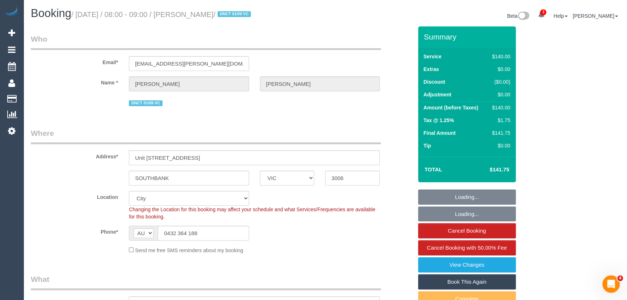
select select "object:895"
select select "string:stripe-pm_1RtS0d2GScqysDRVnZFQk5O5"
select select "number:28"
select select "number:17"
select select "object:1321"
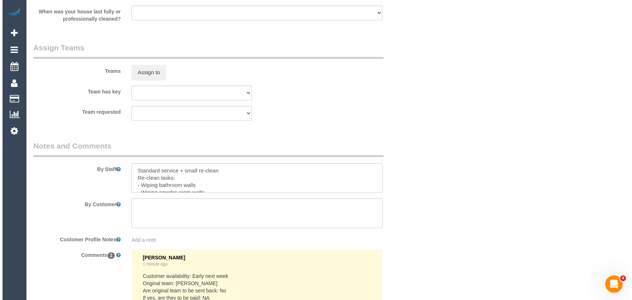
scroll to position [1083, 0]
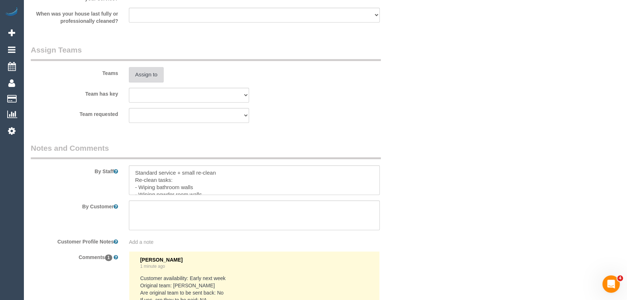
click at [143, 76] on button "Assign to" at bounding box center [146, 74] width 35 height 15
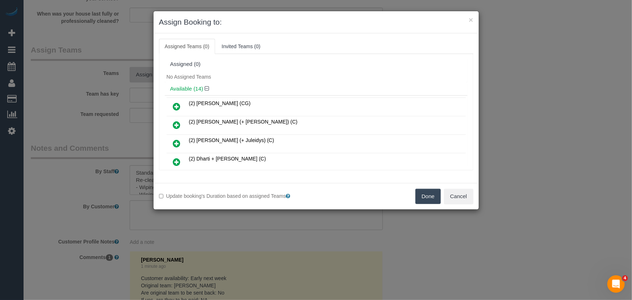
scroll to position [1234, 0]
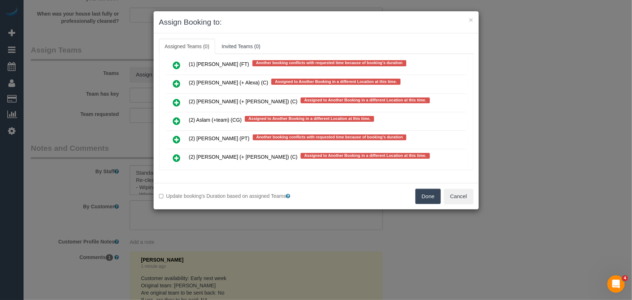
drag, startPoint x: 175, startPoint y: 113, endPoint x: 178, endPoint y: 115, distance: 3.7
click at [175, 135] on icon at bounding box center [177, 139] width 8 height 9
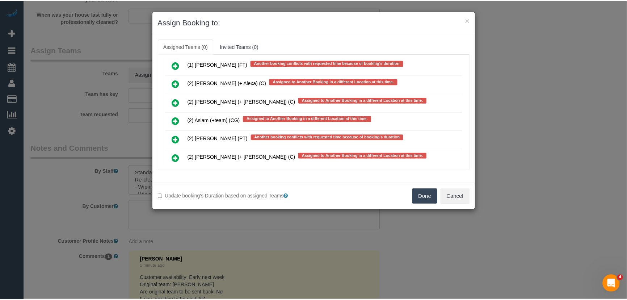
scroll to position [1253, 0]
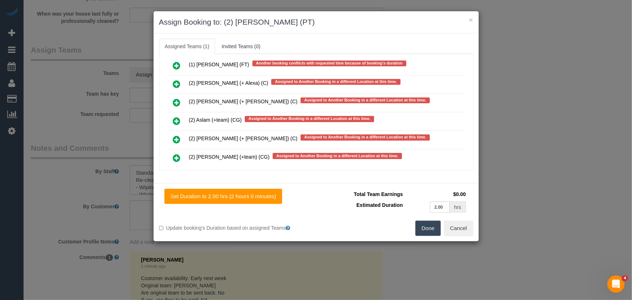
click at [423, 225] on button "Done" at bounding box center [427, 228] width 25 height 15
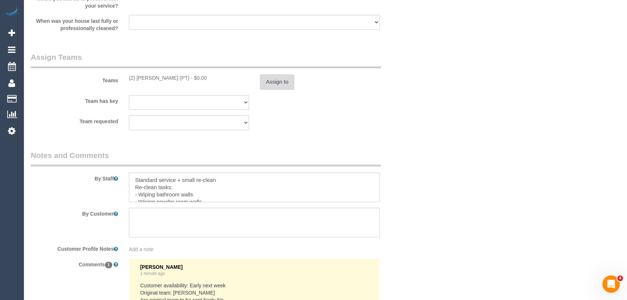
scroll to position [984, 0]
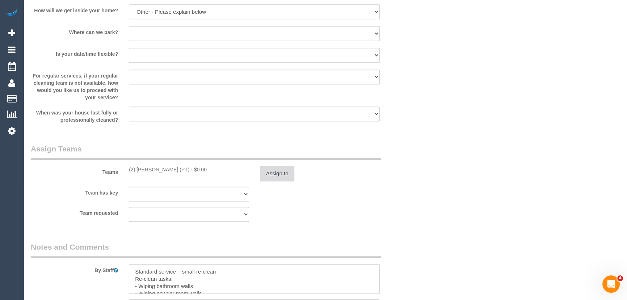
click at [273, 177] on button "Assign to" at bounding box center [277, 173] width 35 height 15
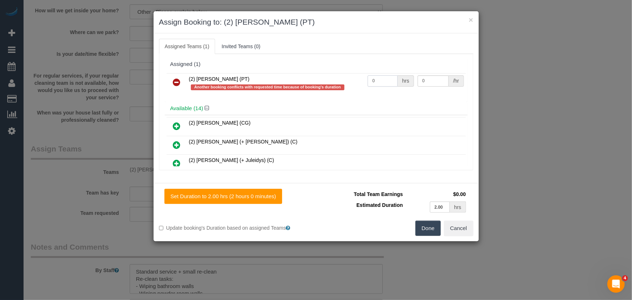
click at [381, 81] on input "0" at bounding box center [383, 80] width 30 height 11
type input "2"
type input "37.5"
click at [433, 231] on button "Done" at bounding box center [427, 228] width 25 height 15
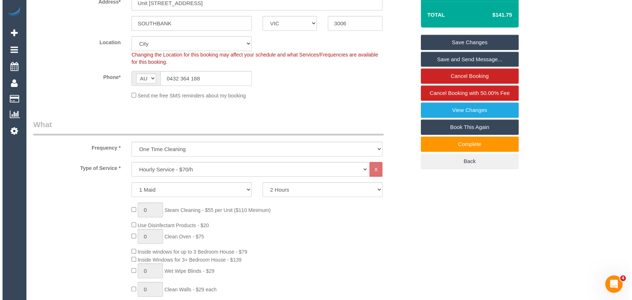
scroll to position [0, 0]
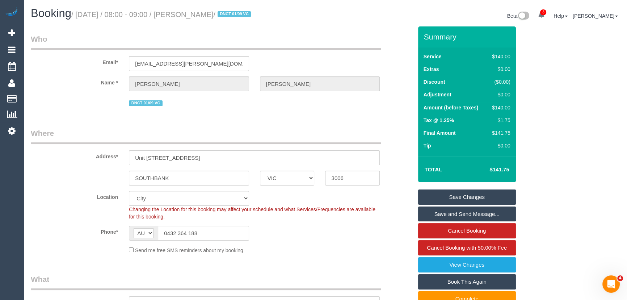
click at [210, 14] on small "/ September 12, 2025 / 08:00 - 09:00 / Nicole Damaso / DNCT 01/09 VC" at bounding box center [162, 15] width 182 height 8
copy small "Nicole Damaso"
click at [444, 214] on link "Save and Send Message..." at bounding box center [467, 213] width 98 height 15
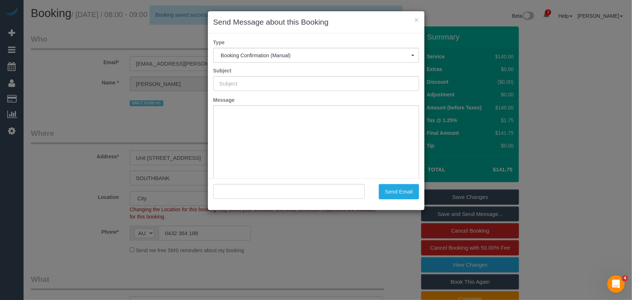
type input "Booking Confirmed"
type input ""Nicole Damaso" <np.damaso@gmail.com>"
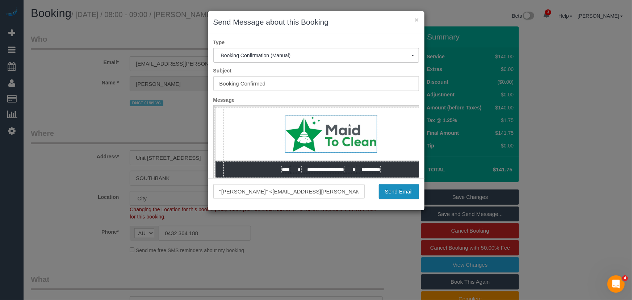
click at [387, 196] on button "Send Email" at bounding box center [399, 191] width 40 height 15
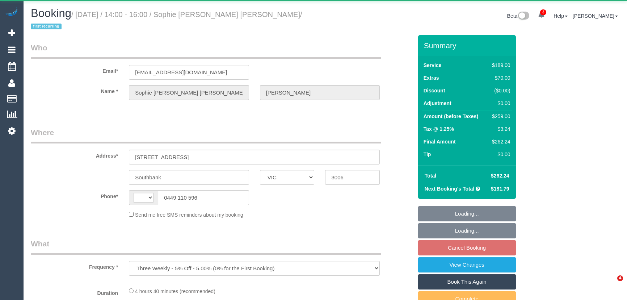
select select "VIC"
select select "number:28"
select select "number:14"
select select "number:20"
select select "number:22"
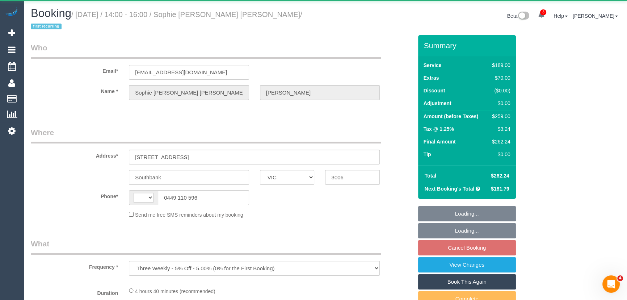
select select "number:33"
select select "number:12"
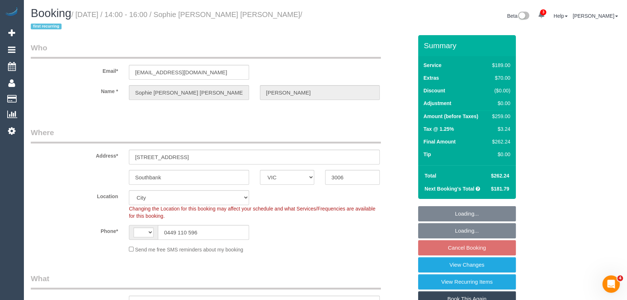
select select "object:807"
select select "string:AU"
select select "string:stripe-pm_1Rg1Ar2GScqysDRVZfWaAwaX"
select select "spot5"
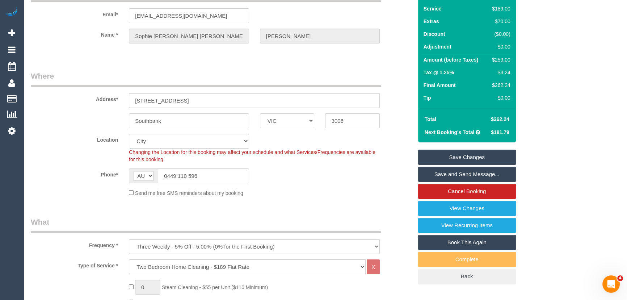
scroll to position [131, 0]
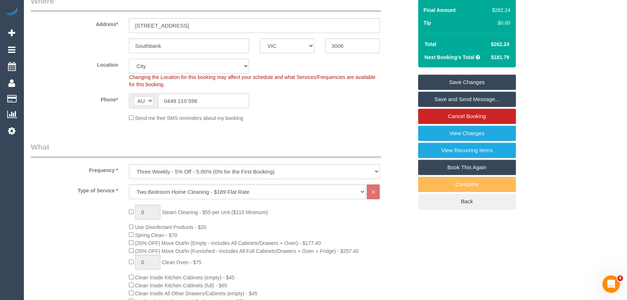
click at [161, 62] on select "Office City East (North) East (South) Inner East Inner North (East) Inner North…" at bounding box center [189, 66] width 120 height 15
select select "50"
click at [129, 59] on select "Office City East (North) East (South) Inner East Inner North (East) Inner North…" at bounding box center [189, 66] width 120 height 15
select select "object:1655"
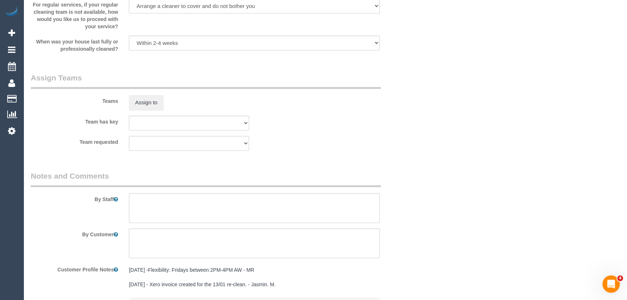
scroll to position [988, 0]
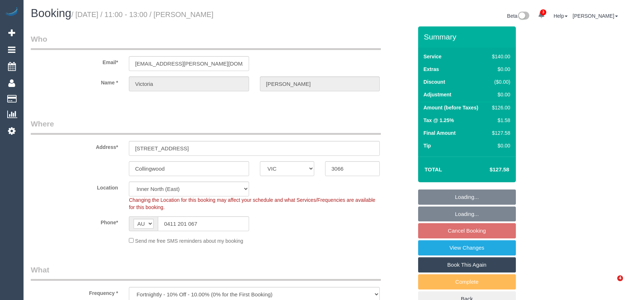
select select "VIC"
select select "object:577"
select select "string:stripe-card_1D69Fj2GScqysDRVZtXZIiWE"
select select "number:27"
select select "number:16"
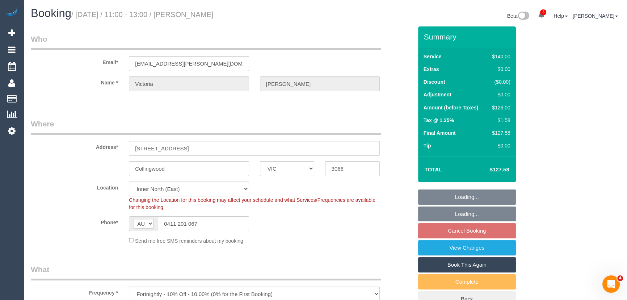
select select "number:18"
select select "number:34"
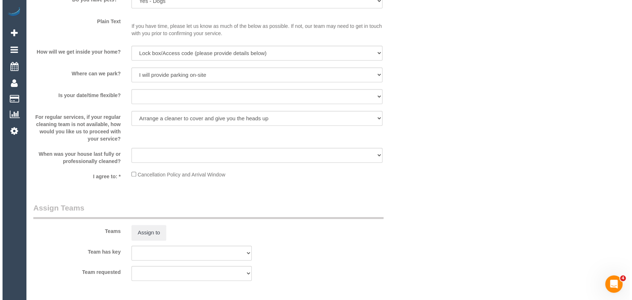
scroll to position [988, 0]
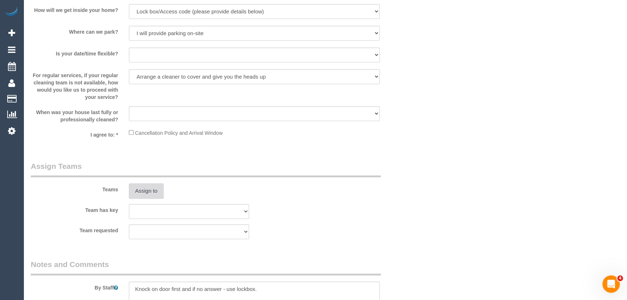
click at [148, 190] on button "Assign to" at bounding box center [146, 190] width 35 height 15
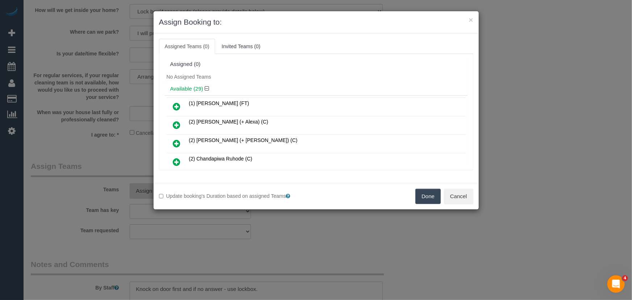
scroll to position [2231, 0]
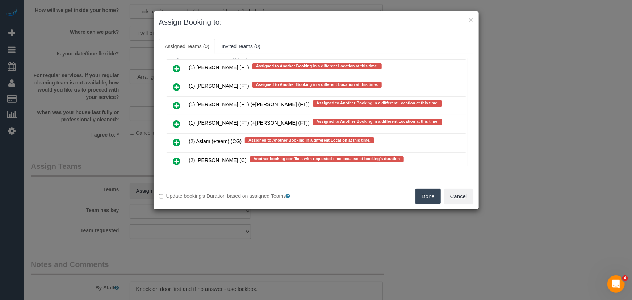
click at [179, 157] on icon at bounding box center [177, 161] width 8 height 9
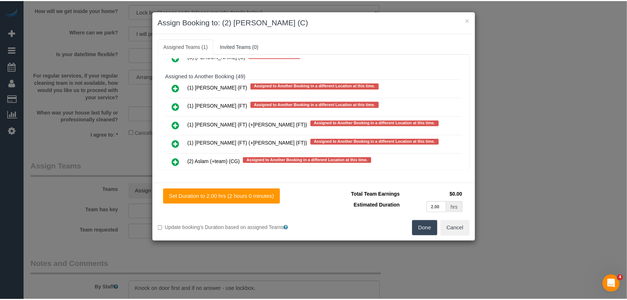
scroll to position [2250, 0]
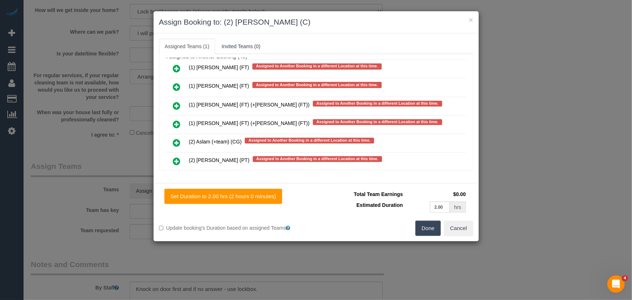
click at [431, 233] on button "Done" at bounding box center [427, 228] width 25 height 15
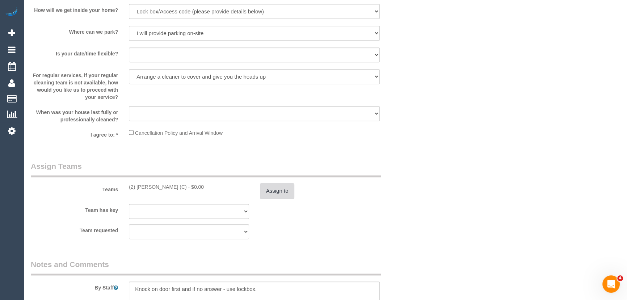
click at [282, 184] on button "Assign to" at bounding box center [277, 190] width 35 height 15
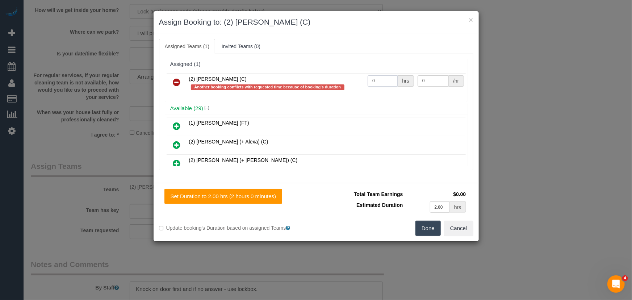
click at [380, 80] on input "0" at bounding box center [383, 80] width 30 height 11
type input "2"
type input "37.5"
click at [429, 226] on button "Done" at bounding box center [427, 228] width 25 height 15
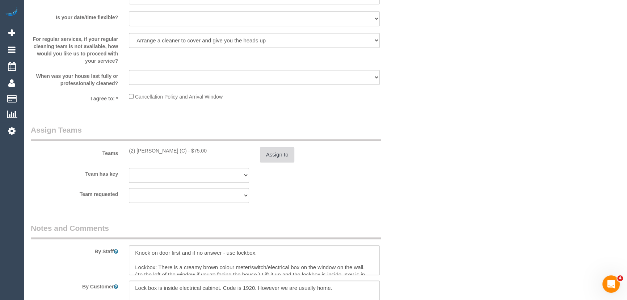
scroll to position [1086, 0]
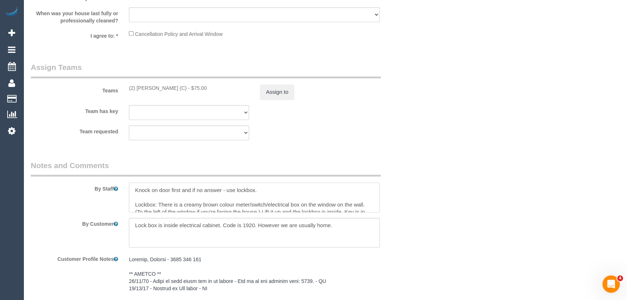
click at [134, 188] on textarea at bounding box center [254, 198] width 251 height 30
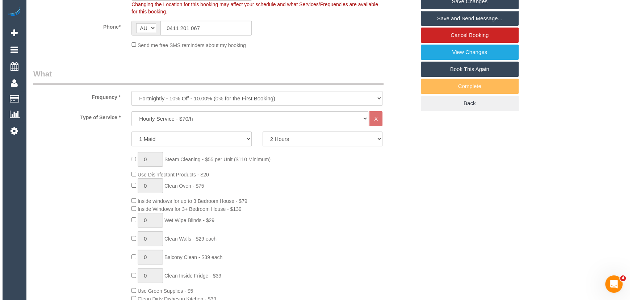
scroll to position [0, 0]
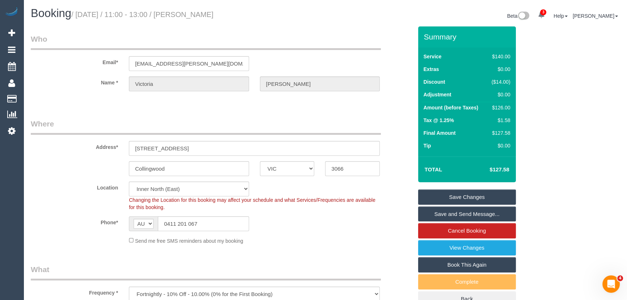
type textarea "*cover* Knock on door first and if no answer - use lockbox. Lockbox: There is a…"
click at [212, 16] on small "/ [DATE] / 11:00 - 13:00 / [PERSON_NAME]" at bounding box center [142, 15] width 142 height 8
copy small "[PERSON_NAME]"
click at [458, 210] on link "Save and Send Message..." at bounding box center [467, 213] width 98 height 15
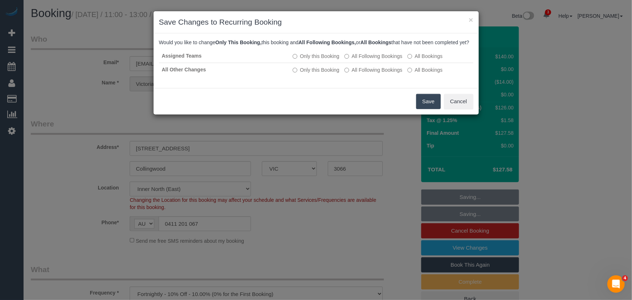
click at [431, 108] on button "Save" at bounding box center [428, 101] width 25 height 15
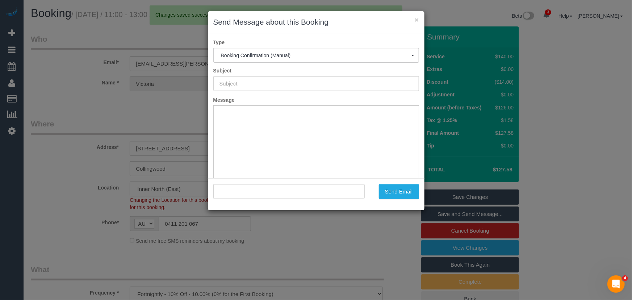
type input "Booking Confirmed"
type input ""[PERSON_NAME]" <[PERSON_NAME][EMAIL_ADDRESS][PERSON_NAME][DOMAIN_NAME]>"
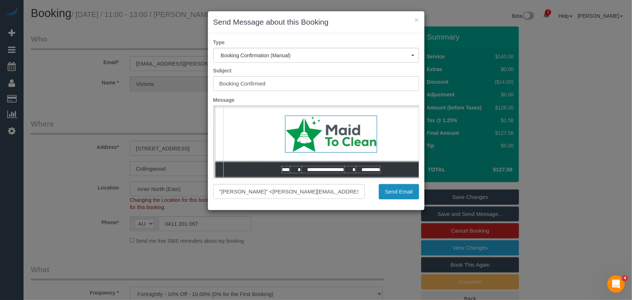
click at [405, 193] on button "Send Email" at bounding box center [399, 191] width 40 height 15
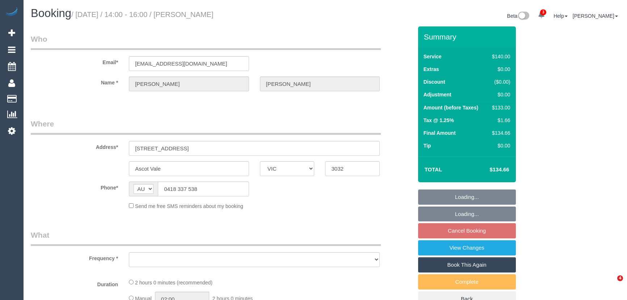
select select "VIC"
select select "string:stripe-pm_1NB62z2GScqysDRVQipQ1YJo"
select select "number:27"
select select "number:14"
select select "number:19"
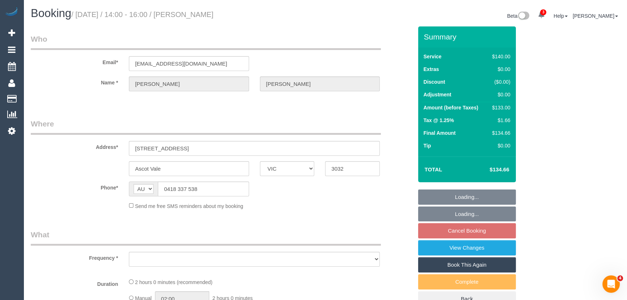
select select "number:36"
select select "number:34"
select select "number:13"
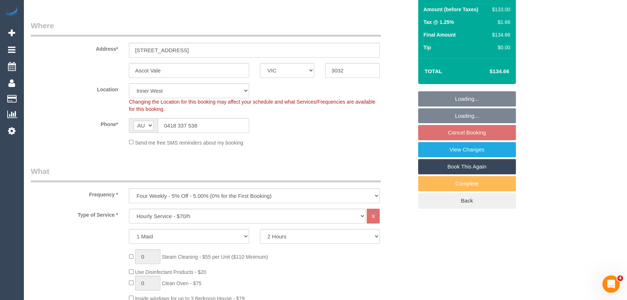
select select "object:866"
select select "spot5"
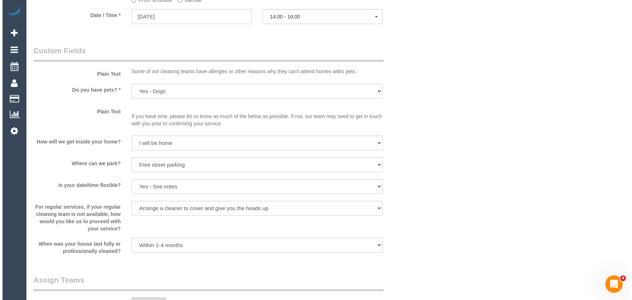
scroll to position [889, 0]
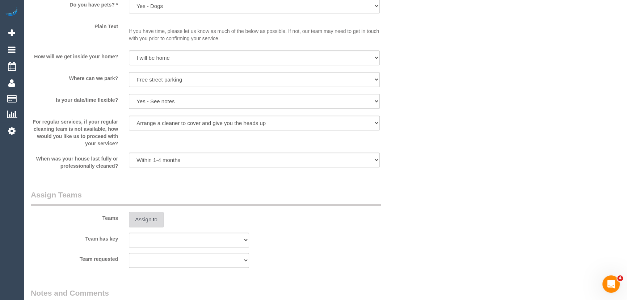
click at [154, 218] on button "Assign to" at bounding box center [146, 219] width 35 height 15
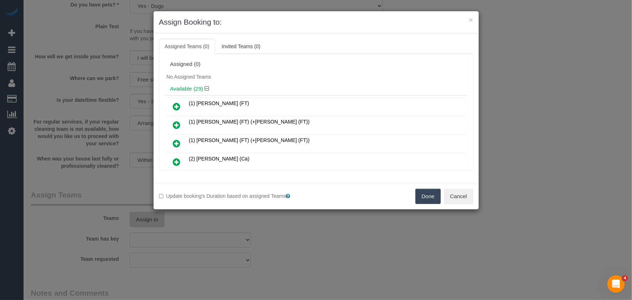
scroll to position [172, 0]
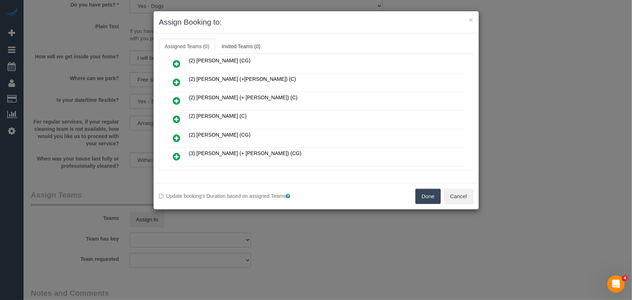
click at [176, 115] on icon at bounding box center [177, 119] width 8 height 9
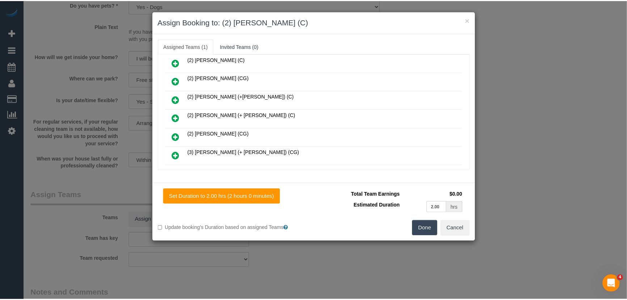
scroll to position [189, 0]
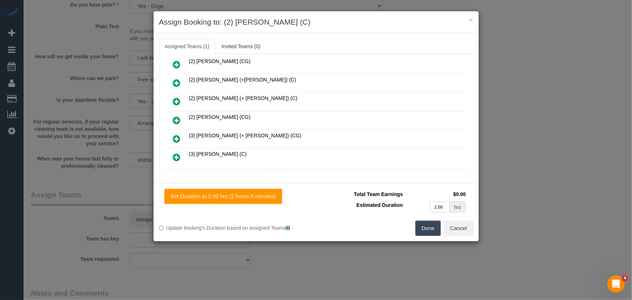
click at [431, 229] on button "Done" at bounding box center [427, 228] width 25 height 15
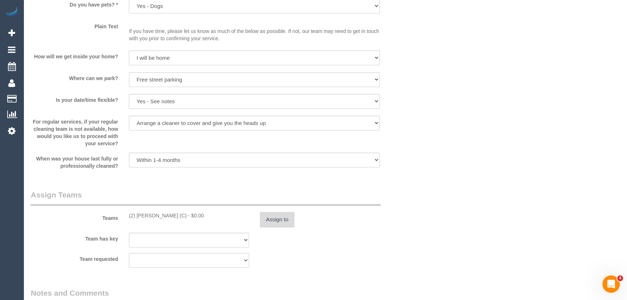
click at [276, 224] on button "Assign to" at bounding box center [277, 219] width 35 height 15
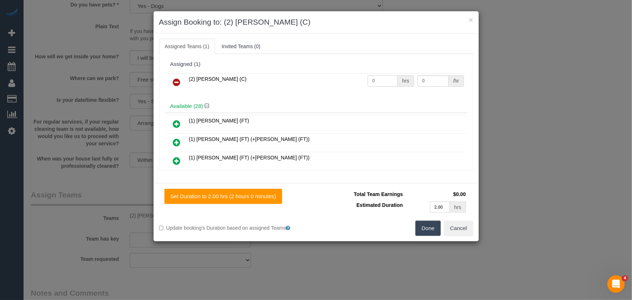
click at [385, 81] on input "0" at bounding box center [383, 80] width 30 height 11
type input "2"
type input "37.5"
click at [420, 224] on button "Done" at bounding box center [427, 228] width 25 height 15
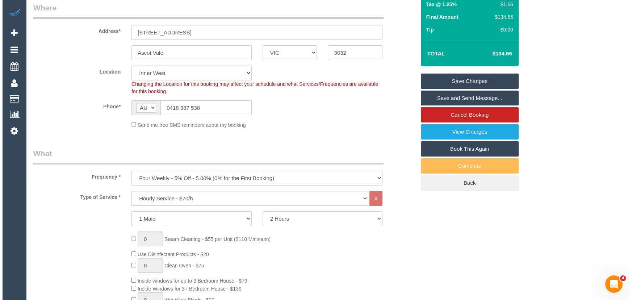
scroll to position [0, 0]
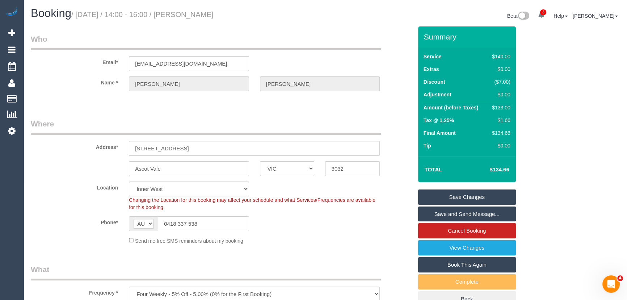
click at [209, 18] on small "/ September 19, 2025 / 14:00 - 16:00 / Jenny Pesina" at bounding box center [142, 15] width 142 height 8
copy small "Jenny Pesina"
drag, startPoint x: 446, startPoint y: 213, endPoint x: 444, endPoint y: 203, distance: 10.5
click at [446, 213] on link "Save and Send Message..." at bounding box center [467, 213] width 98 height 15
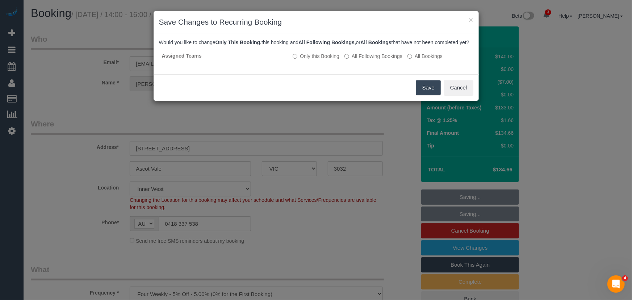
click at [424, 95] on button "Save" at bounding box center [428, 87] width 25 height 15
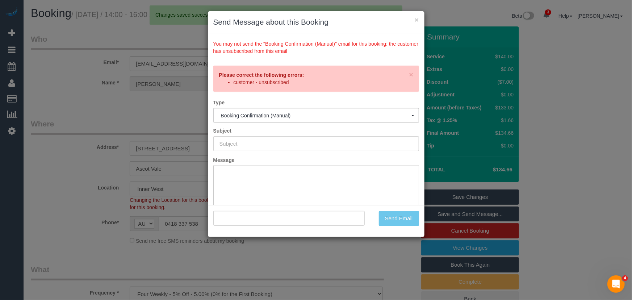
click at [362, 263] on div "× Send Message about this Booking You may not send the "Booking Confirmation (M…" at bounding box center [316, 150] width 632 height 300
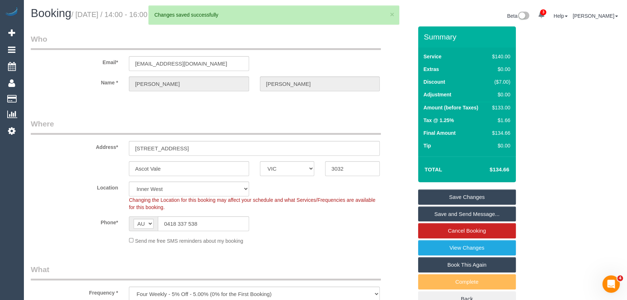
click at [470, 197] on link "Save Changes" at bounding box center [467, 196] width 98 height 15
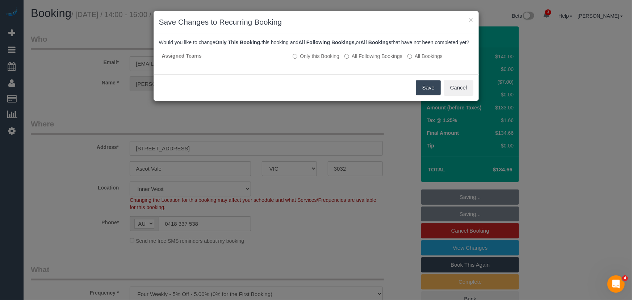
click at [429, 92] on button "Save" at bounding box center [428, 87] width 25 height 15
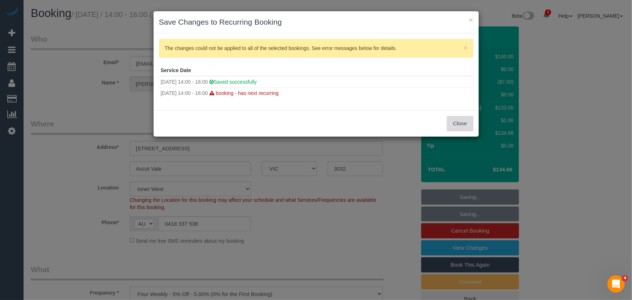
click at [458, 127] on button "Close" at bounding box center [460, 123] width 26 height 15
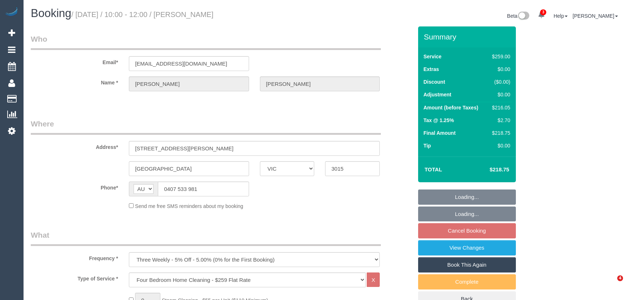
select select "VIC"
select select "string:stripe"
select select "number:27"
select select "number:14"
select select "number:19"
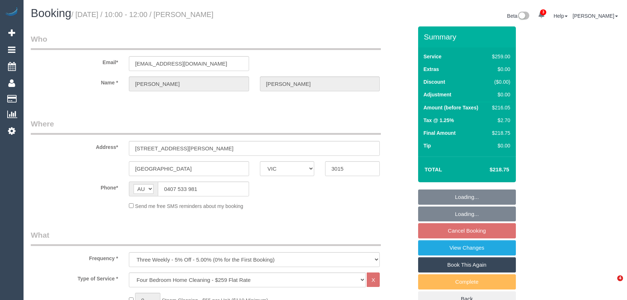
select select "number:22"
select select "number:33"
select select "number:13"
select select "object:1260"
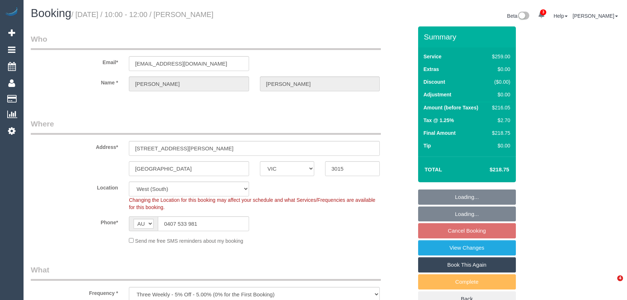
select select "spot3"
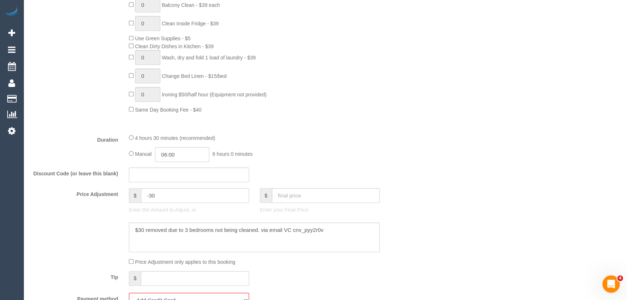
scroll to position [559, 0]
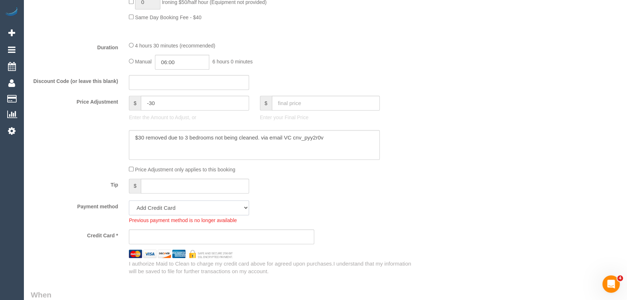
click at [217, 208] on select "Mastercard - 5805 - 04/2028 (Default) Add Credit Card ─────────────── Cash Chec…" at bounding box center [189, 207] width 120 height 15
select select "string:stripe-pm_1Rum0u2GScqysDRVImXO6gB0"
click at [129, 202] on select "Mastercard - 5805 - 04/2028 (Default) Add Credit Card ─────────────── Cash Chec…" at bounding box center [189, 207] width 120 height 15
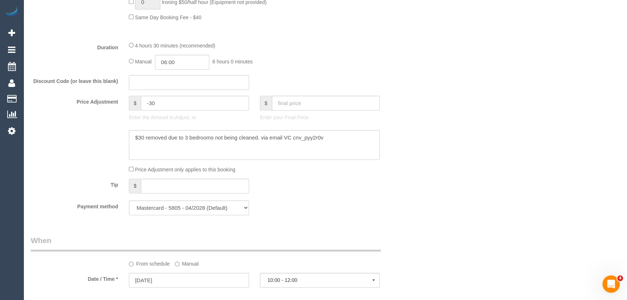
click at [366, 203] on div "Payment method Mastercard - 5805 - 04/2028 (Default) Add Credit Card ──────────…" at bounding box center [221, 207] width 393 height 15
click at [189, 62] on input "06:00" at bounding box center [182, 62] width 54 height 15
type input "04:00"
click at [179, 98] on li "04:00" at bounding box center [174, 100] width 32 height 9
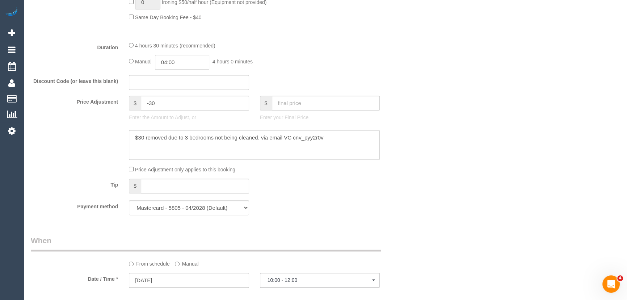
click at [168, 56] on div "4 hours 30 minutes (recommended) Manual 04:00 4 hours 0 minutes" at bounding box center [254, 55] width 262 height 28
click at [193, 66] on input "04:00" at bounding box center [182, 62] width 54 height 15
select select "spot24"
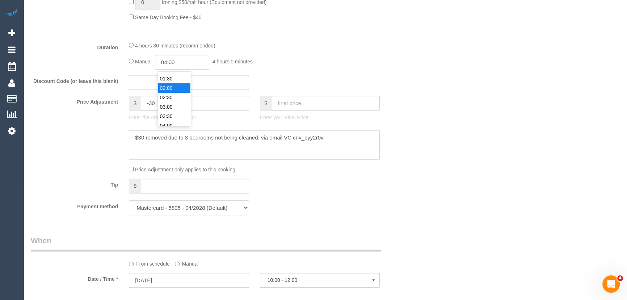
type input "02:00"
click at [177, 88] on li "02:00" at bounding box center [174, 87] width 32 height 9
click at [392, 59] on div "Duration 4 hours 30 minutes (recommended) Manual 02:00 2 hours 0 minutes" at bounding box center [221, 55] width 393 height 28
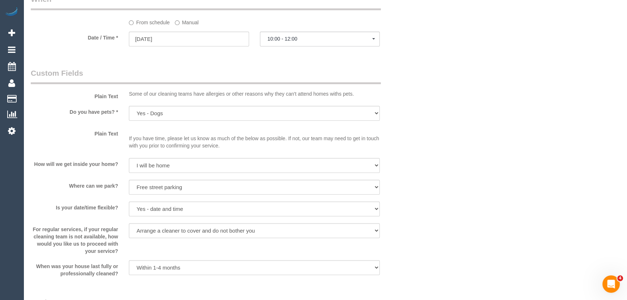
select select "spot45"
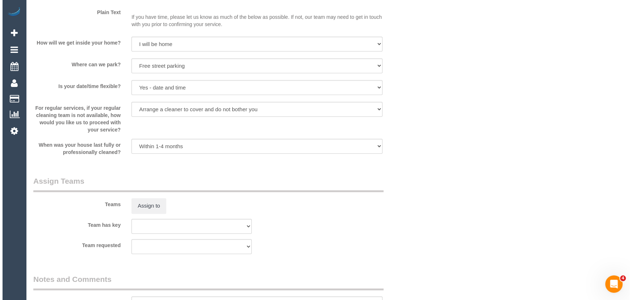
scroll to position [988, 0]
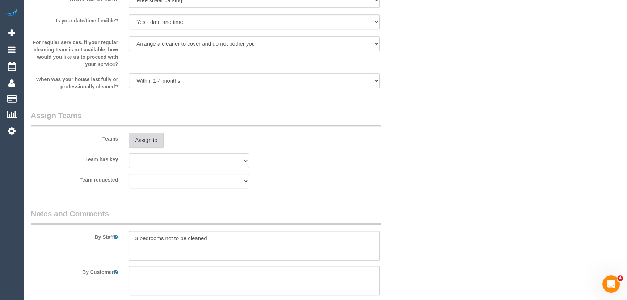
click at [139, 140] on button "Assign to" at bounding box center [146, 140] width 35 height 15
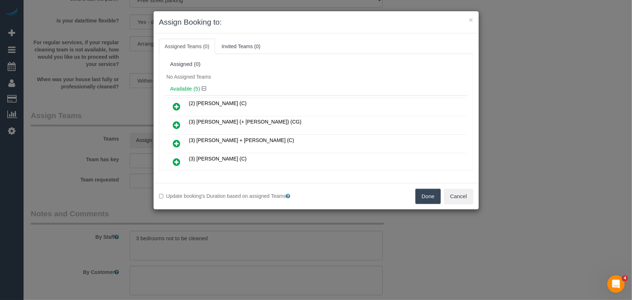
click at [177, 122] on icon at bounding box center [177, 125] width 8 height 9
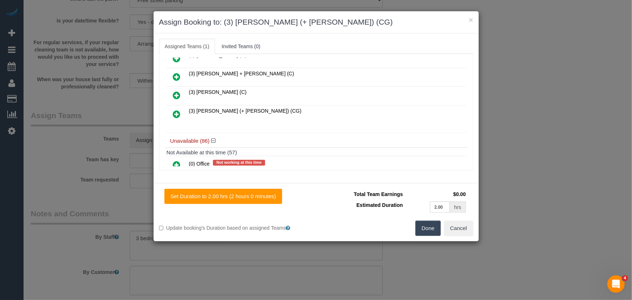
click at [175, 111] on icon at bounding box center [177, 114] width 8 height 9
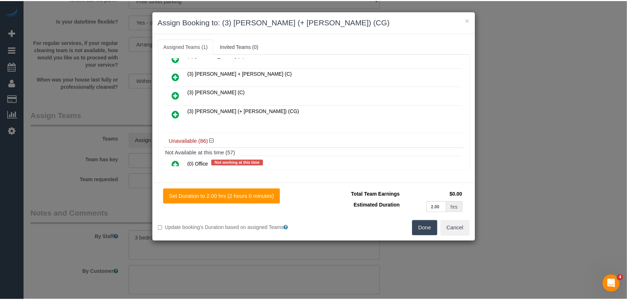
scroll to position [84, 0]
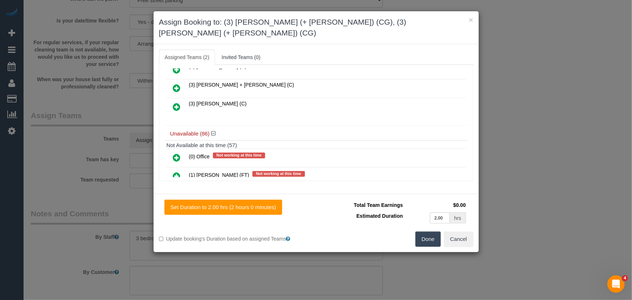
click at [434, 235] on button "Done" at bounding box center [427, 238] width 25 height 15
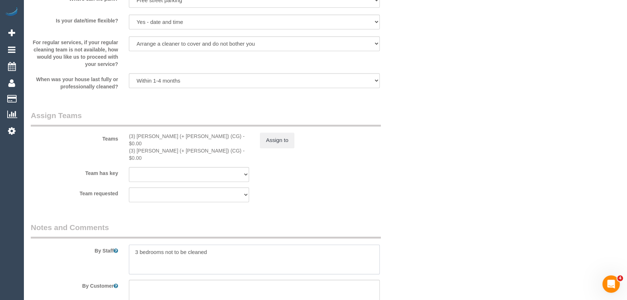
click at [132, 244] on textarea at bounding box center [254, 259] width 251 height 30
type textarea "Estimated time: 3-4 hours 3 bedrooms not to be cleaned"
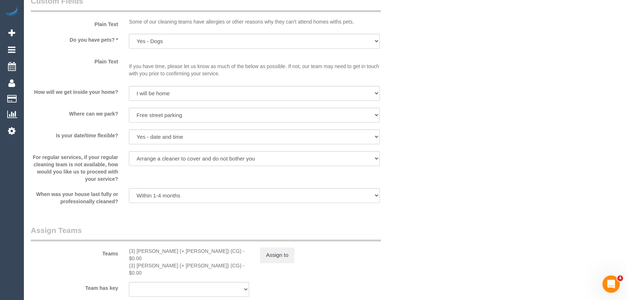
scroll to position [922, 0]
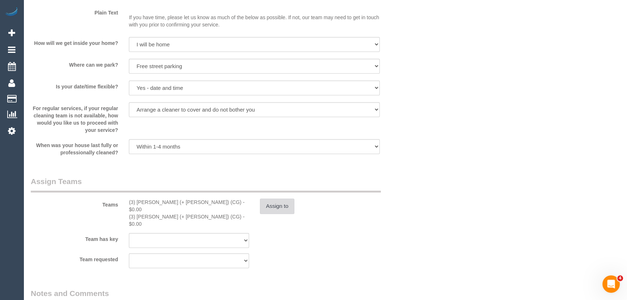
click at [272, 209] on button "Assign to" at bounding box center [277, 205] width 35 height 15
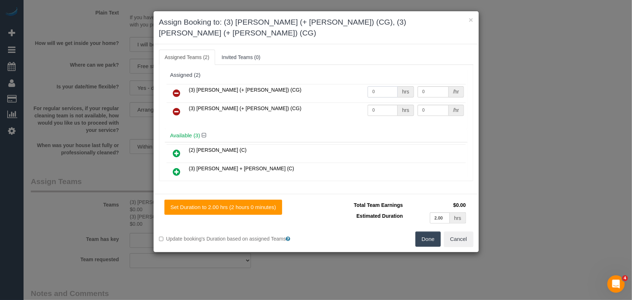
click at [379, 86] on input "0" at bounding box center [383, 91] width 30 height 11
type input "1"
type input "75"
click at [378, 105] on input "0" at bounding box center [383, 110] width 30 height 11
type input "1"
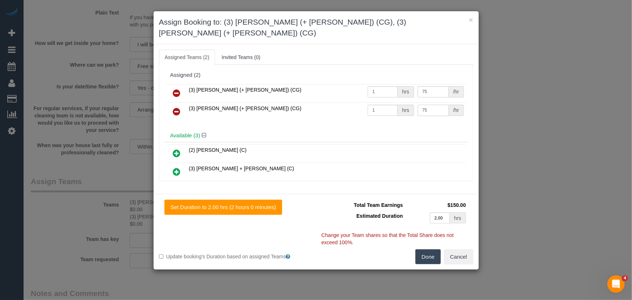
type input "75"
click at [423, 249] on button "Done" at bounding box center [427, 256] width 25 height 15
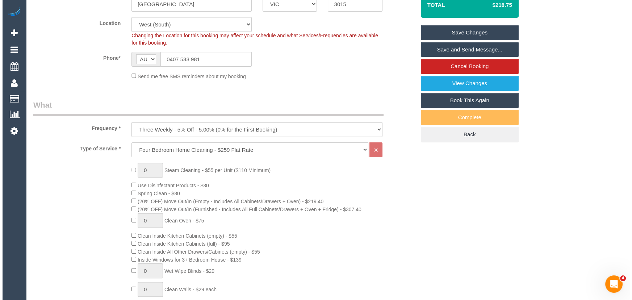
scroll to position [0, 0]
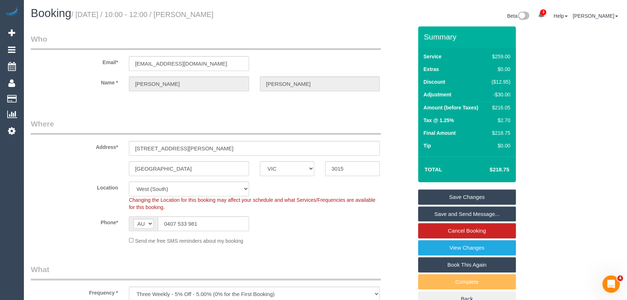
click at [207, 14] on small "/ [DATE] / 10:00 - 12:00 / [PERSON_NAME]" at bounding box center [142, 15] width 142 height 8
copy small "[PERSON_NAME]"
click at [452, 212] on link "Save and Send Message..." at bounding box center [467, 213] width 98 height 15
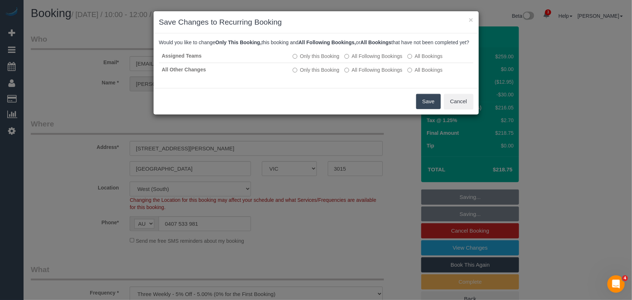
drag, startPoint x: 423, startPoint y: 108, endPoint x: 416, endPoint y: 109, distance: 7.1
click at [424, 108] on button "Save" at bounding box center [428, 101] width 25 height 15
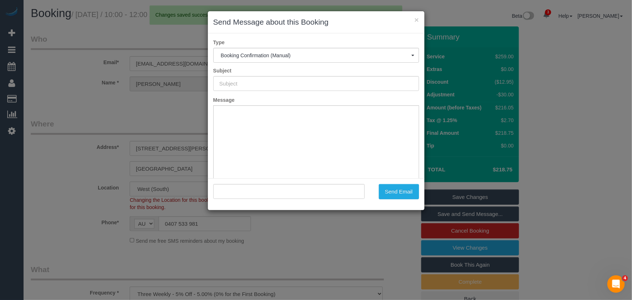
type input "Booking Confirmed"
type input ""[PERSON_NAME]" <[EMAIL_ADDRESS][DOMAIN_NAME]>"
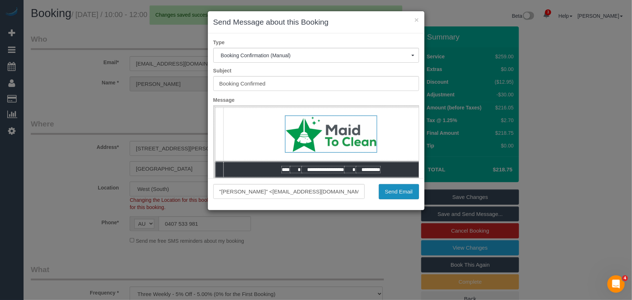
click at [397, 196] on button "Send Email" at bounding box center [399, 191] width 40 height 15
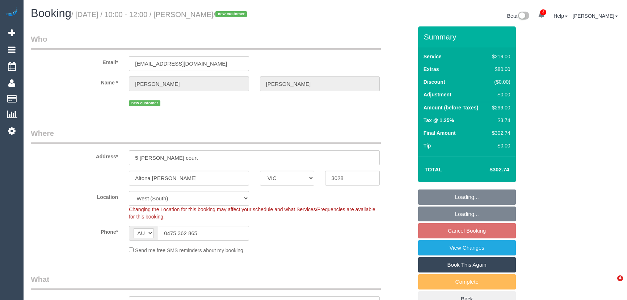
select select "VIC"
select select "object:666"
select select "number:29"
select select "number:14"
select select "number:19"
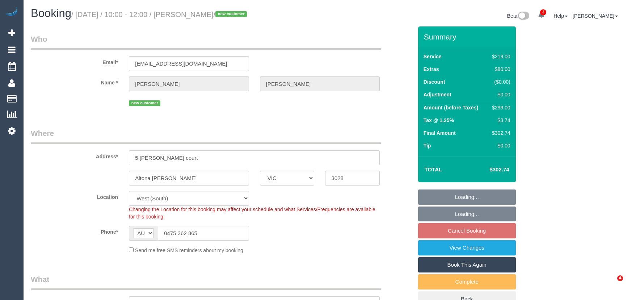
select select "number:22"
select select "number:26"
select select "spot3"
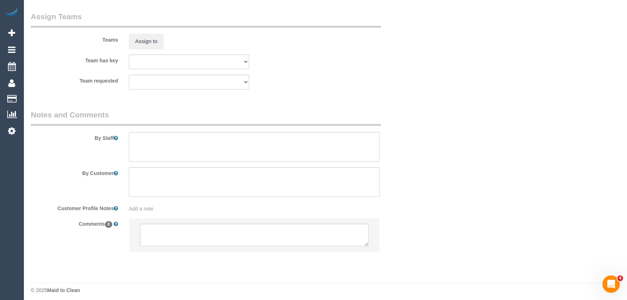
scroll to position [1101, 0]
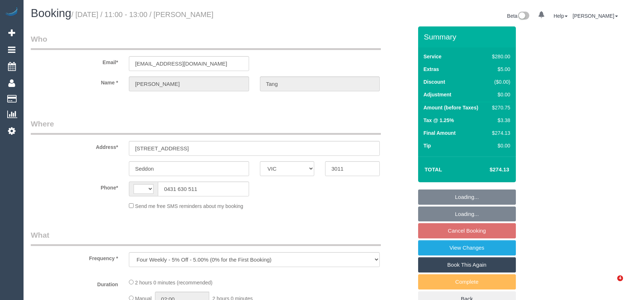
select select "VIC"
select select "string:stripe-pm_1RXrT42GScqysDRVU5axPbZm"
select select "2"
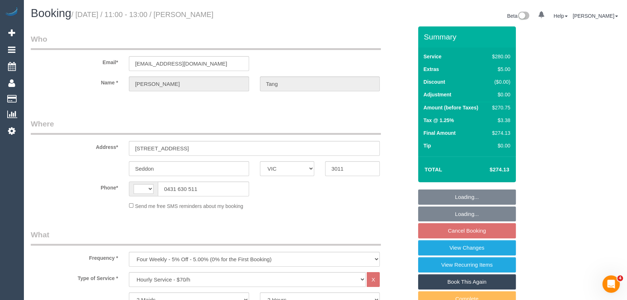
select select "string:AU"
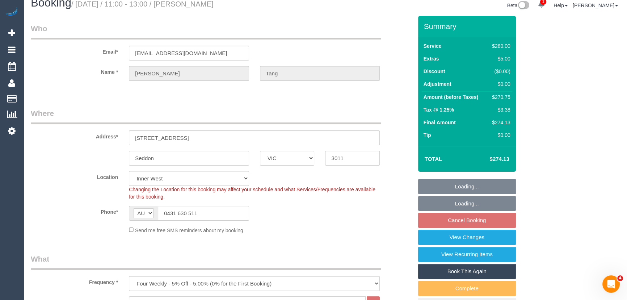
select select "object:874"
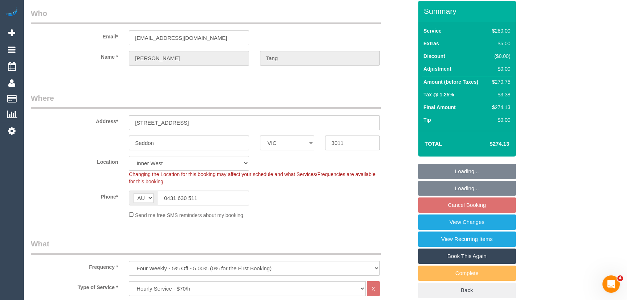
select select "number:27"
select select "number:14"
select select "number:19"
select select "number:24"
select select "number:34"
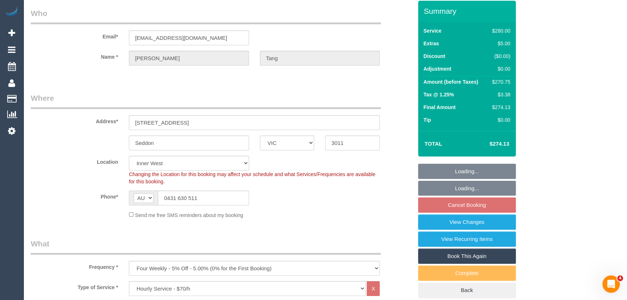
select select "number:13"
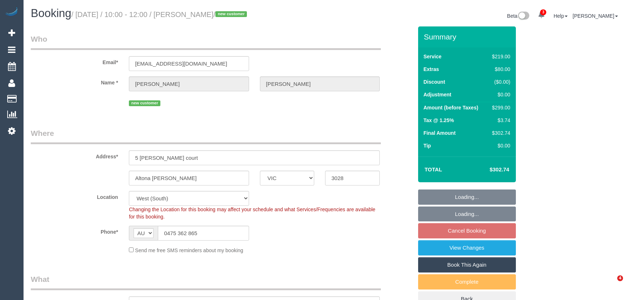
select select "VIC"
select select "spot3"
select select "number:29"
select select "number:14"
select select "number:19"
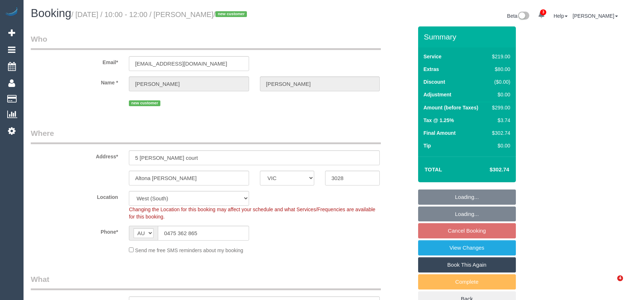
select select "number:22"
select select "number:26"
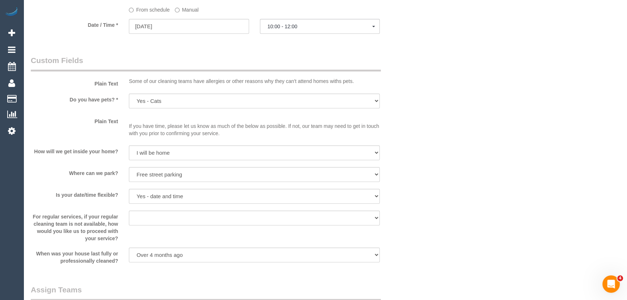
scroll to position [922, 0]
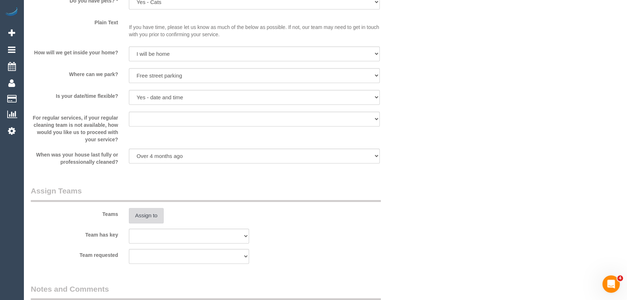
click at [148, 214] on button "Assign to" at bounding box center [146, 215] width 35 height 15
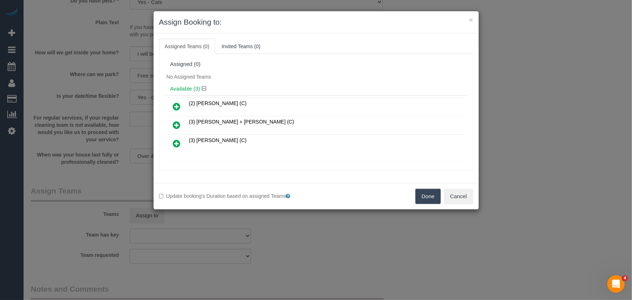
click at [177, 142] on icon at bounding box center [177, 143] width 8 height 9
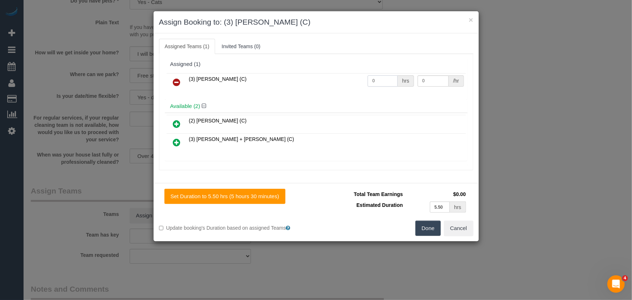
click at [379, 82] on input "0" at bounding box center [383, 80] width 30 height 11
type input "1"
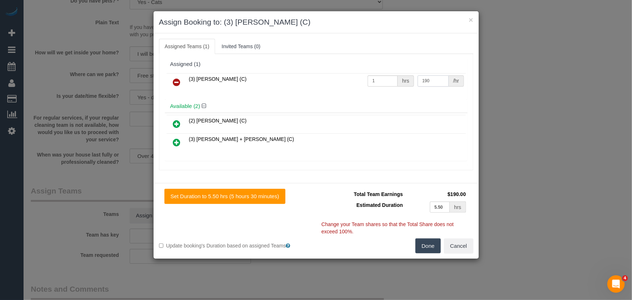
type input "190"
click at [424, 246] on button "Done" at bounding box center [427, 245] width 25 height 15
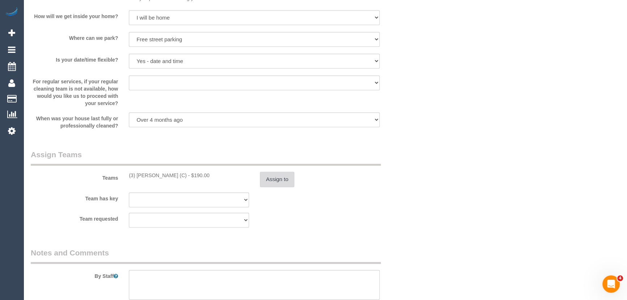
scroll to position [1020, 0]
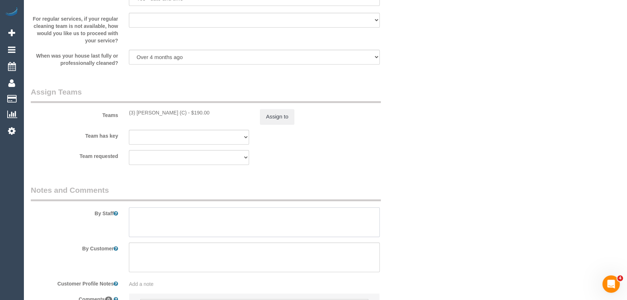
click at [156, 218] on textarea at bounding box center [254, 222] width 251 height 30
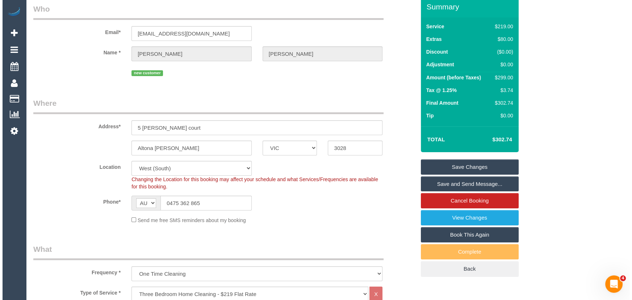
scroll to position [0, 0]
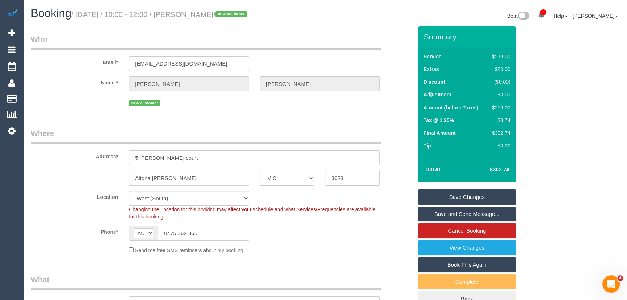
type textarea "Estimated time: 4.5-5.5 hours"
click at [205, 14] on small "/ [DATE] / 10:00 - 12:00 / [PERSON_NAME] / new customer" at bounding box center [160, 15] width 178 height 8
copy small "[PERSON_NAME]"
click at [469, 217] on link "Save and Send Message..." at bounding box center [467, 213] width 98 height 15
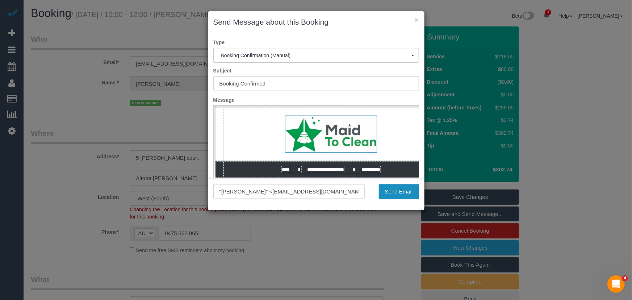
click at [399, 196] on button "Send Email" at bounding box center [399, 191] width 40 height 15
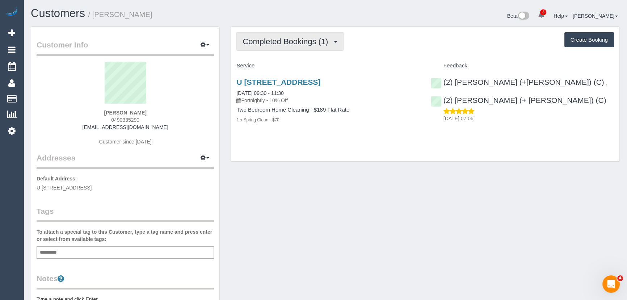
click at [286, 46] on button "Completed Bookings (1)" at bounding box center [289, 41] width 107 height 18
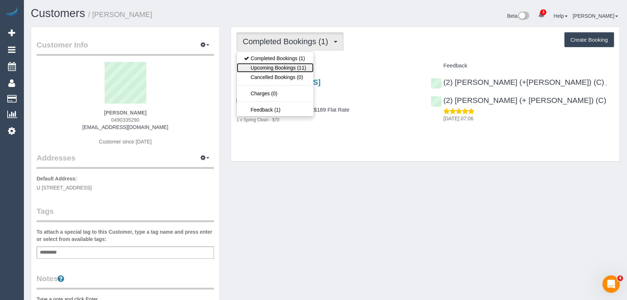
click at [287, 66] on link "Upcoming Bookings (11)" at bounding box center [275, 67] width 76 height 9
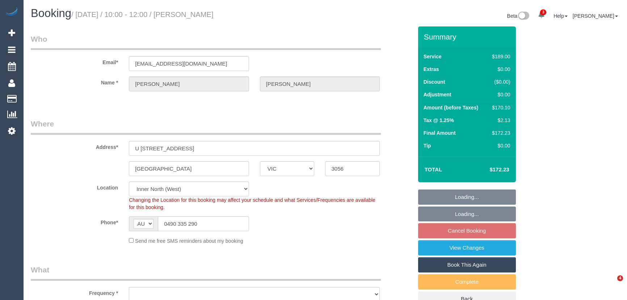
select select "VIC"
select select "object:697"
select select "string:stripe-pm_1S3ECS2GScqysDRV7Y3VaEz3"
select select "number:29"
select select "number:14"
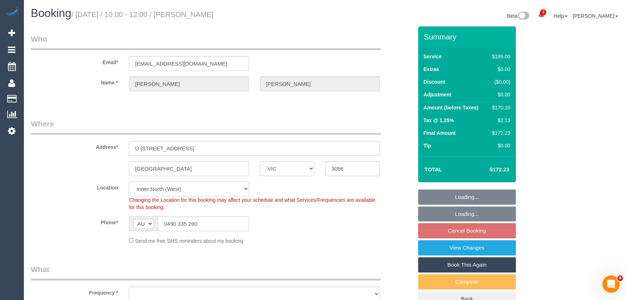
select select "number:19"
select select "number:24"
select select "number:33"
select select "number:26"
select select "object:803"
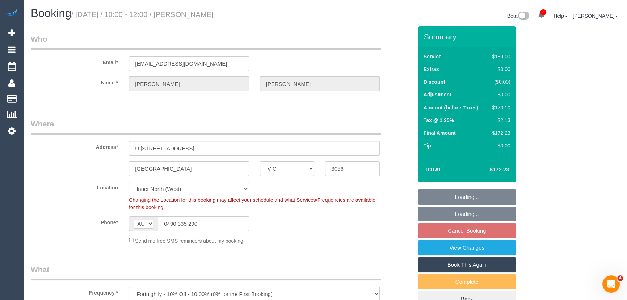
select select "spot4"
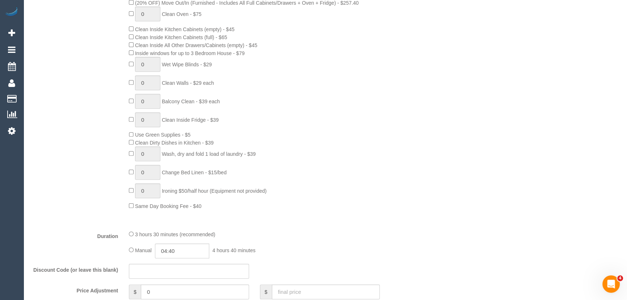
scroll to position [428, 0]
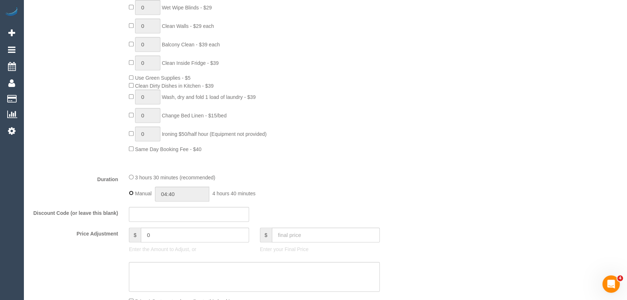
type input "03:30"
select select "spot37"
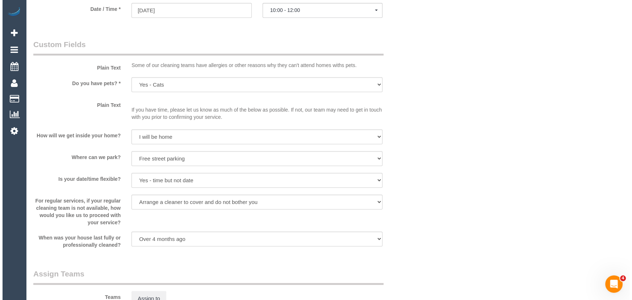
scroll to position [889, 0]
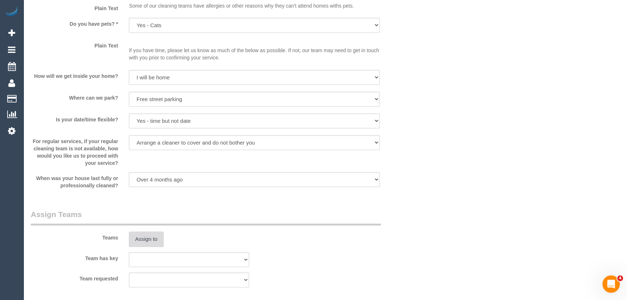
click at [150, 238] on button "Assign to" at bounding box center [146, 238] width 35 height 15
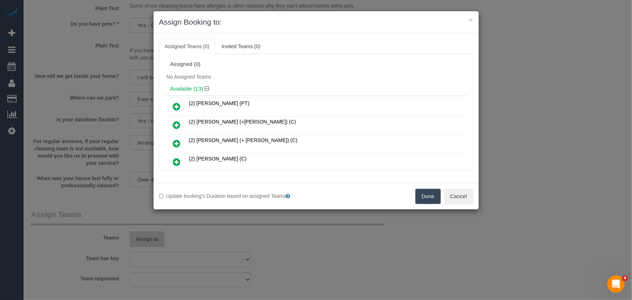
scroll to position [154, 0]
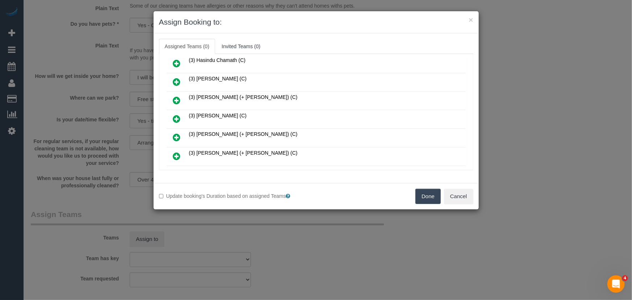
click at [177, 114] on icon at bounding box center [177, 118] width 8 height 9
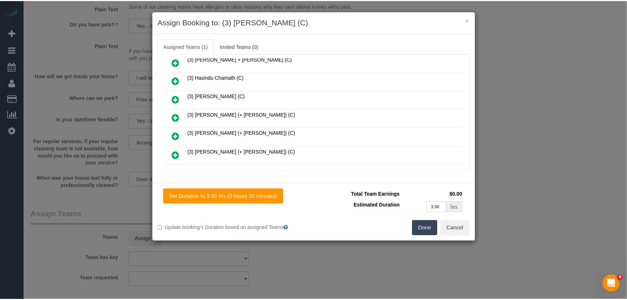
scroll to position [171, 0]
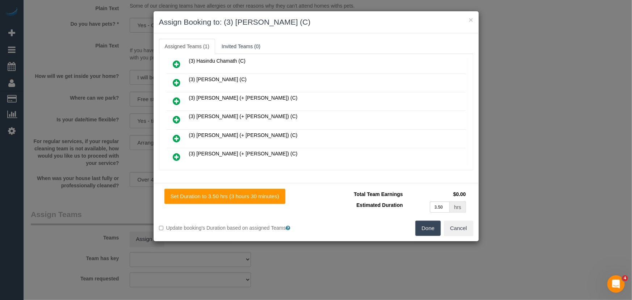
click at [423, 228] on button "Done" at bounding box center [427, 228] width 25 height 15
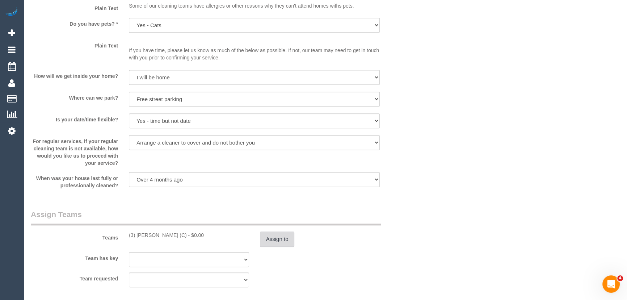
click at [282, 237] on button "Assign to" at bounding box center [277, 238] width 35 height 15
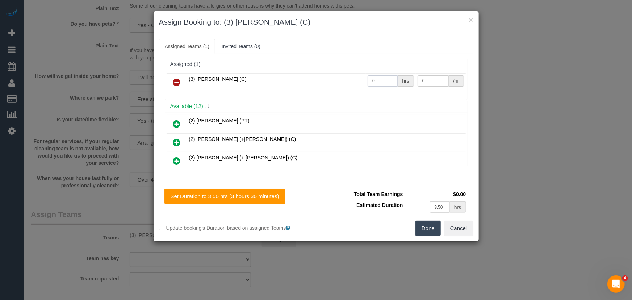
click at [389, 81] on input "0" at bounding box center [383, 80] width 30 height 11
type input "1"
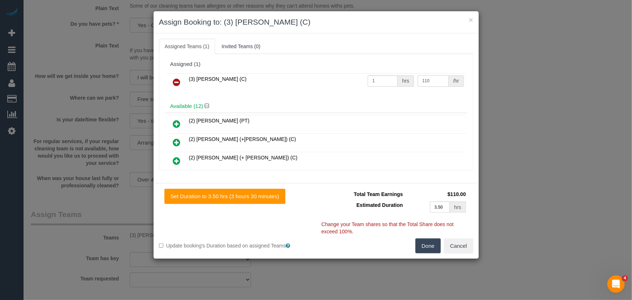
type input "110"
click at [423, 248] on button "Done" at bounding box center [427, 245] width 25 height 15
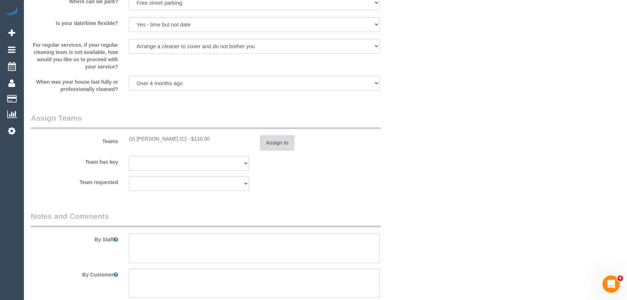
scroll to position [988, 0]
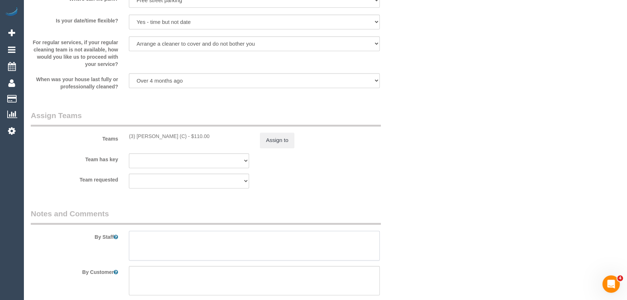
click at [162, 237] on textarea at bounding box center [254, 246] width 251 height 30
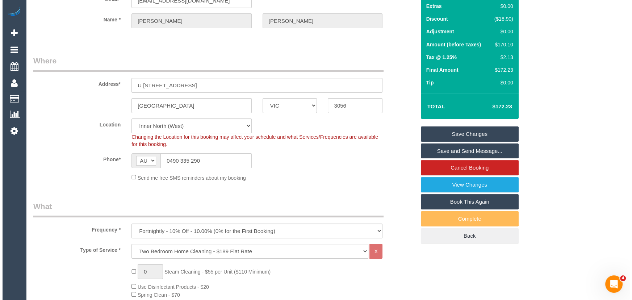
scroll to position [0, 0]
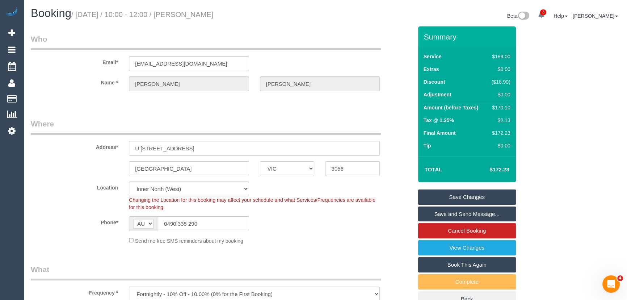
type textarea "Estimated time: 3-3.5 hours"
click at [209, 14] on small "/ September 19, 2025 / 10:00 - 12:00 / Trudy Thompson" at bounding box center [142, 15] width 142 height 8
click at [208, 14] on small "/ September 19, 2025 / 10:00 - 12:00 / Trudy Thompson" at bounding box center [142, 15] width 142 height 8
copy small "Trudy Thompson"
click at [433, 216] on link "Save and Send Message..." at bounding box center [467, 213] width 98 height 15
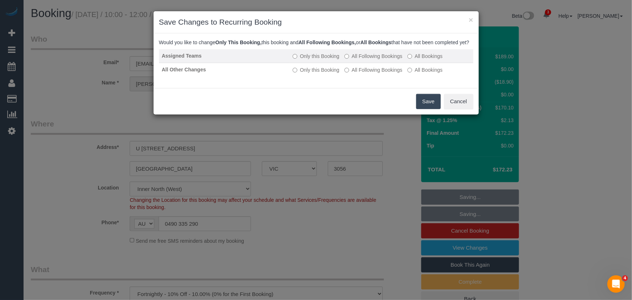
click at [365, 60] on label "All Following Bookings" at bounding box center [373, 56] width 58 height 7
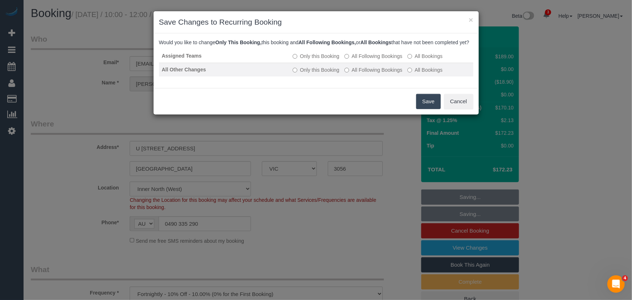
click at [364, 74] on label "All Following Bookings" at bounding box center [373, 69] width 58 height 7
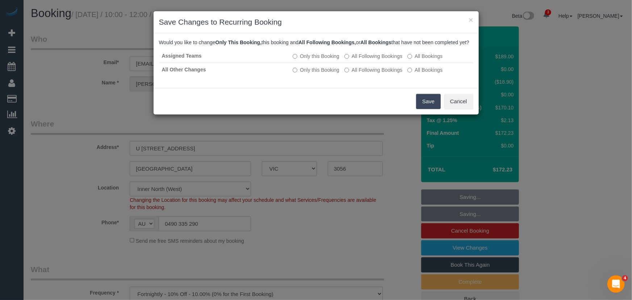
click at [427, 109] on button "Save" at bounding box center [428, 101] width 25 height 15
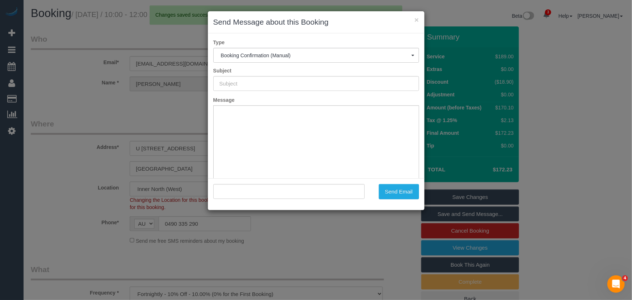
type input "Booking Confirmed"
type input ""Trudy Thompson" <trudythompson6@gmail.com>"
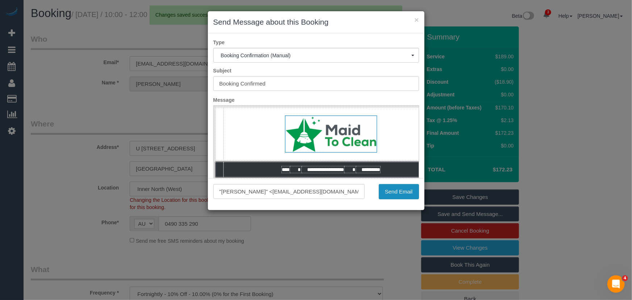
click at [396, 195] on button "Send Email" at bounding box center [399, 191] width 40 height 15
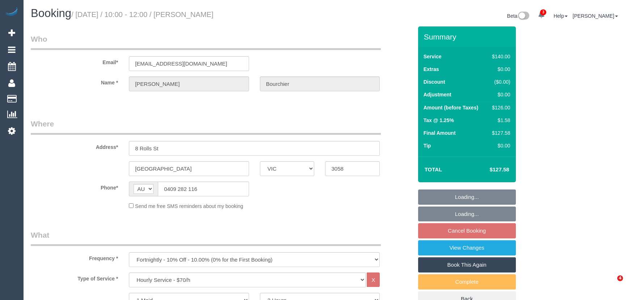
select select "VIC"
select select "object:1628"
select select "number:27"
select select "number:14"
select select "number:19"
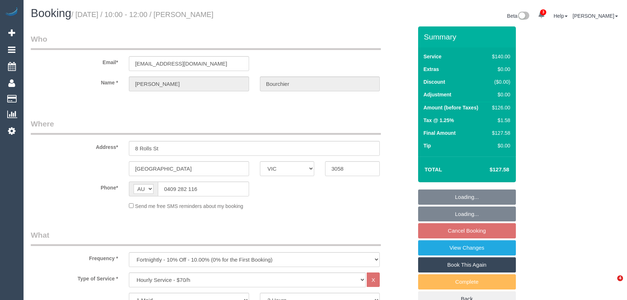
select select "number:25"
select select "number:33"
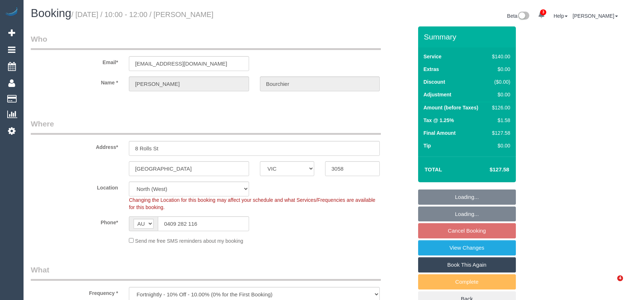
select select "spot3"
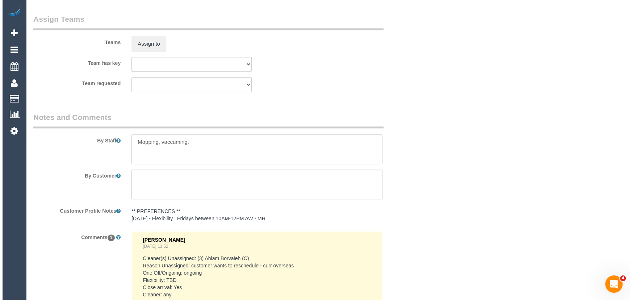
scroll to position [1053, 0]
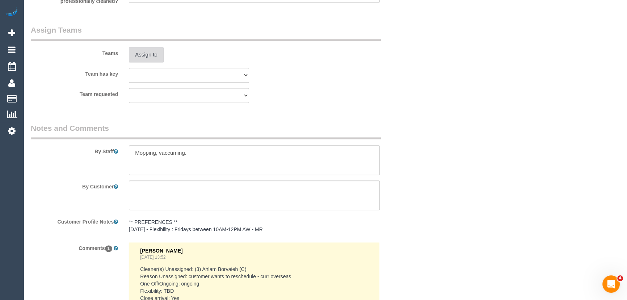
click at [150, 55] on button "Assign to" at bounding box center [146, 54] width 35 height 15
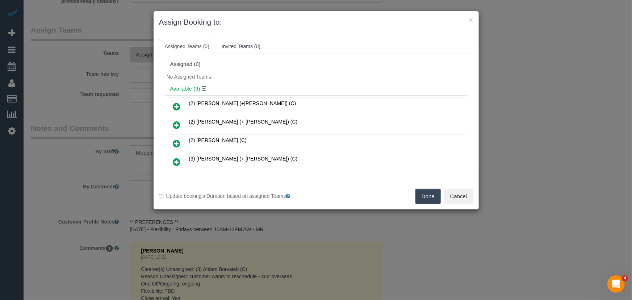
scroll to position [81, 0]
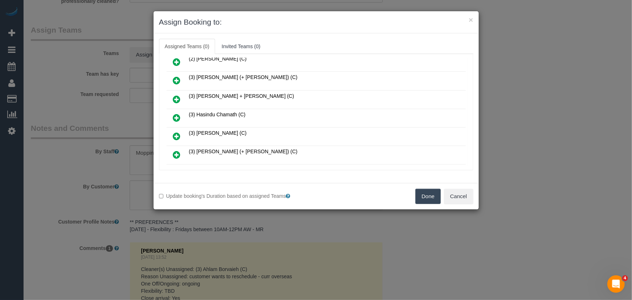
click at [175, 115] on icon at bounding box center [177, 117] width 8 height 9
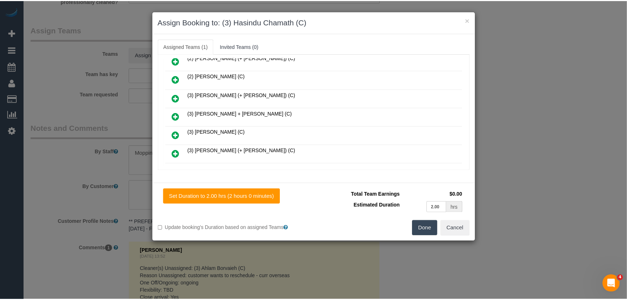
scroll to position [98, 0]
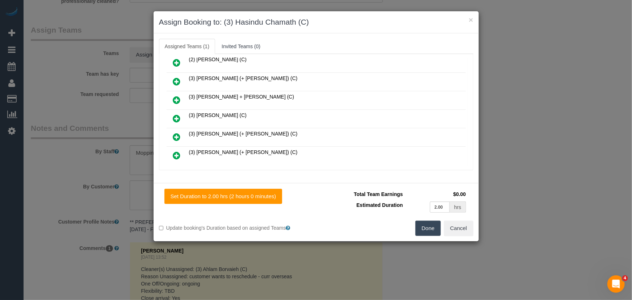
click at [423, 228] on button "Done" at bounding box center [427, 228] width 25 height 15
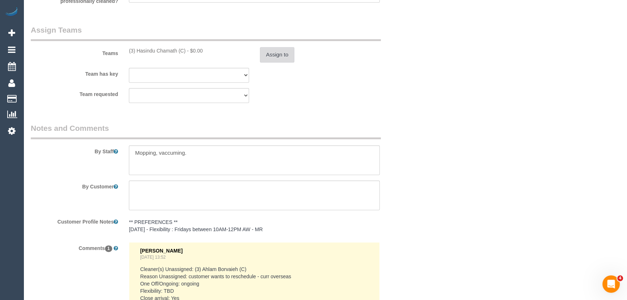
click at [280, 58] on button "Assign to" at bounding box center [277, 54] width 35 height 15
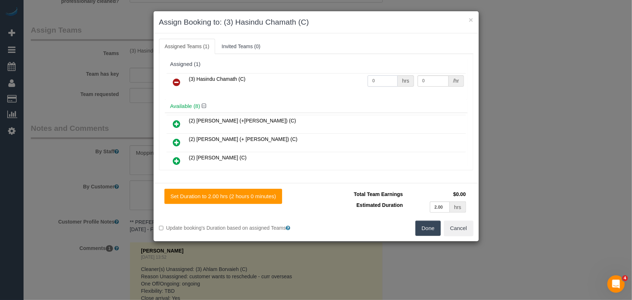
click at [387, 79] on input "0" at bounding box center [383, 80] width 30 height 11
type input "2"
type input "35"
click at [427, 228] on button "Done" at bounding box center [427, 228] width 25 height 15
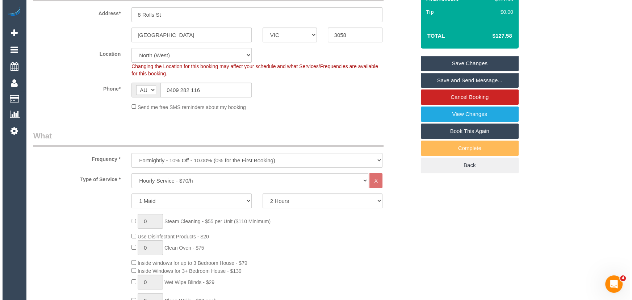
scroll to position [0, 0]
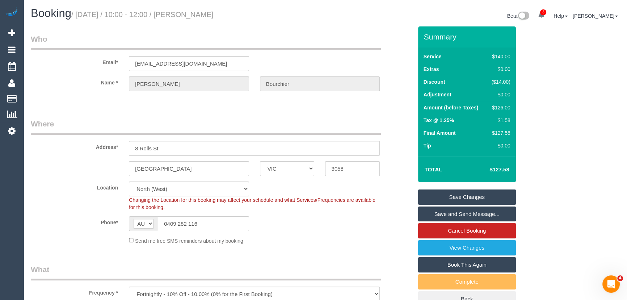
click at [209, 14] on small "/ September 19, 2025 / 10:00 - 12:00 / Simon Bourchier" at bounding box center [142, 15] width 142 height 8
copy small "Simon Bourchier"
click at [472, 214] on link "Save and Send Message..." at bounding box center [467, 213] width 98 height 15
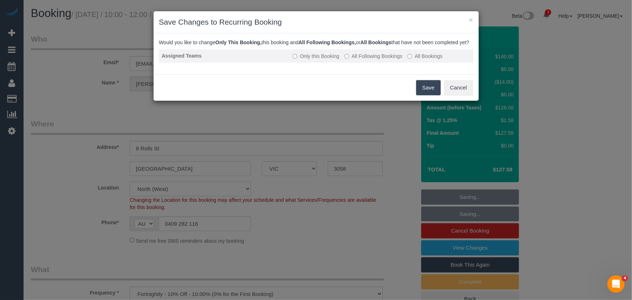
click at [378, 60] on label "All Following Bookings" at bounding box center [373, 56] width 58 height 7
click at [421, 95] on button "Save" at bounding box center [428, 87] width 25 height 15
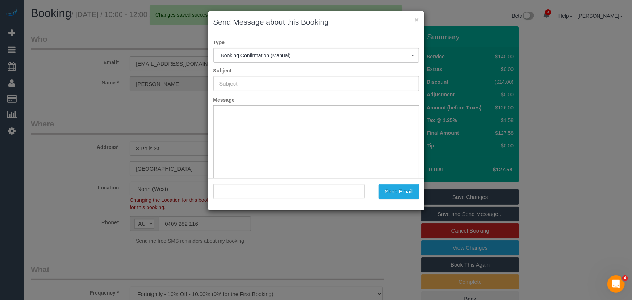
type input "Booking Confirmed"
type input ""Simon Bourchier" <simon.bourchier@gmail.com>"
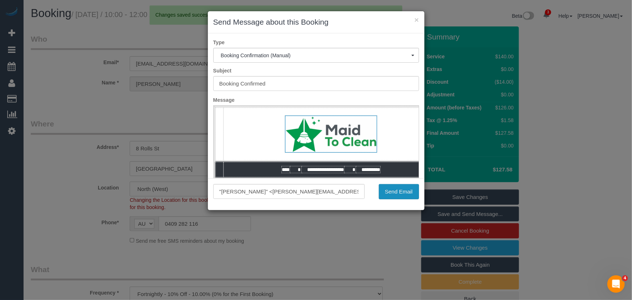
click at [394, 192] on button "Send Email" at bounding box center [399, 191] width 40 height 15
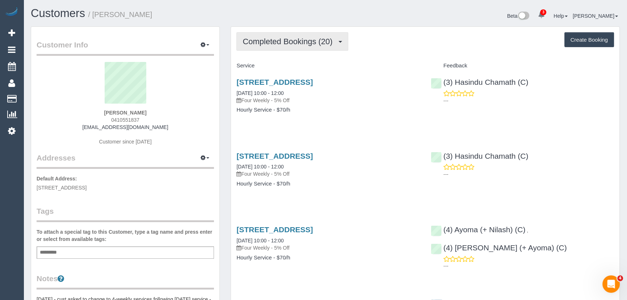
click at [301, 45] on span "Completed Bookings (20)" at bounding box center [289, 41] width 93 height 9
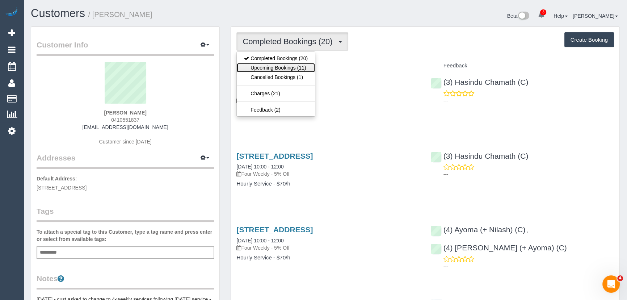
click at [292, 66] on link "Upcoming Bookings (11)" at bounding box center [276, 67] width 78 height 9
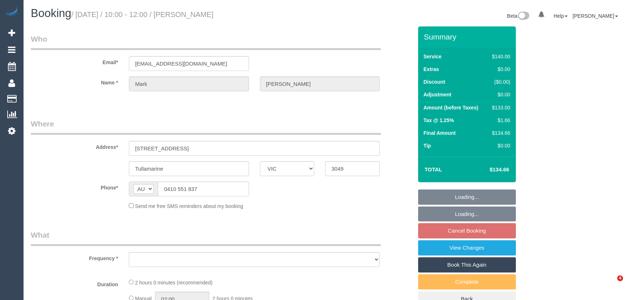
select select "VIC"
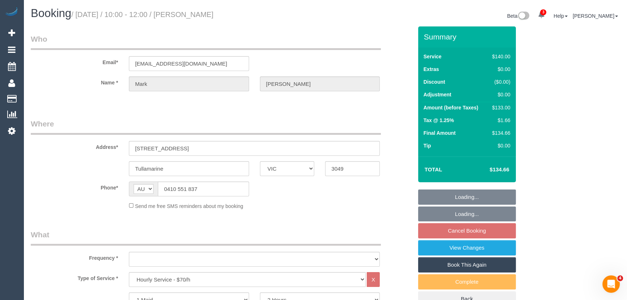
select select "object:865"
select select "number:28"
select select "number:15"
select select "number:18"
select select "number:22"
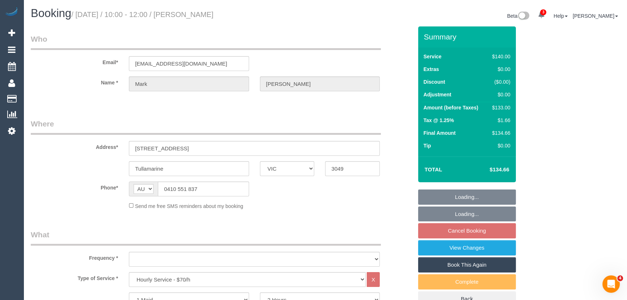
select select "number:33"
select select "number:13"
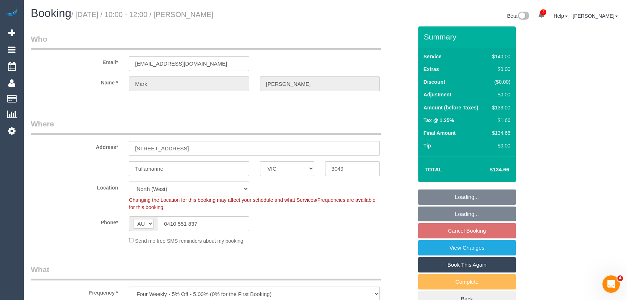
select select "string:stripe-pm_1P8G122GScqysDRVdNsklvGd"
select select "object:1615"
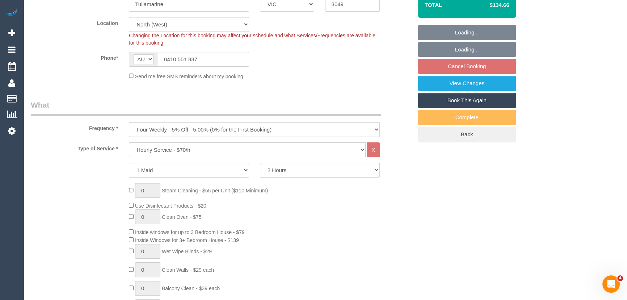
select select "spot3"
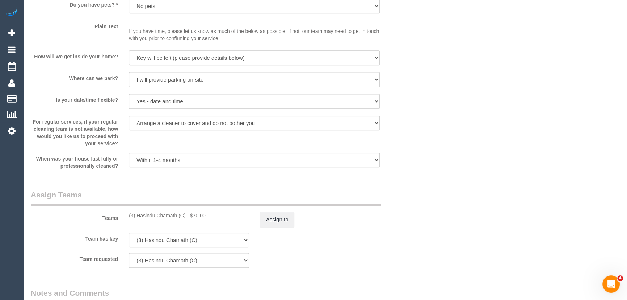
scroll to position [1053, 0]
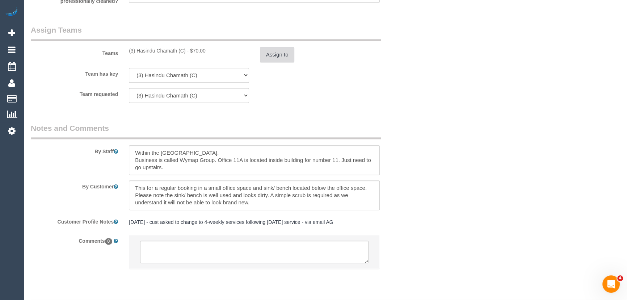
click at [268, 53] on button "Assign to" at bounding box center [277, 54] width 35 height 15
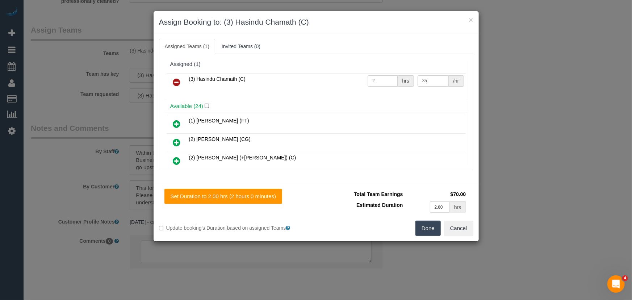
drag, startPoint x: 179, startPoint y: 77, endPoint x: 177, endPoint y: 81, distance: 4.2
click at [179, 78] on icon at bounding box center [177, 82] width 8 height 9
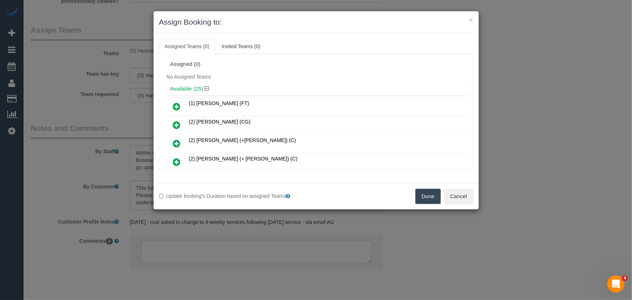
click at [422, 198] on button "Done" at bounding box center [427, 196] width 25 height 15
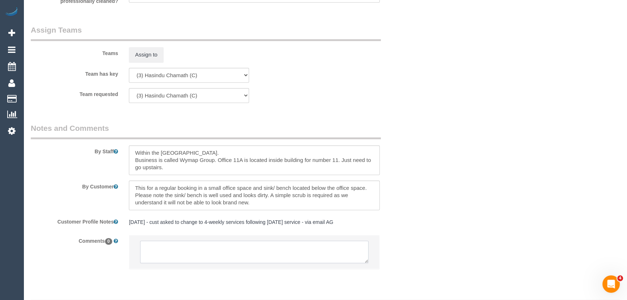
click at [215, 248] on textarea at bounding box center [254, 251] width 228 height 22
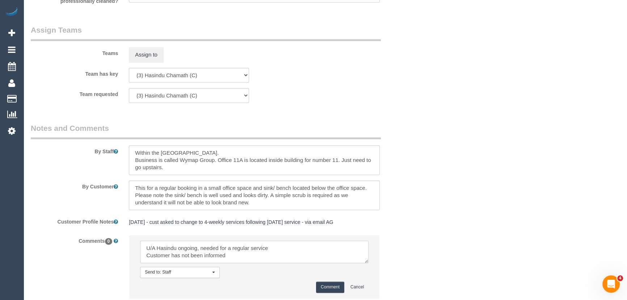
type textarea "U/A Hasindu ongoing, needed for a regular service Customer has not been informed"
click at [329, 289] on button "Comment" at bounding box center [330, 286] width 28 height 11
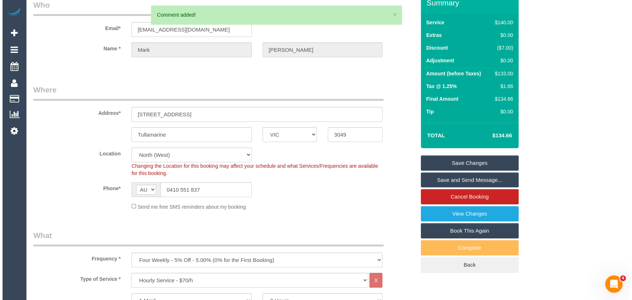
scroll to position [0, 0]
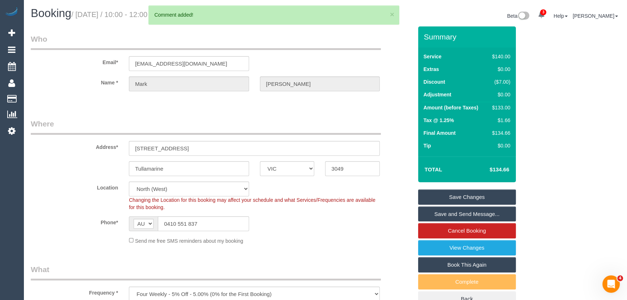
click at [469, 197] on link "Save Changes" at bounding box center [467, 196] width 98 height 15
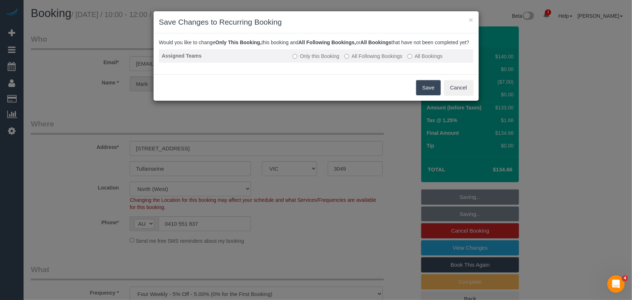
click at [369, 60] on label "All Following Bookings" at bounding box center [373, 56] width 58 height 7
click at [421, 93] on button "Save" at bounding box center [428, 87] width 25 height 15
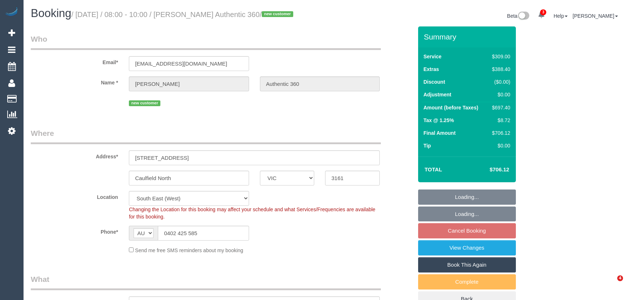
select select "VIC"
select select "number:28"
select select "number:17"
select select "number:18"
select select "number:25"
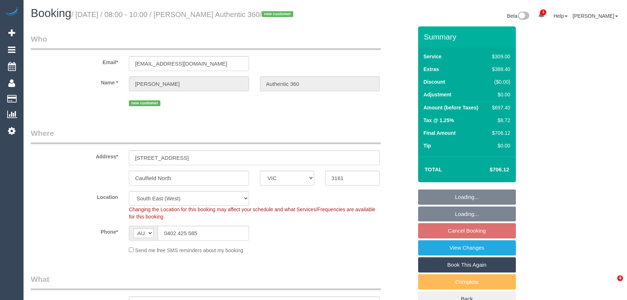
select select "spot2"
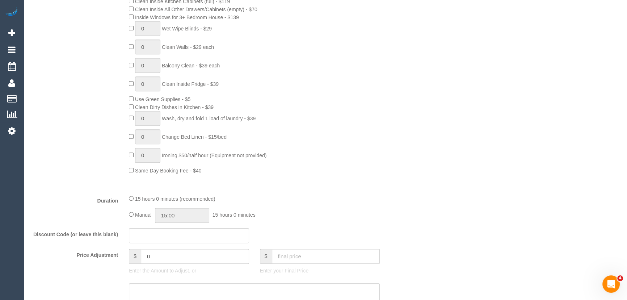
scroll to position [494, 0]
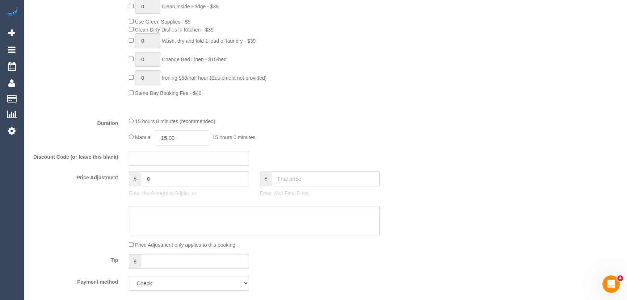
click at [188, 145] on input "15:00" at bounding box center [182, 137] width 54 height 15
type input "07:30"
click at [167, 183] on li "07:30" at bounding box center [174, 187] width 32 height 9
click at [352, 142] on div "Manual 07:30 7 hours 30 minutes" at bounding box center [254, 137] width 251 height 15
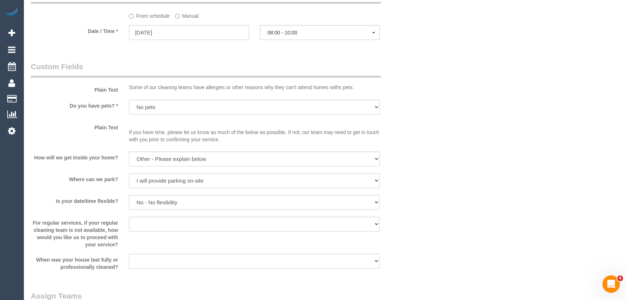
select select "spot24"
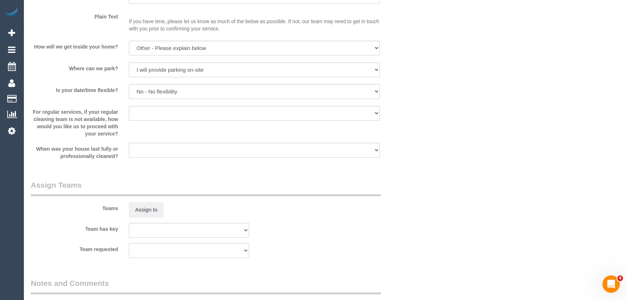
scroll to position [988, 0]
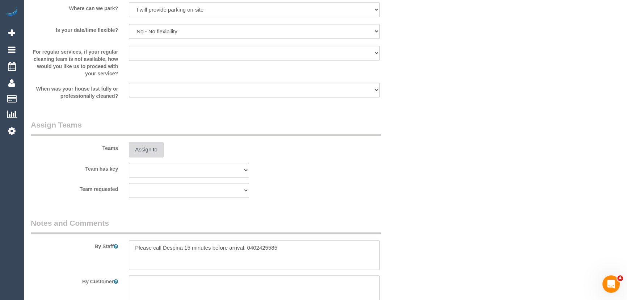
click at [155, 157] on button "Assign to" at bounding box center [146, 149] width 35 height 15
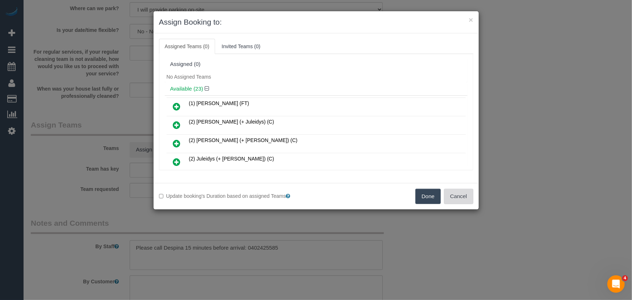
drag, startPoint x: 454, startPoint y: 200, endPoint x: 441, endPoint y: 201, distance: 13.2
click at [454, 200] on button "Cancel" at bounding box center [458, 196] width 29 height 15
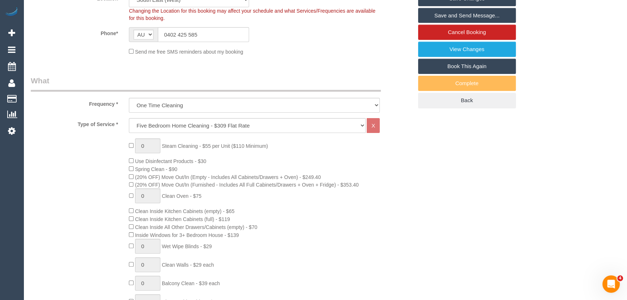
scroll to position [197, 0]
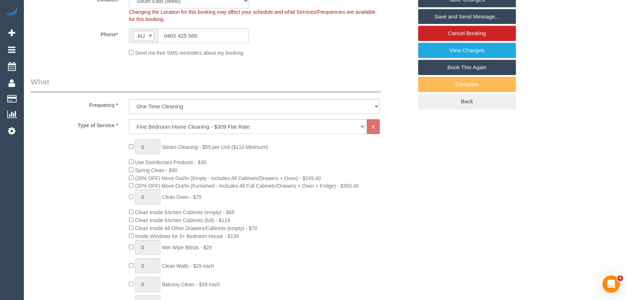
click at [175, 8] on select "Office [GEOGRAPHIC_DATA] (North) East (South) [GEOGRAPHIC_DATA] (East) [GEOGRAP…" at bounding box center [189, 0] width 120 height 15
select select "50"
click at [129, 2] on select "Office [GEOGRAPHIC_DATA] (North) East (South) [GEOGRAPHIC_DATA] (East) [GEOGRAP…" at bounding box center [189, 0] width 120 height 15
select select "object:4274"
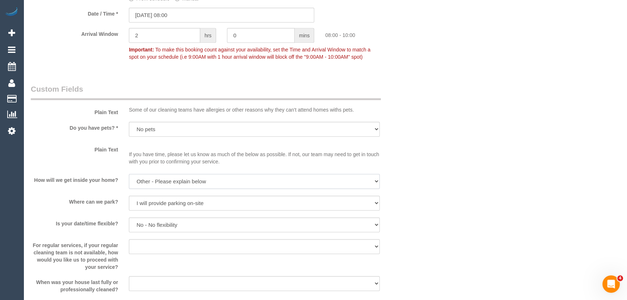
click at [142, 189] on select "I will be home Key will be left (please provide details below) Lock box/Access …" at bounding box center [254, 181] width 251 height 15
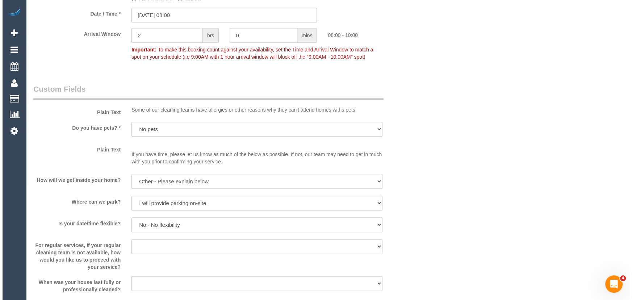
scroll to position [999, 0]
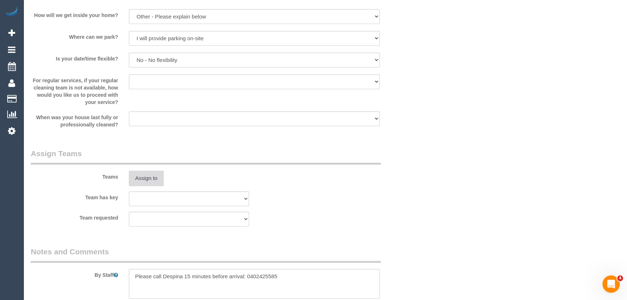
click at [139, 186] on button "Assign to" at bounding box center [146, 178] width 35 height 15
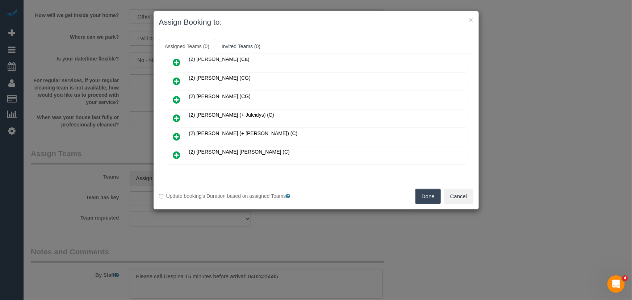
scroll to position [335, 0]
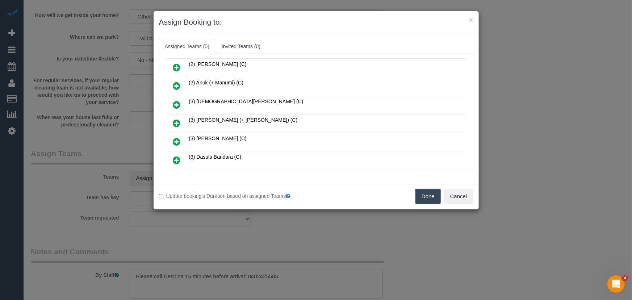
click at [177, 119] on icon at bounding box center [177, 123] width 8 height 9
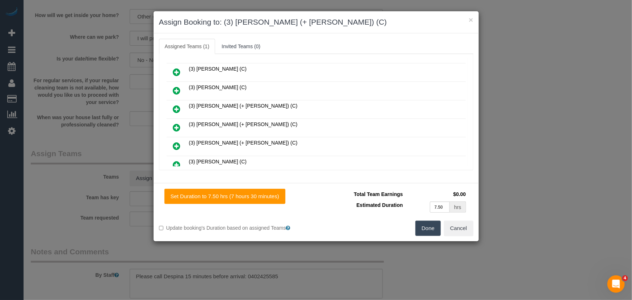
click at [178, 123] on icon at bounding box center [177, 127] width 8 height 9
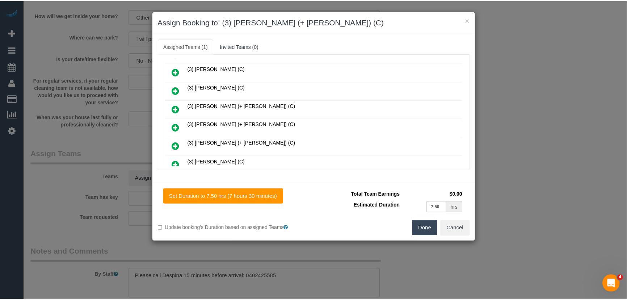
scroll to position [700, 0]
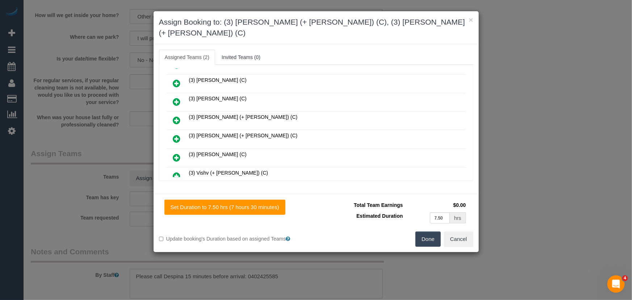
click at [422, 231] on button "Done" at bounding box center [427, 238] width 25 height 15
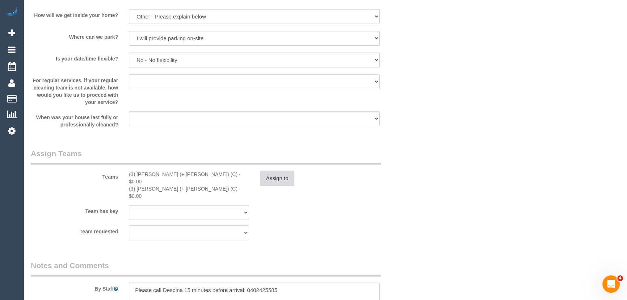
click at [280, 186] on button "Assign to" at bounding box center [277, 178] width 35 height 15
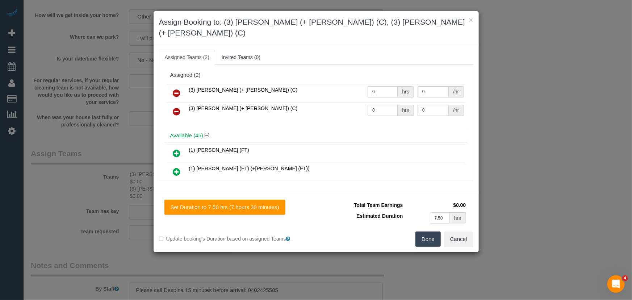
click at [380, 86] on input "0" at bounding box center [383, 91] width 30 height 11
type input "1"
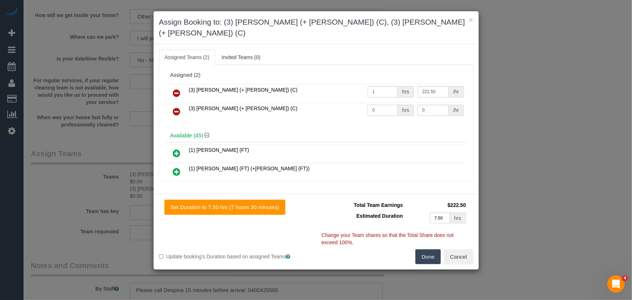
type input "222.5"
click at [376, 105] on input "0" at bounding box center [383, 110] width 30 height 11
type input "1"
type input "222.5"
click at [431, 249] on button "Done" at bounding box center [427, 256] width 25 height 15
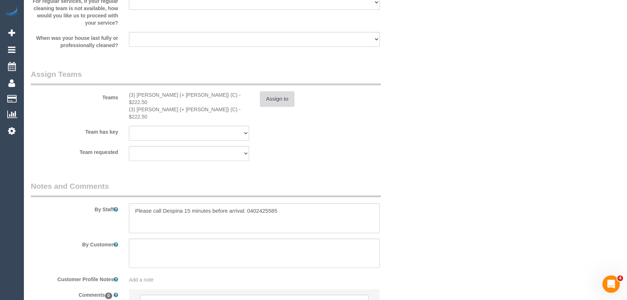
scroll to position [1097, 0]
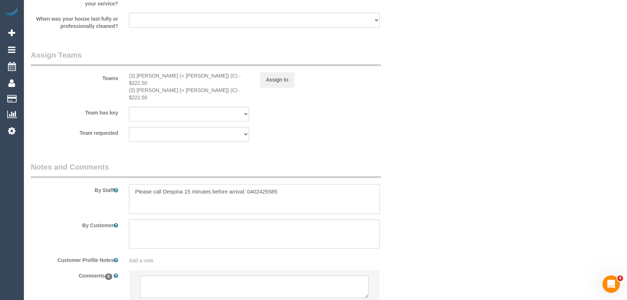
click at [129, 185] on textarea at bounding box center [254, 199] width 251 height 30
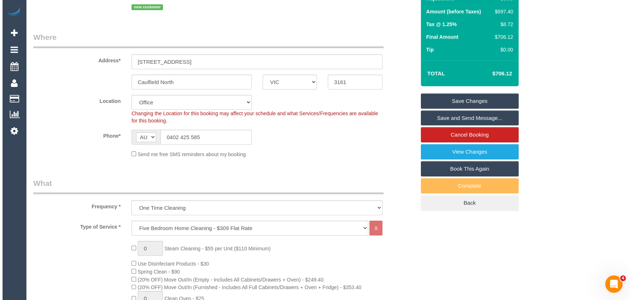
scroll to position [0, 0]
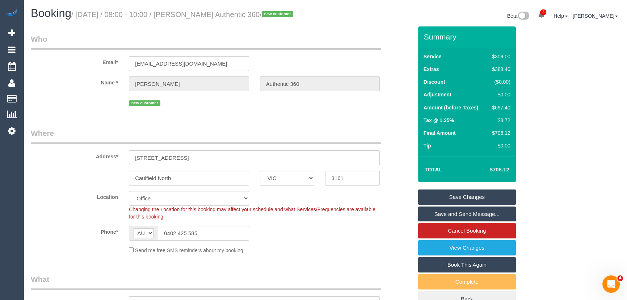
type textarea "Estimated time: 11-13 hours Please call Despina 15 minutes before arrival: 0402…"
click at [206, 13] on small "/ [DATE] / 08:00 - 10:00 / [PERSON_NAME] Authentic 360 / new customer" at bounding box center [183, 15] width 224 height 8
copy small "[PERSON_NAME] Authentic 360"
click at [448, 222] on link "Save and Send Message..." at bounding box center [467, 213] width 98 height 15
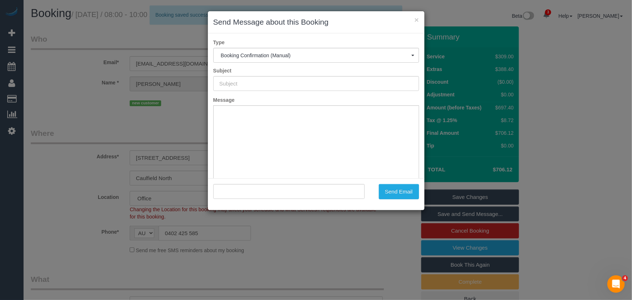
type input "Booking Confirmed"
type input ""[PERSON_NAME] Authentic 360" <[EMAIL_ADDRESS][DOMAIN_NAME]>"
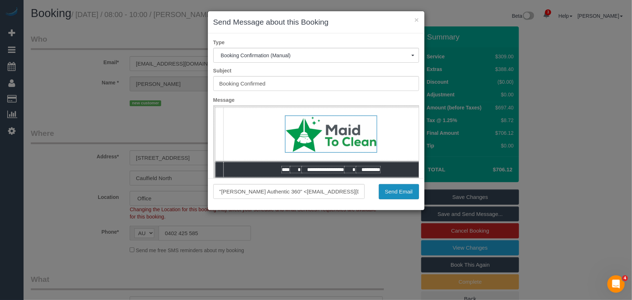
click at [404, 190] on button "Send Email" at bounding box center [399, 191] width 40 height 15
